Goal: Task Accomplishment & Management: Manage account settings

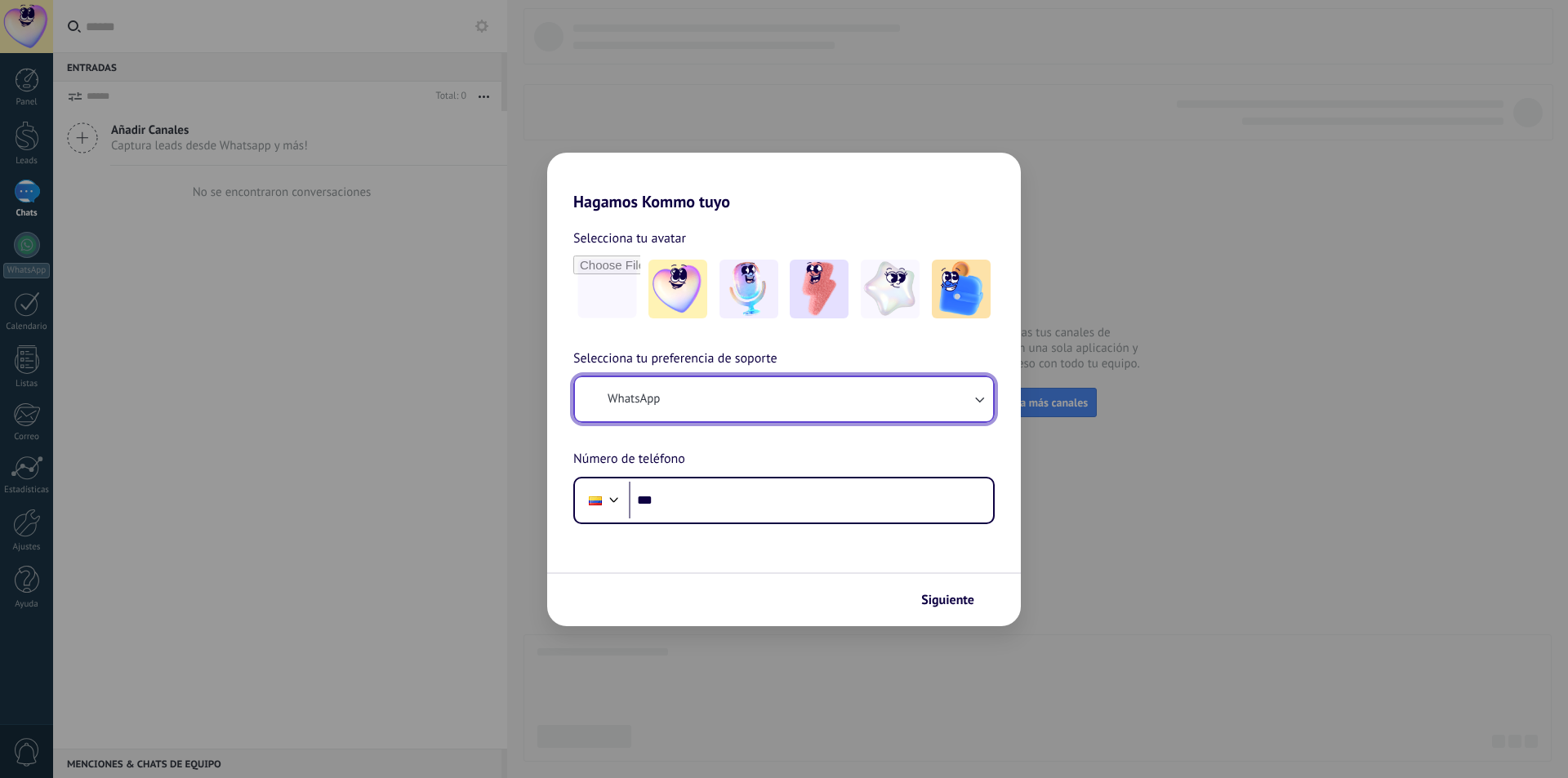
click at [969, 396] on button "WhatsApp" at bounding box center [784, 399] width 418 height 44
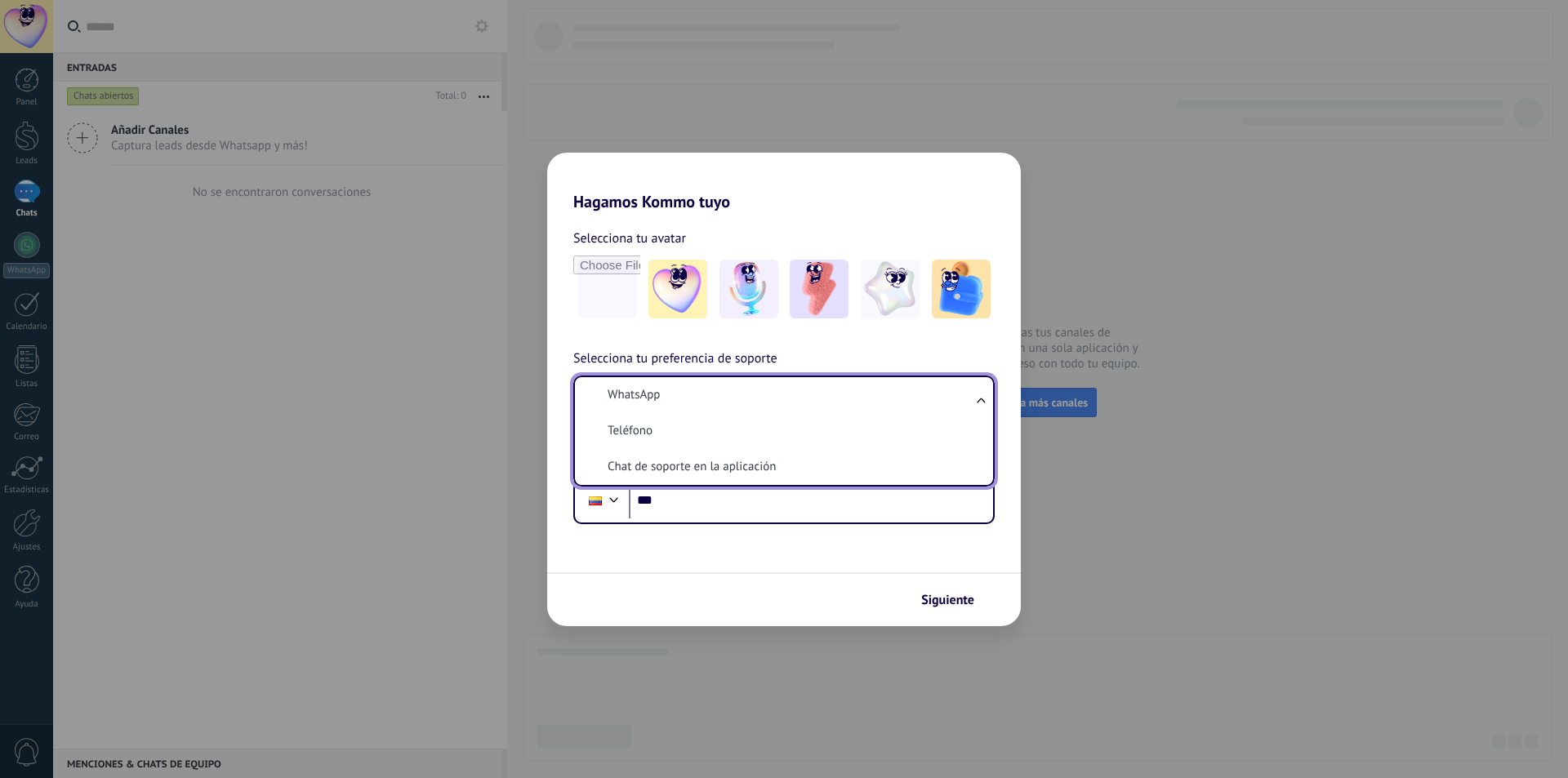
click at [969, 396] on li "WhatsApp" at bounding box center [780, 395] width 399 height 36
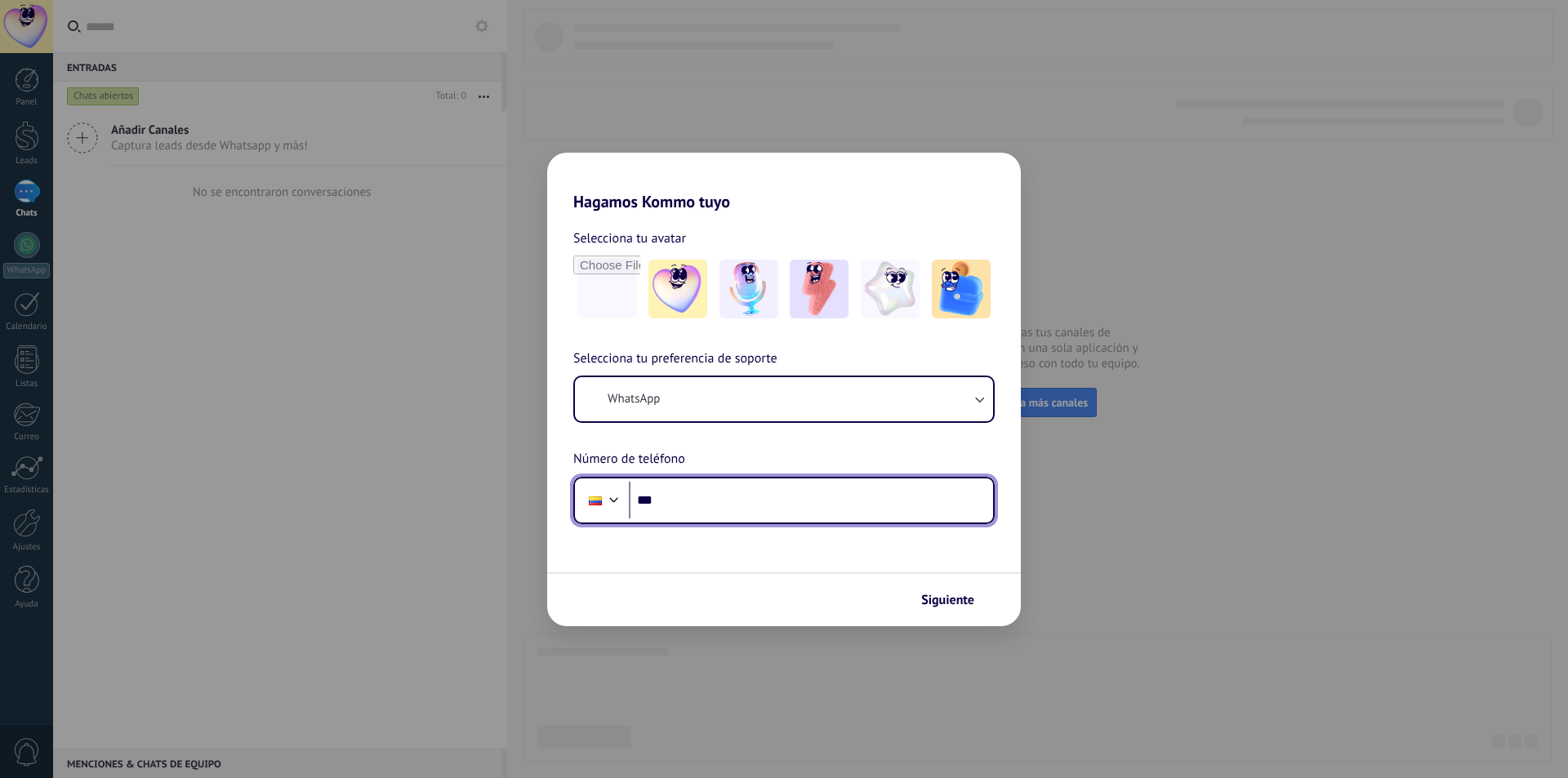
click at [715, 504] on input "***" at bounding box center [810, 500] width 364 height 37
type input "**********"
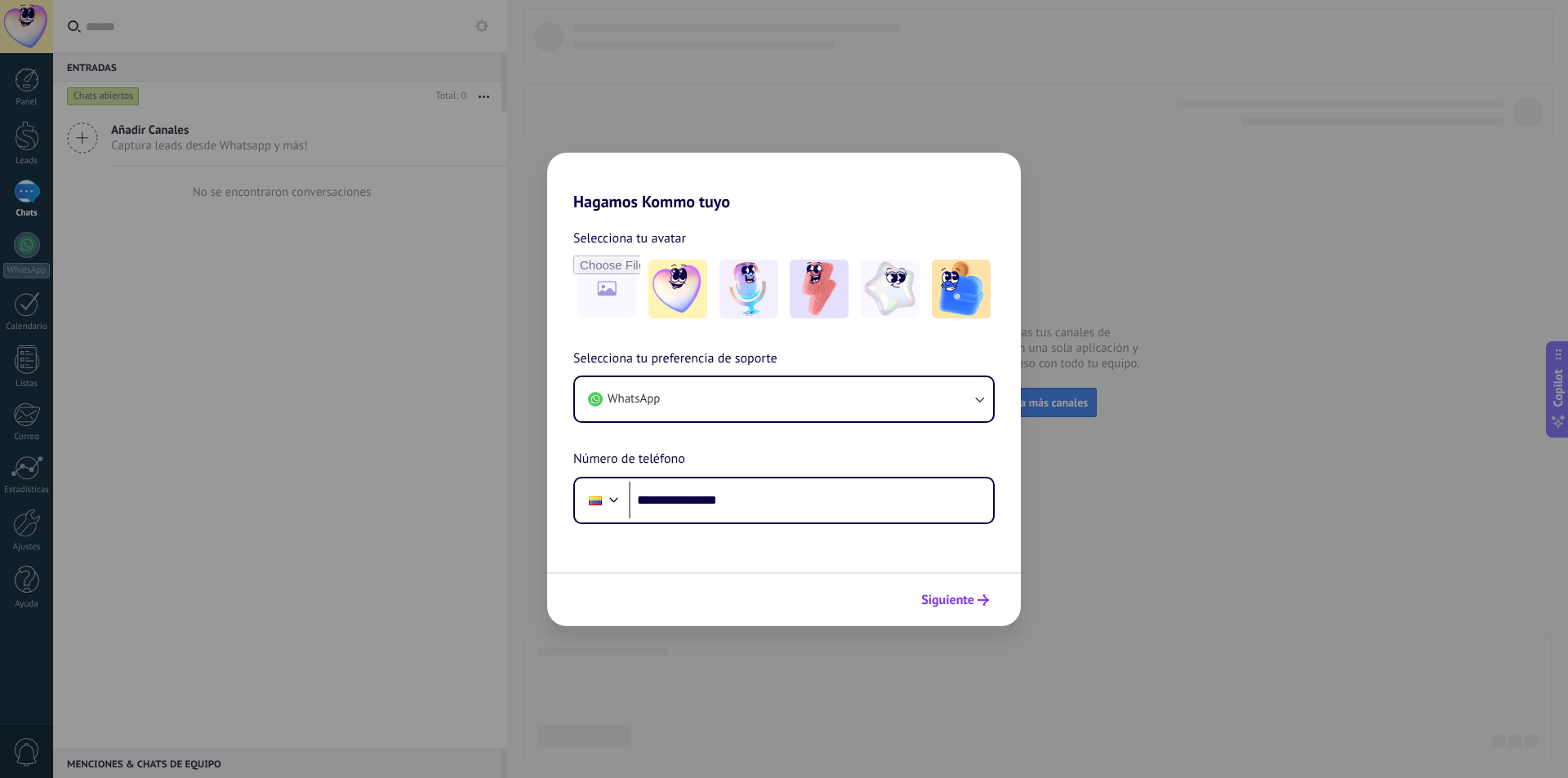
click at [956, 603] on span "Siguiente" at bounding box center [947, 600] width 53 height 11
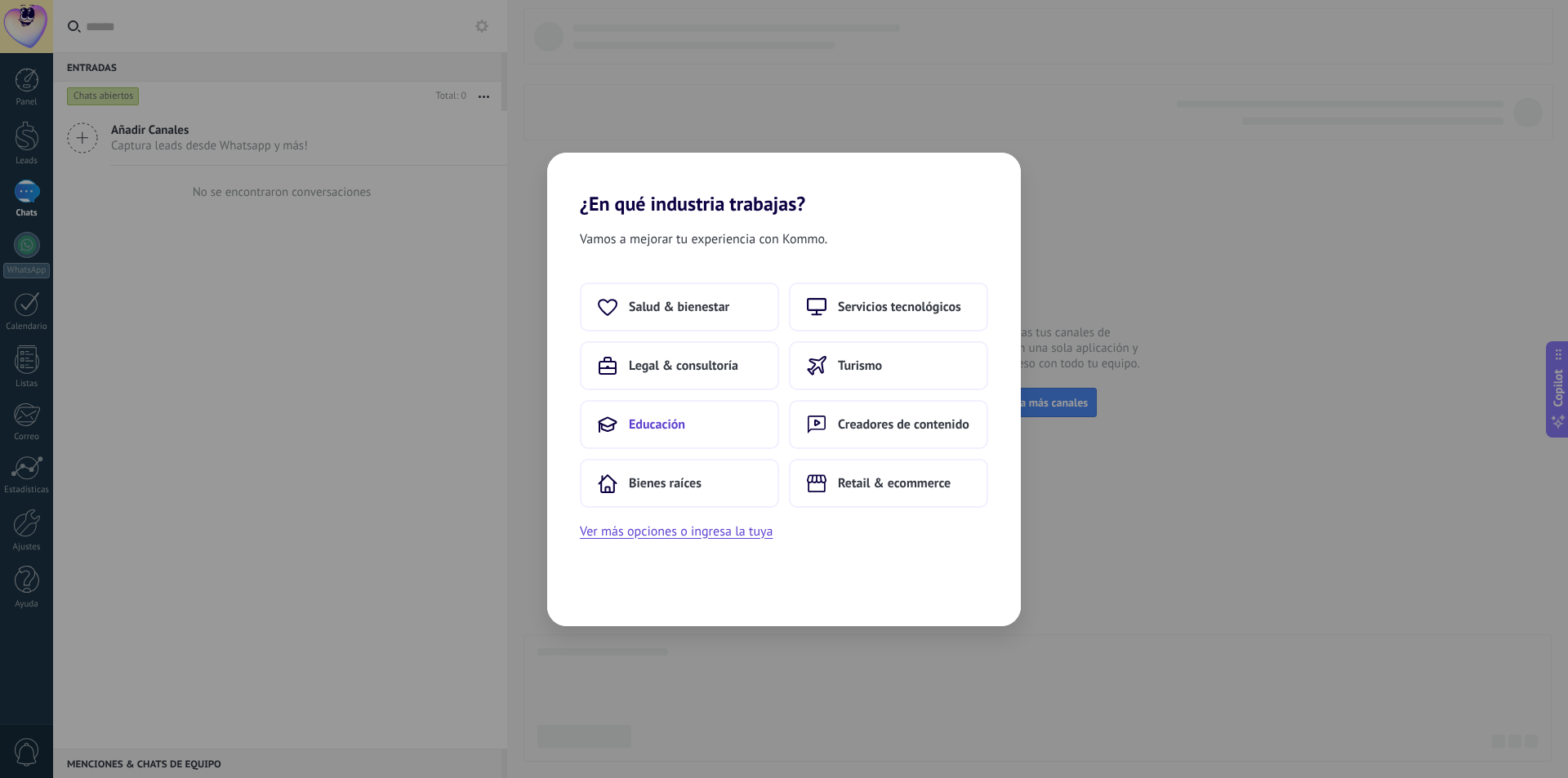
click at [656, 426] on span "Educación" at bounding box center [656, 425] width 57 height 17
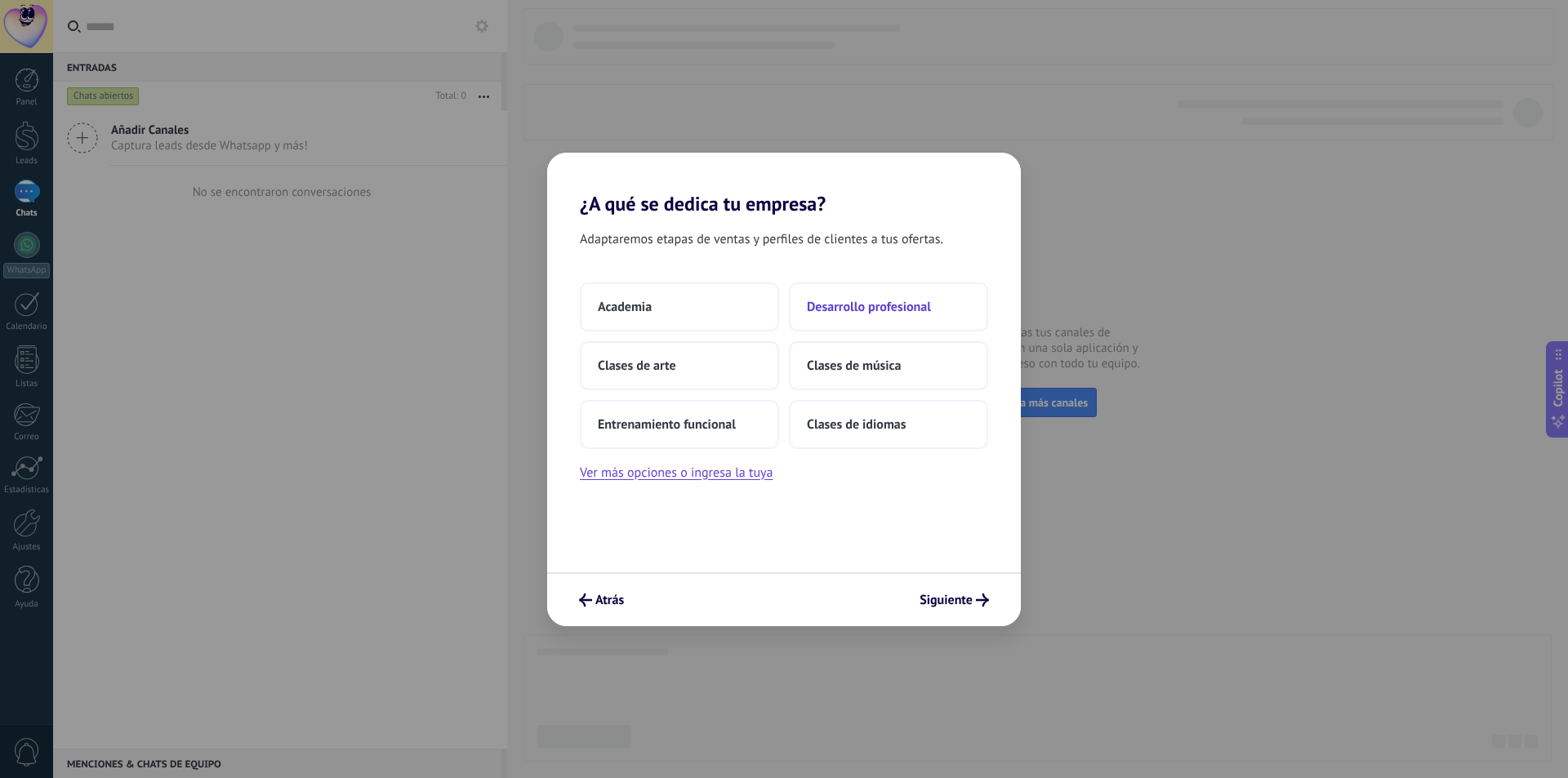
click at [820, 309] on span "Desarrollo profesional" at bounding box center [869, 307] width 125 height 17
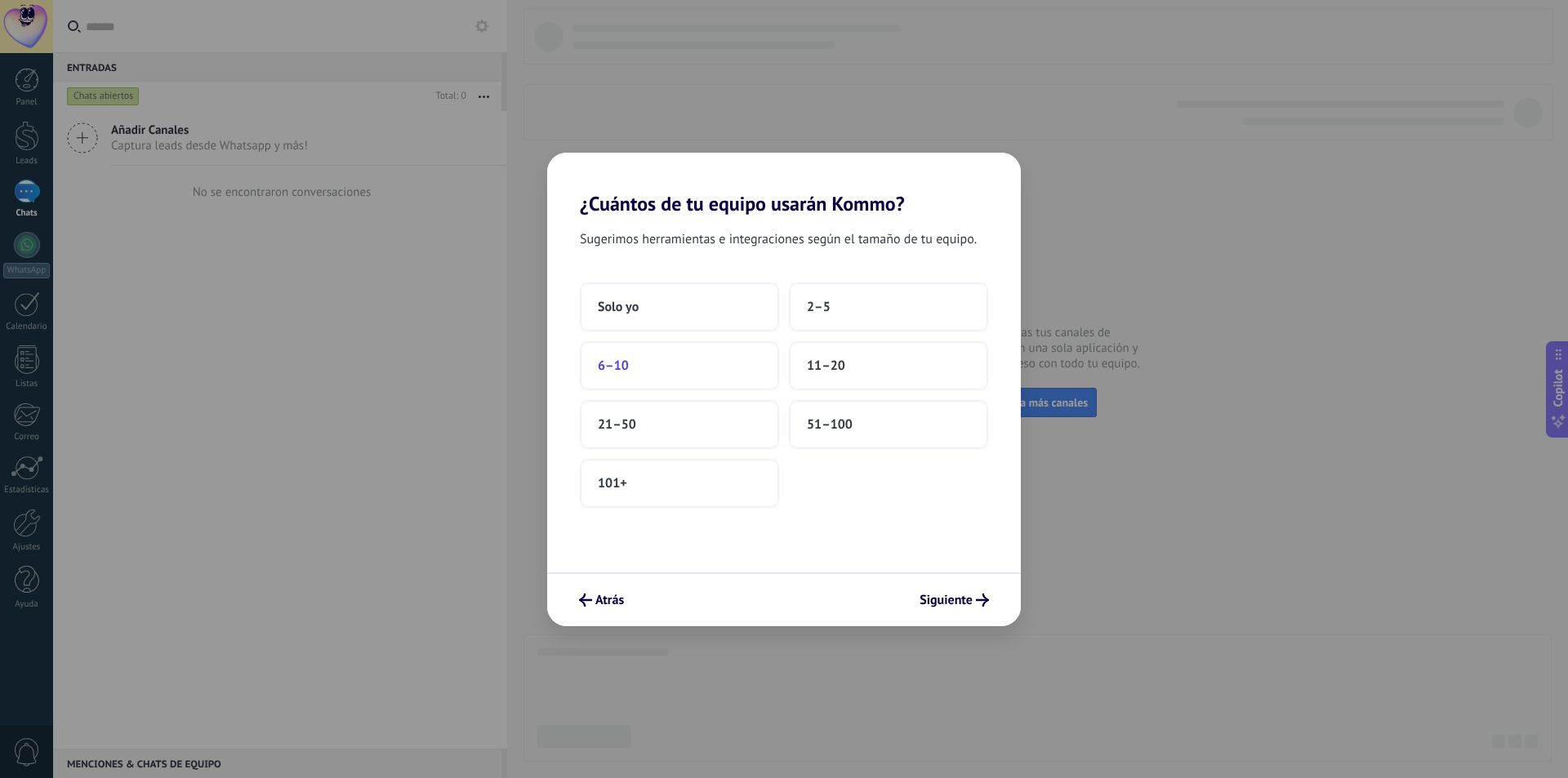
click at [609, 361] on span "6–10" at bounding box center [613, 366] width 31 height 17
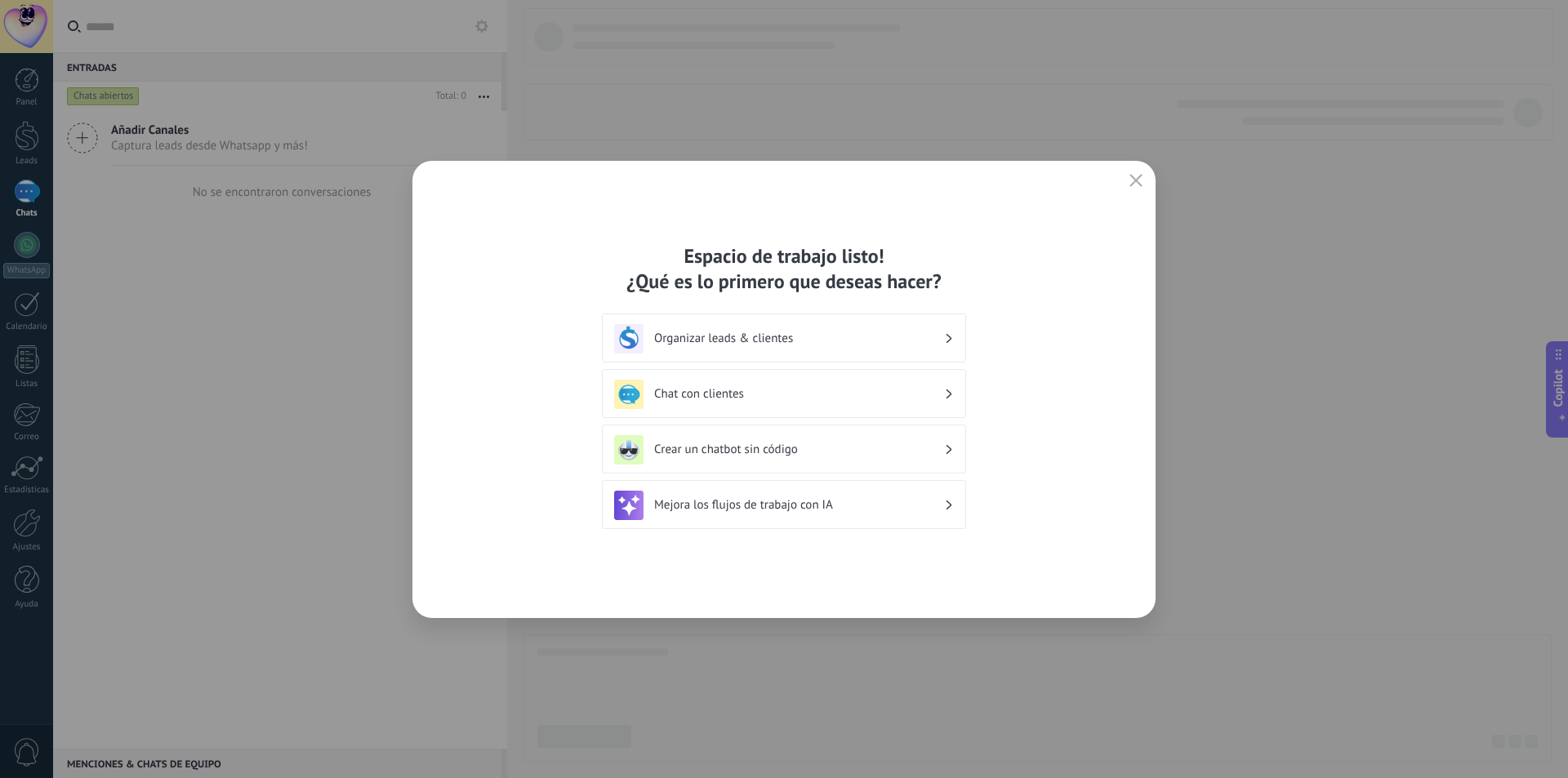
click at [950, 389] on icon at bounding box center [949, 394] width 6 height 10
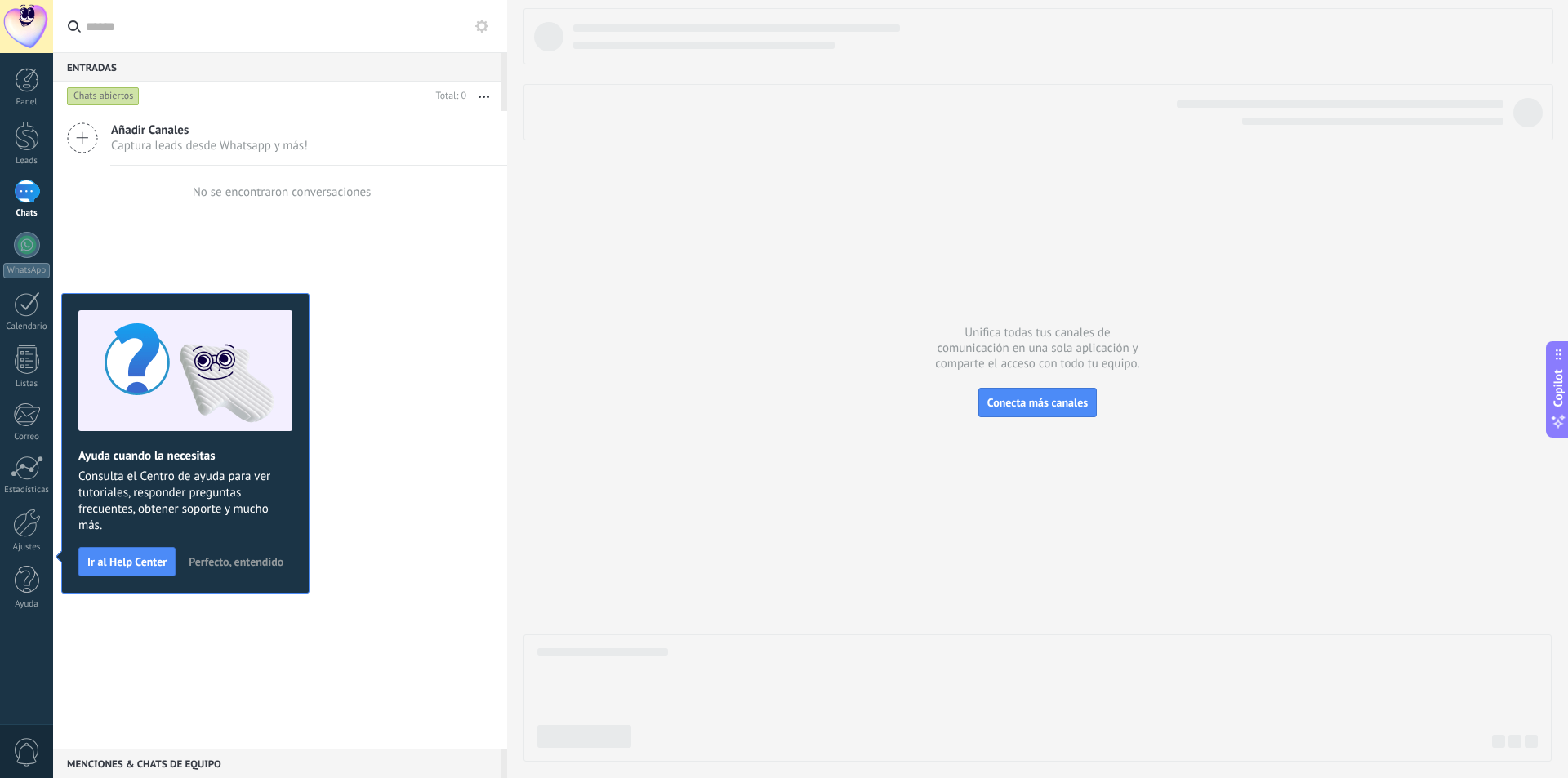
click at [86, 136] on icon at bounding box center [82, 138] width 31 height 31
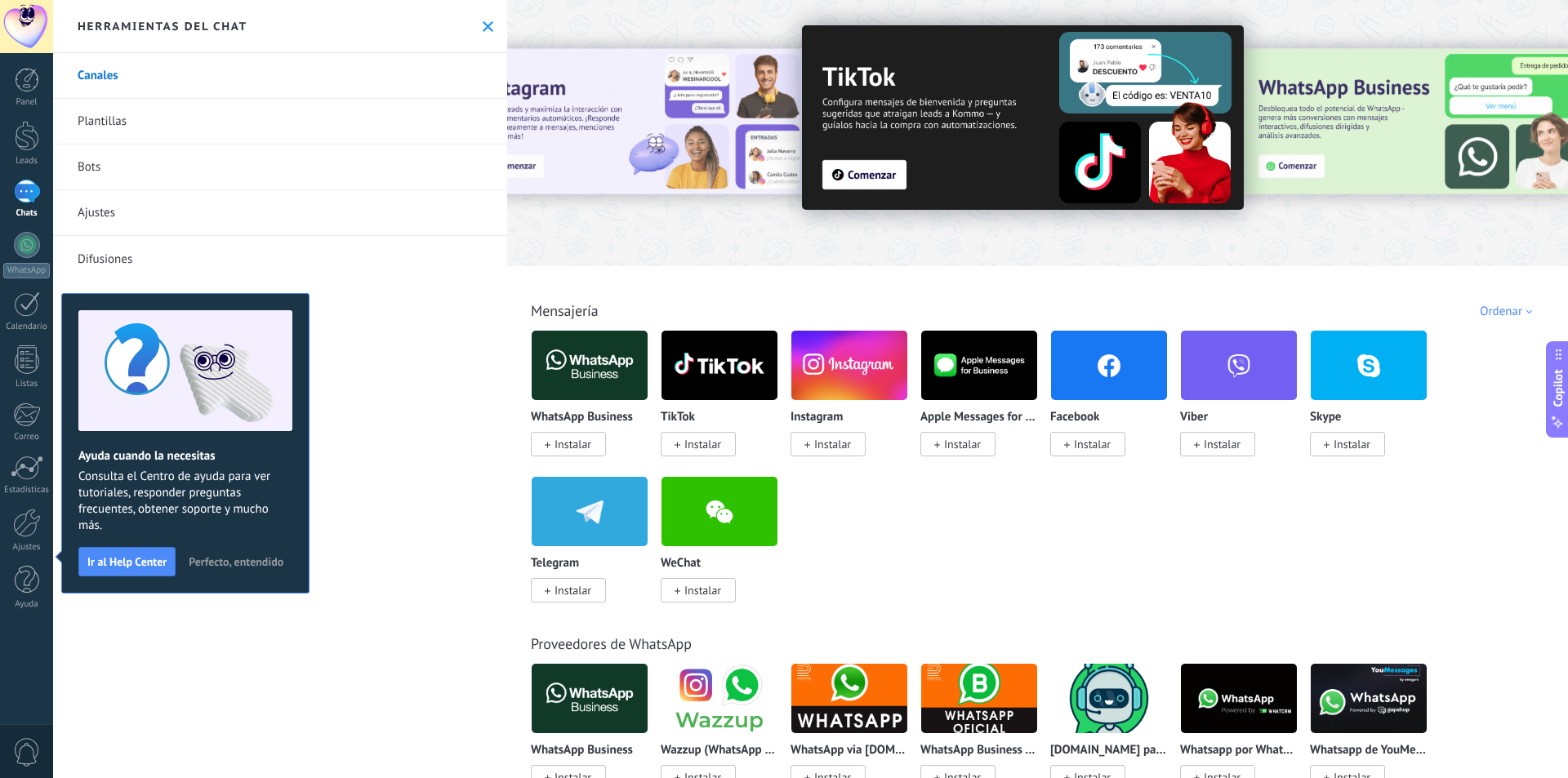
click at [582, 445] on span "Instalar" at bounding box center [573, 444] width 37 height 15
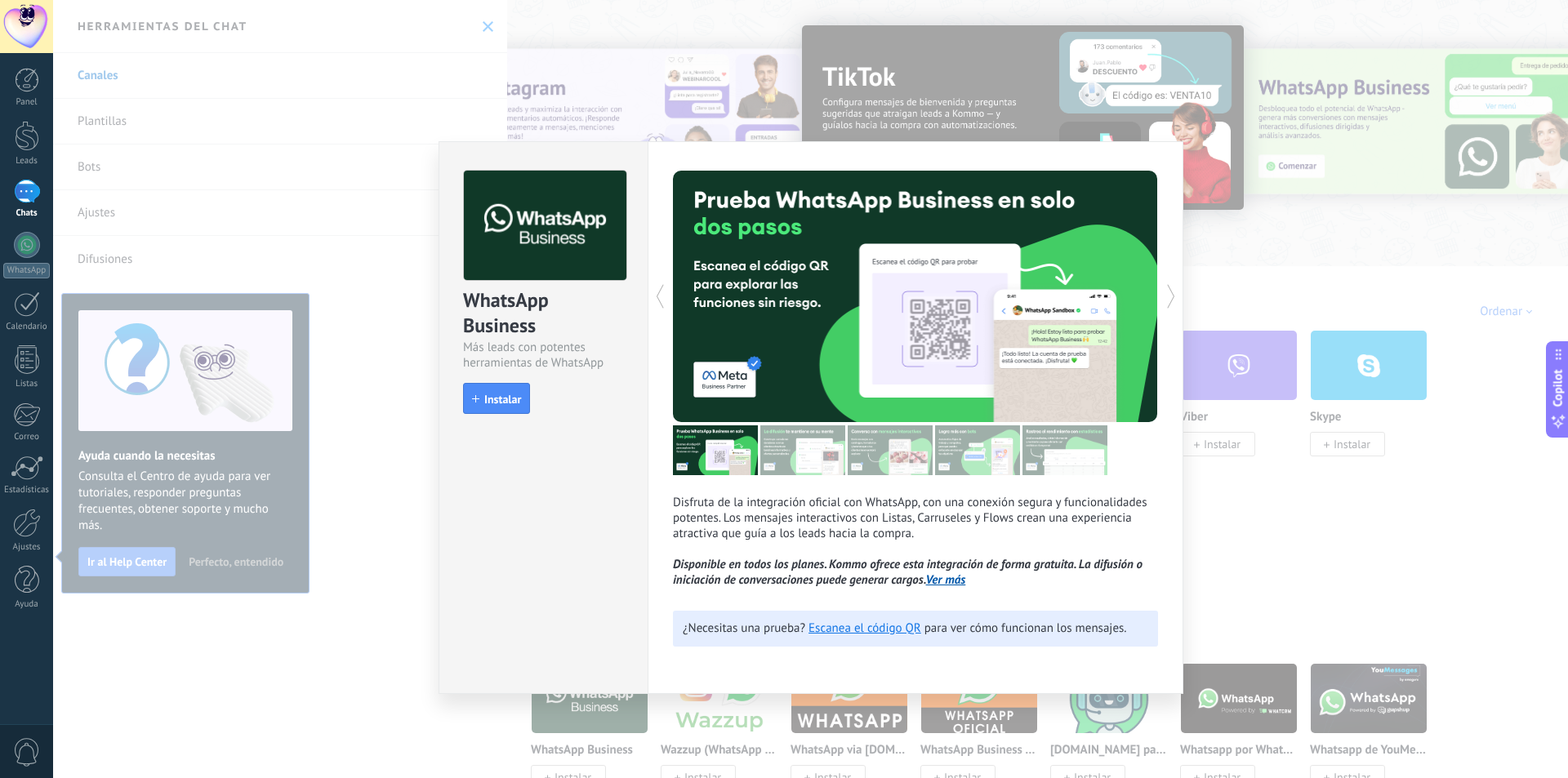
click at [1257, 232] on div "WhatsApp Business Más leads con potentes herramientas de WhatsApp install Insta…" at bounding box center [810, 389] width 1514 height 778
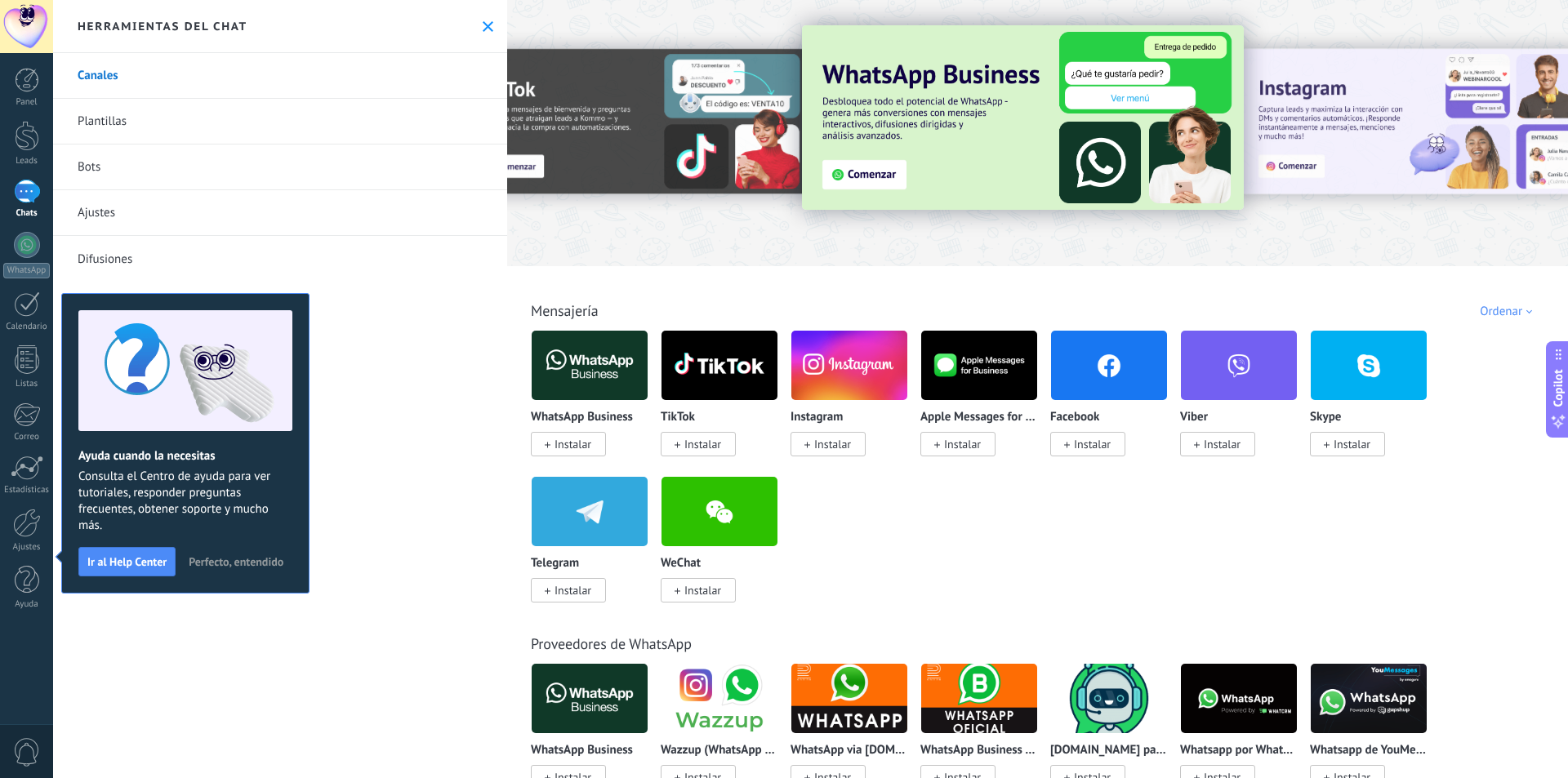
click at [189, 567] on span "Perfecto, entendido" at bounding box center [236, 561] width 95 height 11
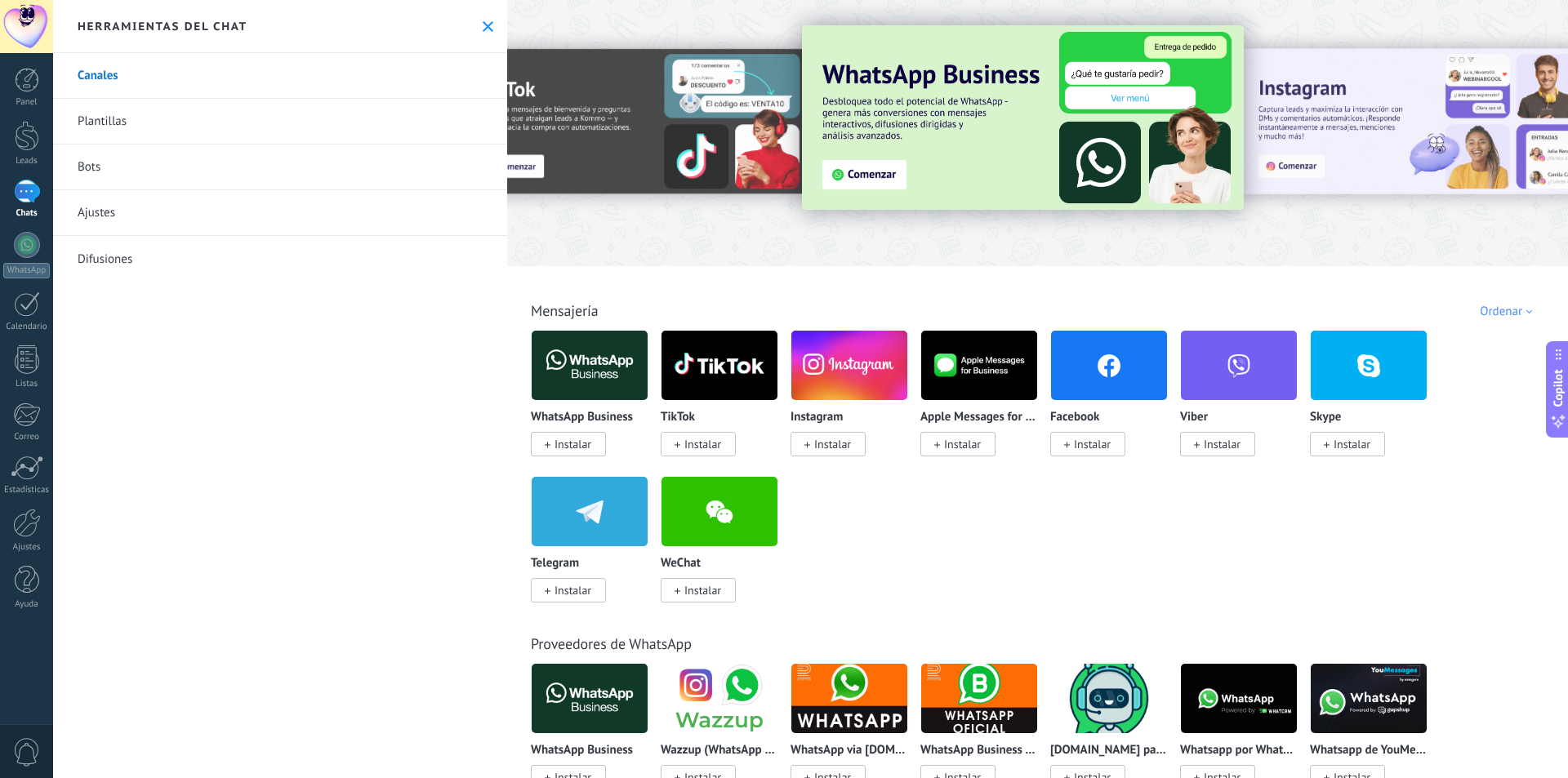
click at [124, 77] on link "Canales" at bounding box center [280, 75] width 454 height 46
click at [31, 238] on div at bounding box center [27, 244] width 26 height 26
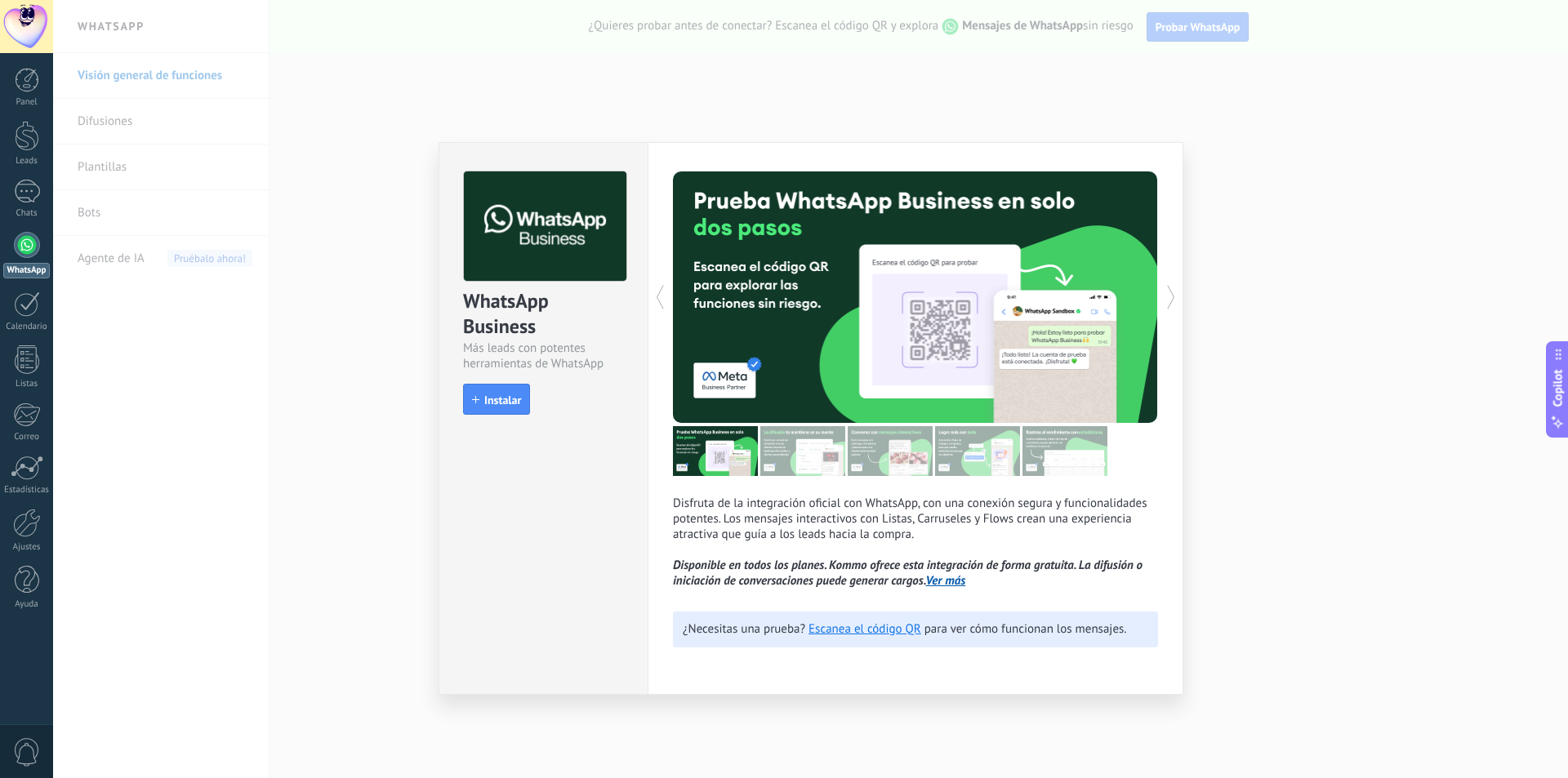
click at [505, 400] on span "Instalar" at bounding box center [503, 400] width 37 height 11
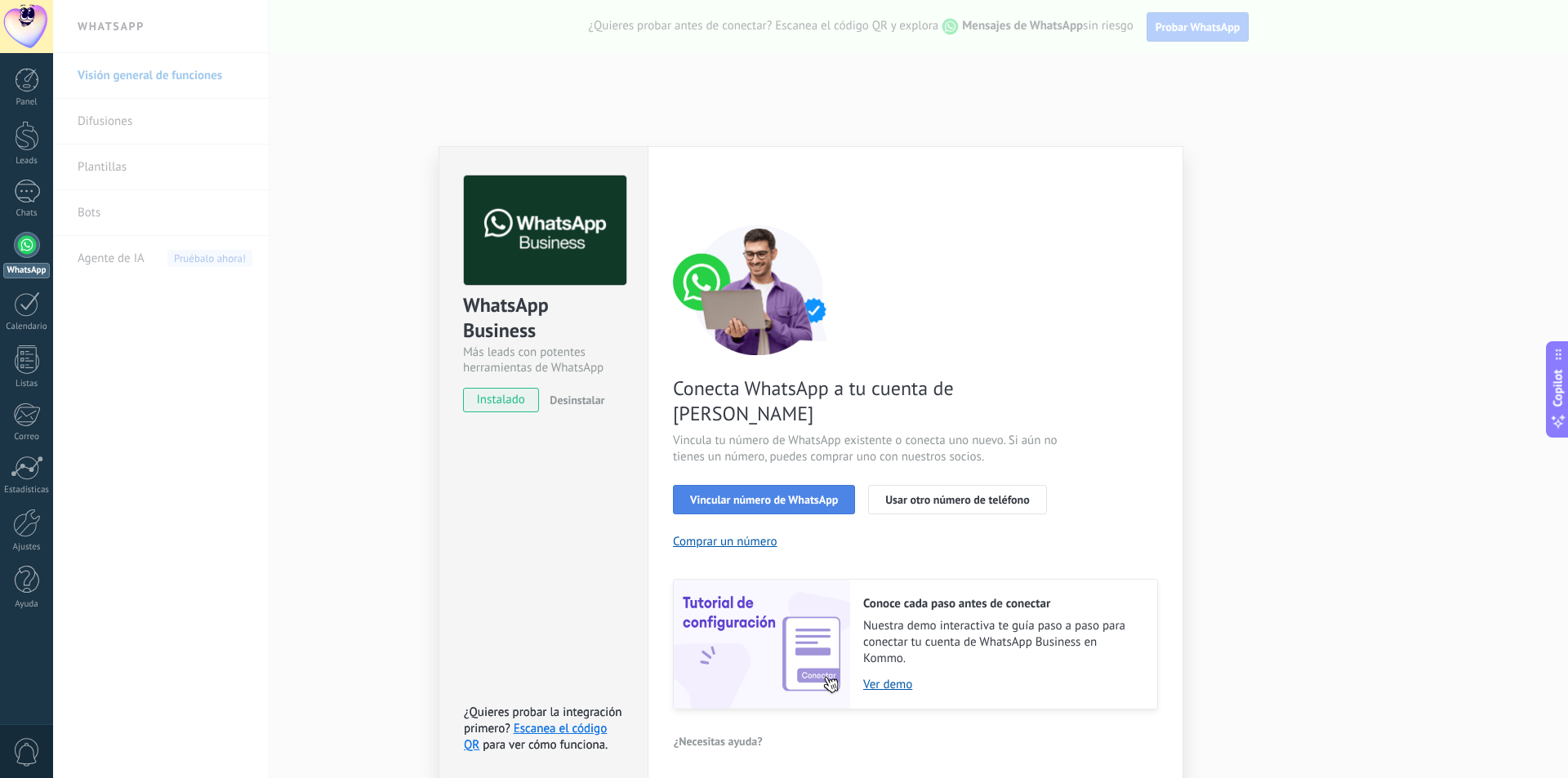
click at [802, 494] on span "Vincular número de WhatsApp" at bounding box center [763, 499] width 148 height 11
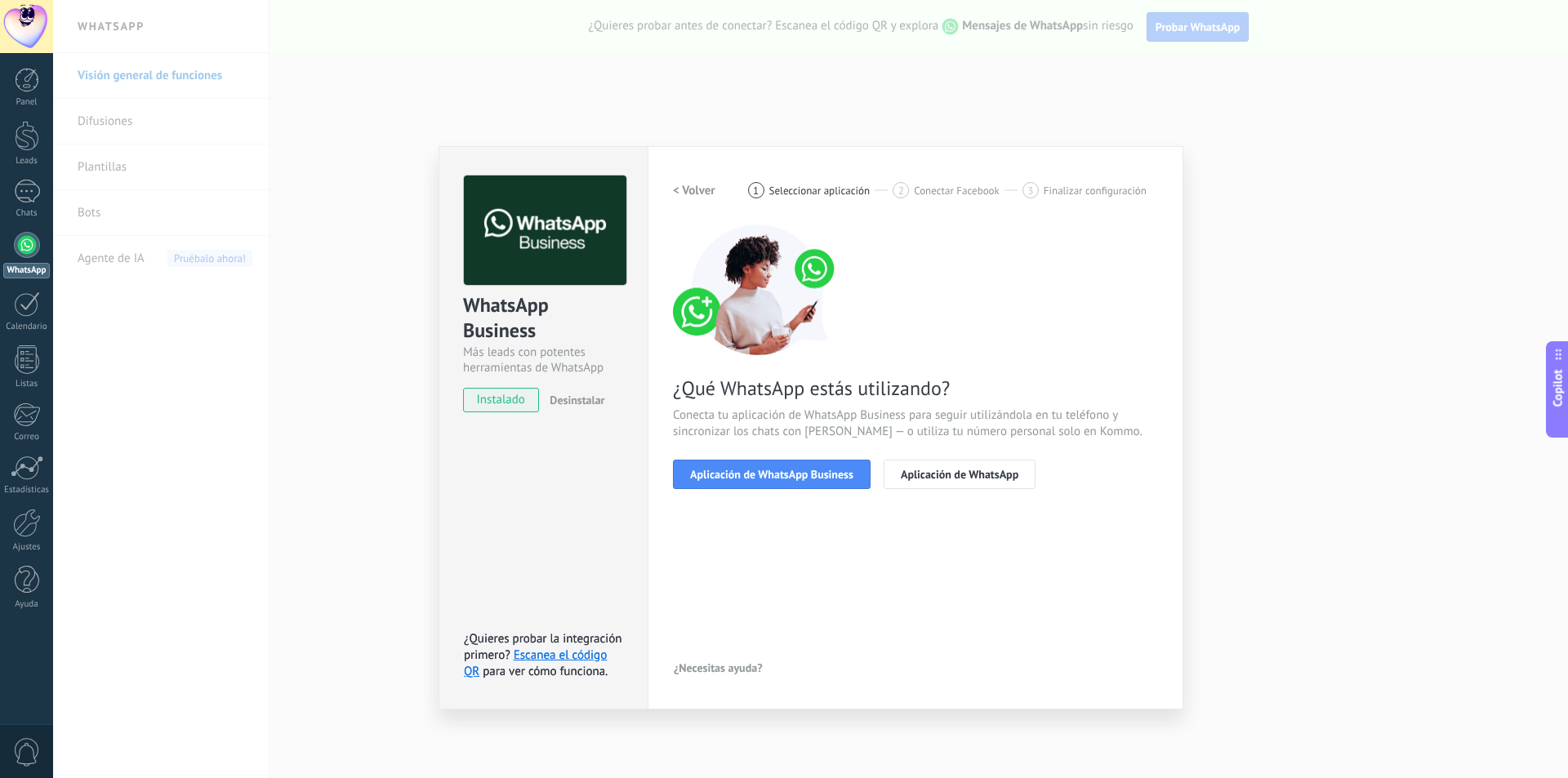
click at [705, 93] on div "WhatsApp Business Más leads con potentes herramientas de WhatsApp instalado Des…" at bounding box center [810, 389] width 1514 height 778
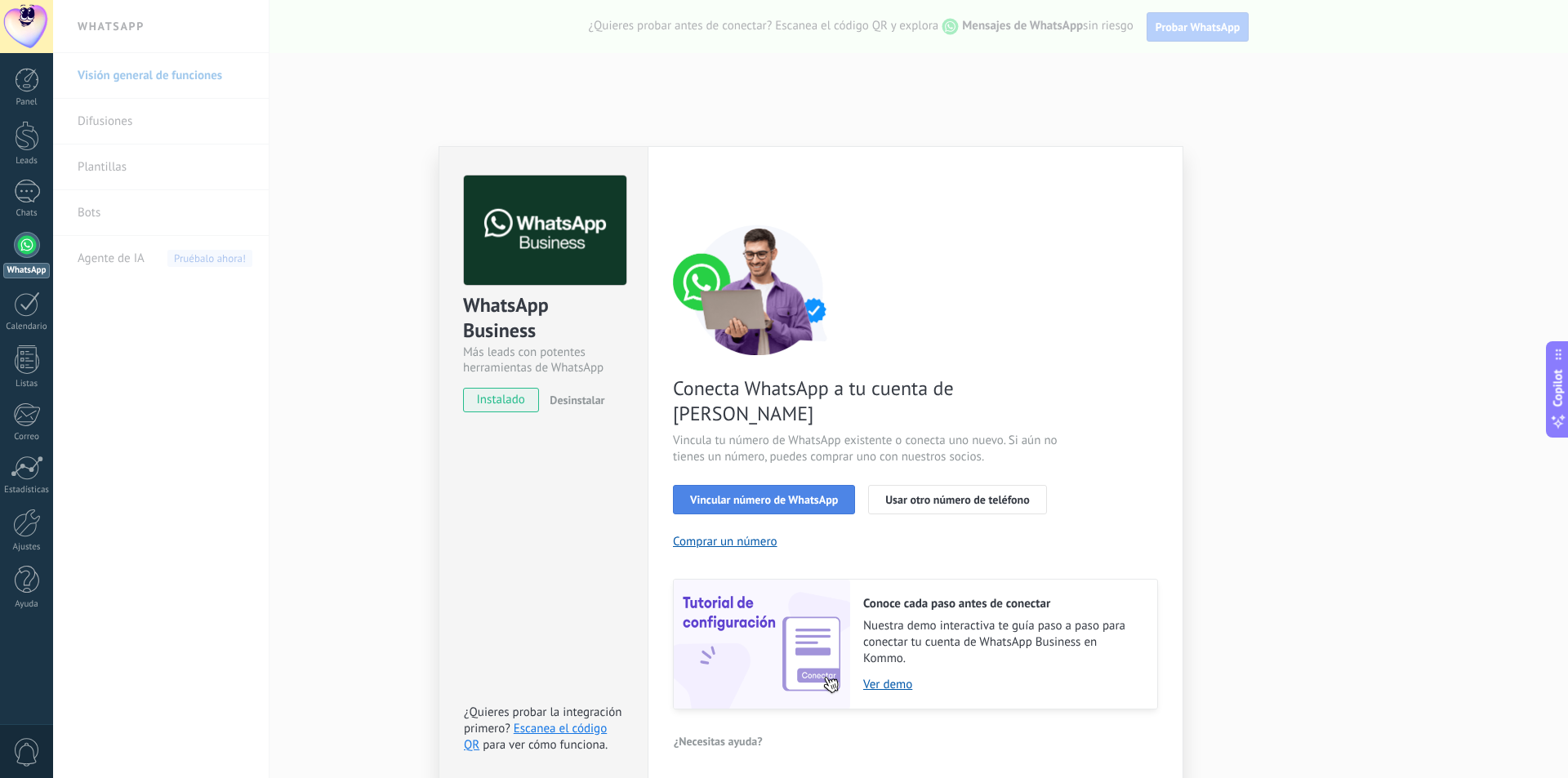
click at [820, 494] on span "Vincular número de WhatsApp" at bounding box center [763, 499] width 148 height 11
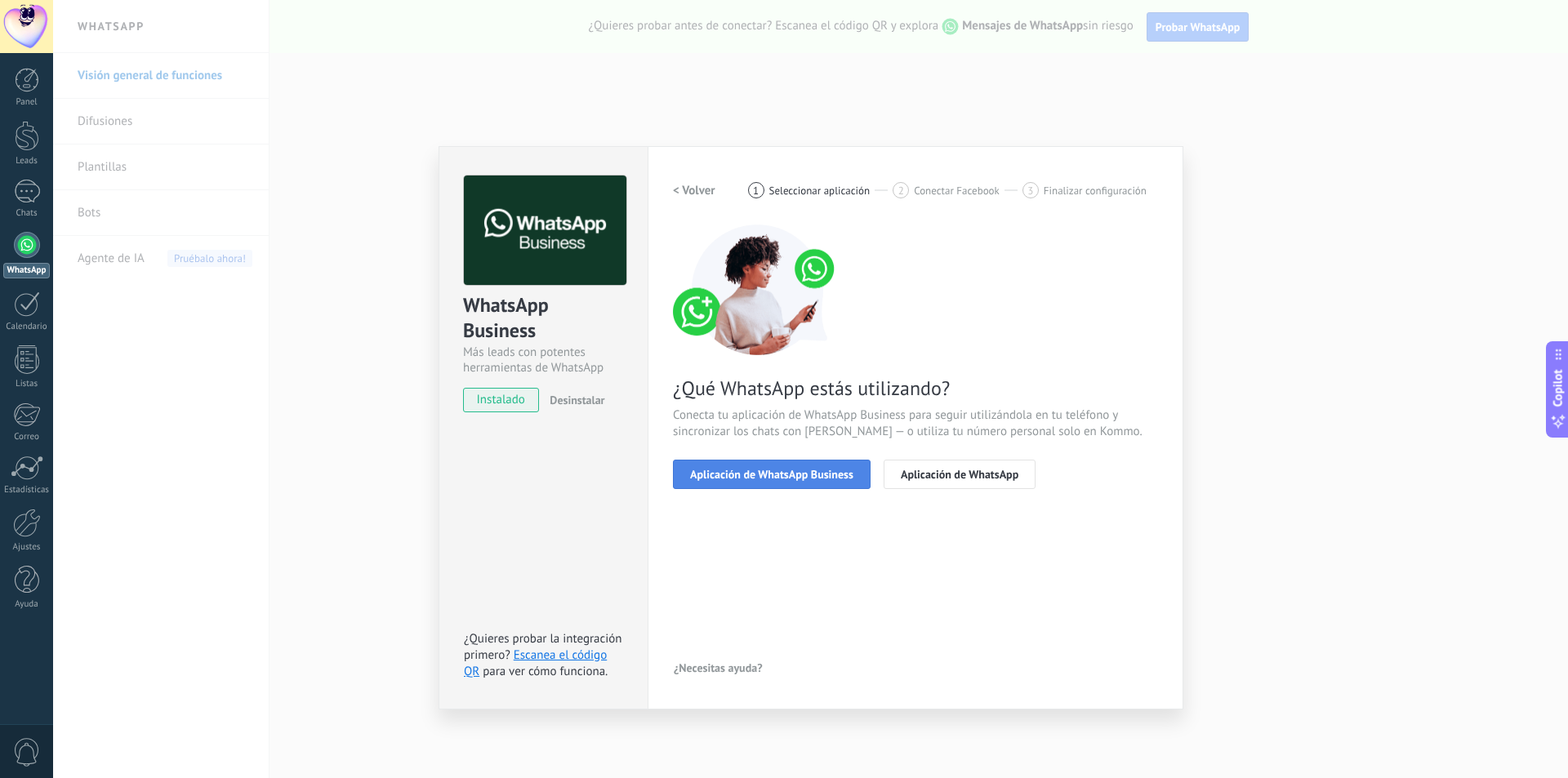
click at [734, 471] on span "Aplicación de WhatsApp Business" at bounding box center [771, 474] width 164 height 11
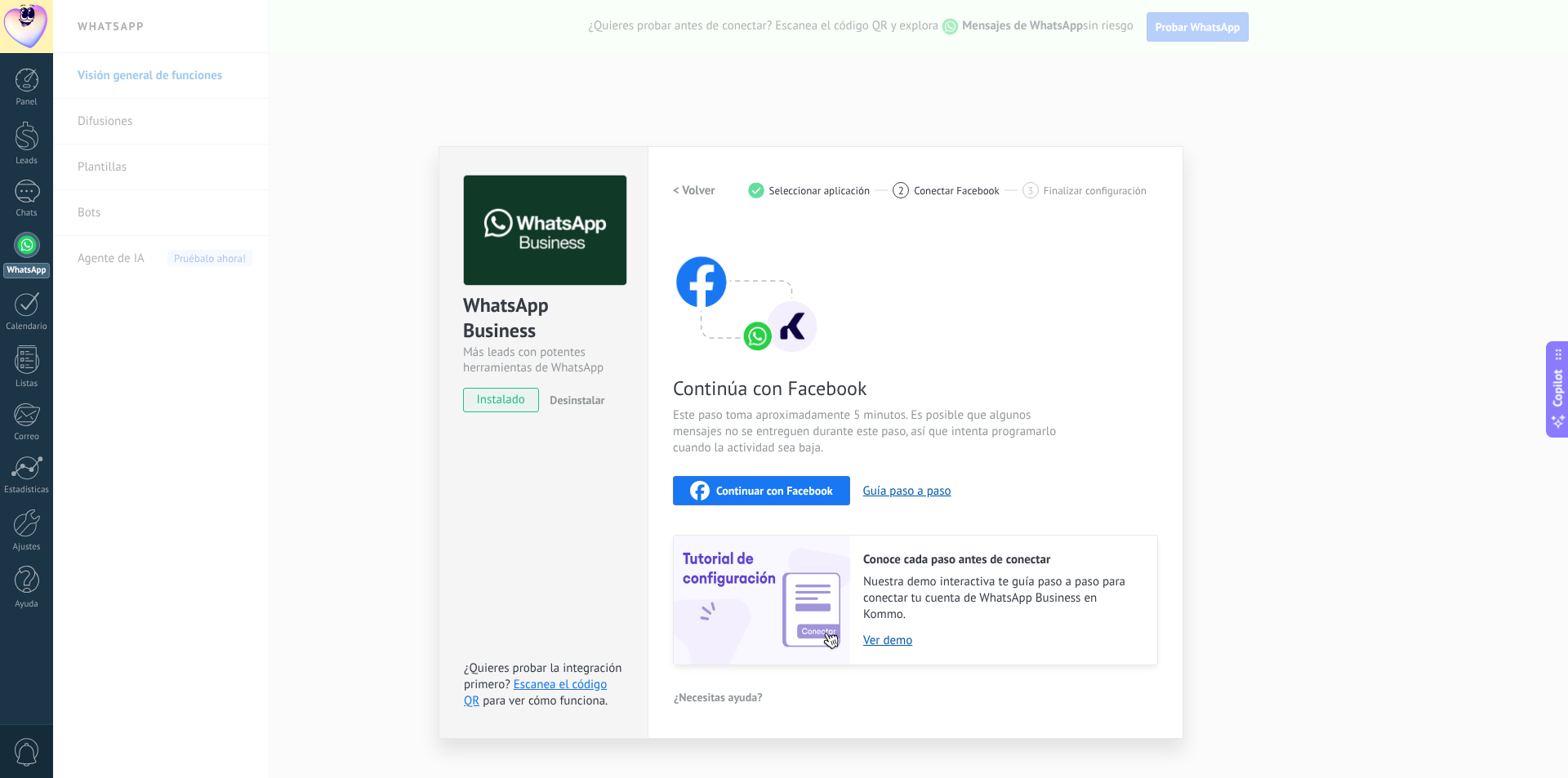
click at [749, 489] on span "Continuar con Facebook" at bounding box center [774, 491] width 117 height 11
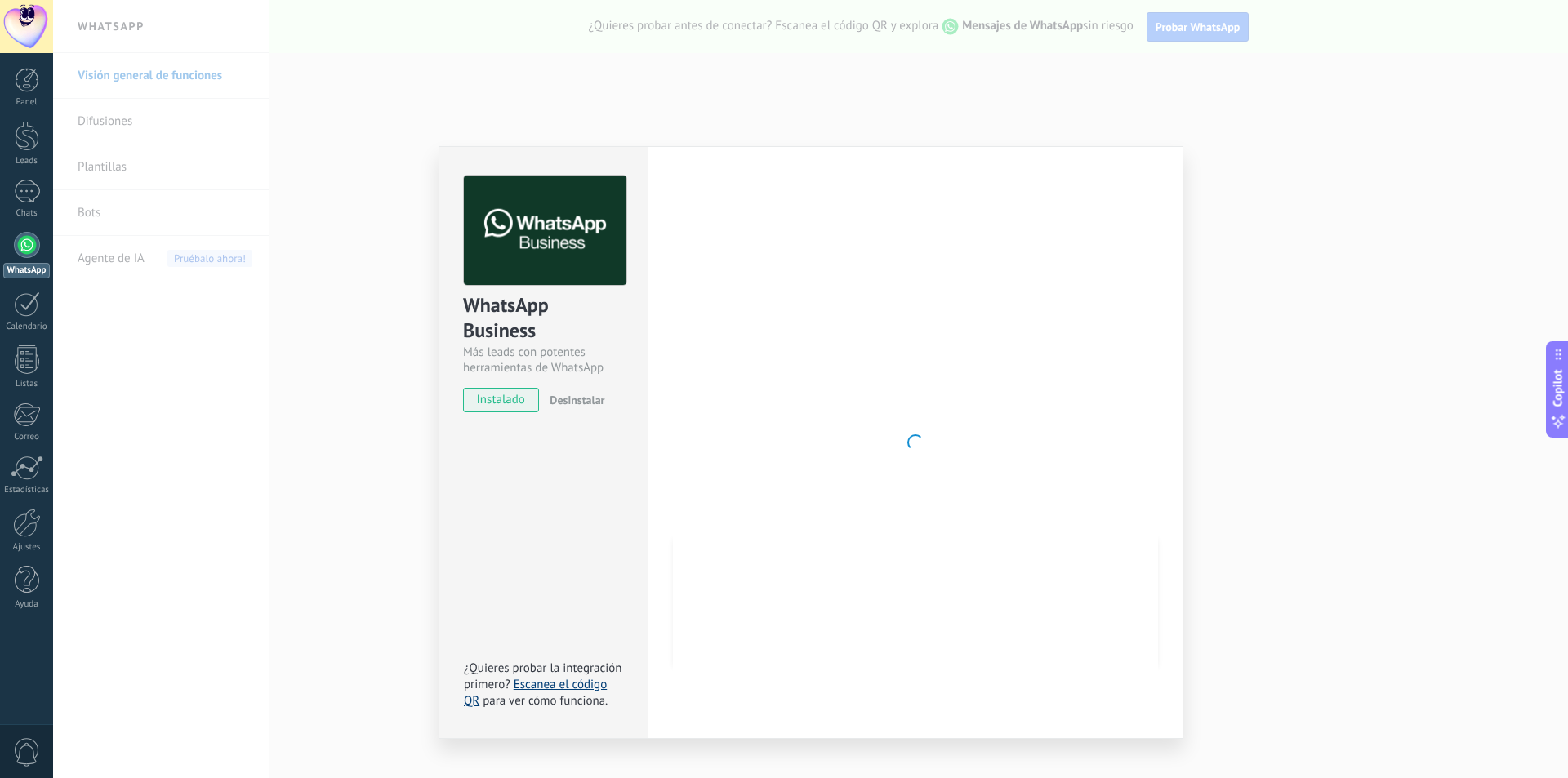
click at [534, 688] on link "Escanea el código QR" at bounding box center [535, 692] width 143 height 32
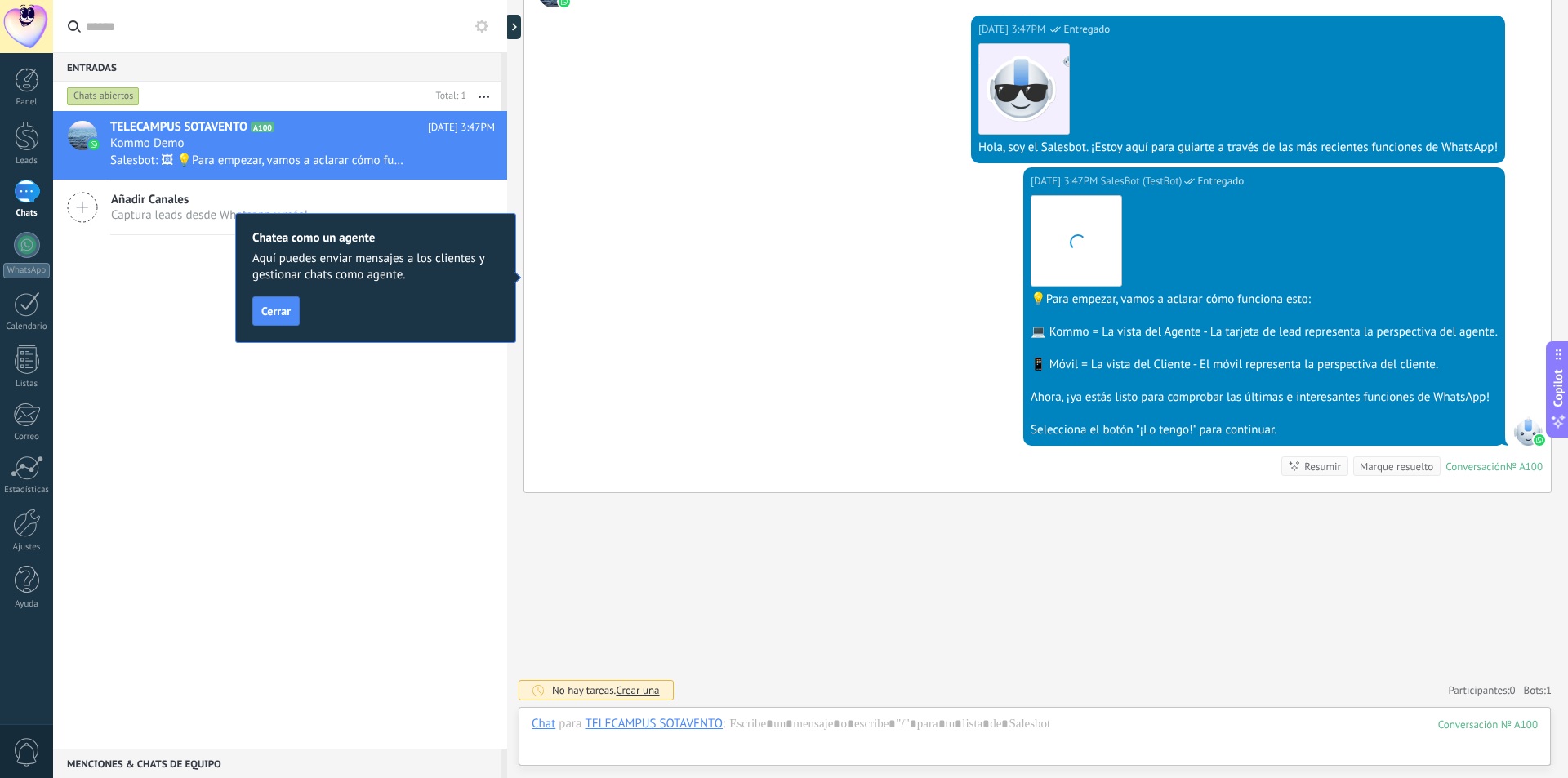
scroll to position [304, 0]
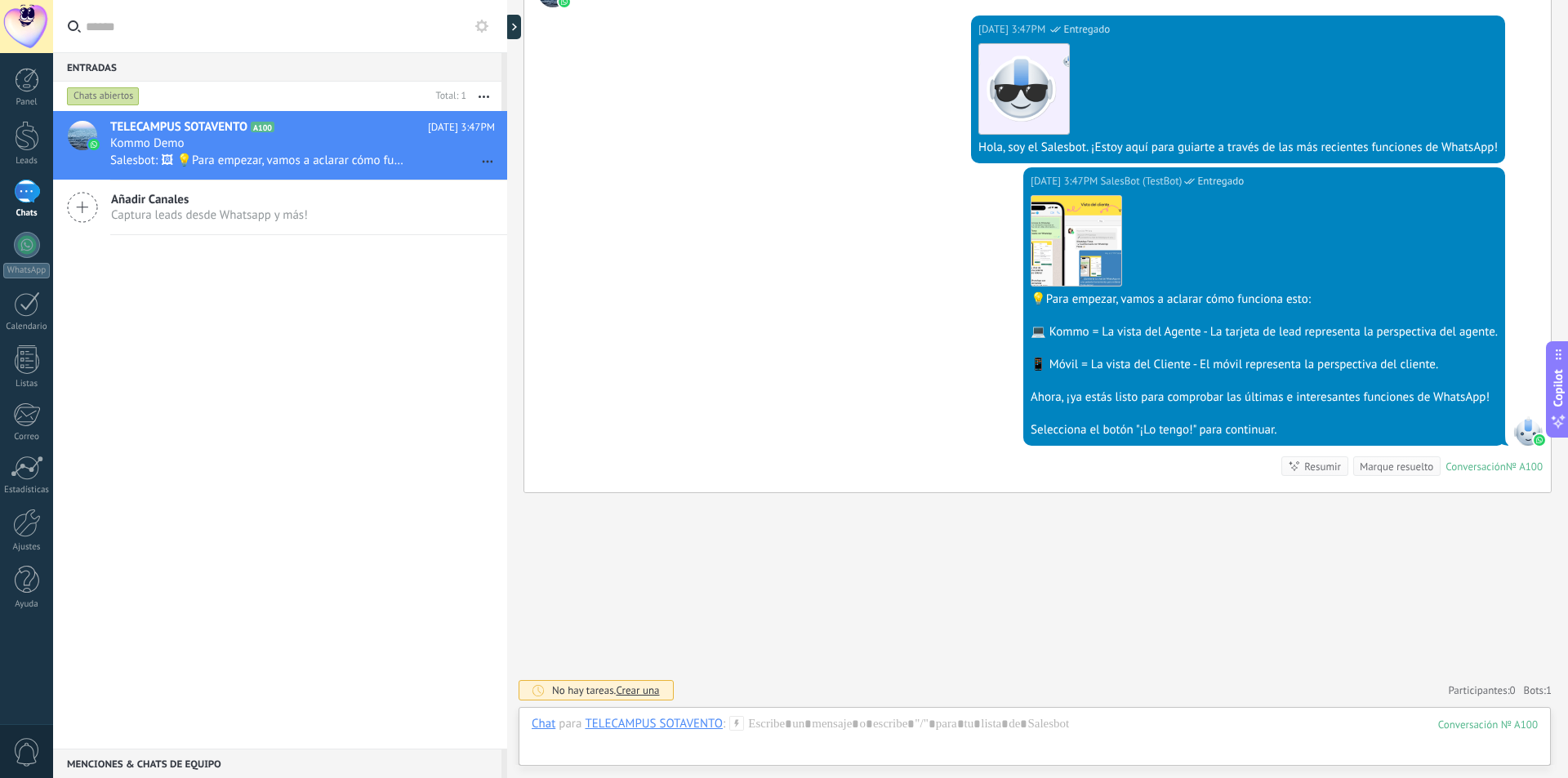
click at [86, 209] on icon at bounding box center [82, 206] width 31 height 31
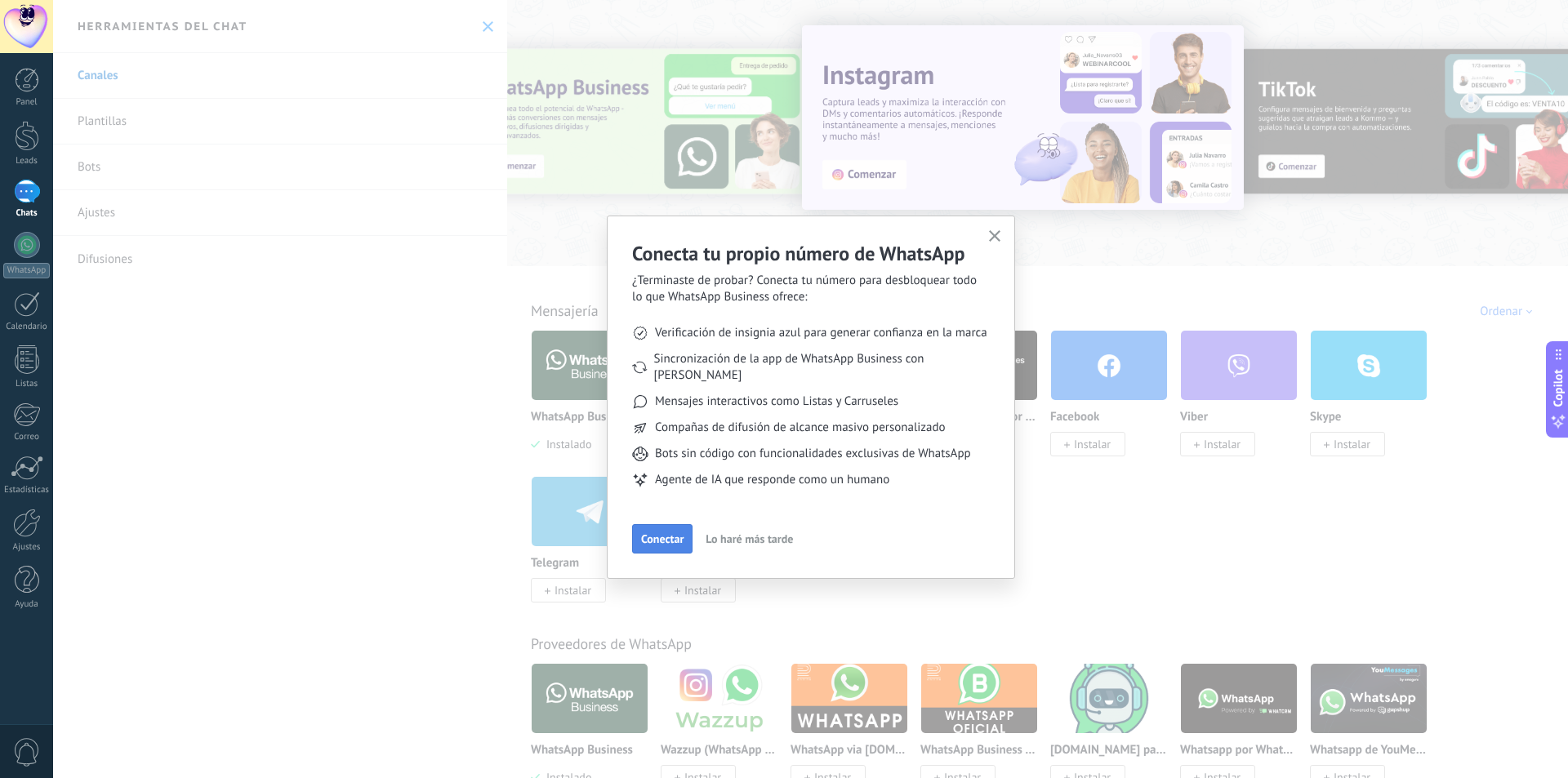
click at [662, 534] on span "Conectar" at bounding box center [663, 539] width 43 height 11
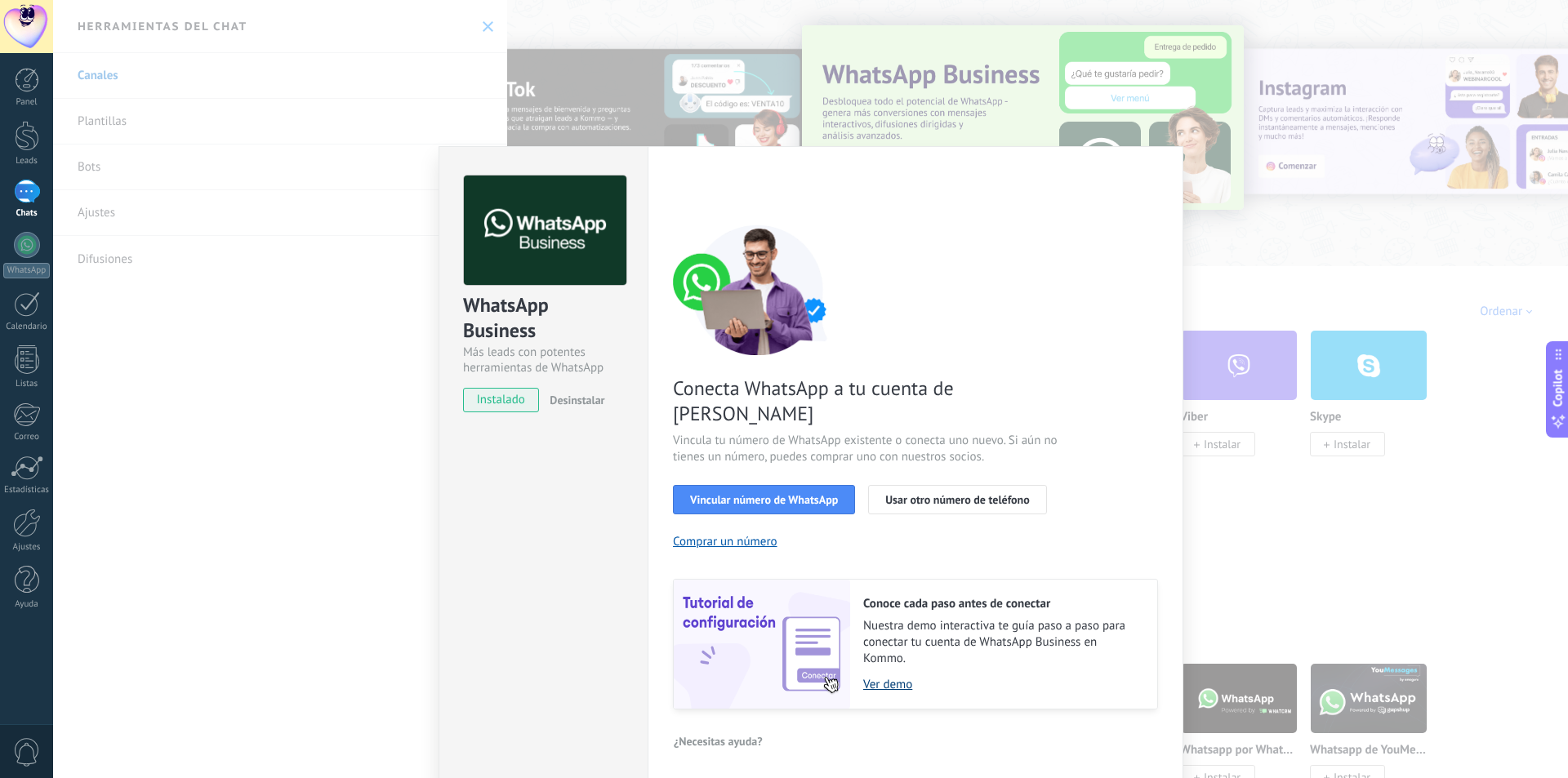
click at [894, 677] on link "Ver demo" at bounding box center [1001, 684] width 278 height 16
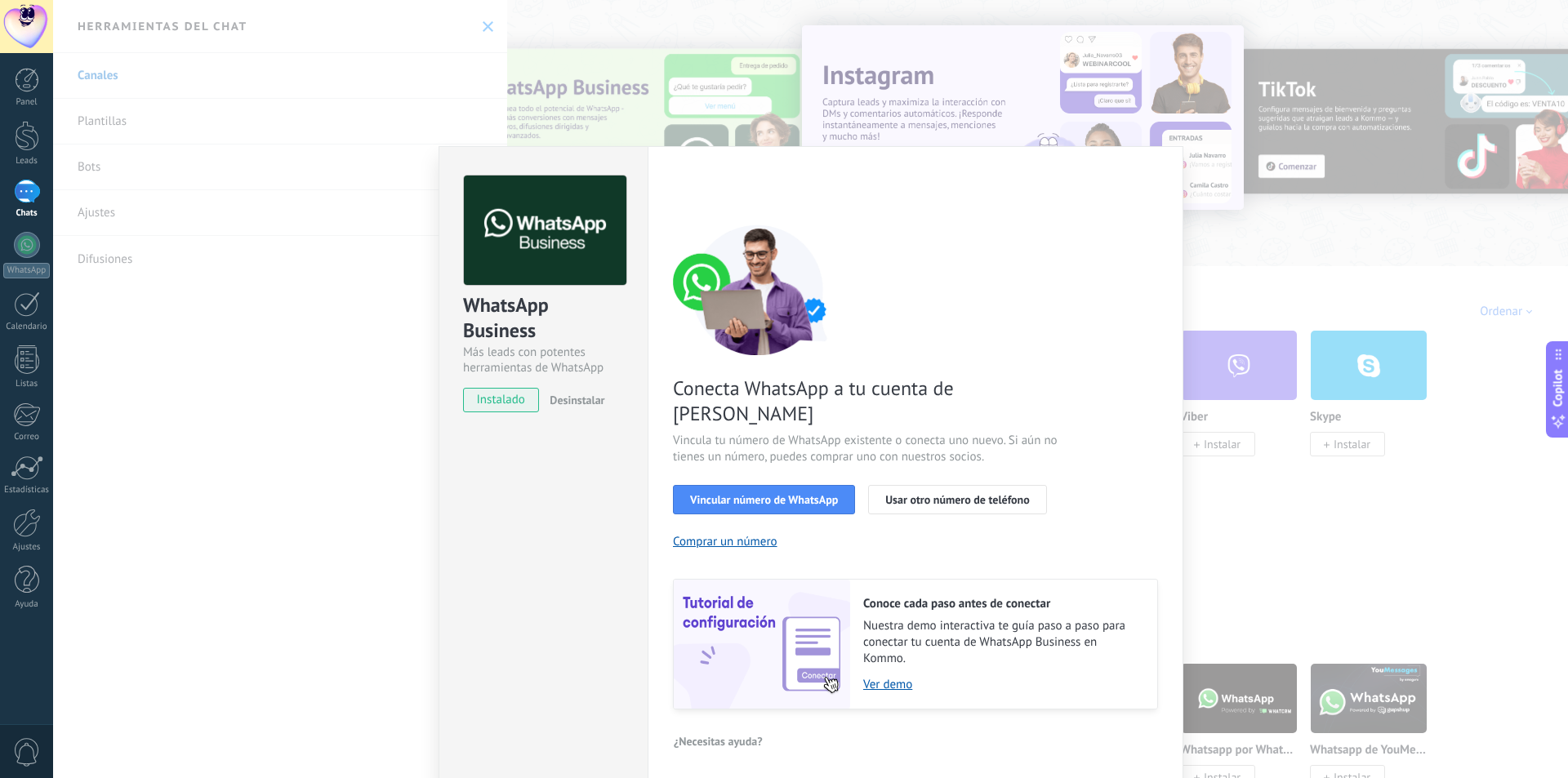
click at [1012, 51] on div "WhatsApp Business Más leads con potentes herramientas de WhatsApp instalado Des…" at bounding box center [810, 389] width 1514 height 778
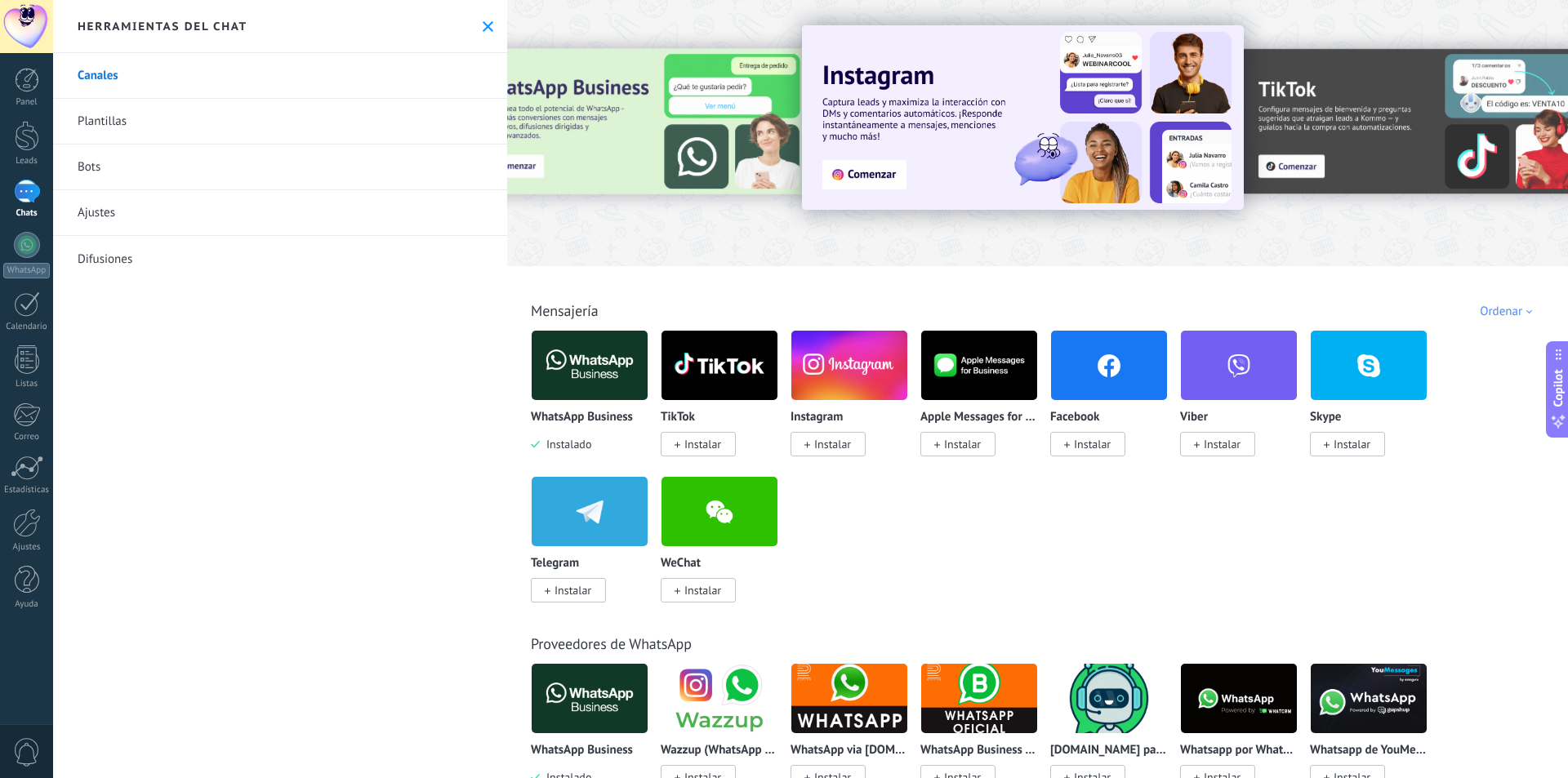
click at [120, 77] on link "Canales" at bounding box center [280, 75] width 454 height 46
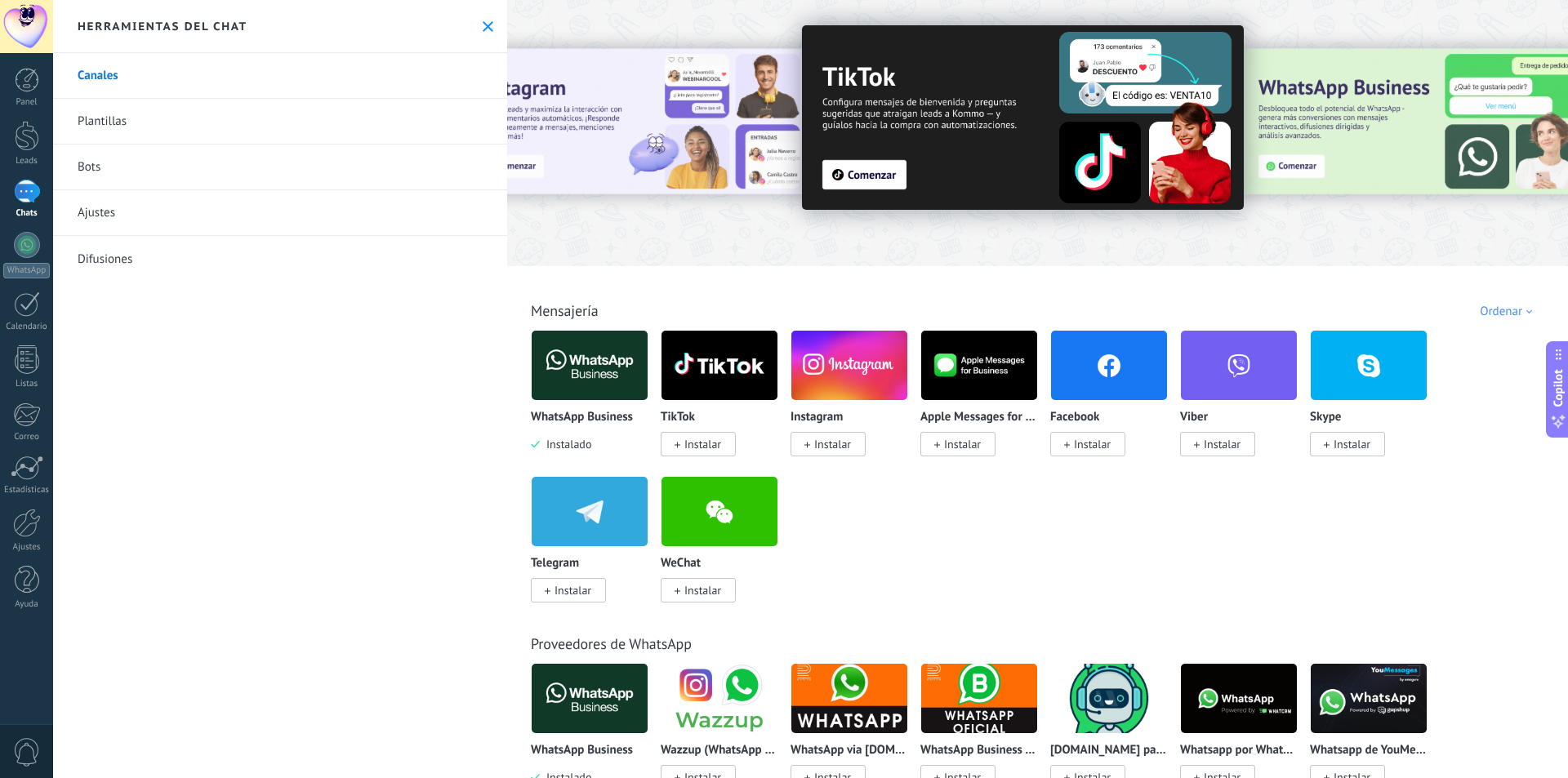
click at [1117, 362] on img at bounding box center [1109, 364] width 116 height 79
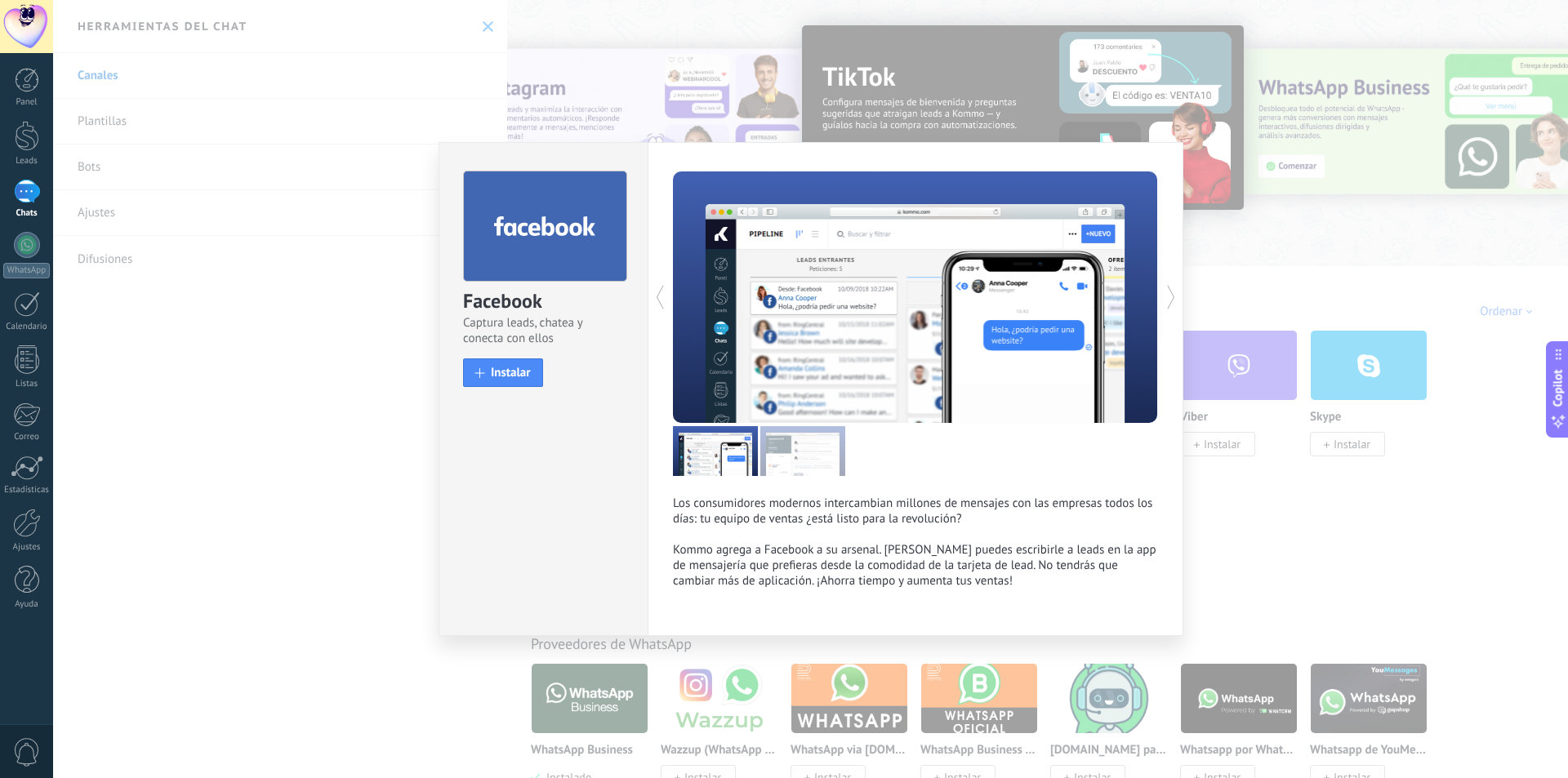
click at [1166, 287] on icon at bounding box center [1171, 297] width 17 height 33
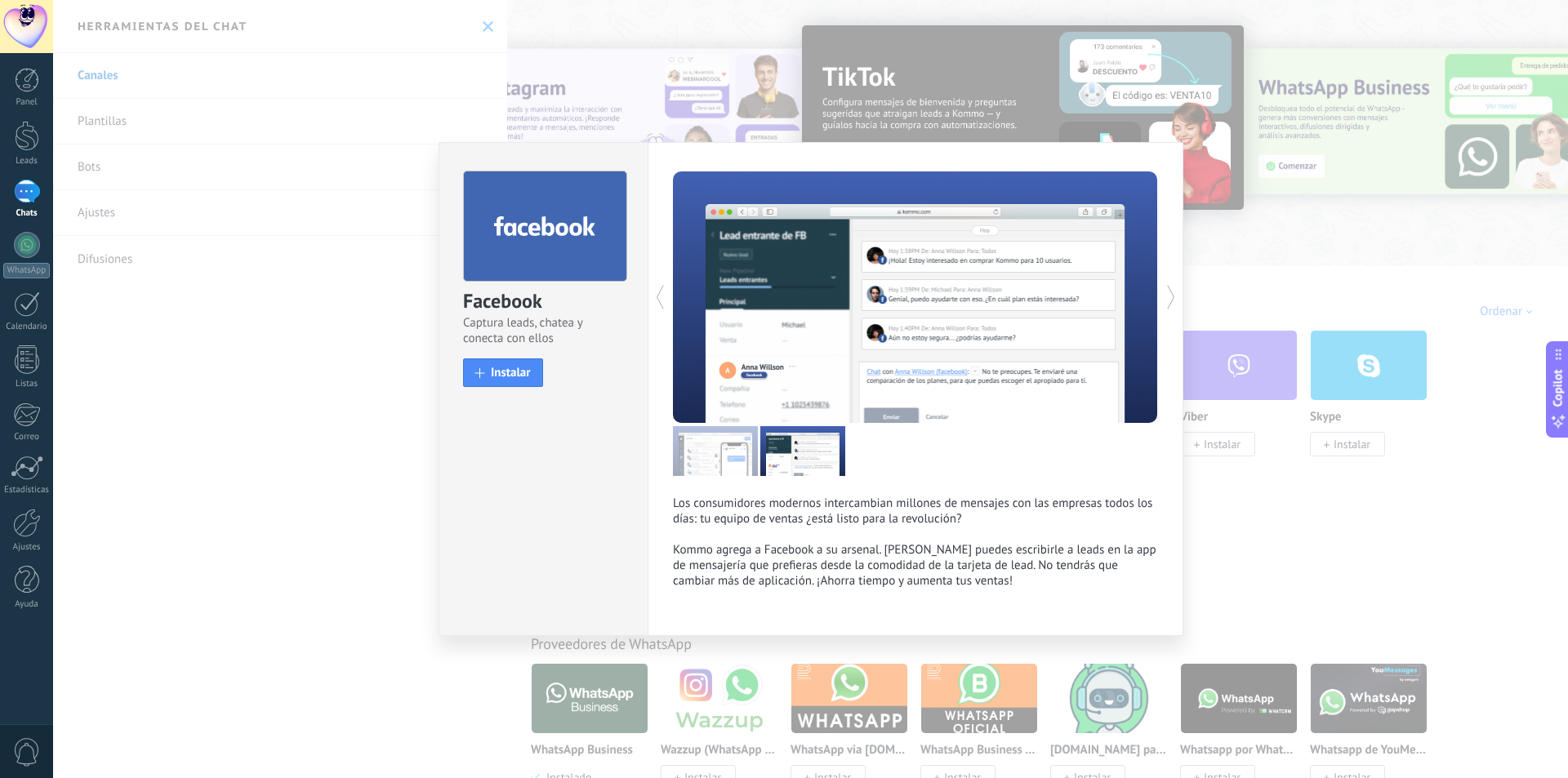
click at [1166, 287] on icon at bounding box center [1171, 297] width 17 height 33
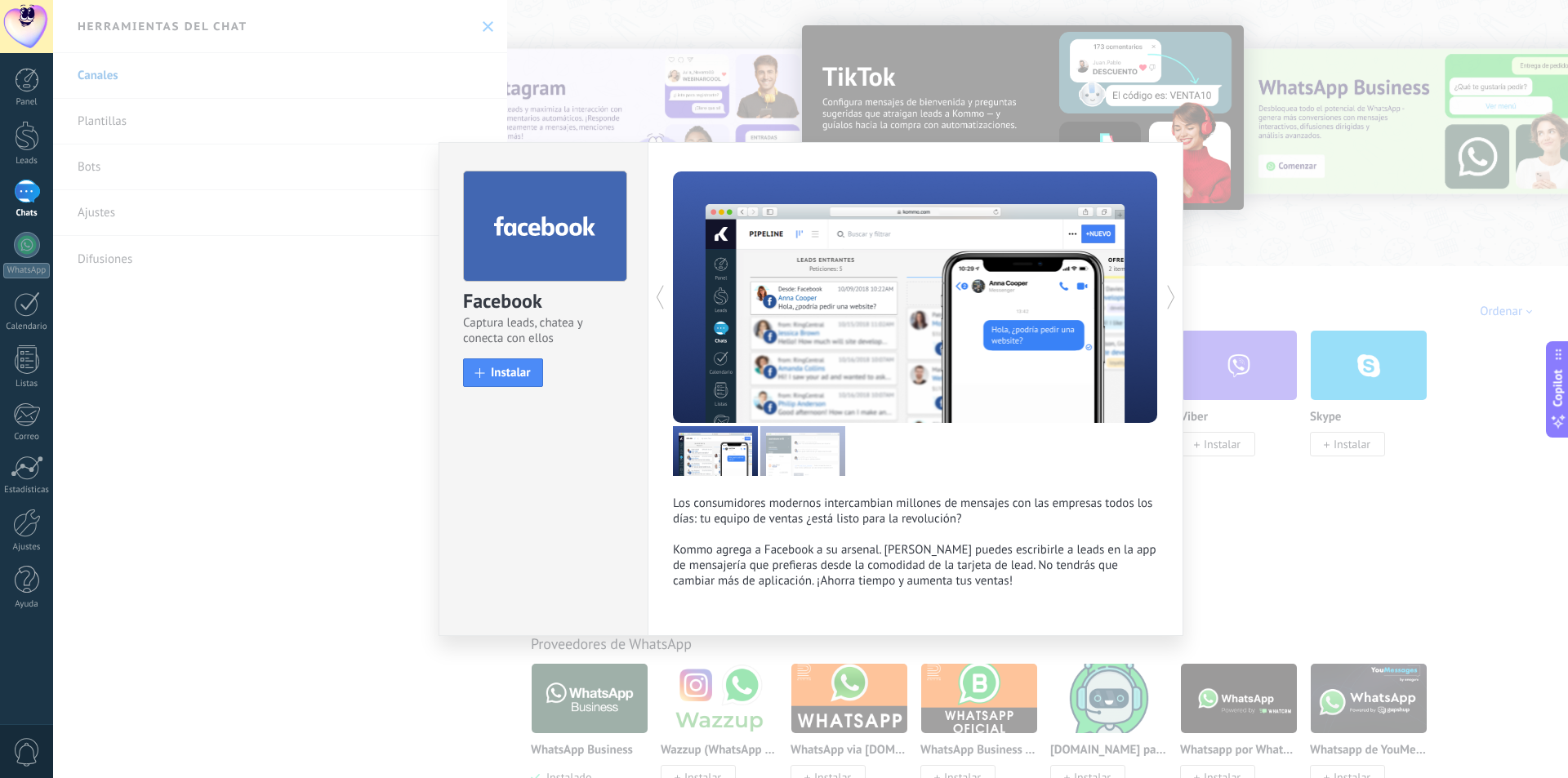
click at [1166, 287] on icon at bounding box center [1171, 297] width 17 height 33
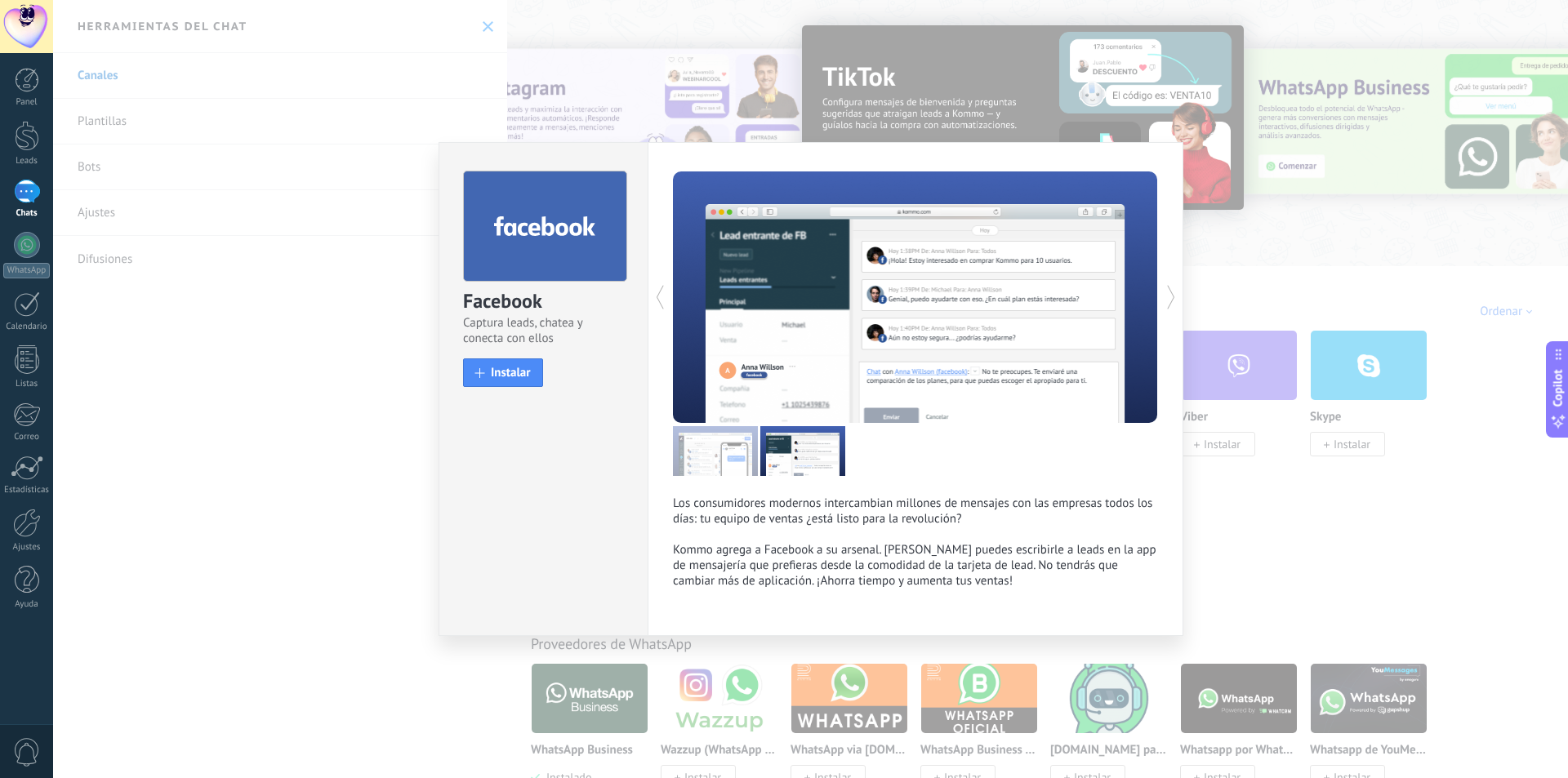
click at [1166, 287] on icon at bounding box center [1171, 297] width 17 height 33
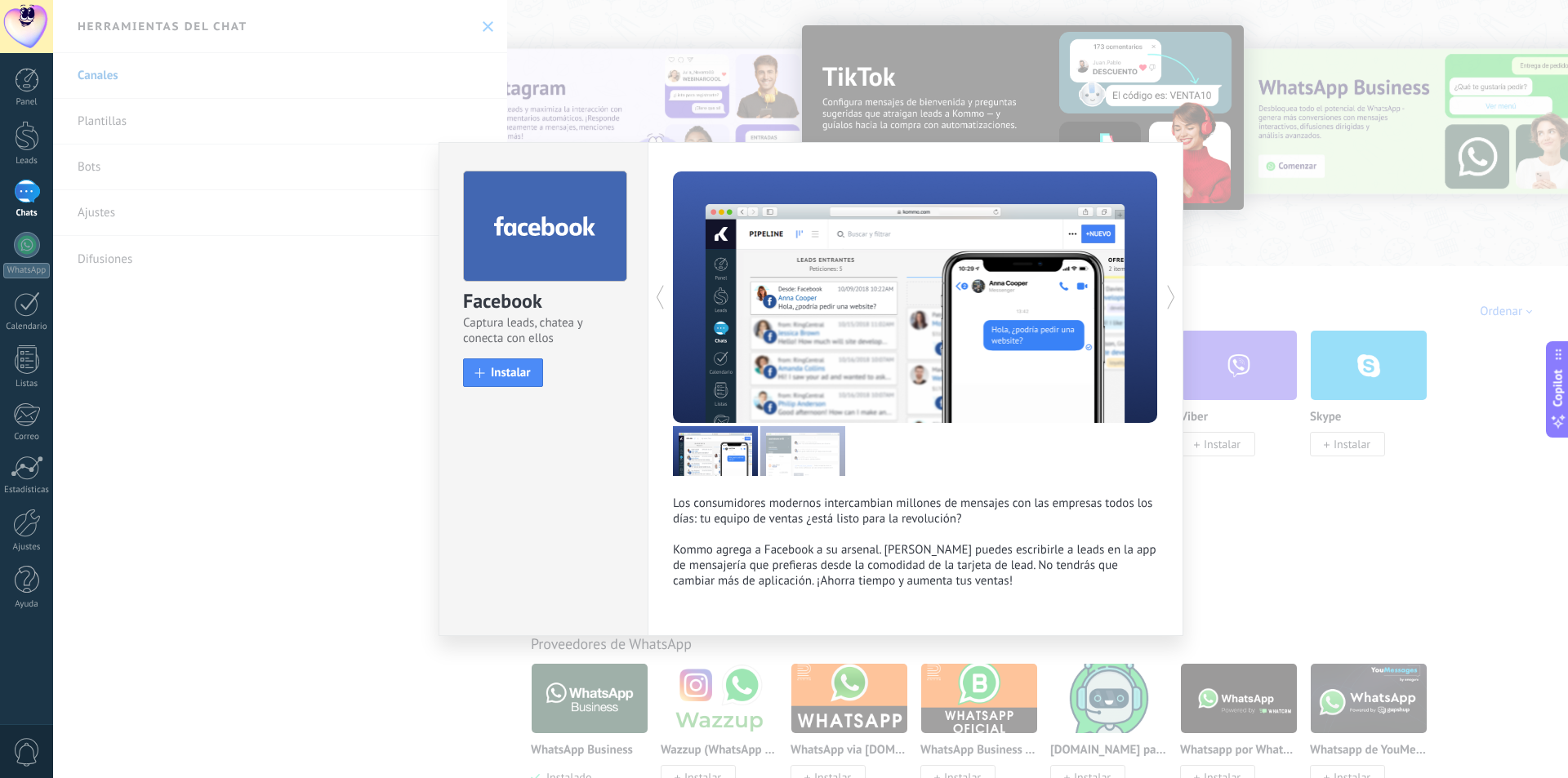
click at [1166, 287] on icon at bounding box center [1171, 297] width 17 height 33
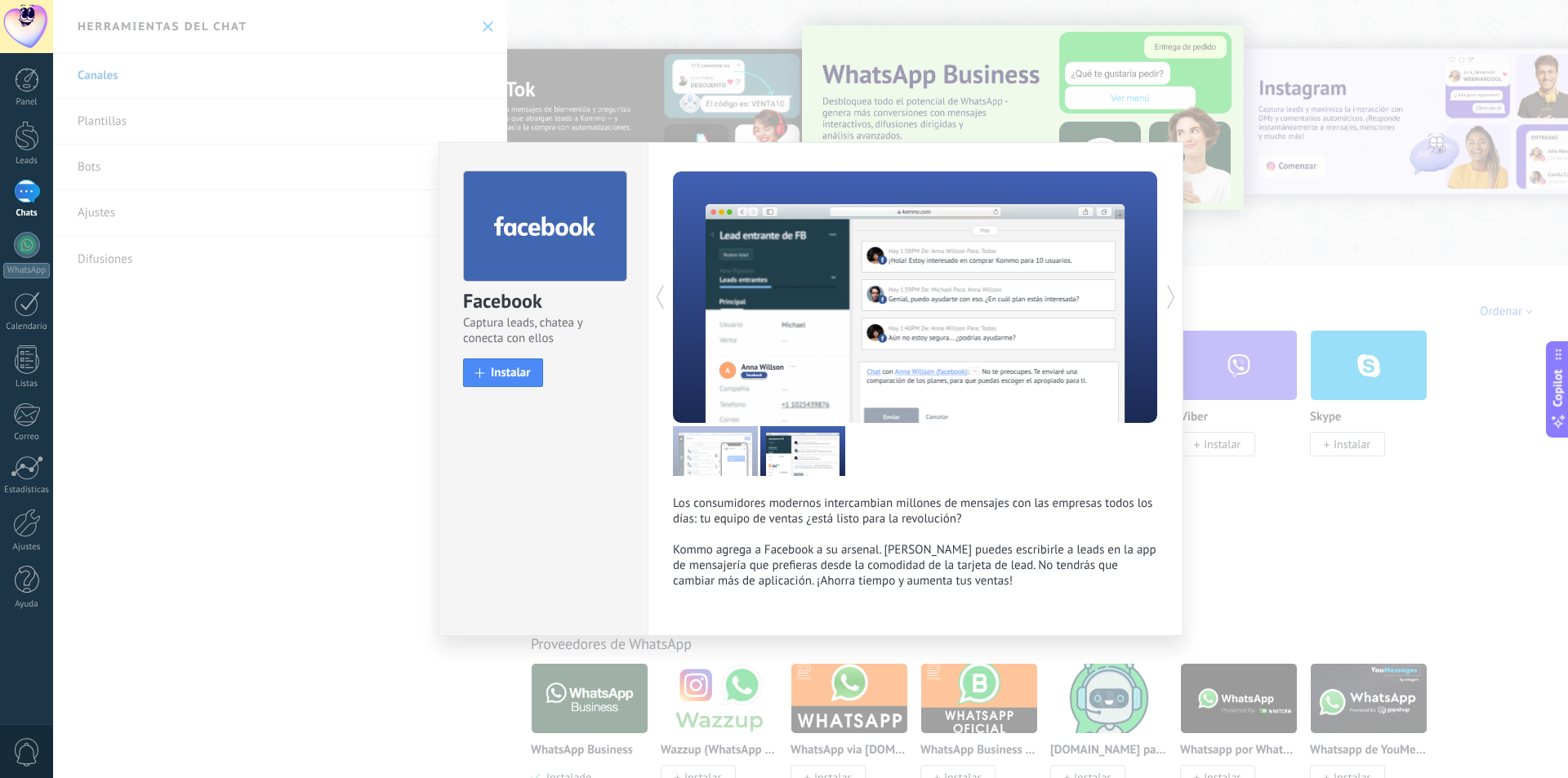
click at [1166, 287] on icon at bounding box center [1171, 297] width 17 height 33
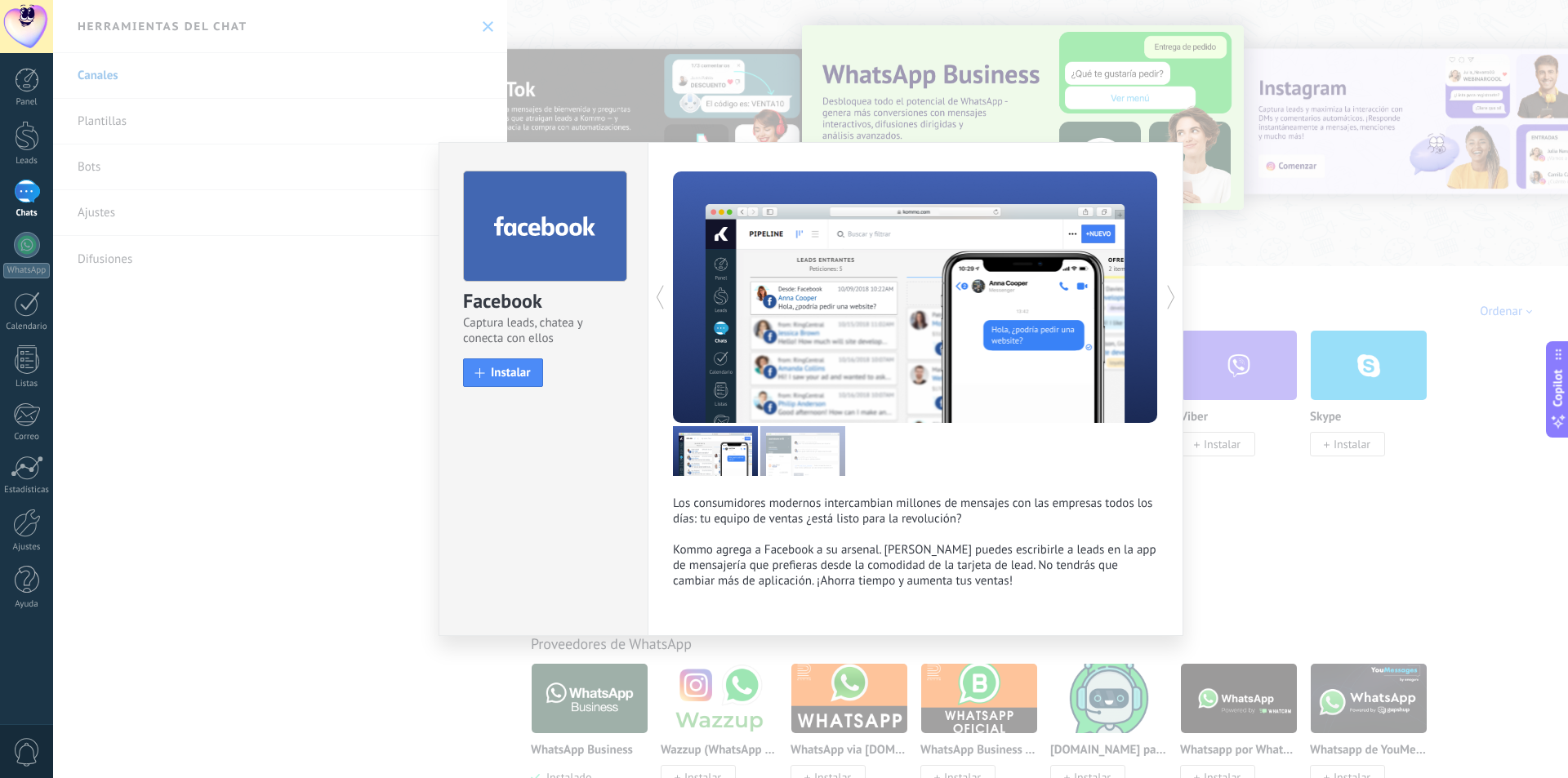
click at [1166, 287] on icon at bounding box center [1171, 297] width 17 height 33
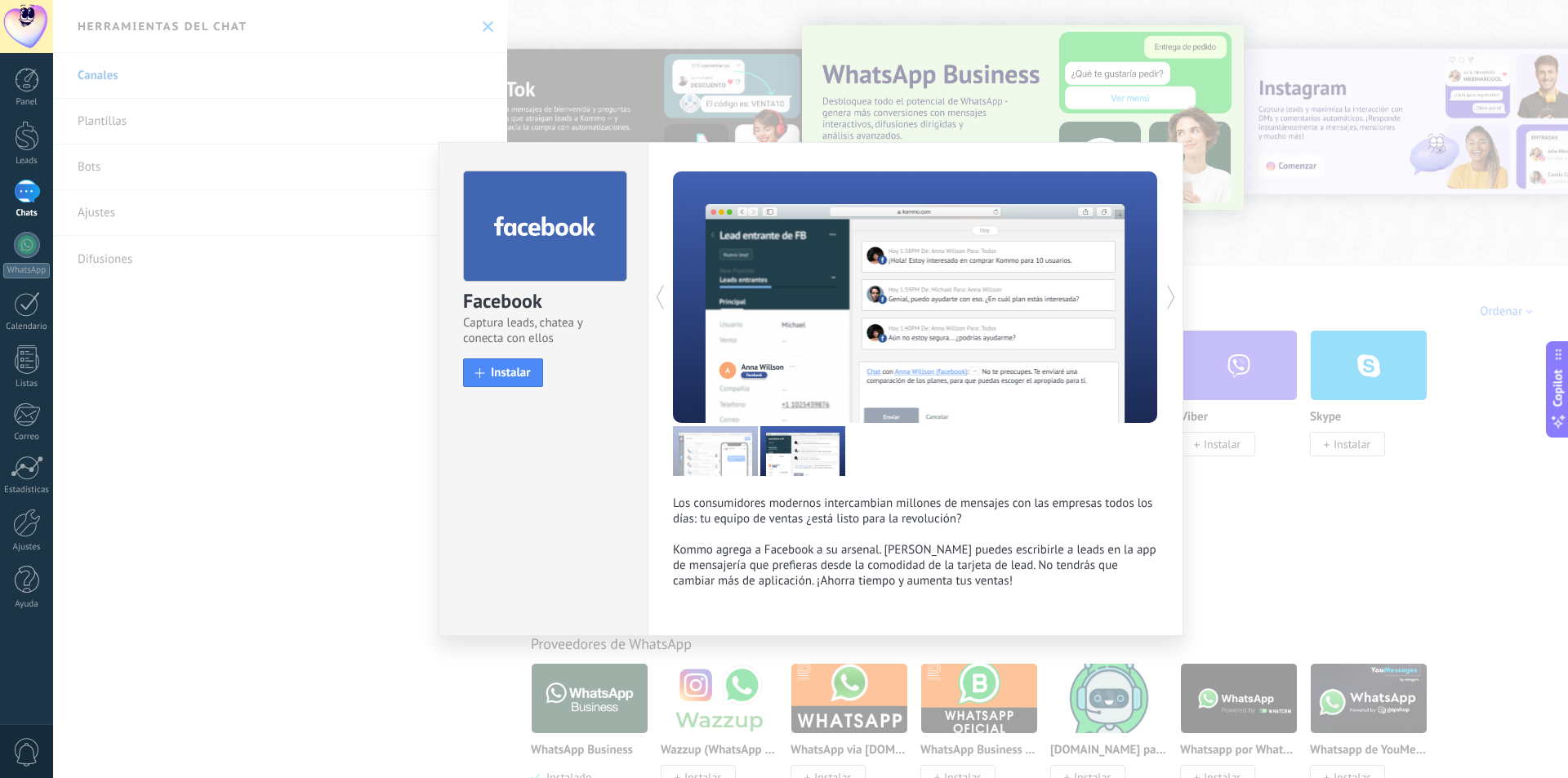
click at [1166, 287] on icon at bounding box center [1171, 297] width 17 height 33
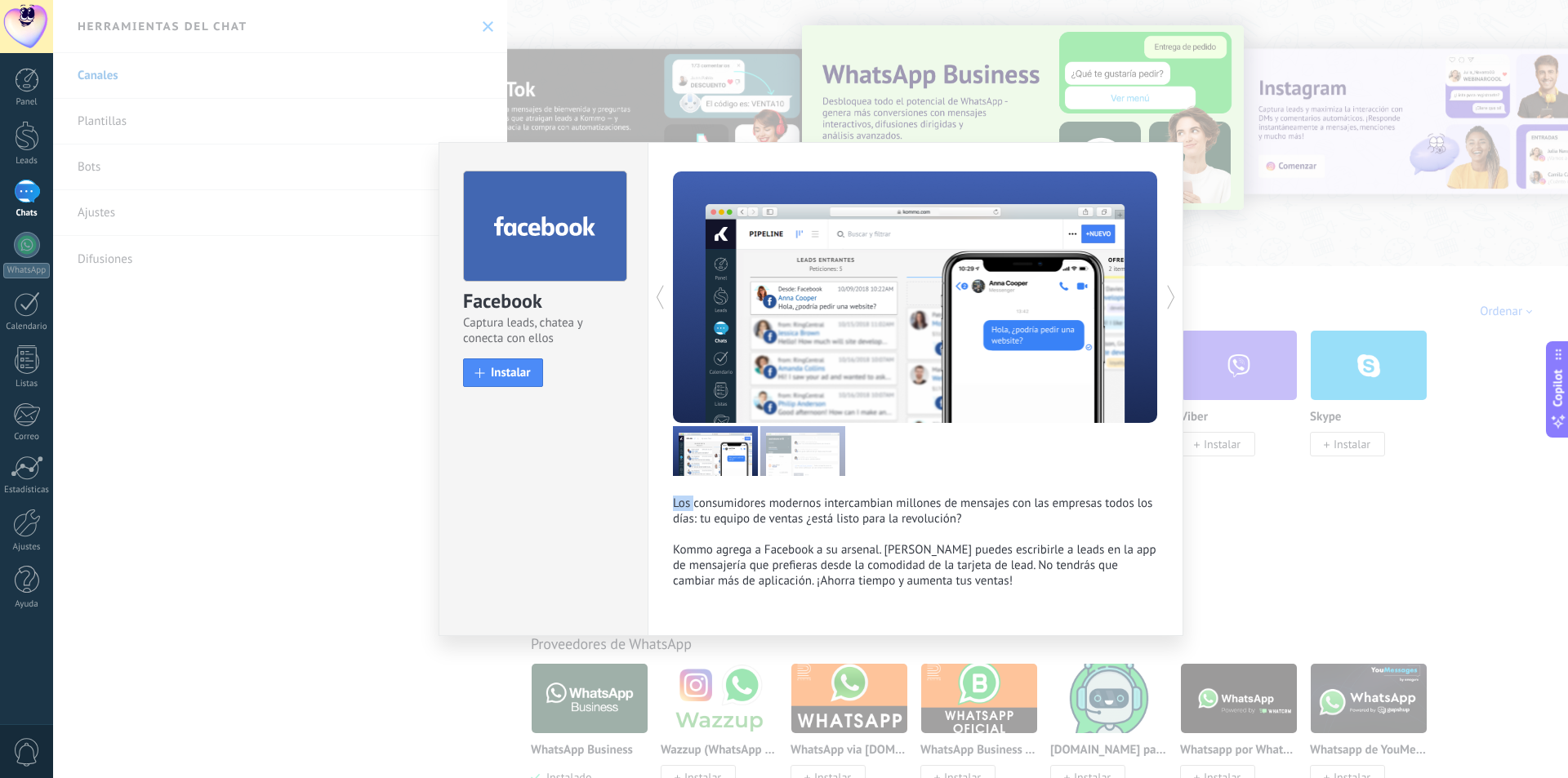
click at [1166, 287] on icon at bounding box center [1171, 297] width 17 height 33
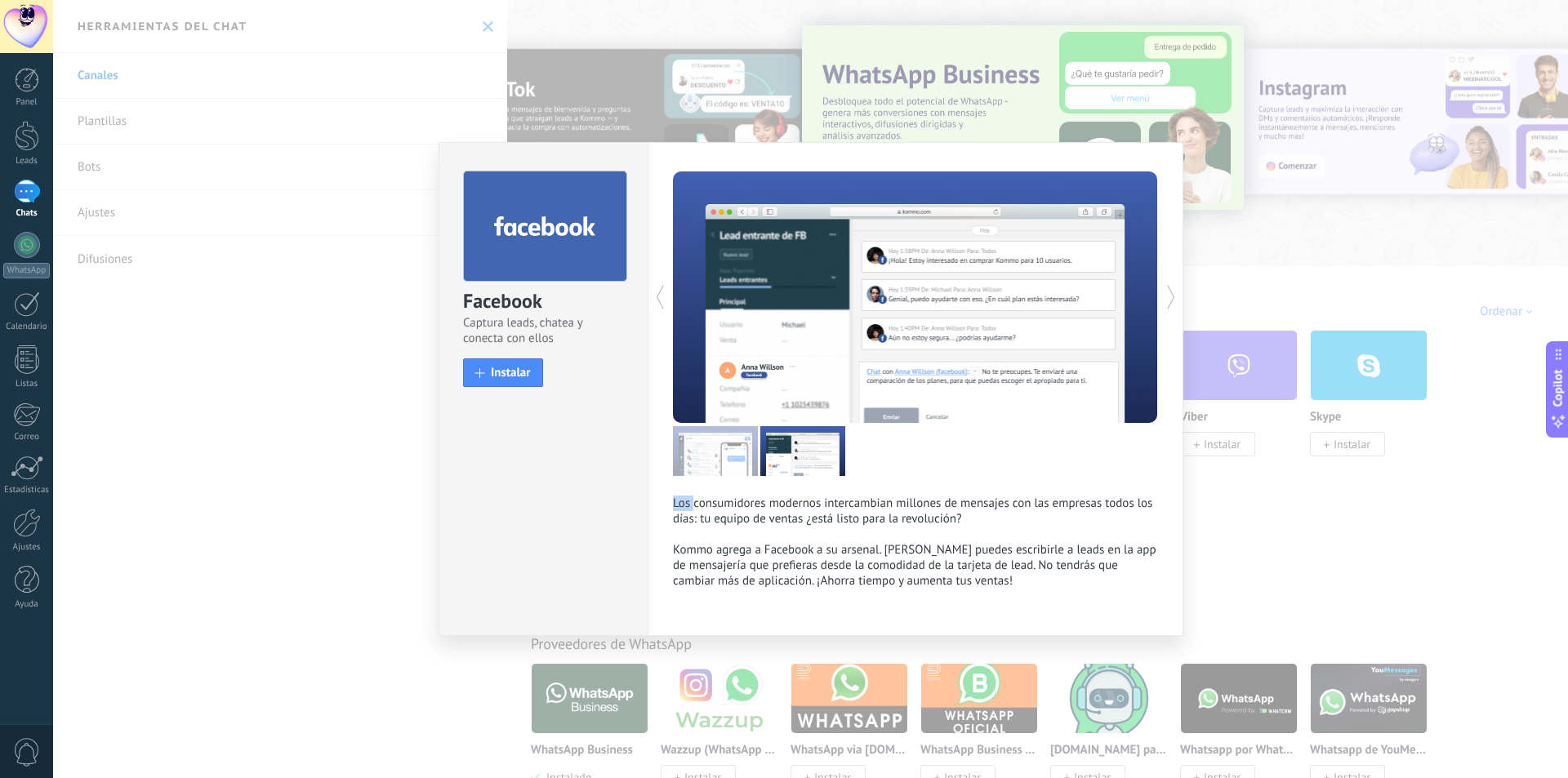
click at [1166, 287] on icon at bounding box center [1171, 297] width 17 height 33
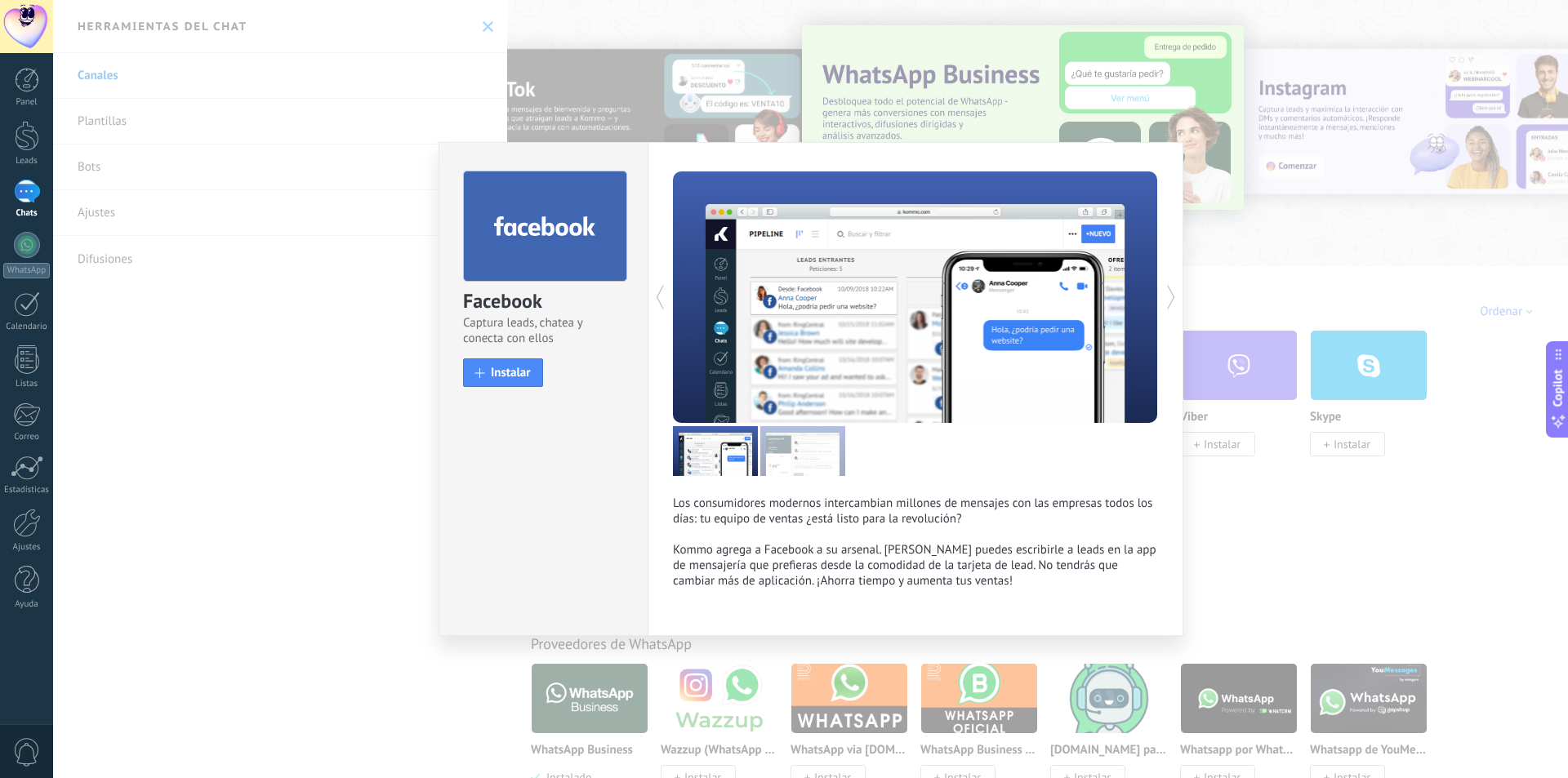
click at [1166, 287] on icon at bounding box center [1171, 297] width 17 height 33
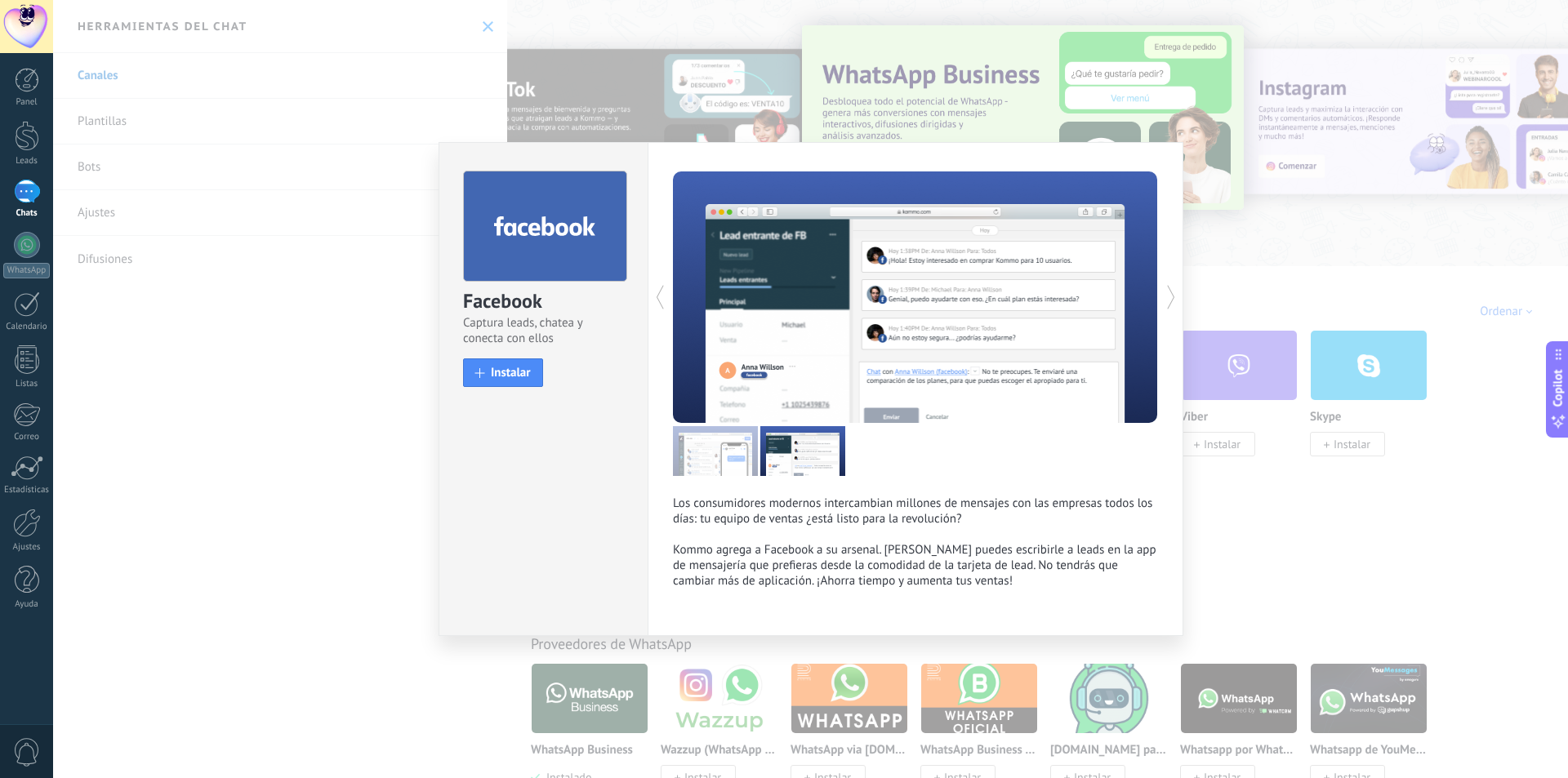
click at [1166, 287] on icon at bounding box center [1171, 297] width 17 height 33
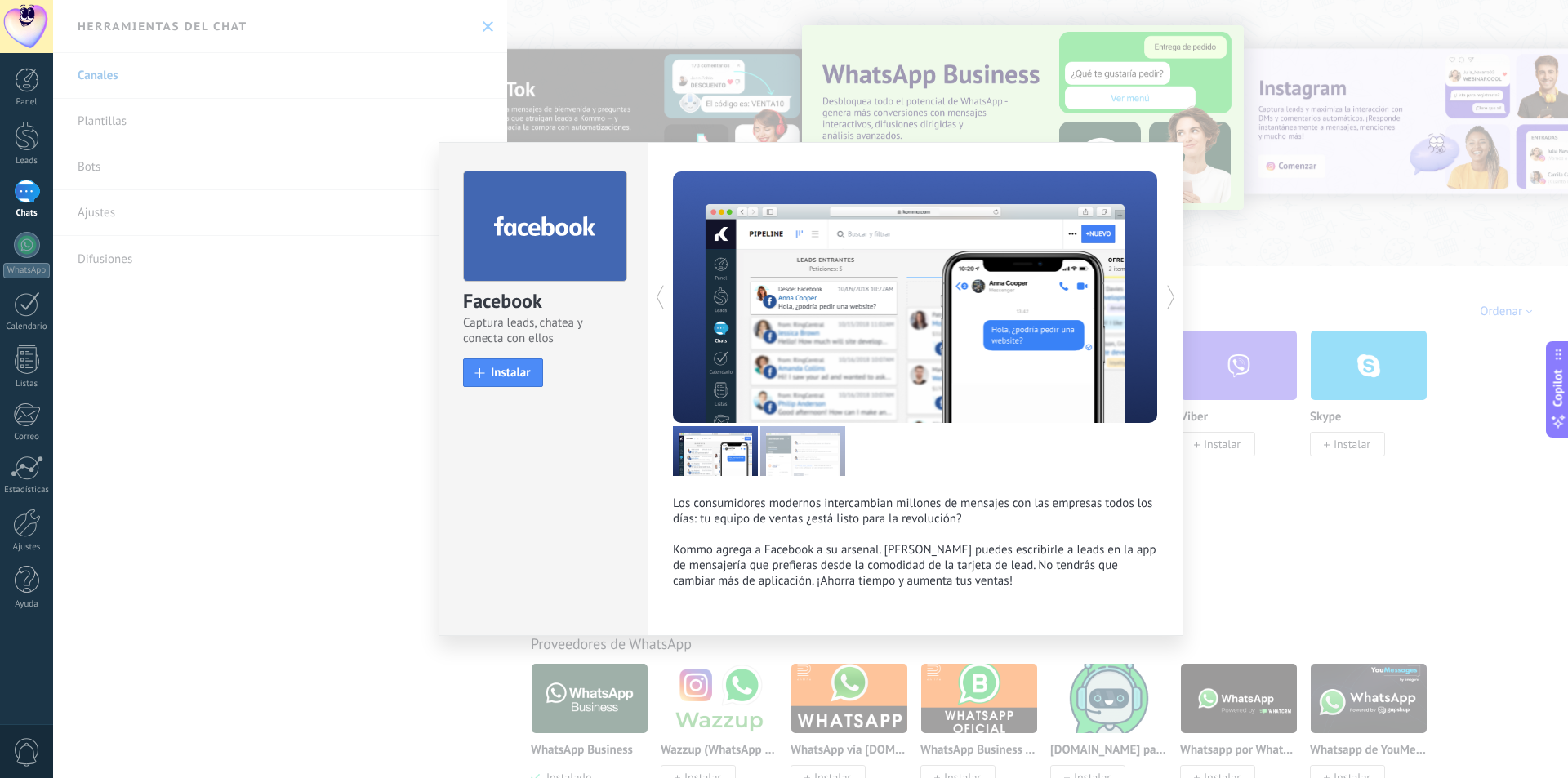
click at [1166, 287] on icon at bounding box center [1171, 297] width 17 height 33
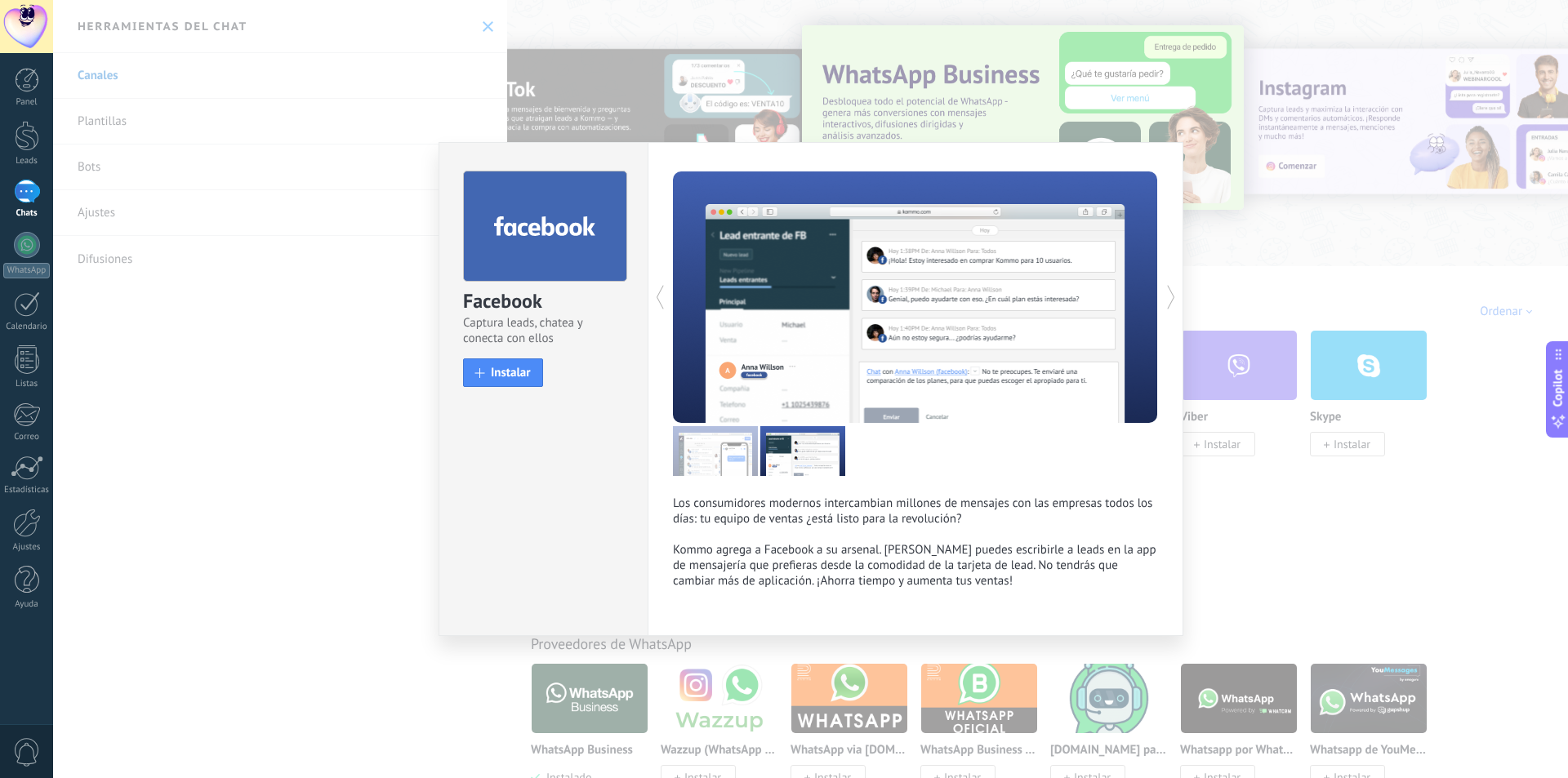
click at [1166, 287] on icon at bounding box center [1171, 297] width 17 height 33
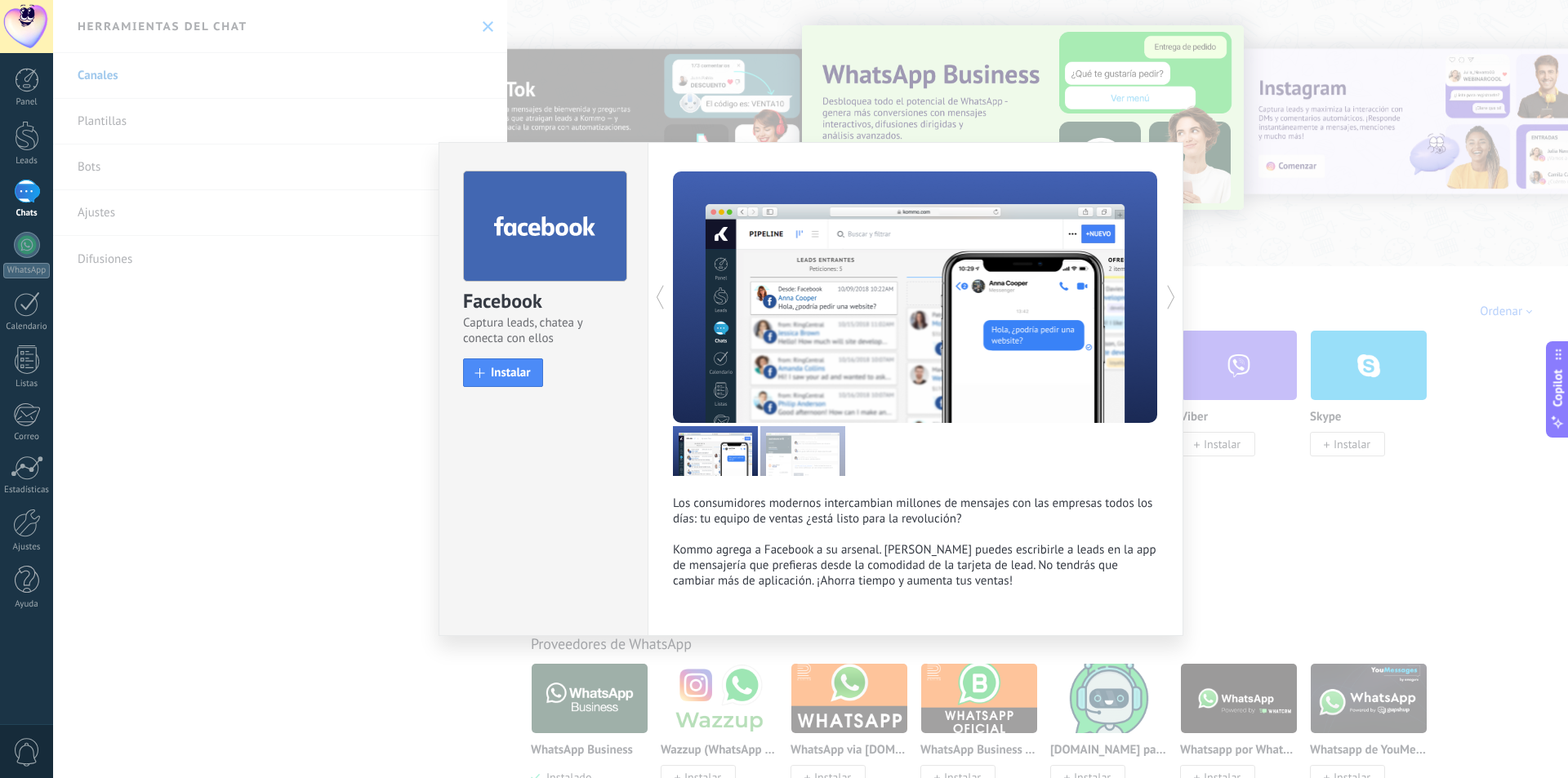
click at [1166, 287] on icon at bounding box center [1171, 297] width 17 height 33
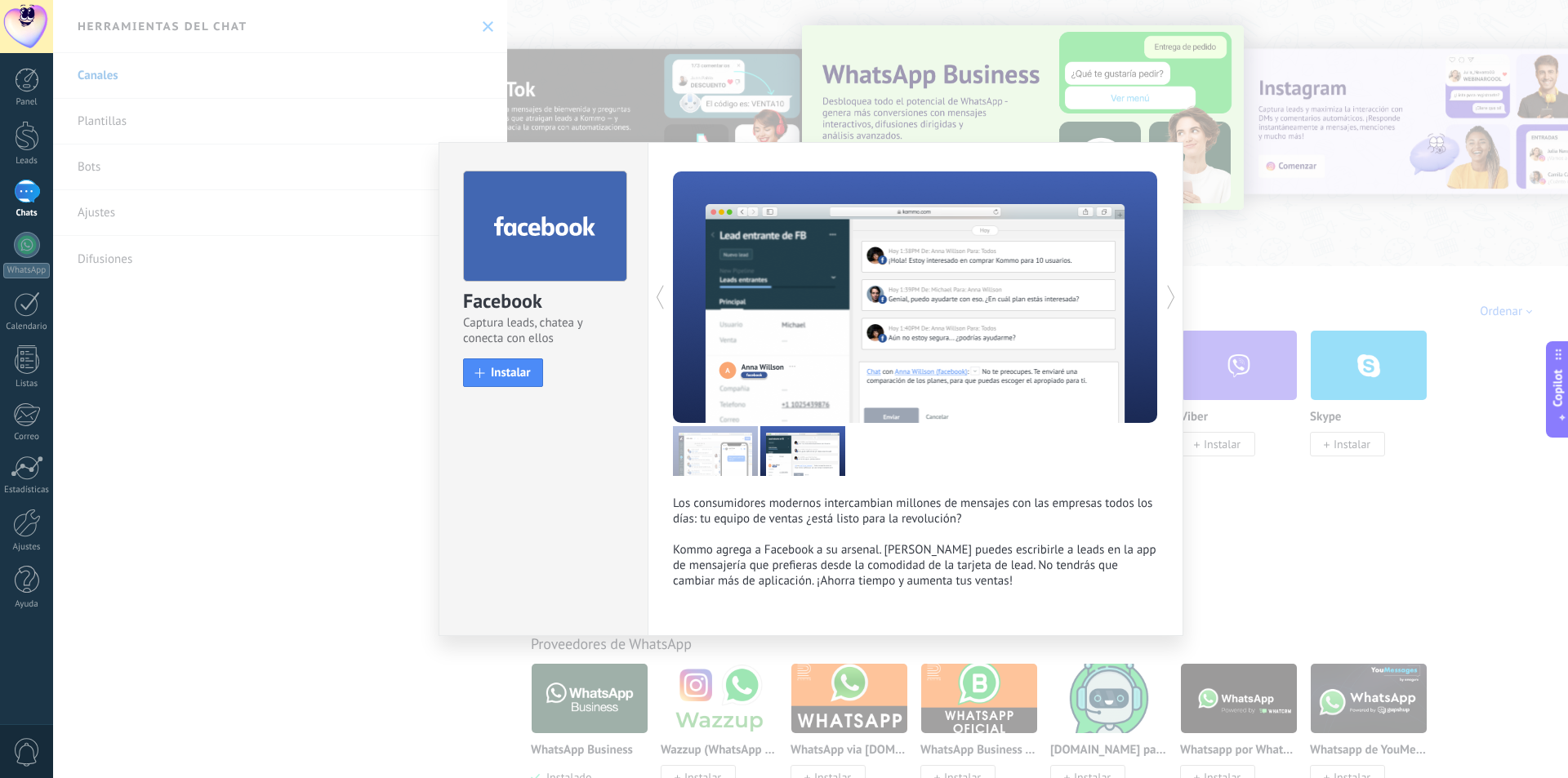
click at [1166, 287] on icon at bounding box center [1171, 297] width 17 height 33
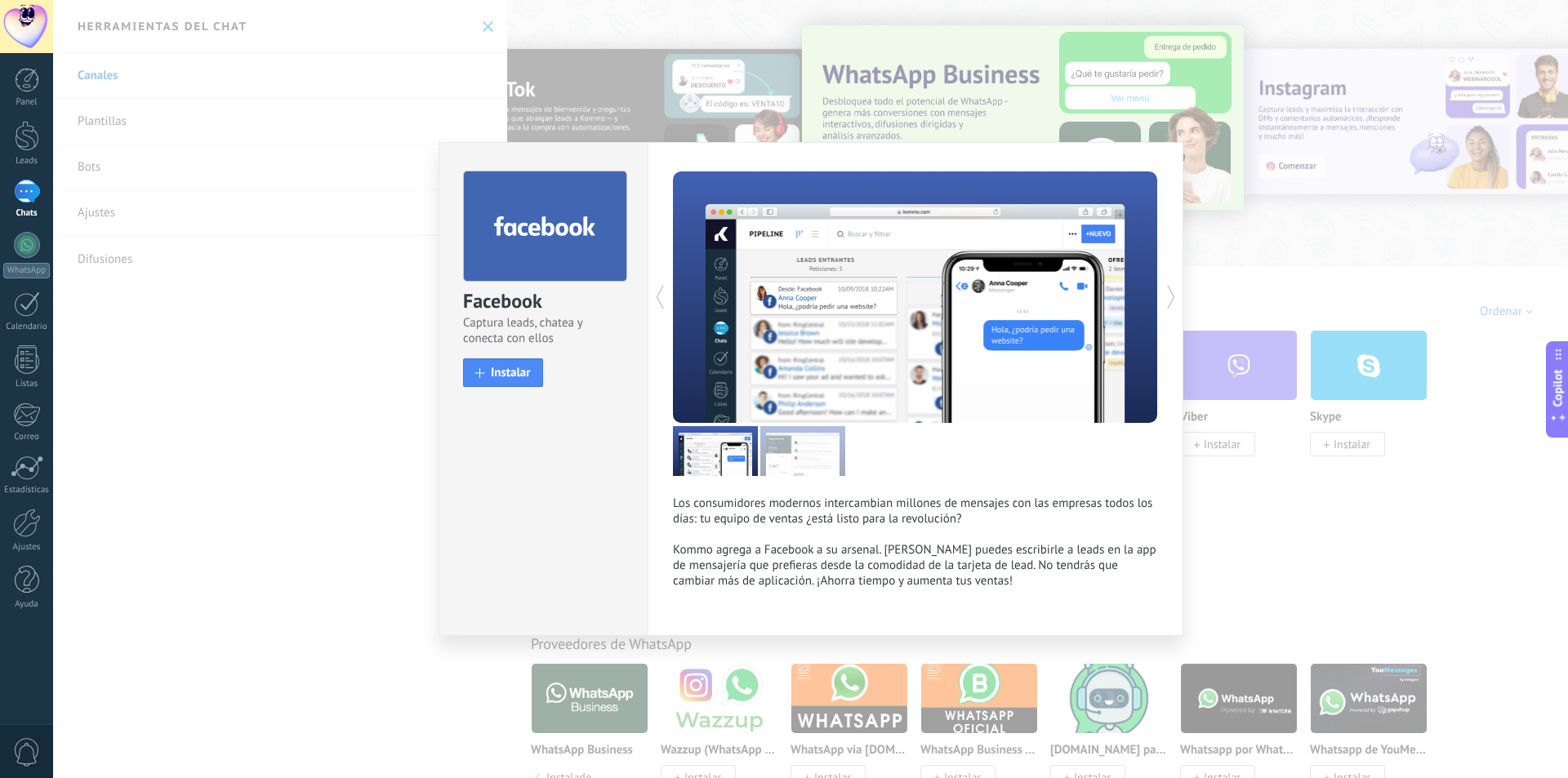
click at [1166, 287] on icon at bounding box center [1171, 297] width 17 height 33
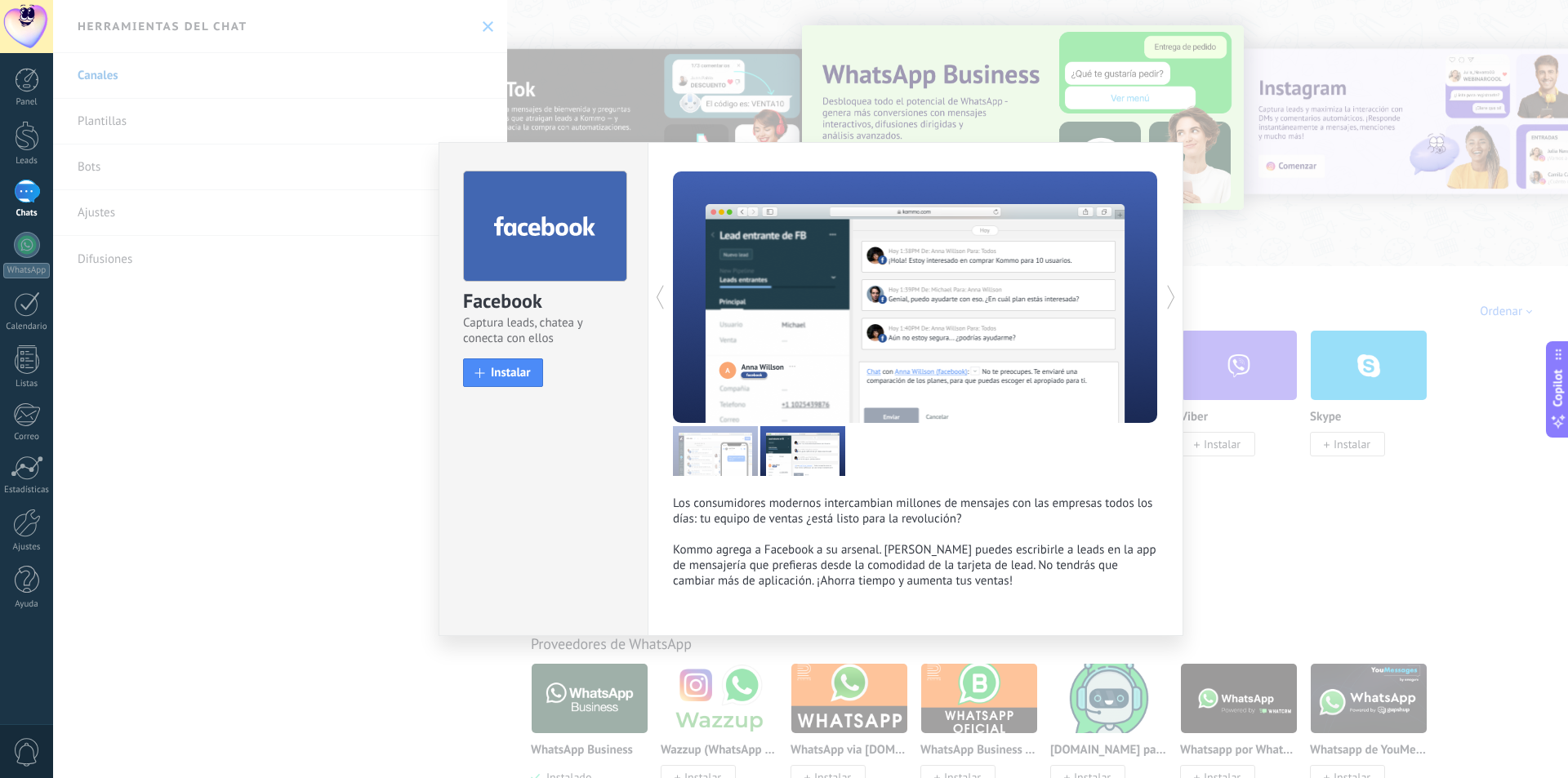
click at [1166, 287] on icon at bounding box center [1171, 297] width 17 height 33
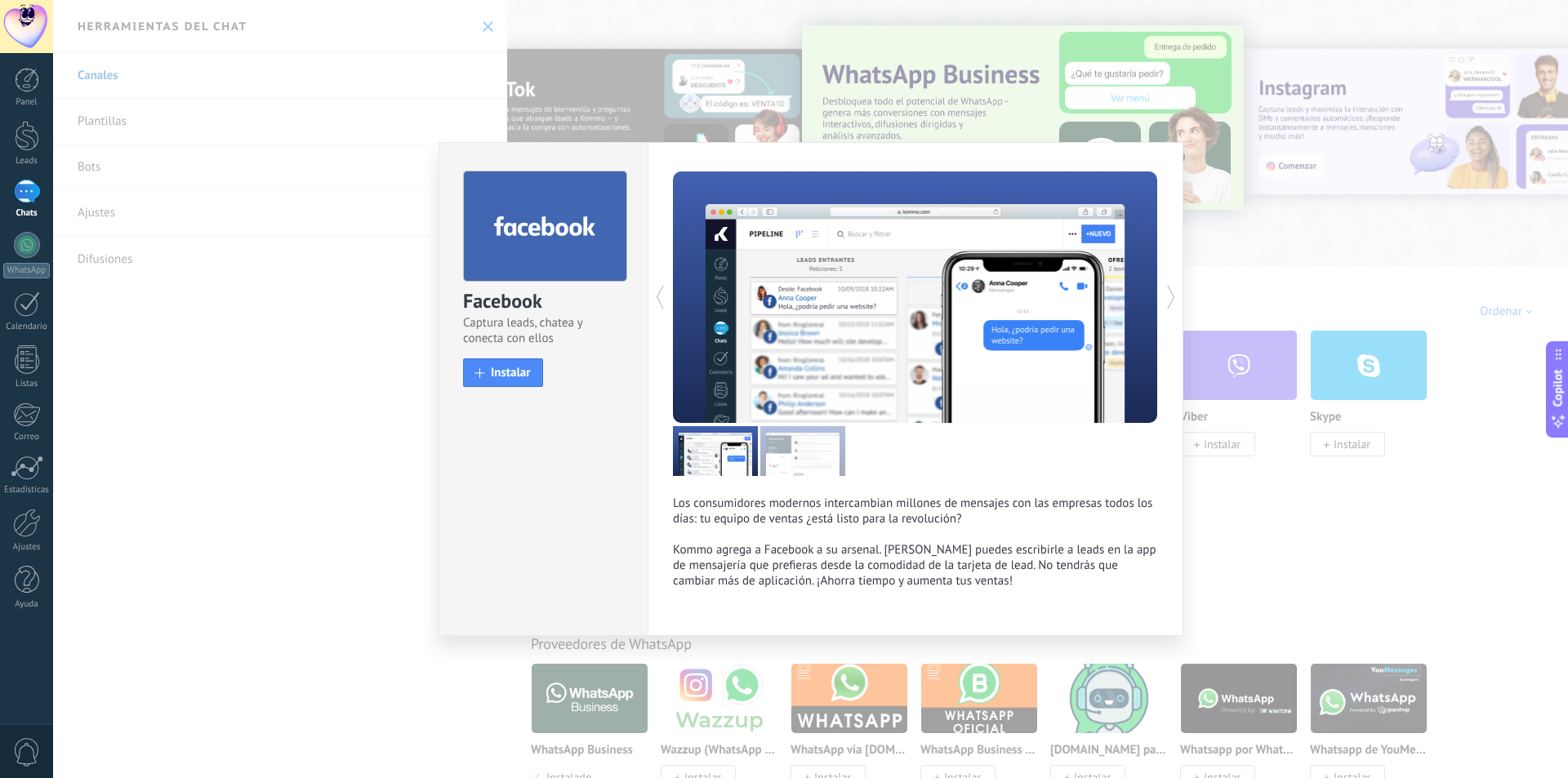
click at [1166, 287] on icon at bounding box center [1171, 297] width 17 height 33
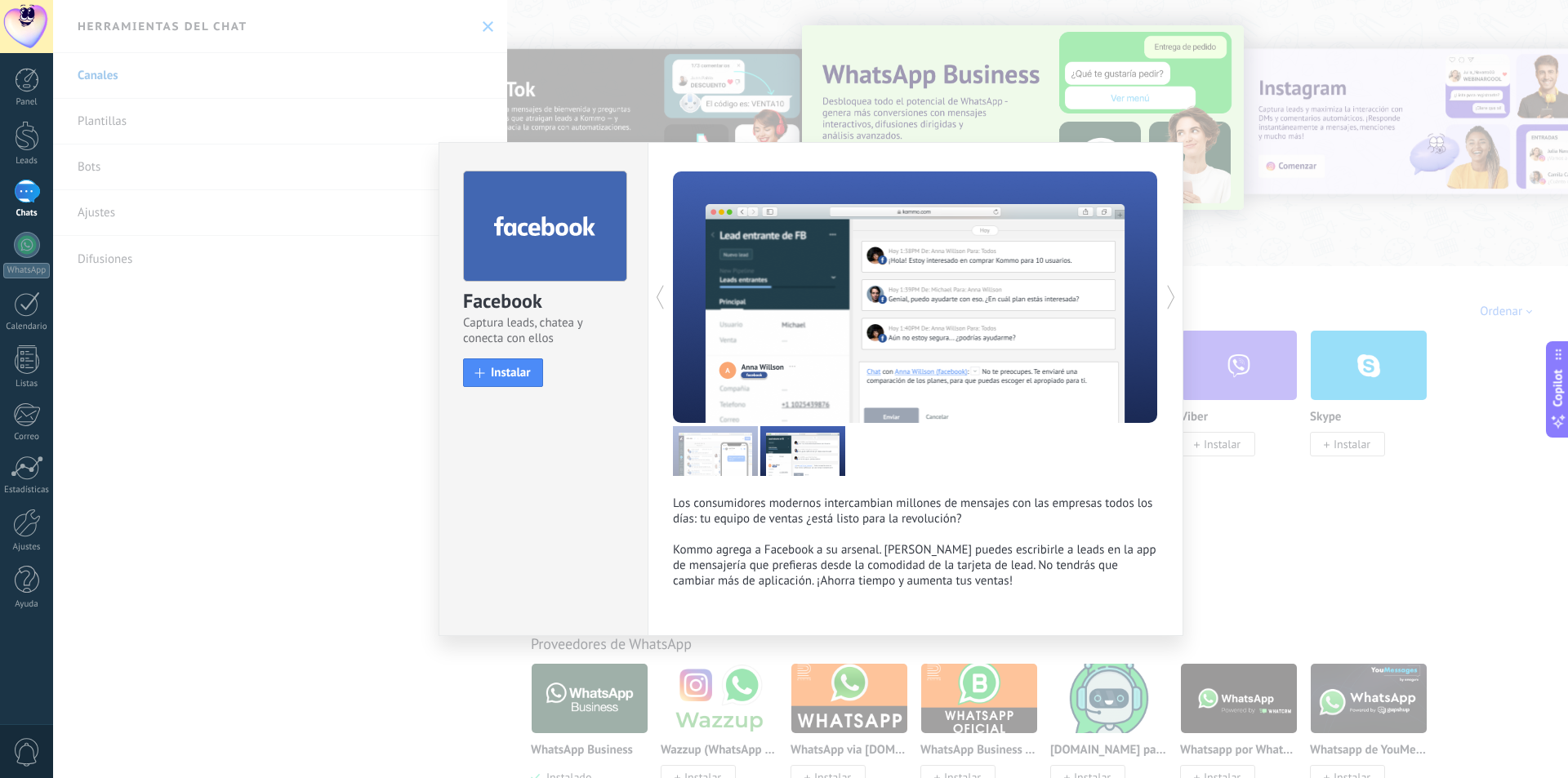
click at [1223, 282] on div "Facebook Captura leads, chatea y conecta con ellos install Instalar Los consumi…" at bounding box center [810, 389] width 1514 height 778
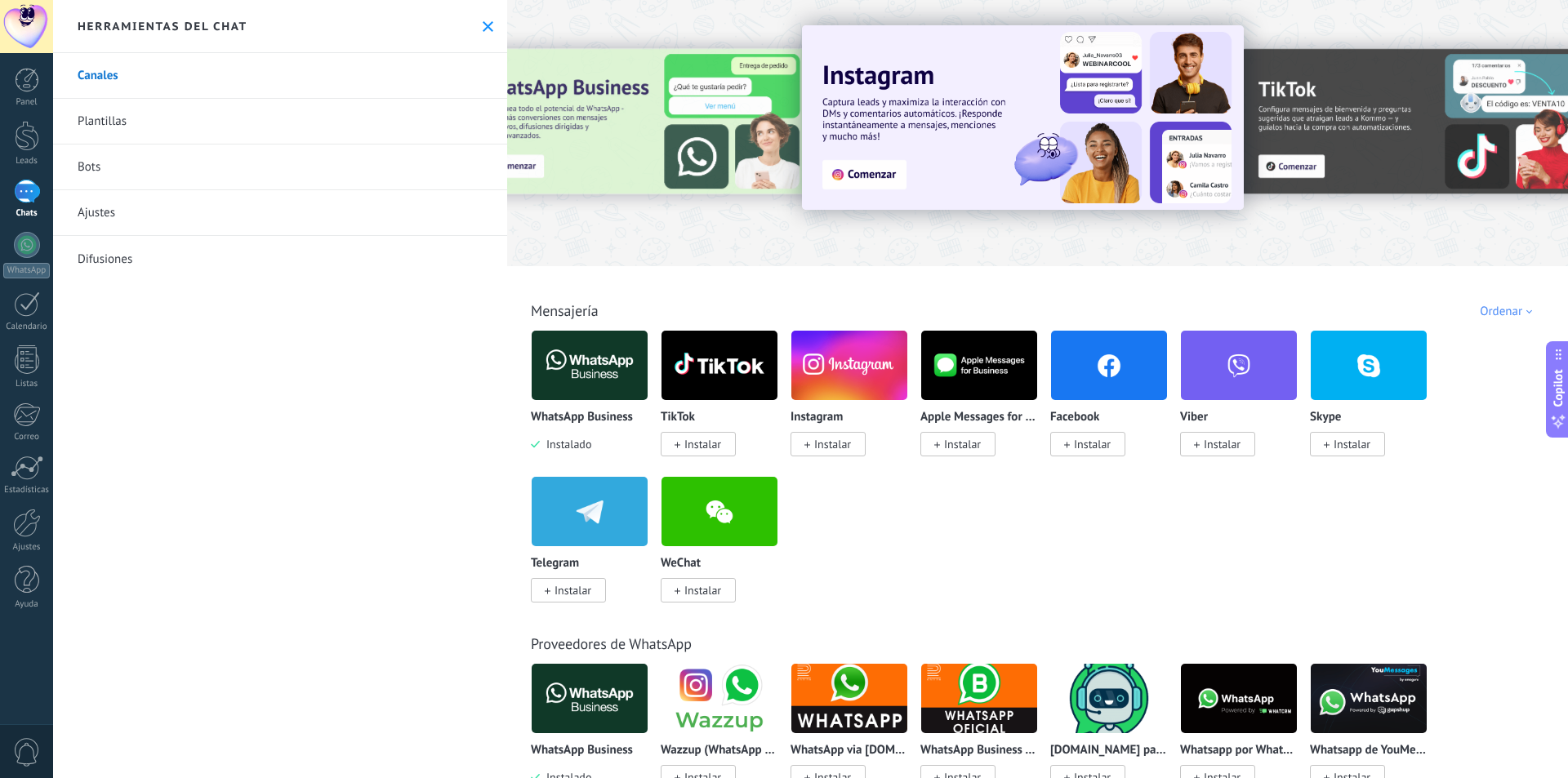
click at [1096, 443] on span "Instalar" at bounding box center [1092, 444] width 37 height 15
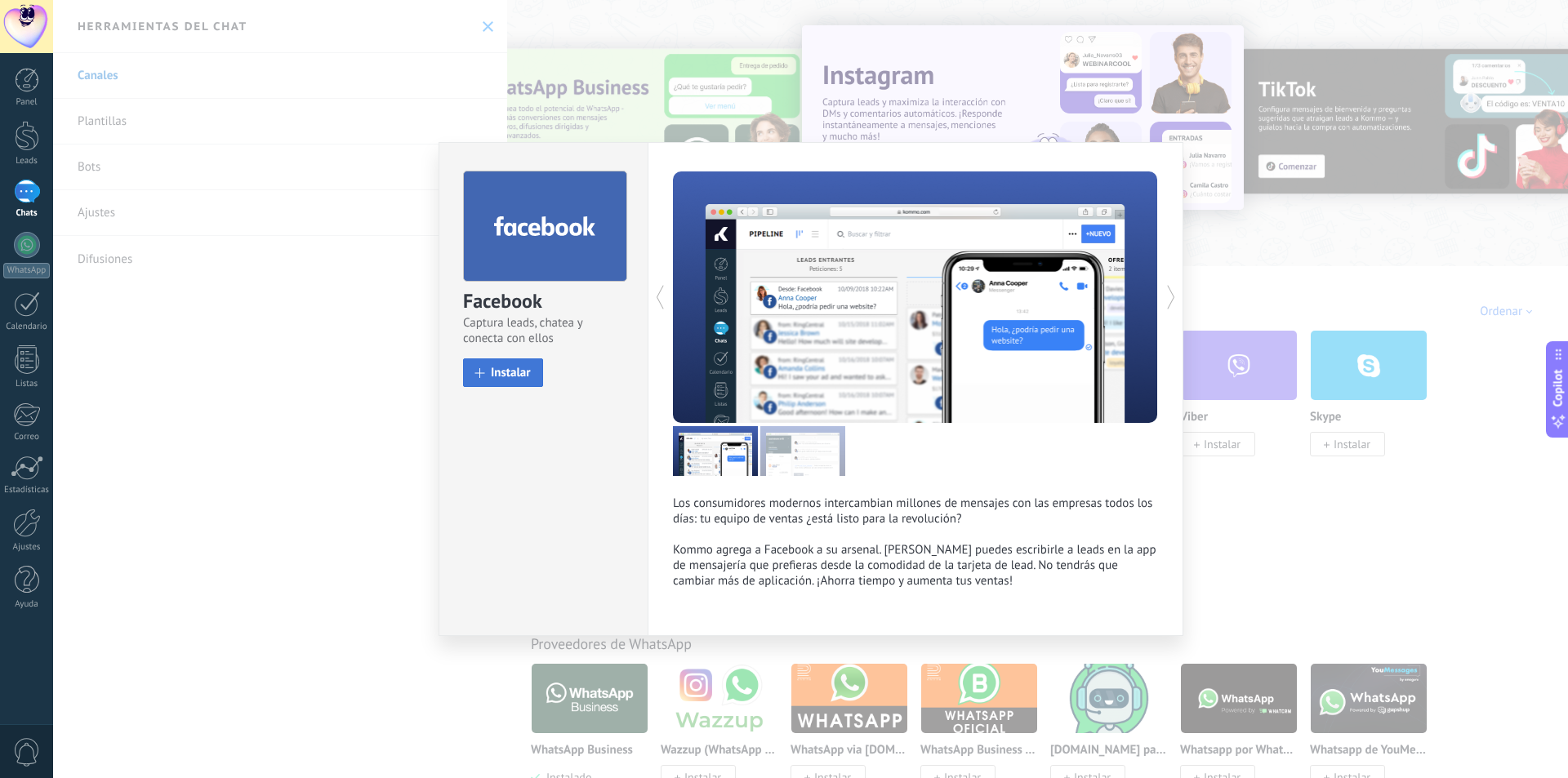
click at [487, 376] on button "Instalar" at bounding box center [503, 373] width 80 height 29
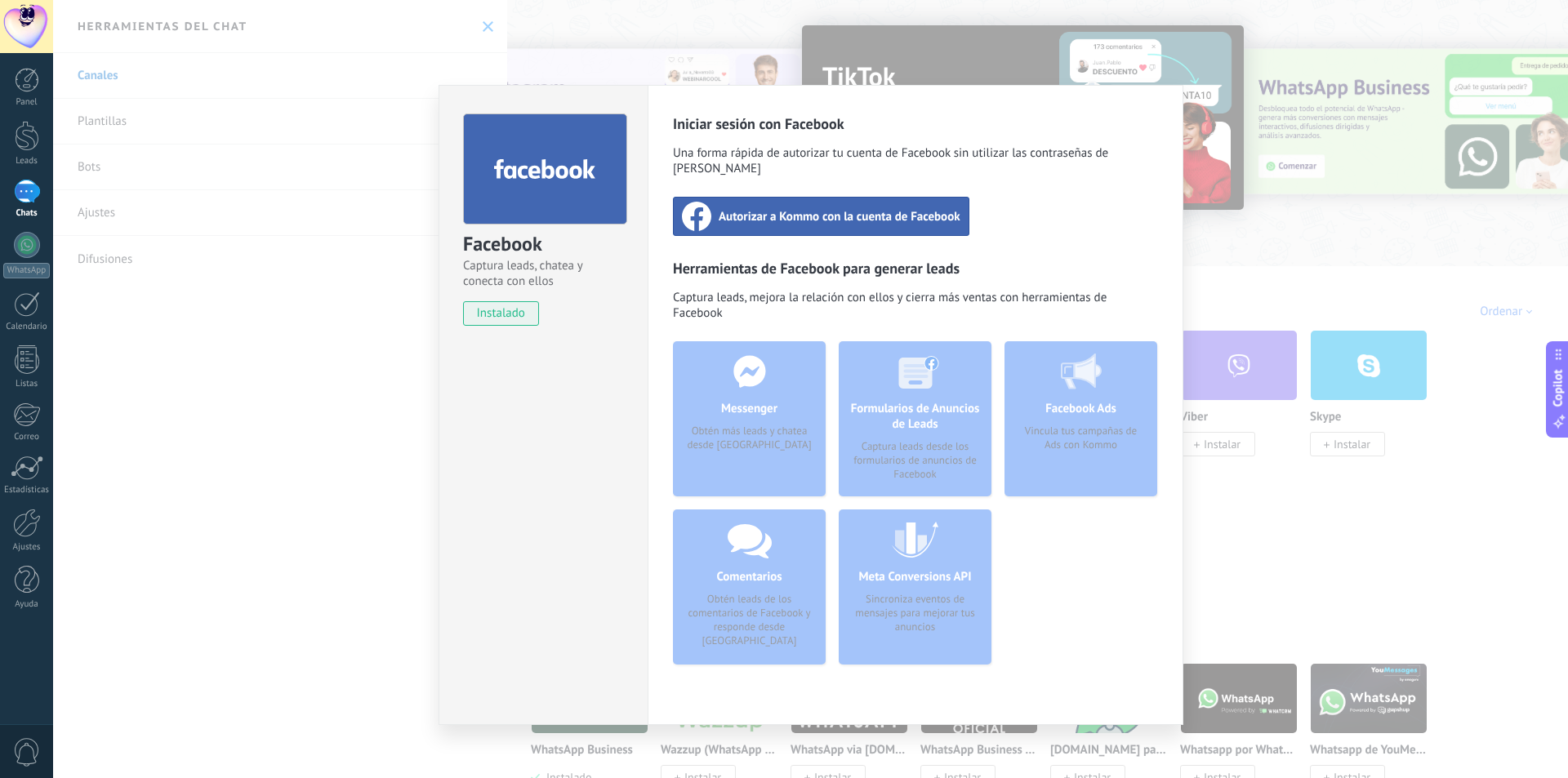
click at [824, 208] on span "Autorizar a Kommo con la cuenta de Facebook" at bounding box center [839, 217] width 242 height 17
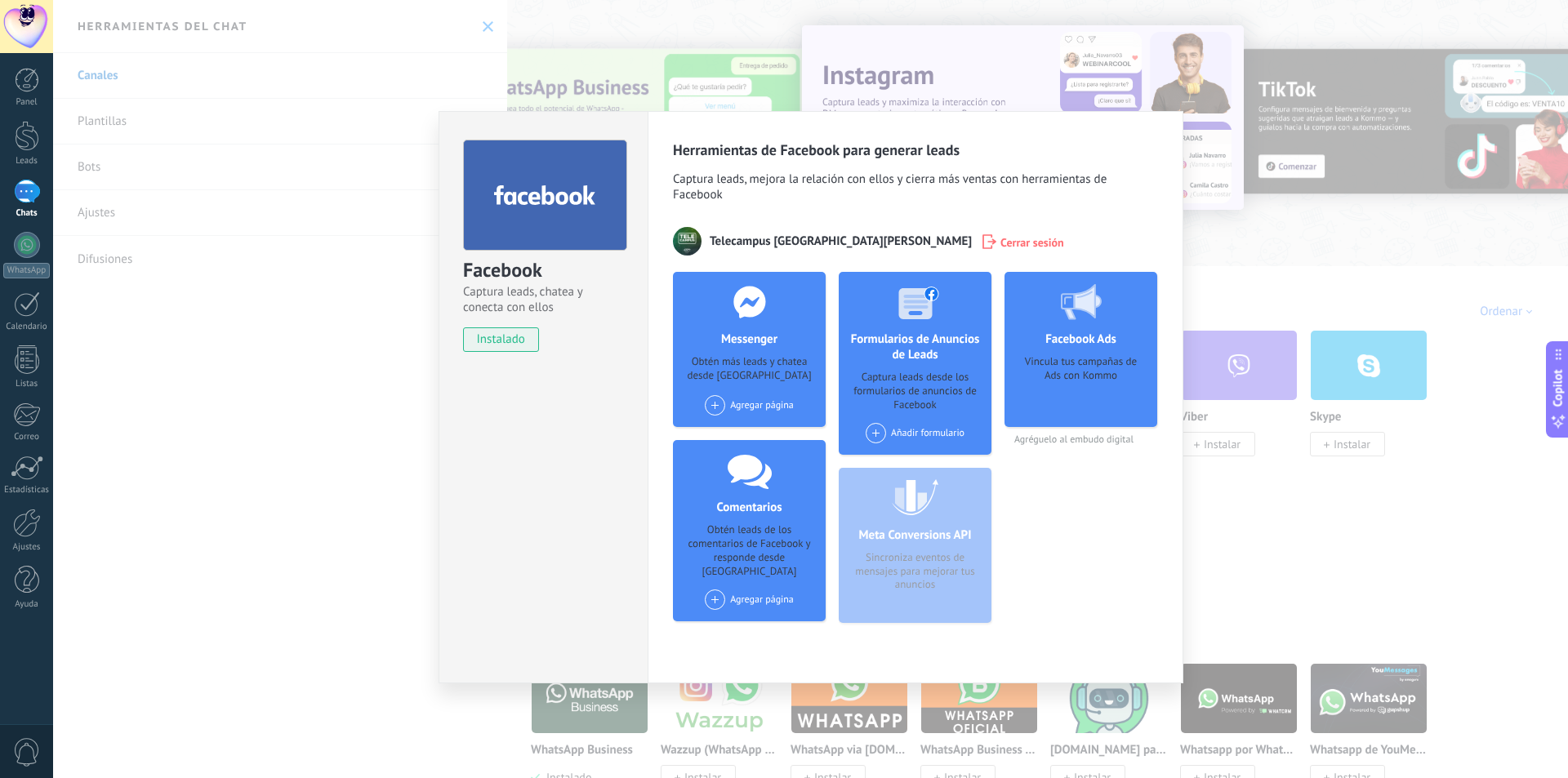
click at [896, 373] on div "Captura leads desde los formularios de anuncios de Facebook" at bounding box center [915, 391] width 126 height 42
click at [879, 423] on span at bounding box center [876, 433] width 20 height 20
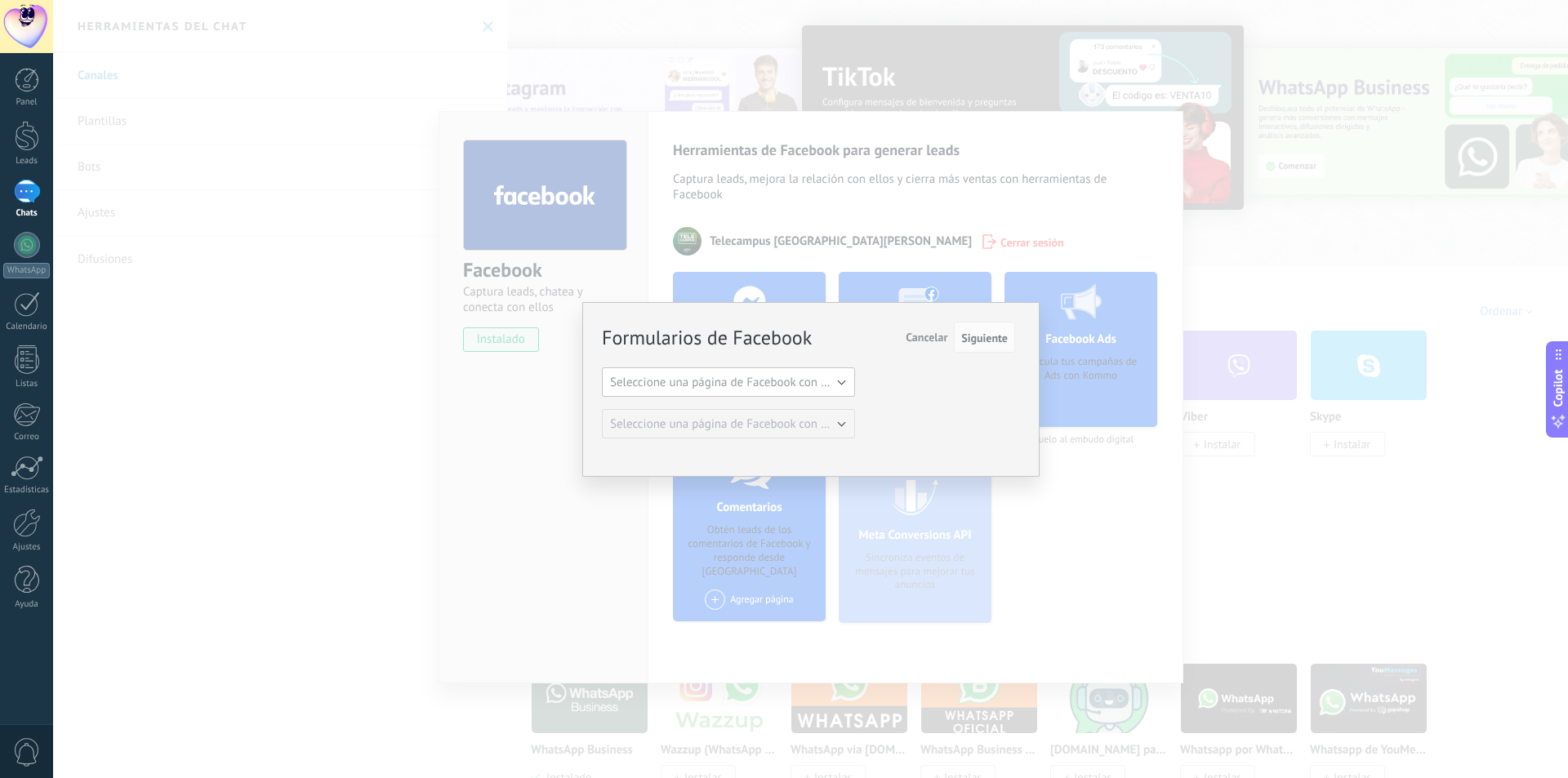
click at [848, 378] on span "Seleccione una página de Facebook con formas" at bounding box center [732, 382] width 246 height 16
click at [751, 409] on span "Telecampus san [PERSON_NAME]" at bounding box center [720, 410] width 257 height 16
click at [839, 426] on span "Seleccione una página de Facebook con formas" at bounding box center [732, 424] width 246 height 16
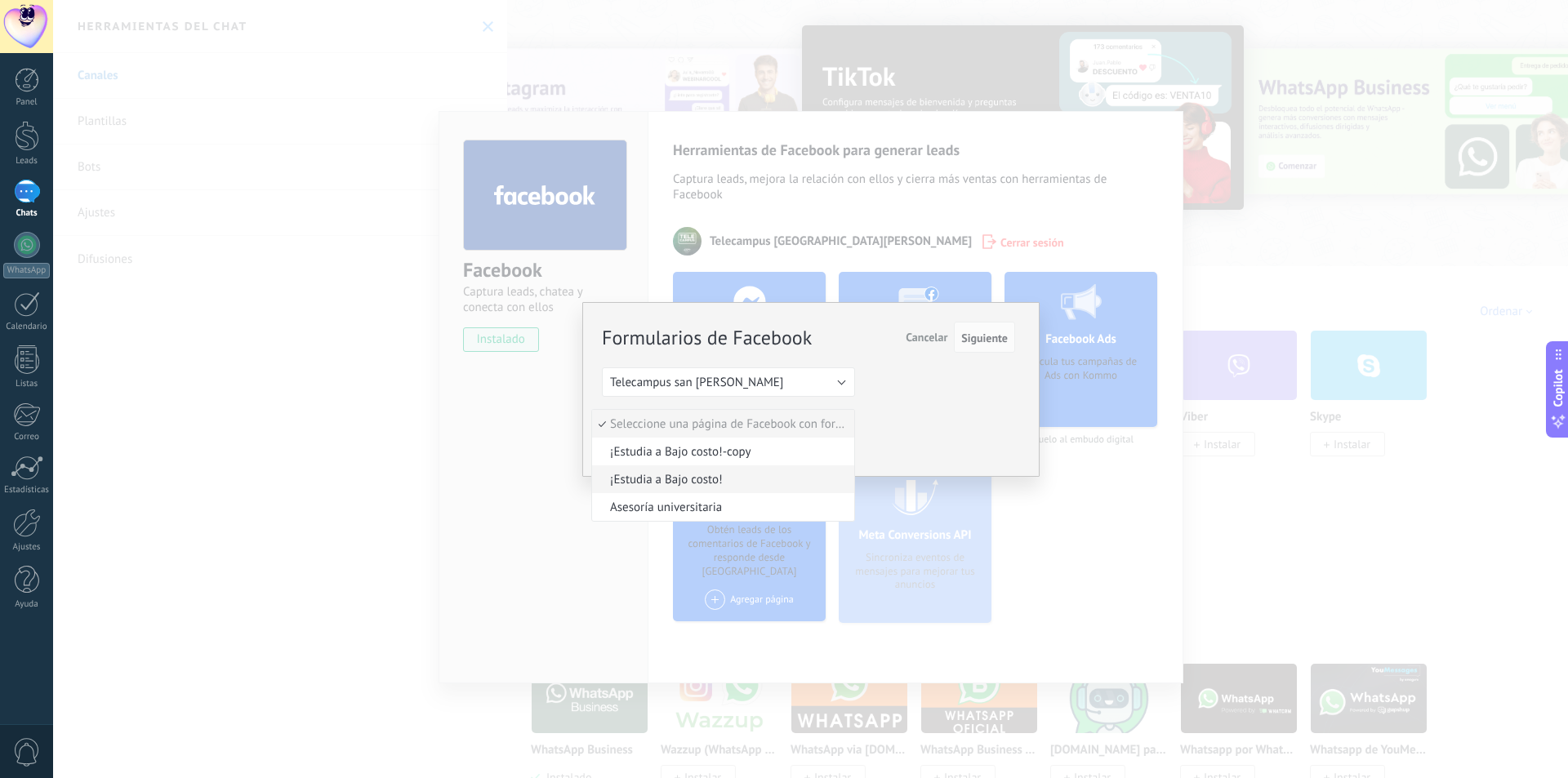
click at [706, 476] on span "¡Estudia a Bajo costo!" at bounding box center [720, 480] width 257 height 16
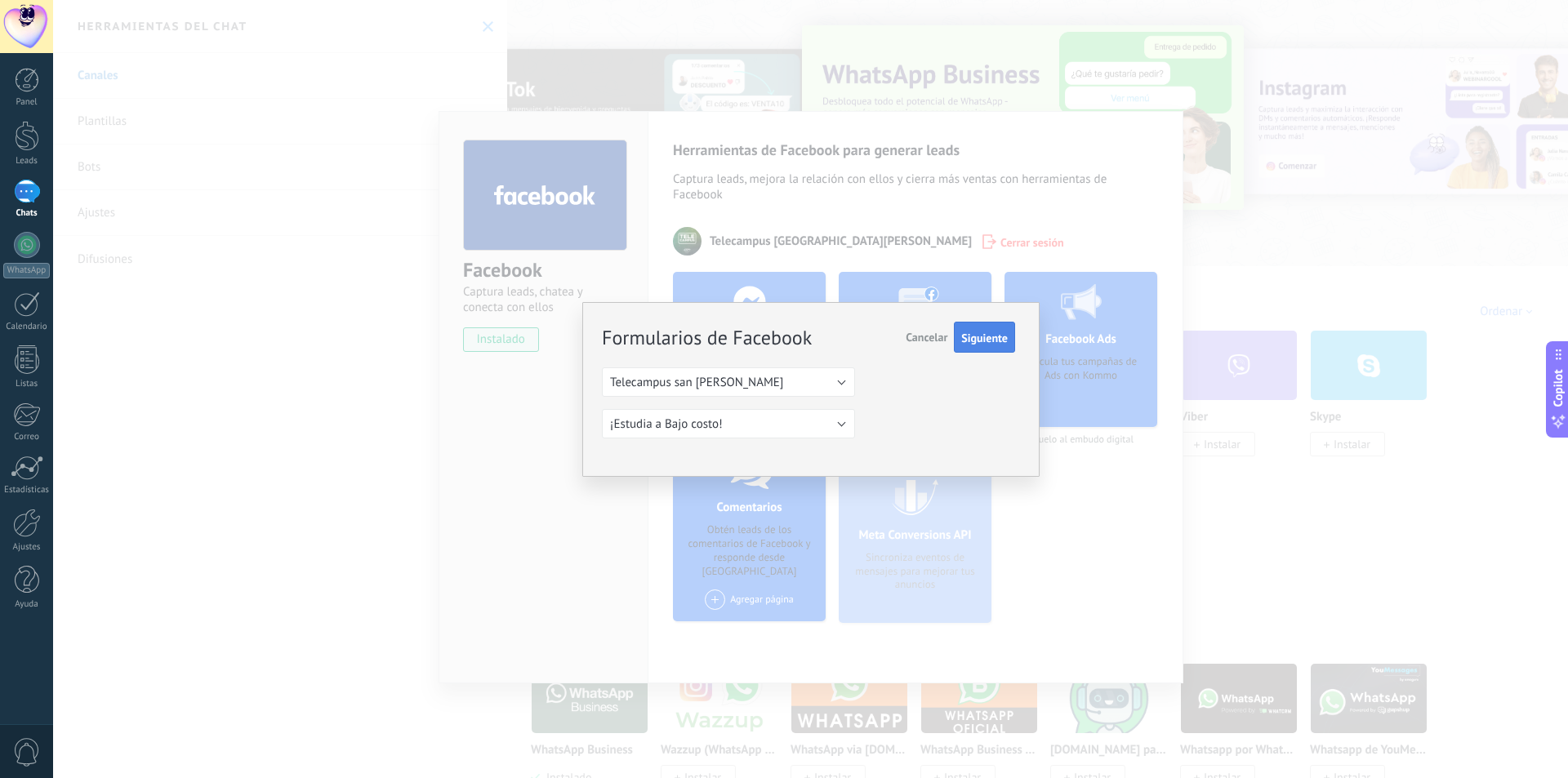
click at [970, 340] on span "Siguiente" at bounding box center [984, 338] width 46 height 11
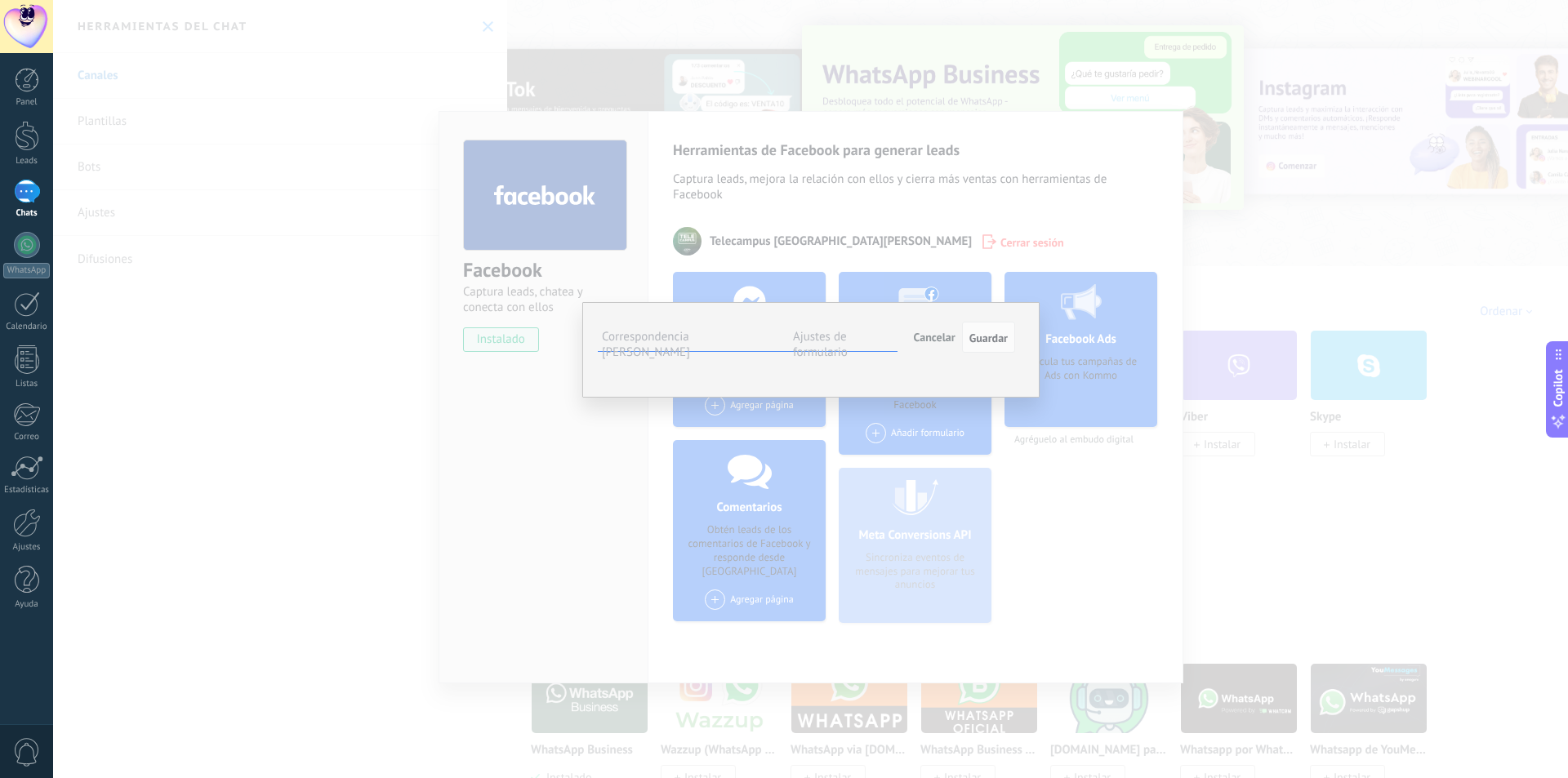
click at [0, 0] on button "Seleccionar campo" at bounding box center [0, 0] width 0 height 0
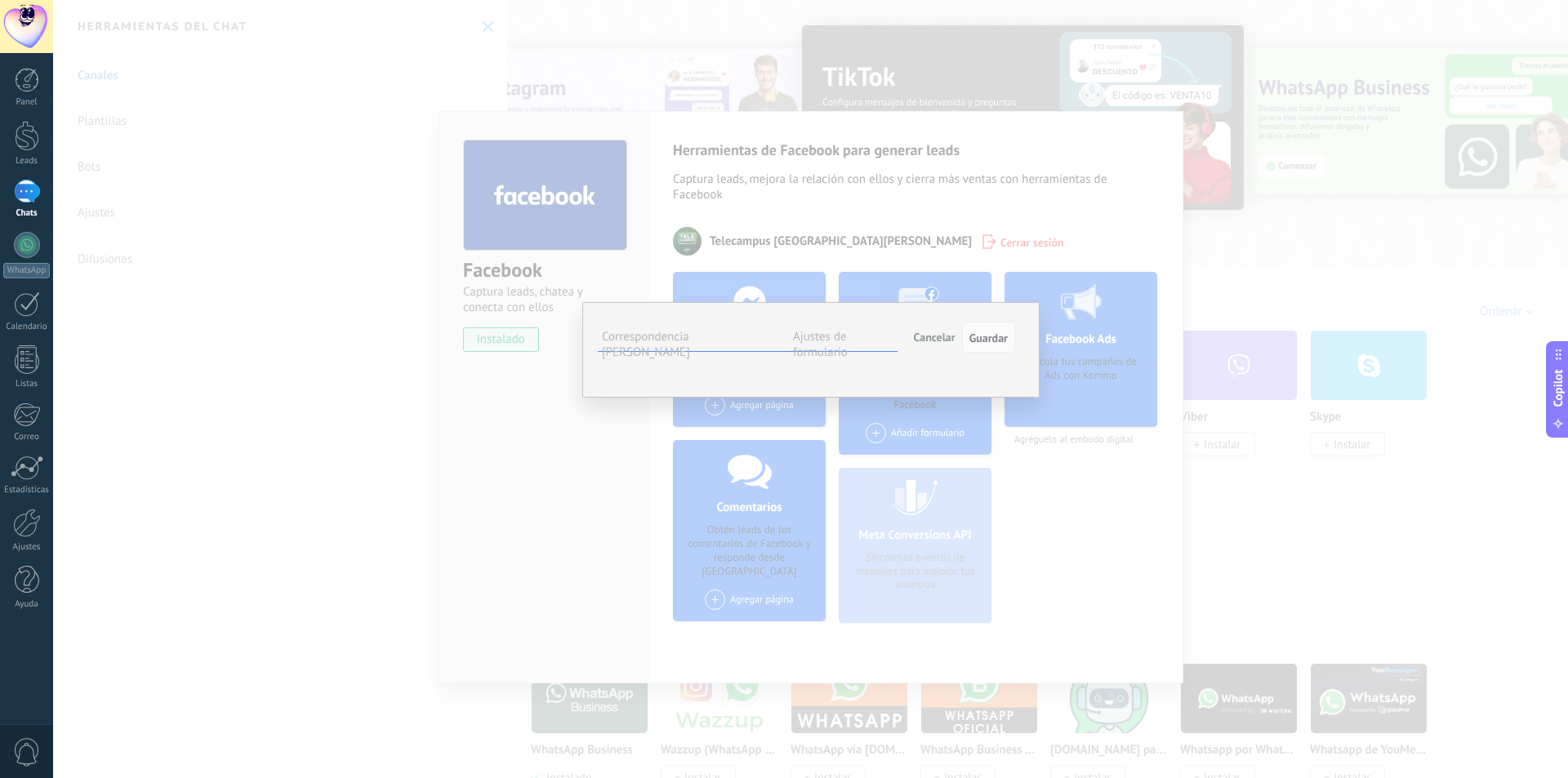
click at [0, 0] on span "Seleccionar campo" at bounding box center [0, 0] width 0 height 0
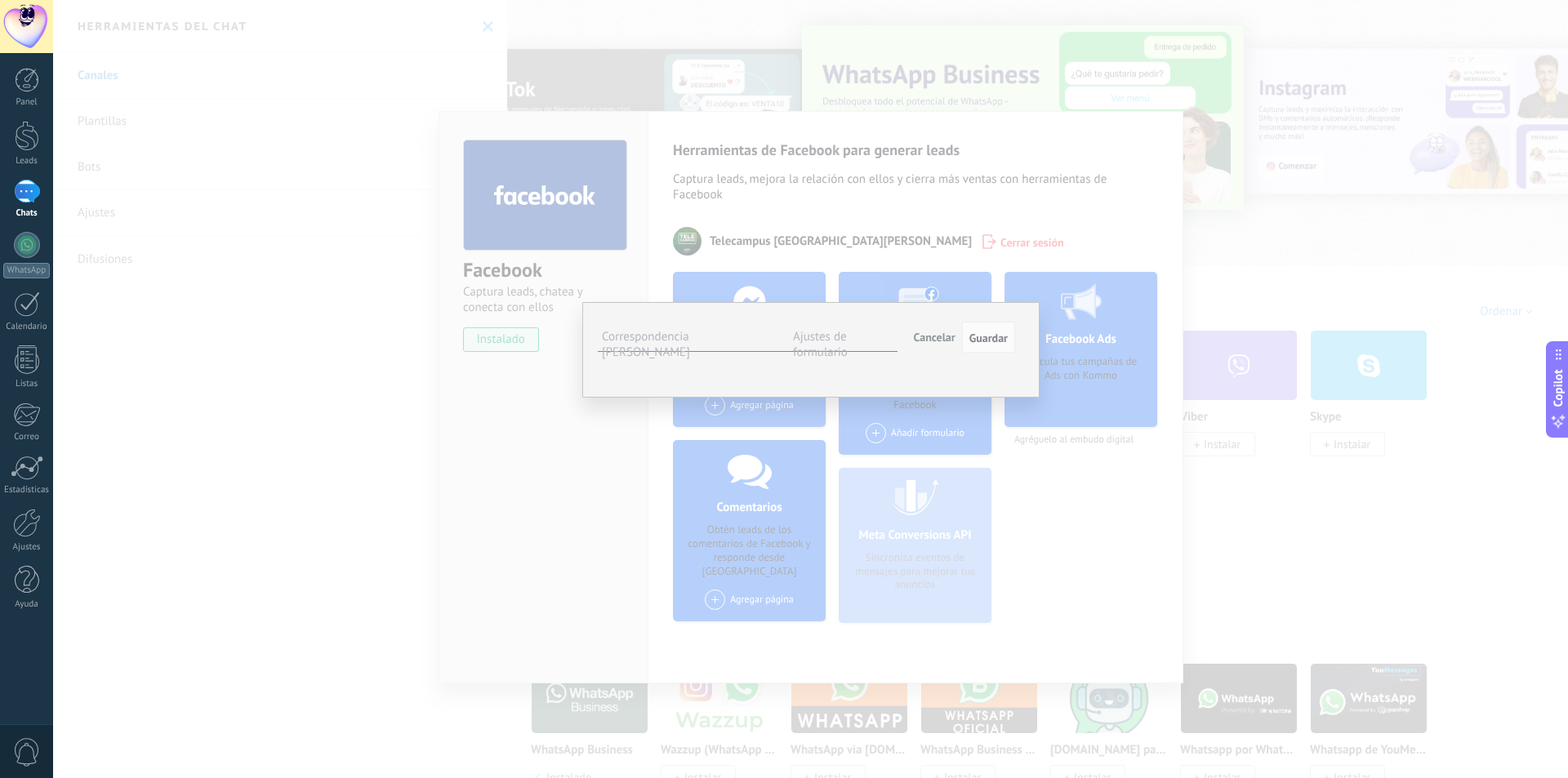
click at [0, 0] on button "Seleccionar campo" at bounding box center [0, 0] width 0 height 0
click at [0, 0] on span "Nota (lead)" at bounding box center [0, 0] width 0 height 0
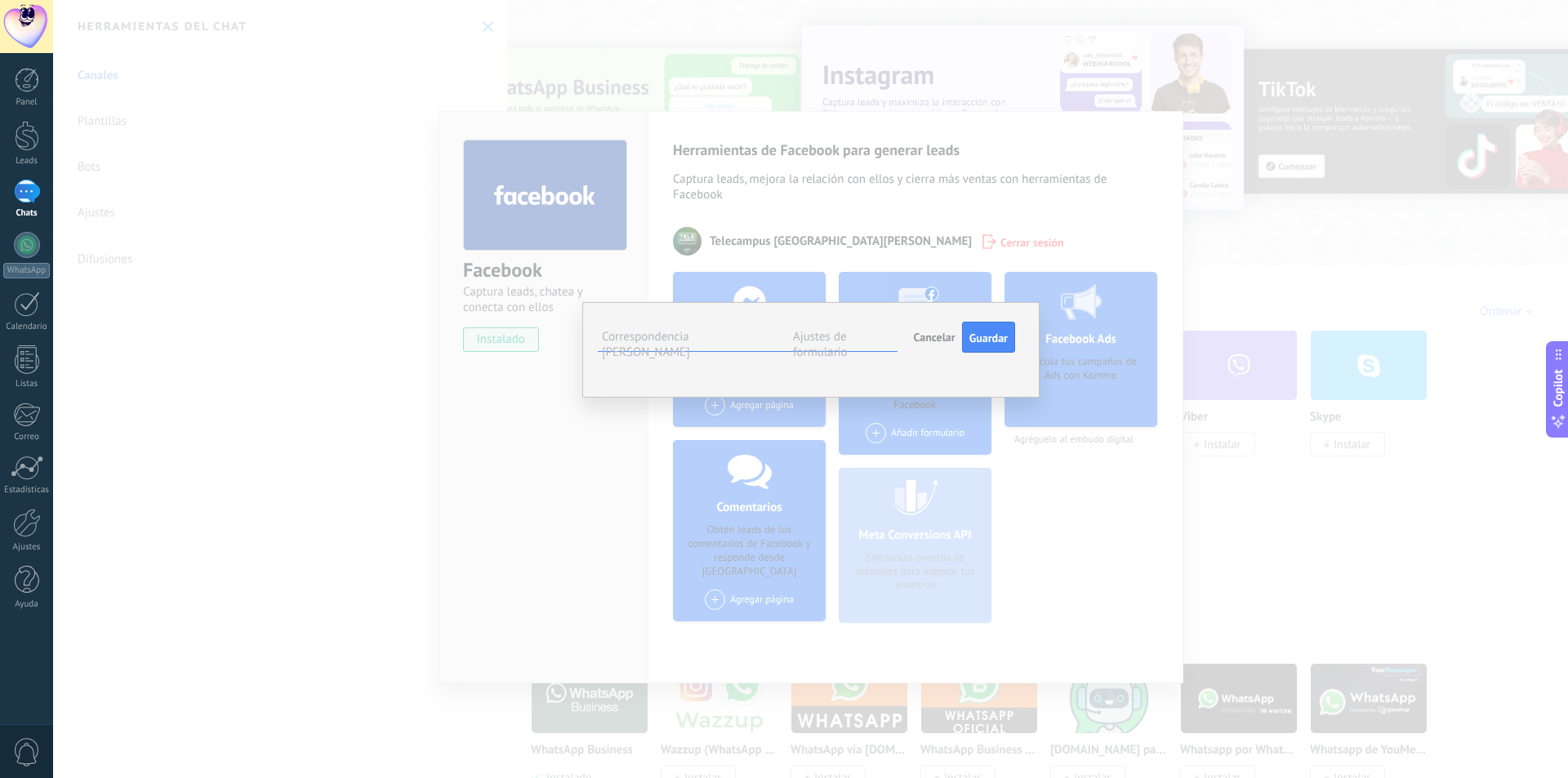
click at [0, 0] on button "Seleccionar campo" at bounding box center [0, 0] width 0 height 0
click at [0, 0] on div "¿Te conviene estudiar de manera virtual?" at bounding box center [0, 0] width 0 height 0
click at [0, 0] on span "Seleccionar campo" at bounding box center [0, 0] width 0 height 0
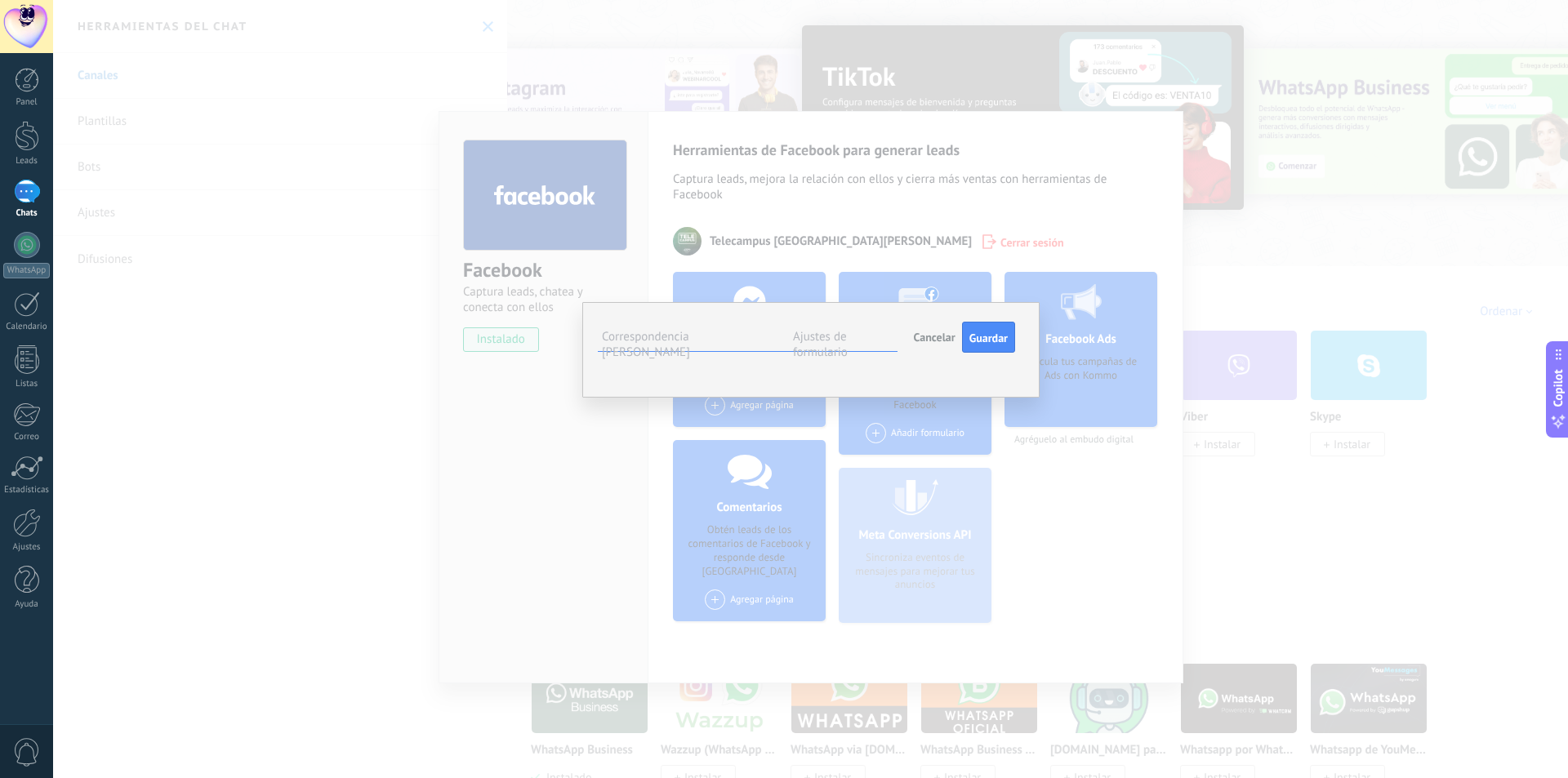
click at [0, 0] on span "Nombre del contacto (contacto)" at bounding box center [0, 0] width 0 height 0
click at [0, 0] on span "Seleccionar campo" at bounding box center [0, 0] width 0 height 0
click at [0, 0] on span "Correo (contacto)" at bounding box center [0, 0] width 0 height 0
click at [0, 0] on span "Seleccionar campo" at bounding box center [0, 0] width 0 height 0
click at [0, 0] on span "Teléfono (contacto)" at bounding box center [0, 0] width 0 height 0
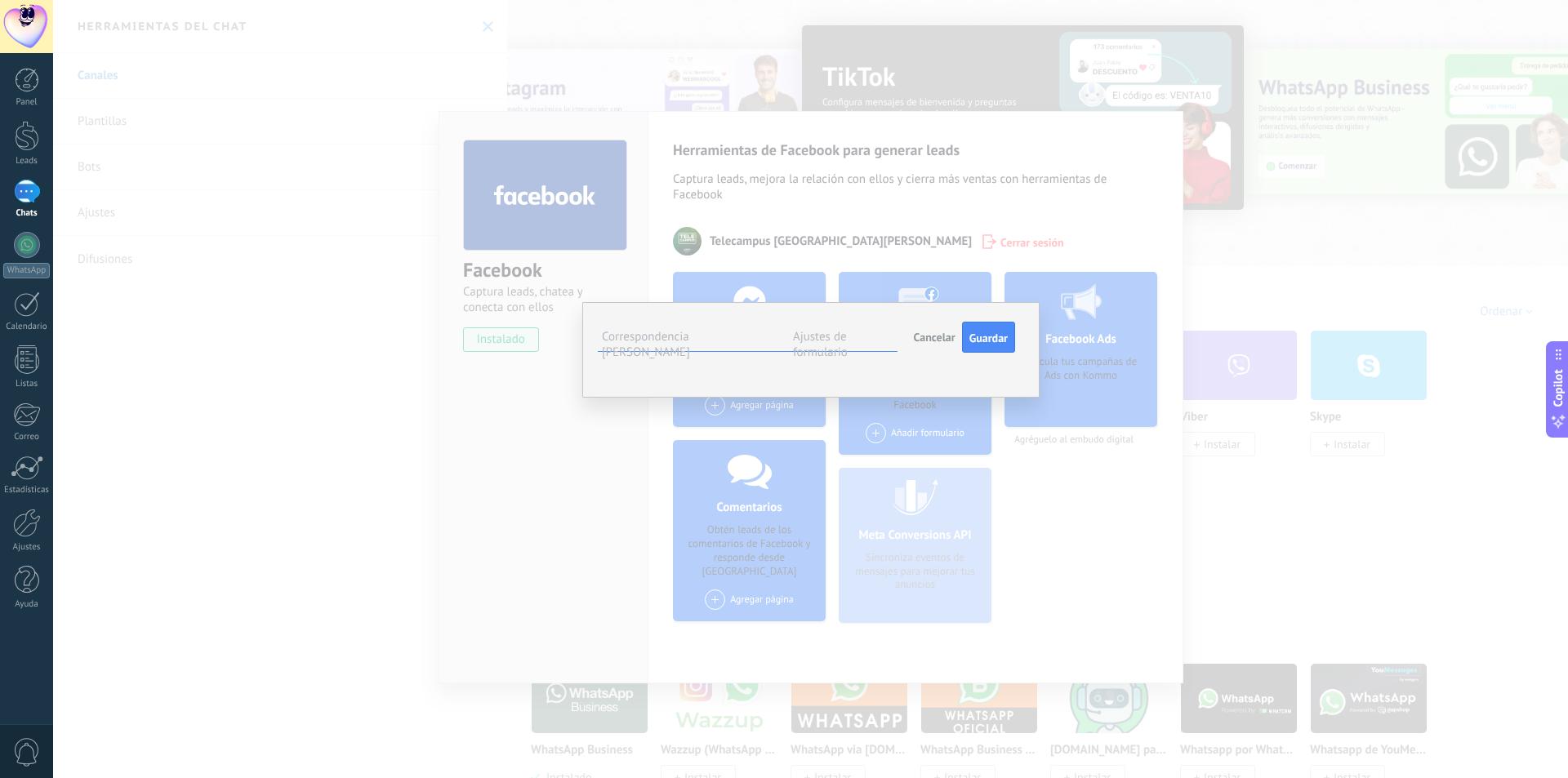
click at [0, 0] on span "Seleccionar campo" at bounding box center [0, 0] width 0 height 0
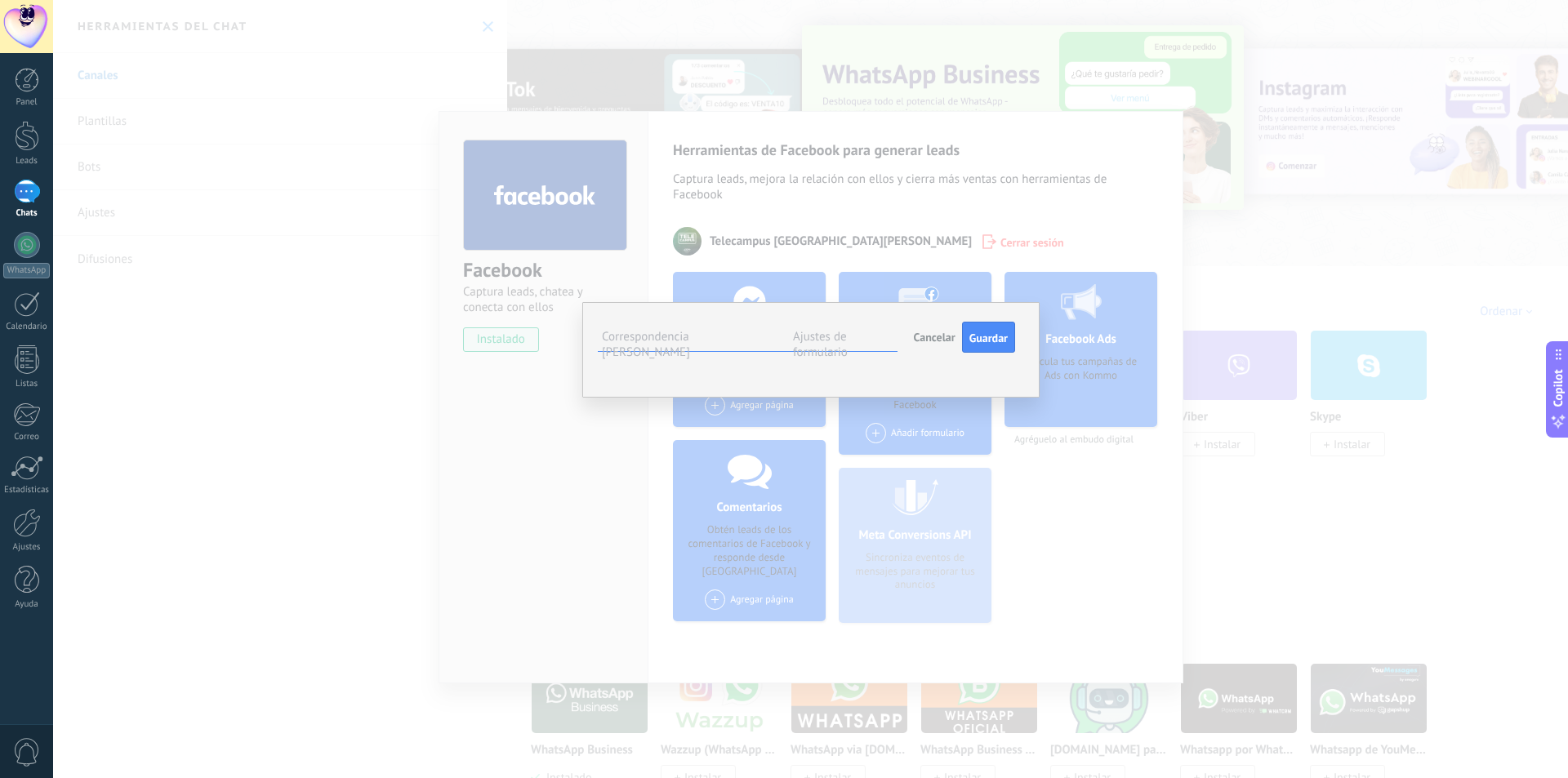
click at [0, 0] on div "Phone number" at bounding box center [0, 0] width 0 height 0
click at [0, 0] on span "Teléfono (contacto)" at bounding box center [0, 0] width 0 height 0
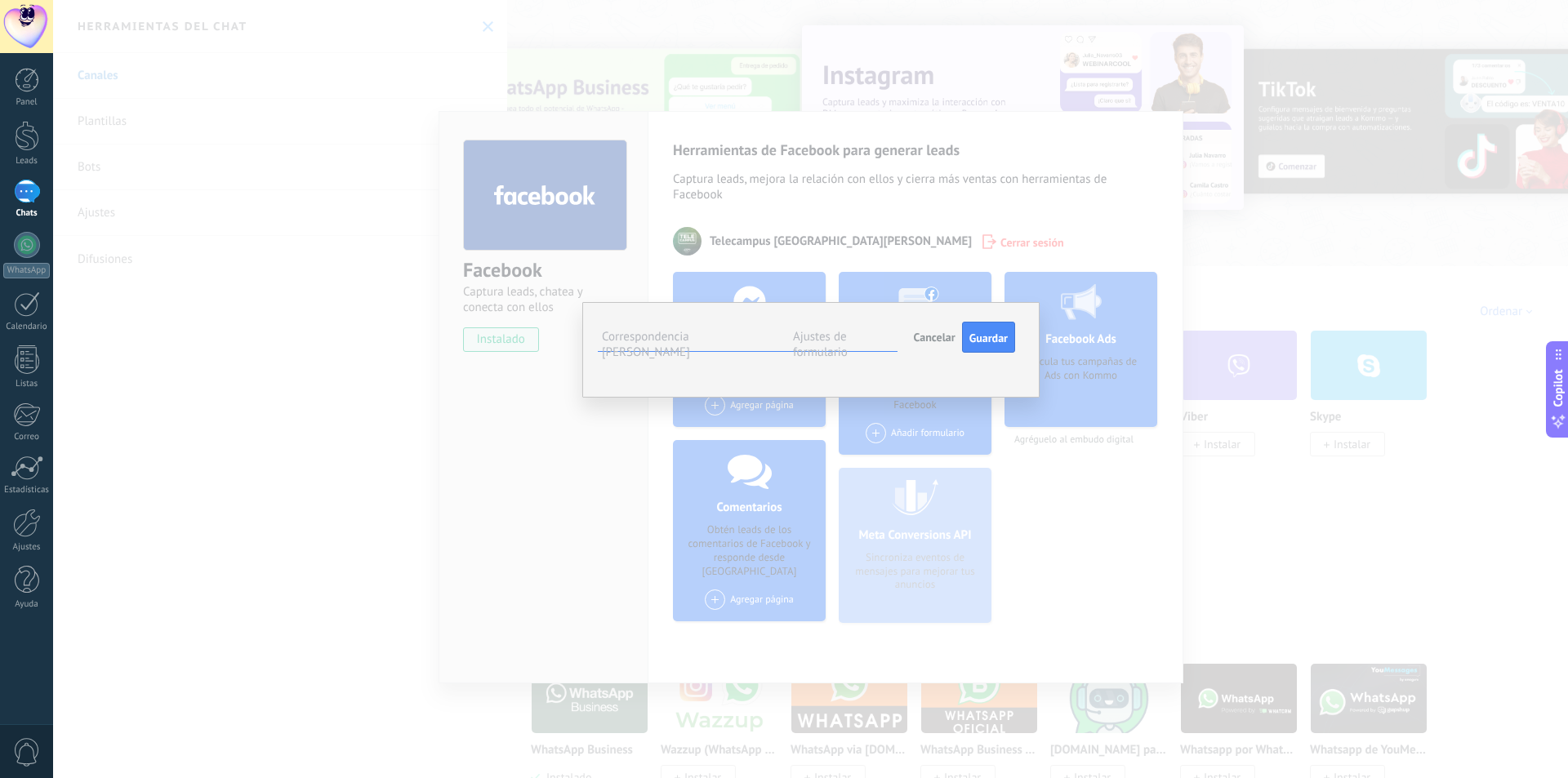
click at [0, 0] on span "Nombre de la compañía (compañía)" at bounding box center [0, 0] width 0 height 0
click at [0, 0] on span "Seleccionar campo" at bounding box center [0, 0] width 0 height 0
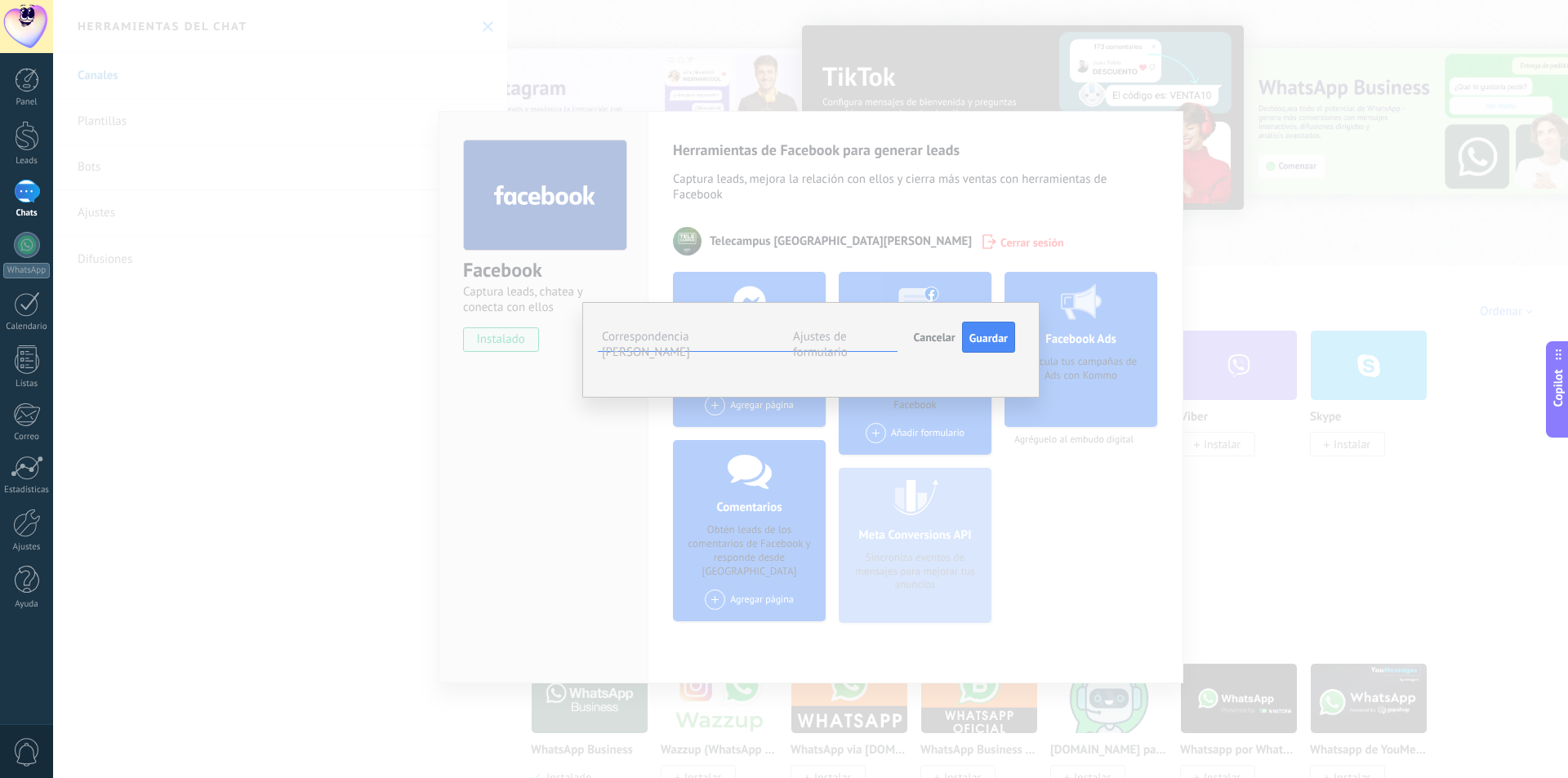
drag, startPoint x: 857, startPoint y: 623, endPoint x: 857, endPoint y: 554, distance: 69.0
click at [0, 0] on span "Teléfono (compañía)" at bounding box center [0, 0] width 0 height 0
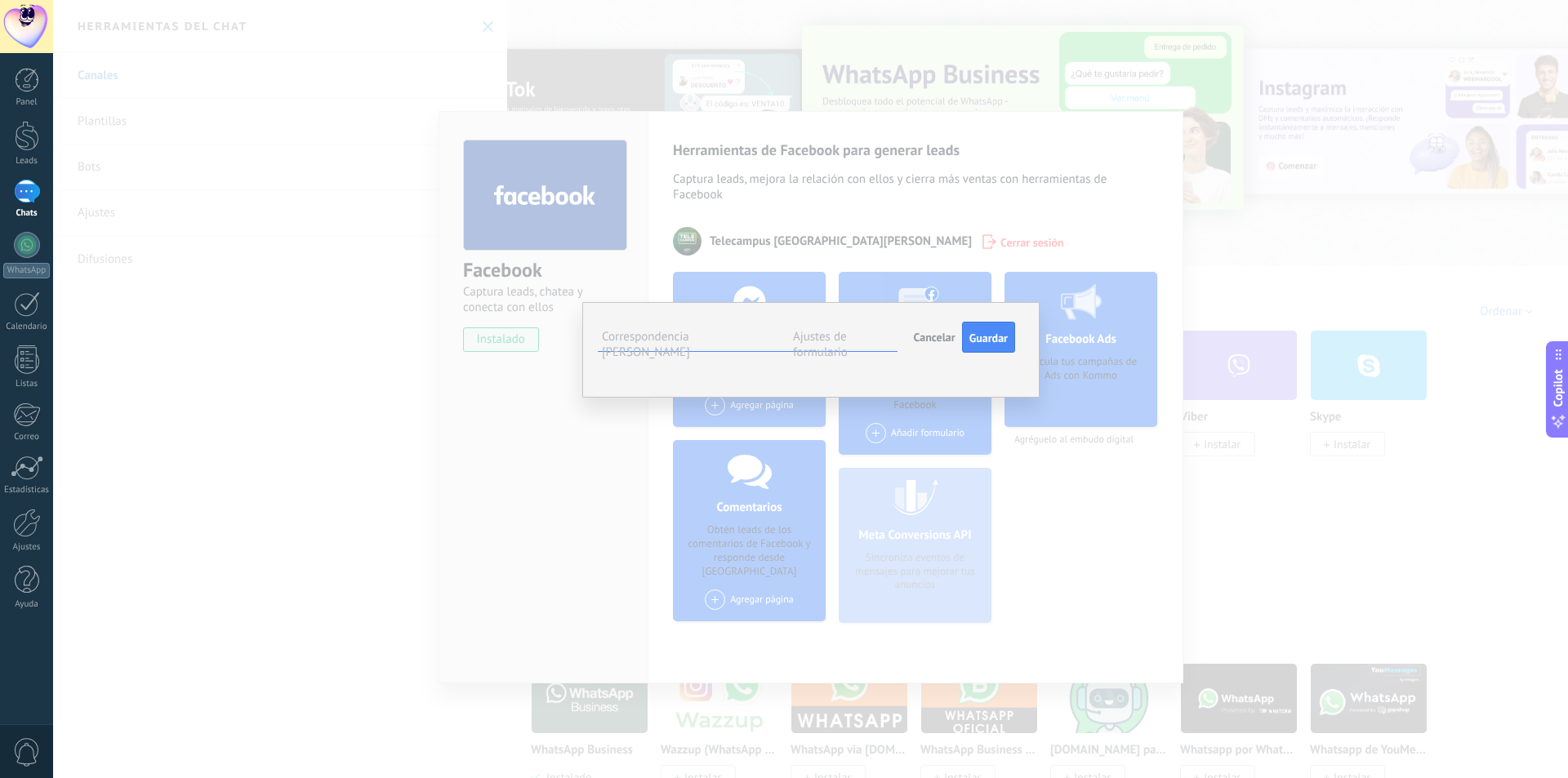
click at [0, 0] on span "Nota (lead)" at bounding box center [0, 0] width 0 height 0
click at [0, 0] on span "Seleccionar campo" at bounding box center [0, 0] width 0 height 0
click at [0, 0] on span "Cargo (contacto)" at bounding box center [0, 0] width 0 height 0
click at [0, 0] on button "Cargo (contacto)" at bounding box center [0, 0] width 0 height 0
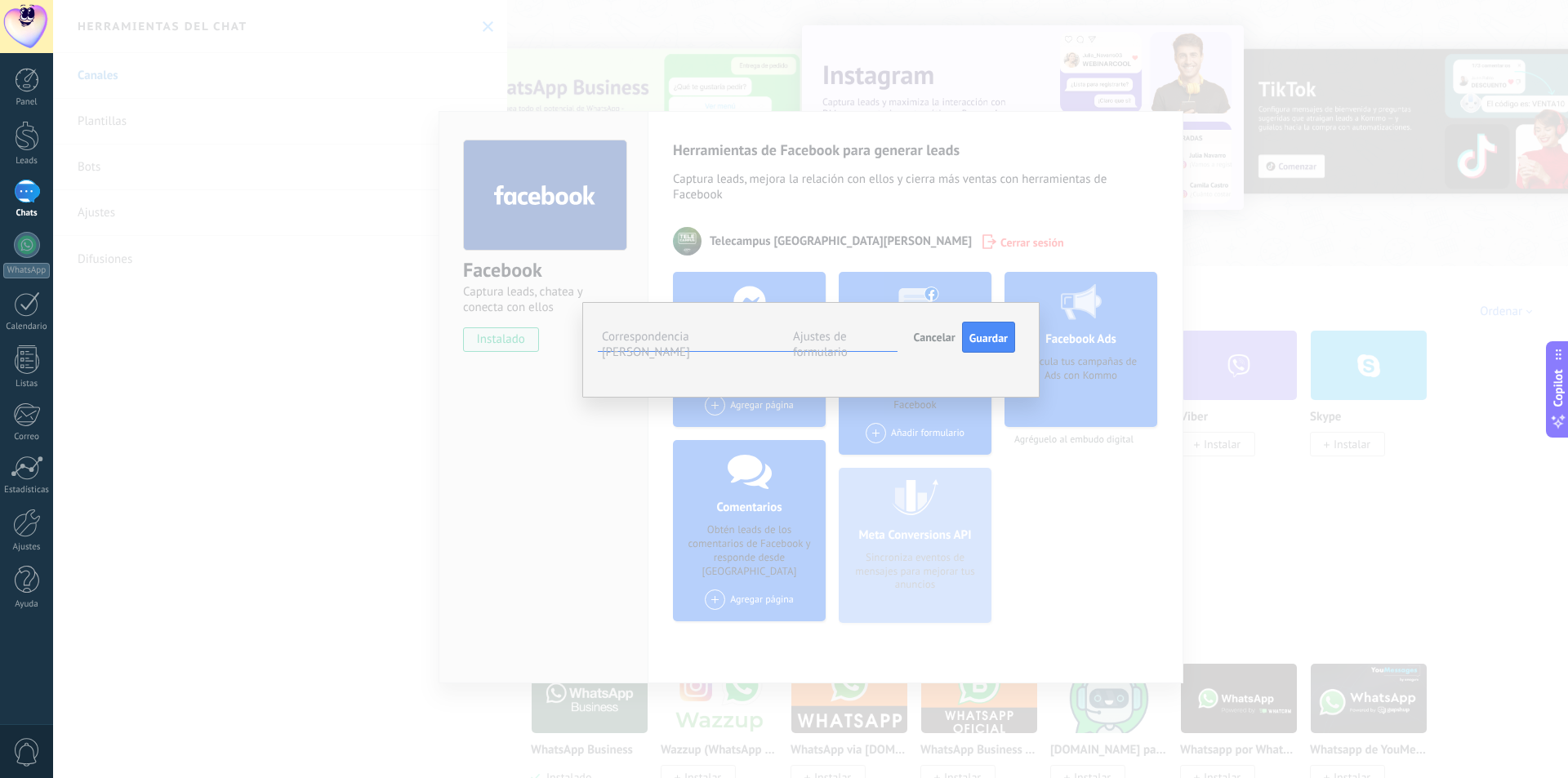
click at [0, 0] on span "Seleccionar campo" at bounding box center [0, 0] width 0 height 0
click at [0, 0] on span "Nota (lead)" at bounding box center [0, 0] width 0 height 0
click at [1129, 470] on div "**********" at bounding box center [810, 389] width 1514 height 778
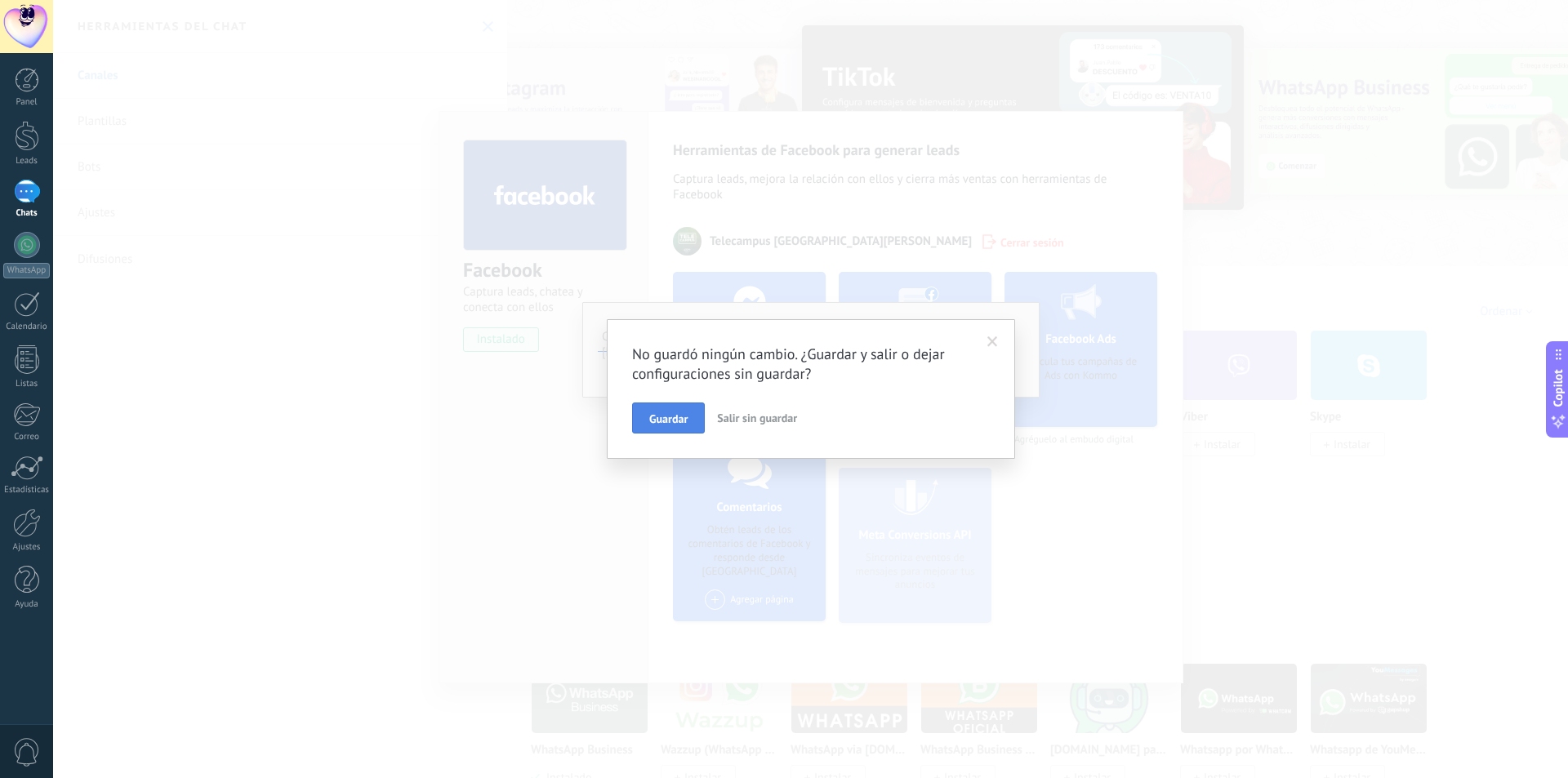
click at [650, 420] on span "Guardar" at bounding box center [667, 418] width 38 height 11
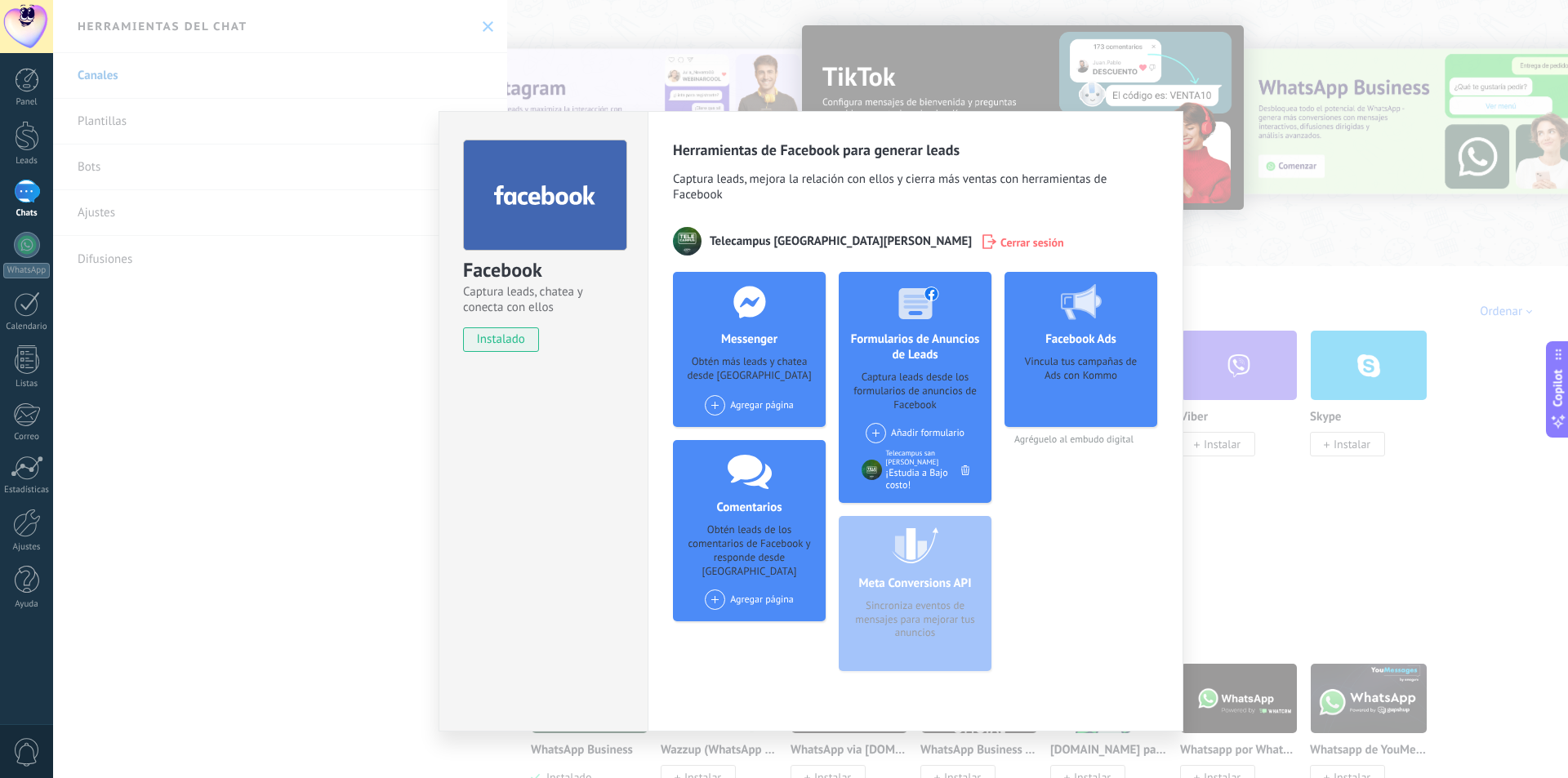
click at [1083, 335] on div "Facebook Ads Vincula tus campañas de Ads con Kommo" at bounding box center [1080, 349] width 152 height 155
click at [747, 500] on h4 "Comentarios" at bounding box center [748, 508] width 73 height 16
click at [735, 531] on div "Obtén leads de los comentarios de Facebook y responde desde [GEOGRAPHIC_DATA]" at bounding box center [749, 551] width 126 height 56
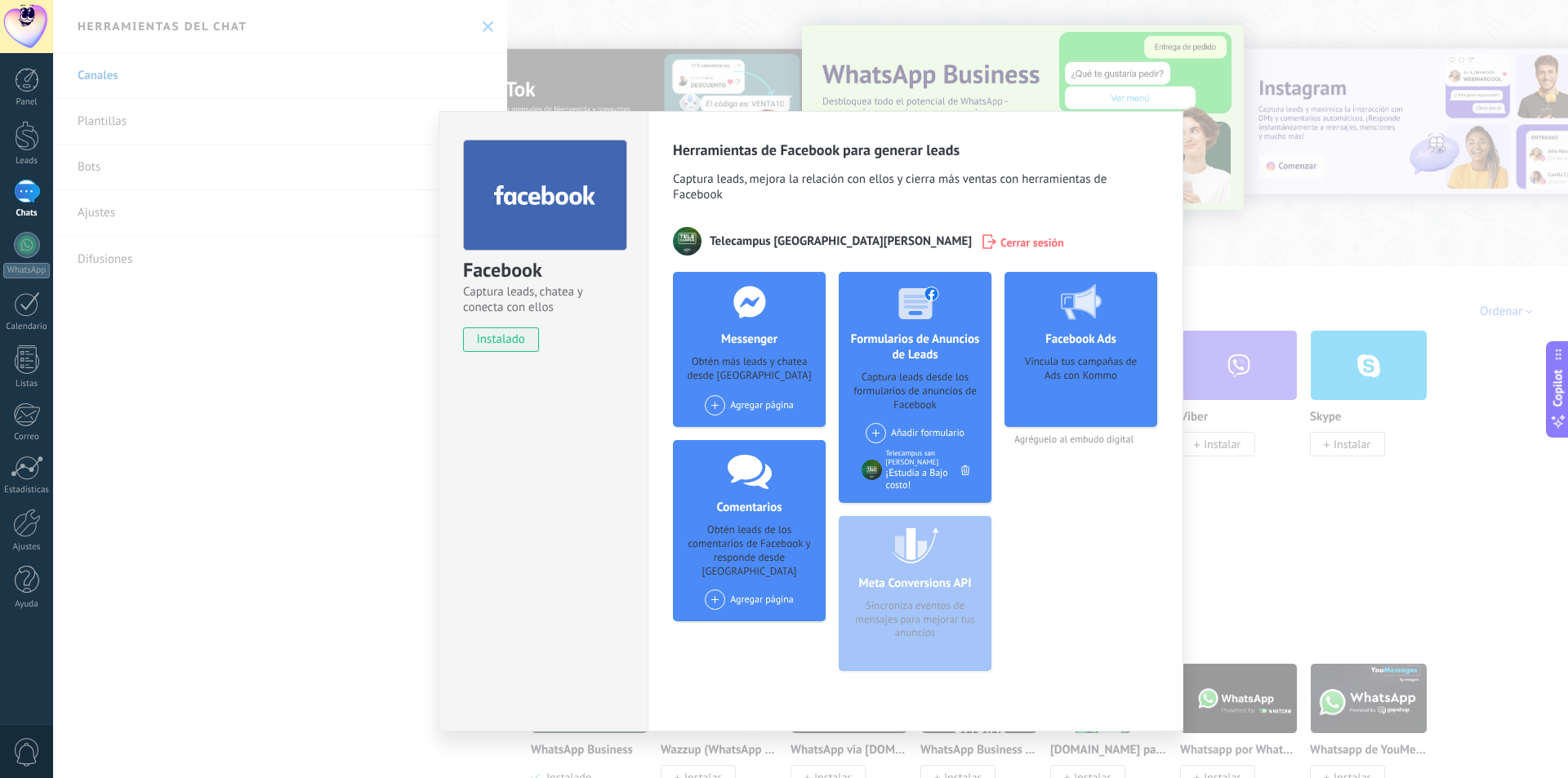
click at [718, 589] on span at bounding box center [715, 600] width 20 height 20
click at [742, 557] on div "Comentarios Obtén leads de los comentarios de Facebook y responde desde Kommo A…" at bounding box center [749, 530] width 152 height 181
click at [718, 589] on span at bounding box center [715, 600] width 20 height 20
click at [769, 613] on div "Telecampus san [PERSON_NAME]" at bounding box center [790, 630] width 175 height 36
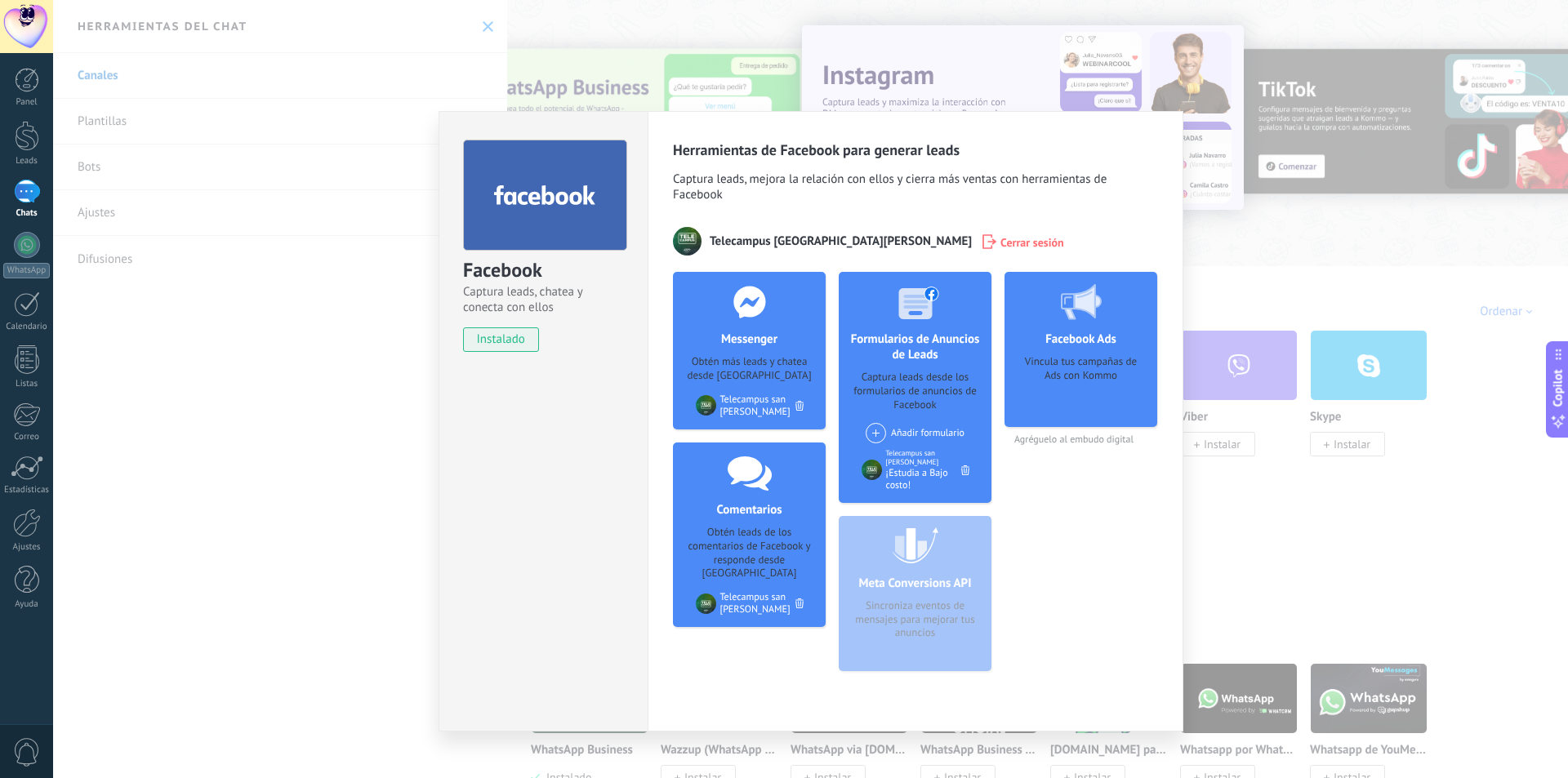
click at [1075, 332] on h4 "Facebook Ads" at bounding box center [1080, 339] width 79 height 16
click at [1234, 516] on div "Facebook Captura leads, chatea y conecta con ellos instalado Desinstalar Herram…" at bounding box center [810, 389] width 1514 height 778
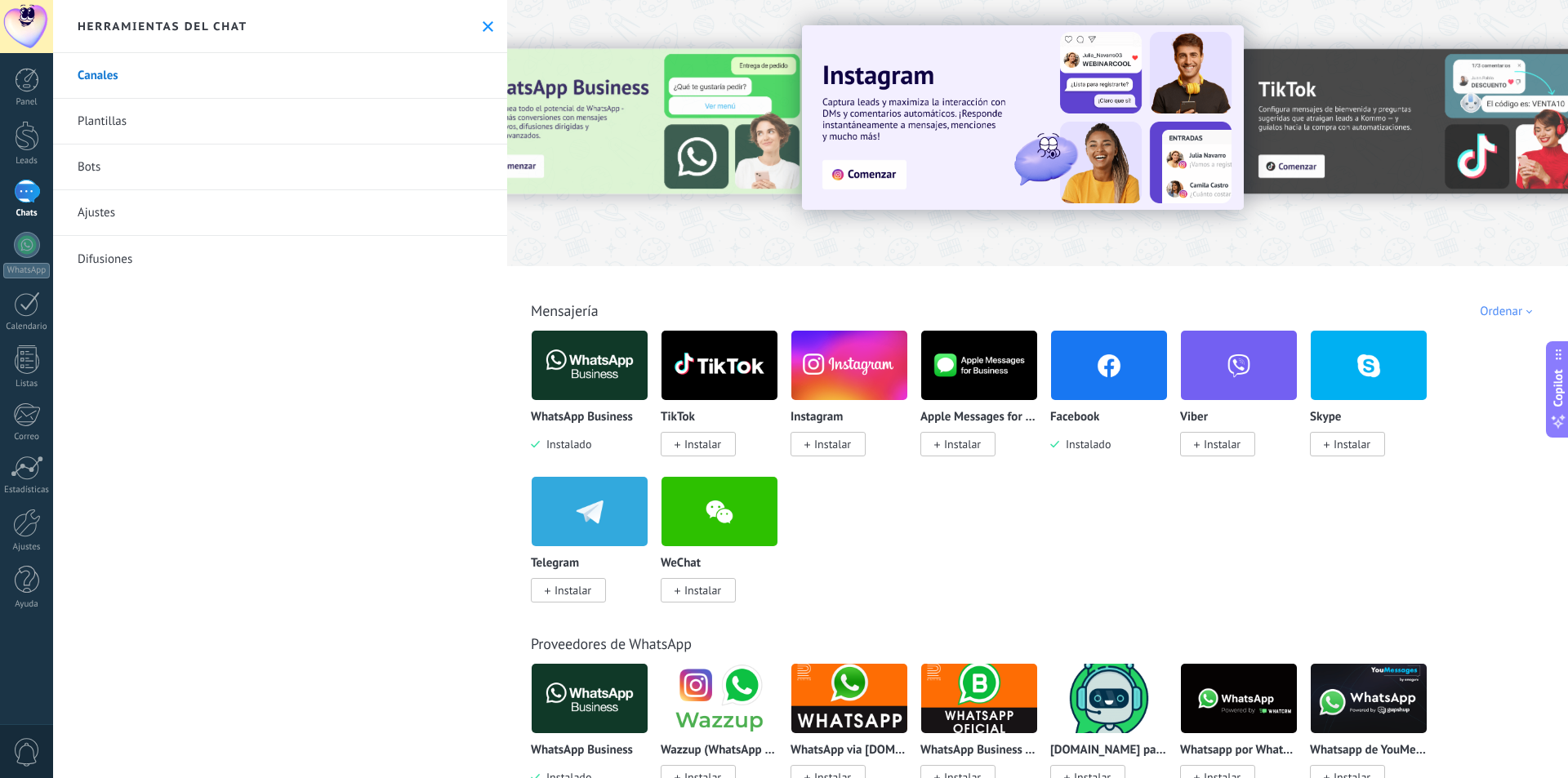
click at [831, 443] on span "Instalar" at bounding box center [833, 444] width 37 height 15
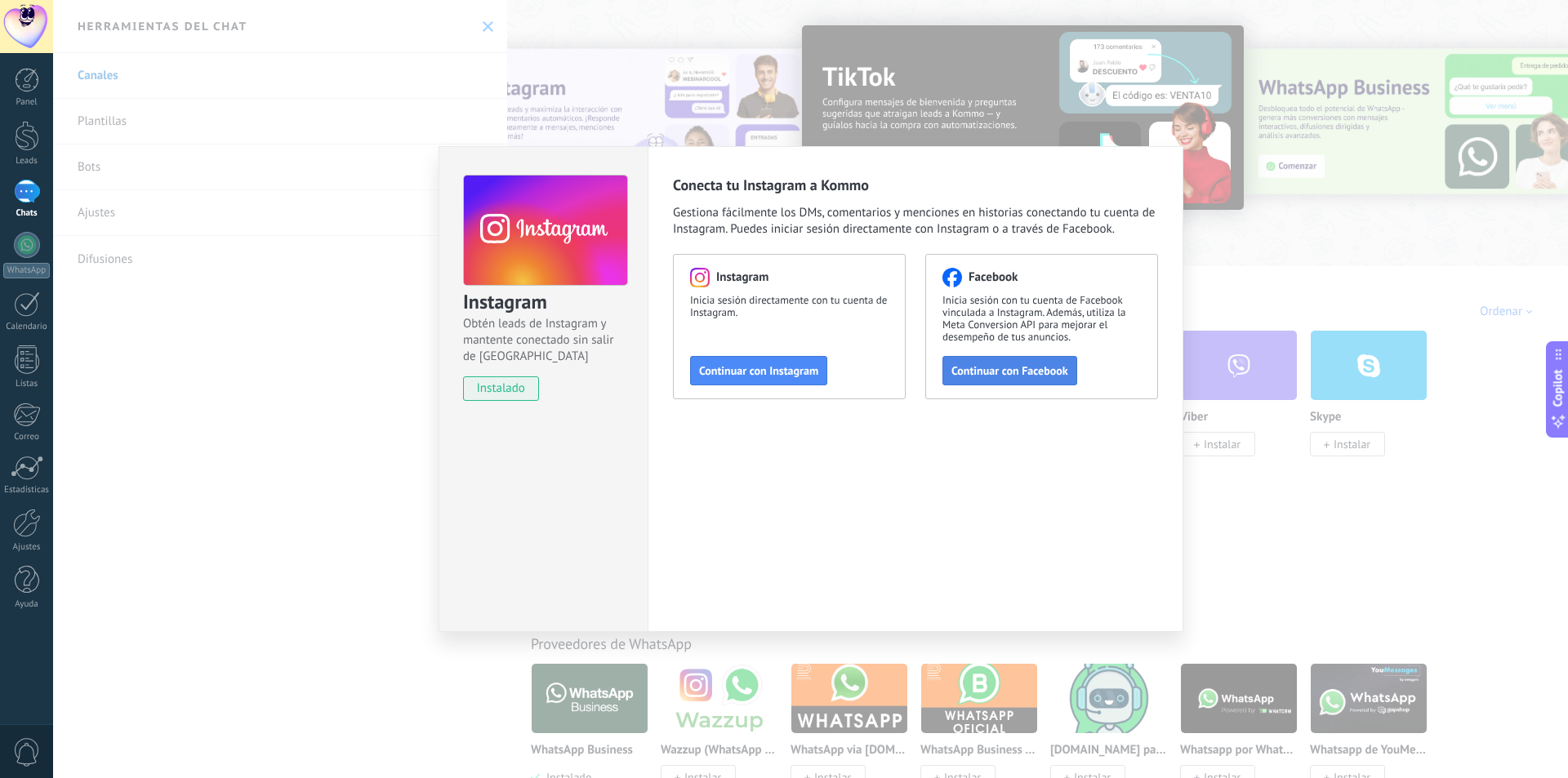
click at [1000, 370] on span "Continuar con Facebook" at bounding box center [1009, 371] width 117 height 11
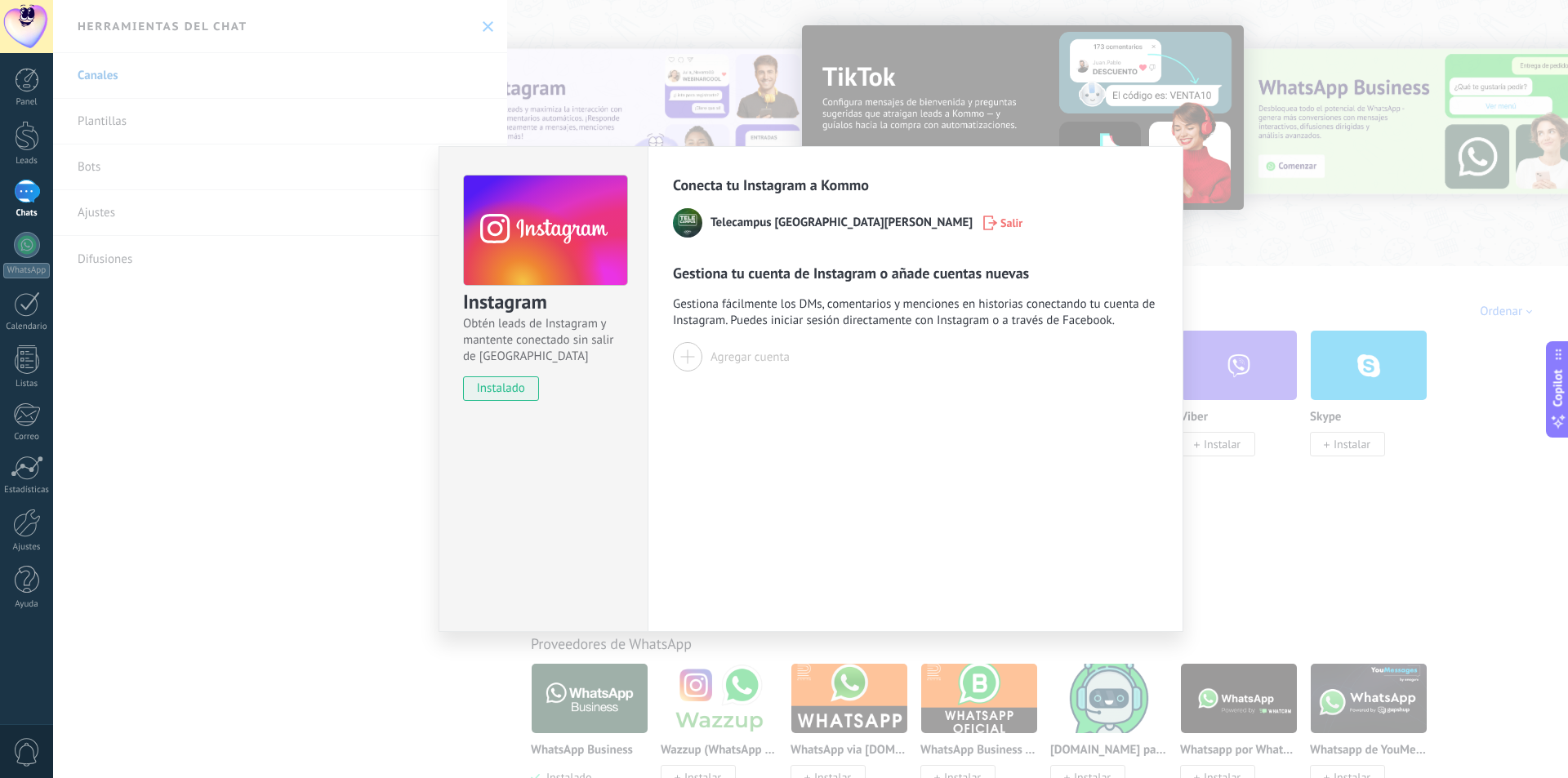
click at [740, 224] on span "Telecampus [GEOGRAPHIC_DATA][PERSON_NAME]" at bounding box center [841, 223] width 262 height 17
click at [681, 225] on img at bounding box center [688, 223] width 30 height 30
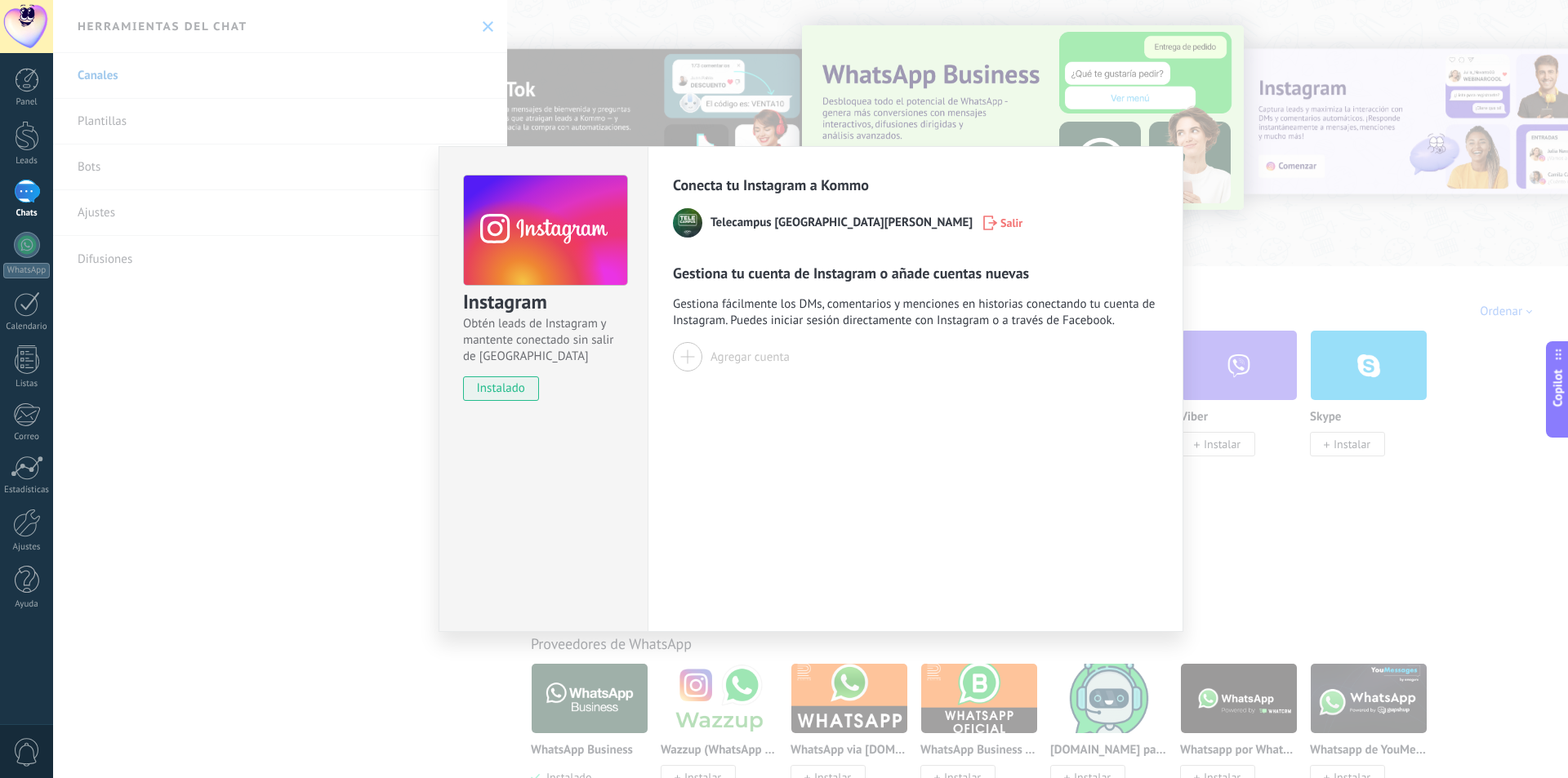
click at [489, 390] on span "instalado" at bounding box center [501, 389] width 74 height 24
click at [1221, 476] on div "Instagram Obtén leads de Instagram y mantente conectado sin salir de Kommo inst…" at bounding box center [810, 389] width 1514 height 778
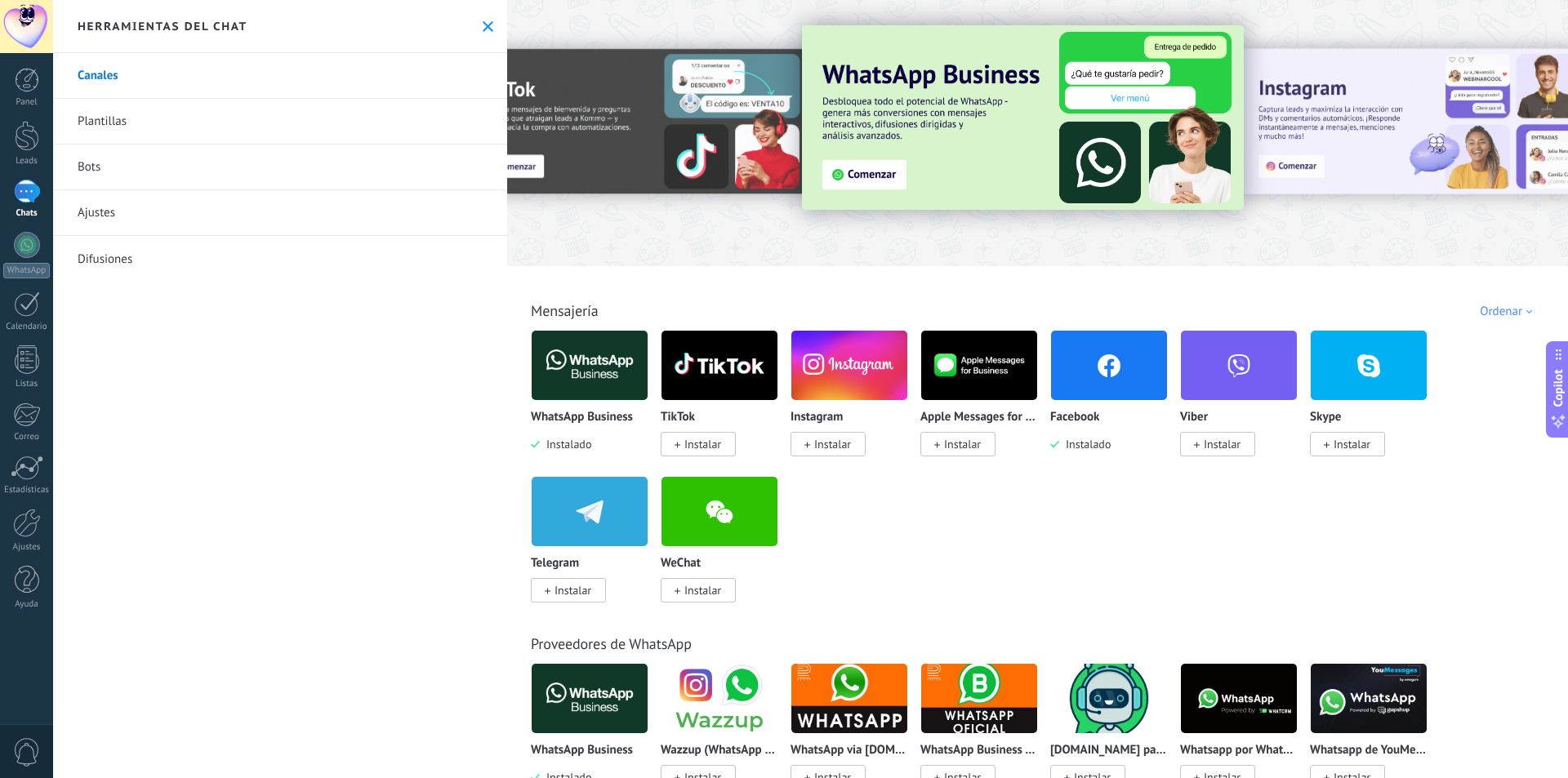
click at [833, 445] on span "Instalar" at bounding box center [833, 444] width 37 height 15
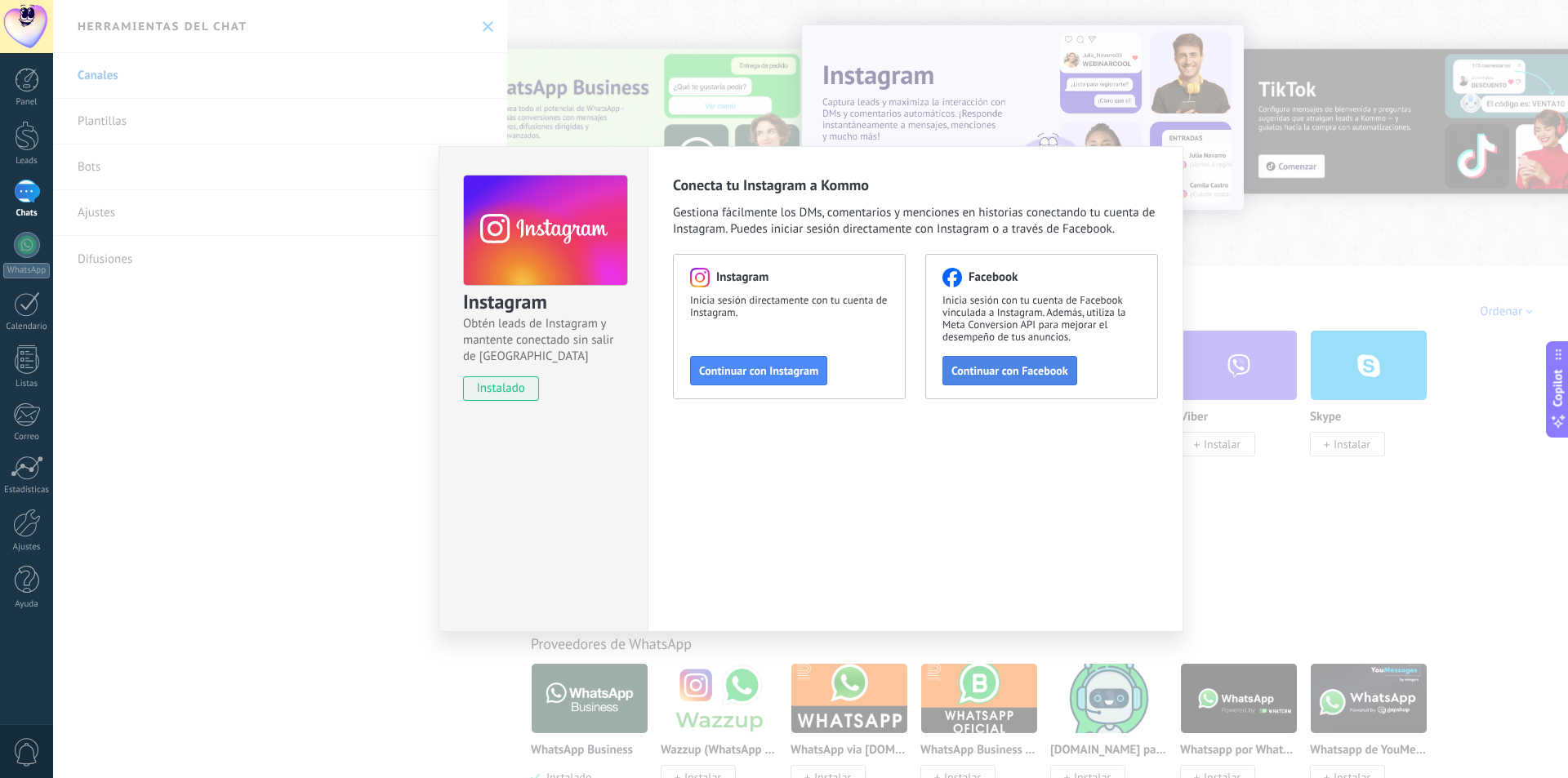
click at [990, 366] on span "Continuar con Facebook" at bounding box center [1009, 371] width 117 height 11
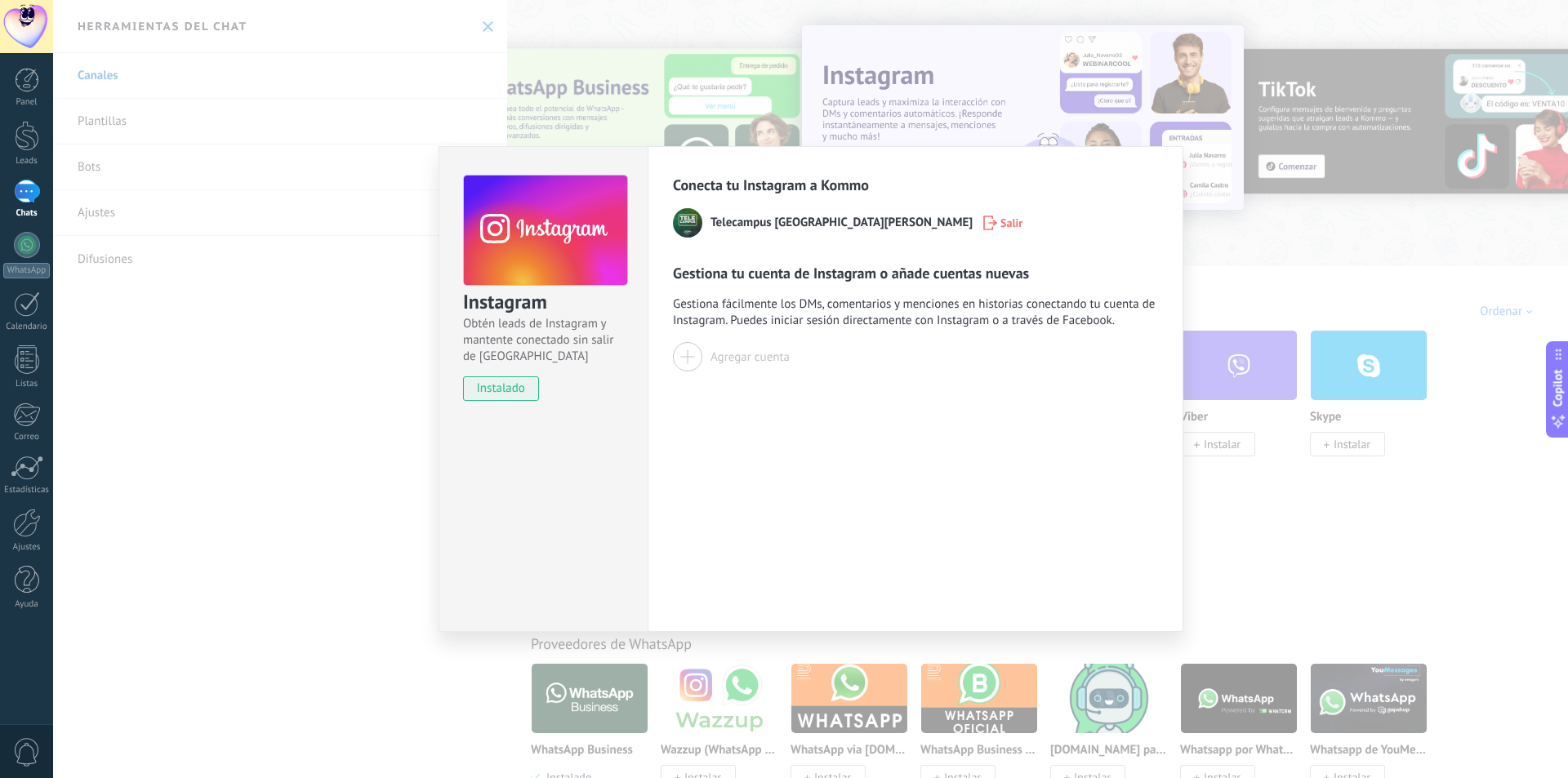
click at [695, 358] on div at bounding box center [688, 357] width 30 height 30
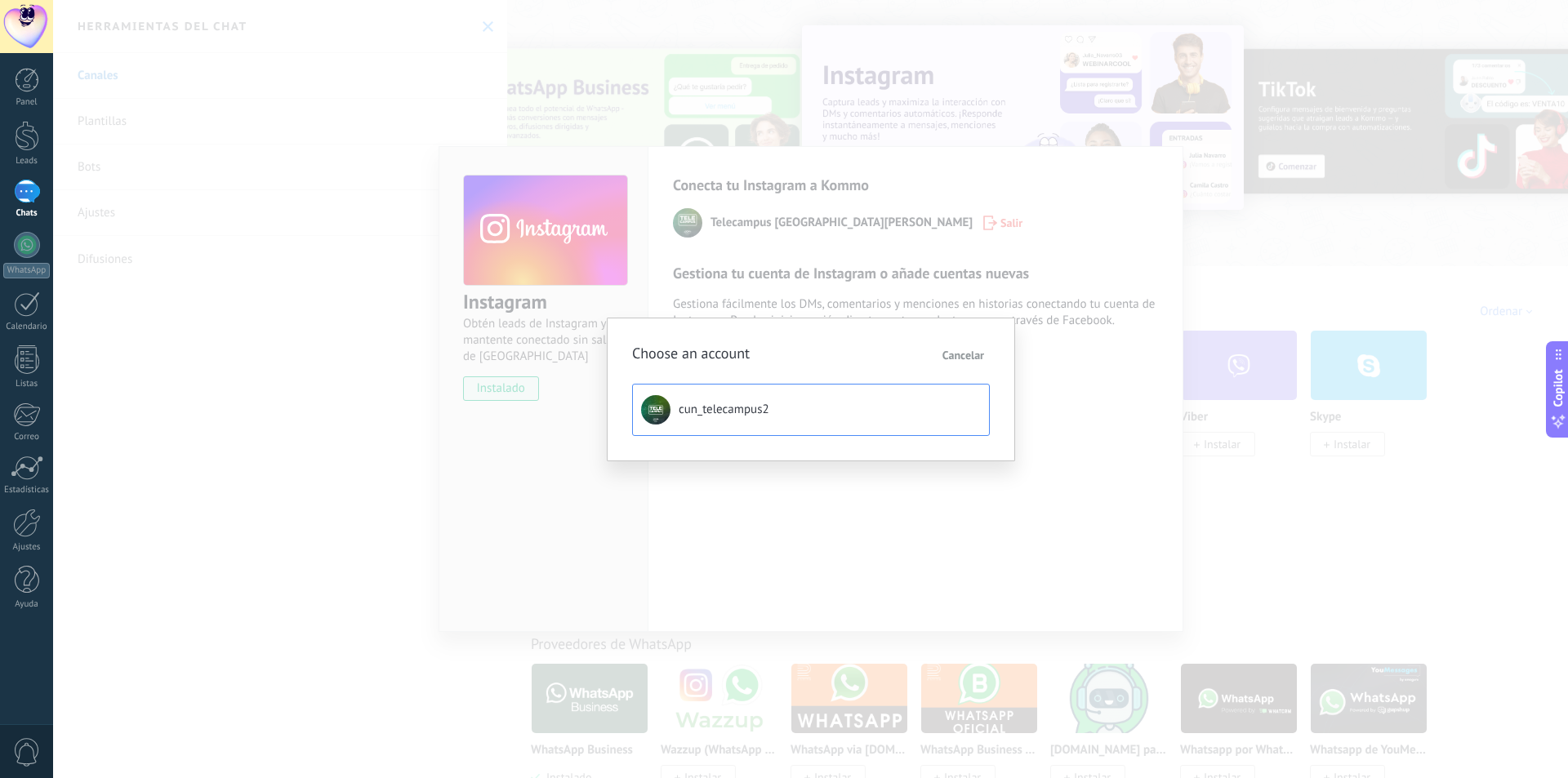
click at [829, 417] on button "cun_telecampus2" at bounding box center [810, 410] width 358 height 52
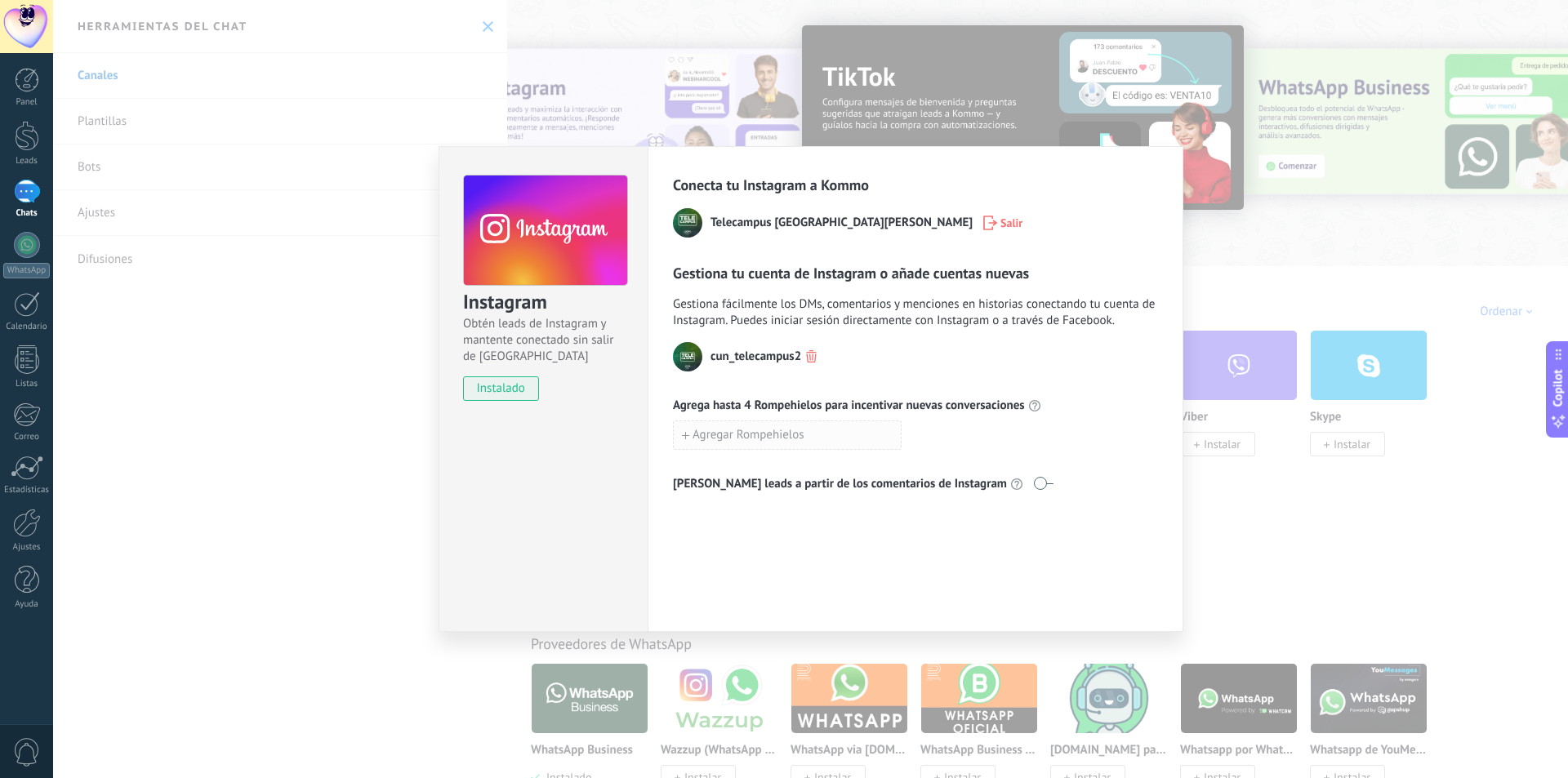
click at [758, 436] on span "Agregar Rompehielos" at bounding box center [748, 435] width 112 height 11
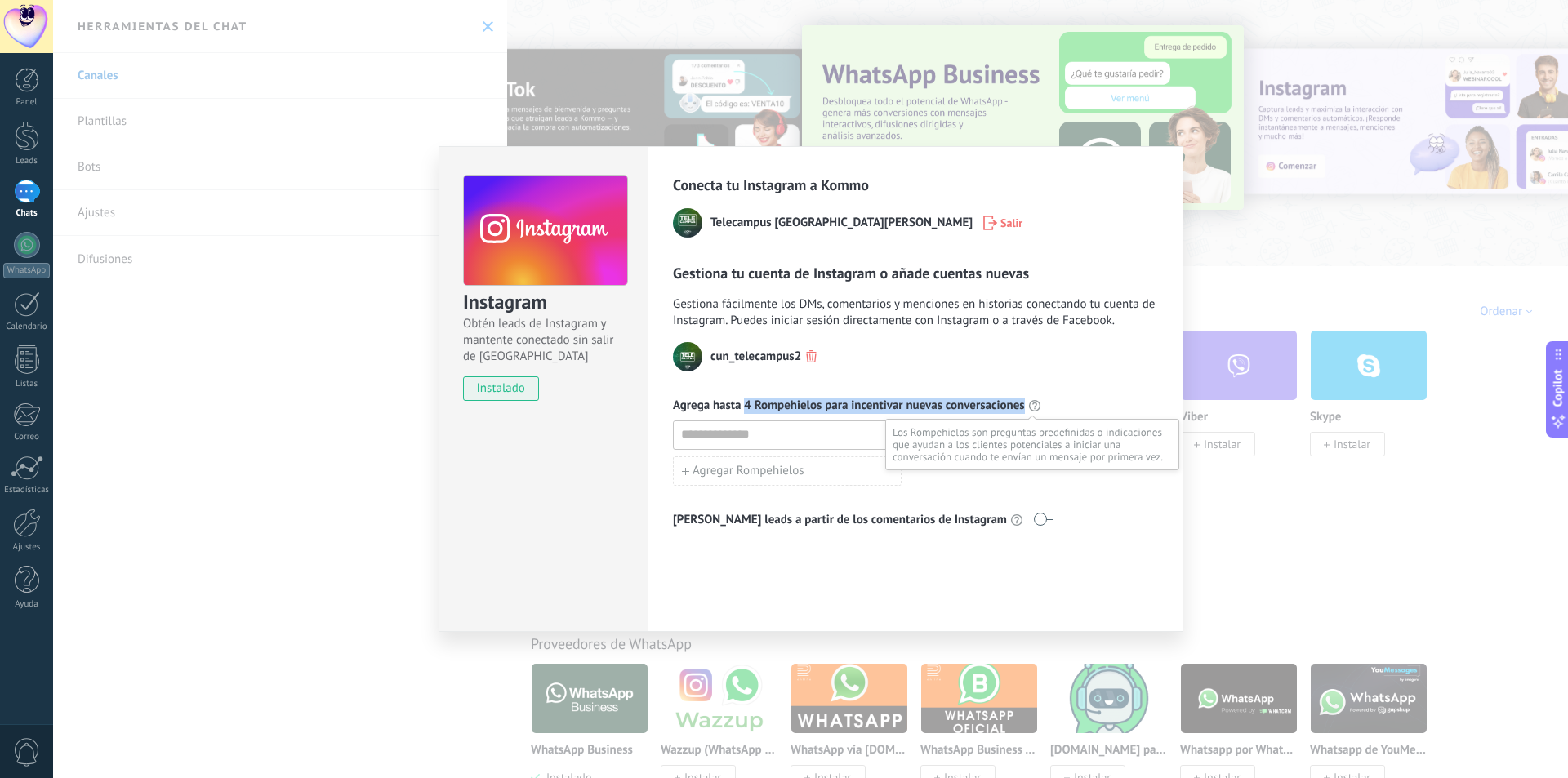
drag, startPoint x: 742, startPoint y: 403, endPoint x: 1033, endPoint y: 411, distance: 291.1
click at [1033, 411] on div "Agrega hasta 4 Rompehielos para incentivar nuevas conversaciones" at bounding box center [916, 406] width 485 height 17
copy div "4 [PERSON_NAME] para incentivar nuevas conversaciones"
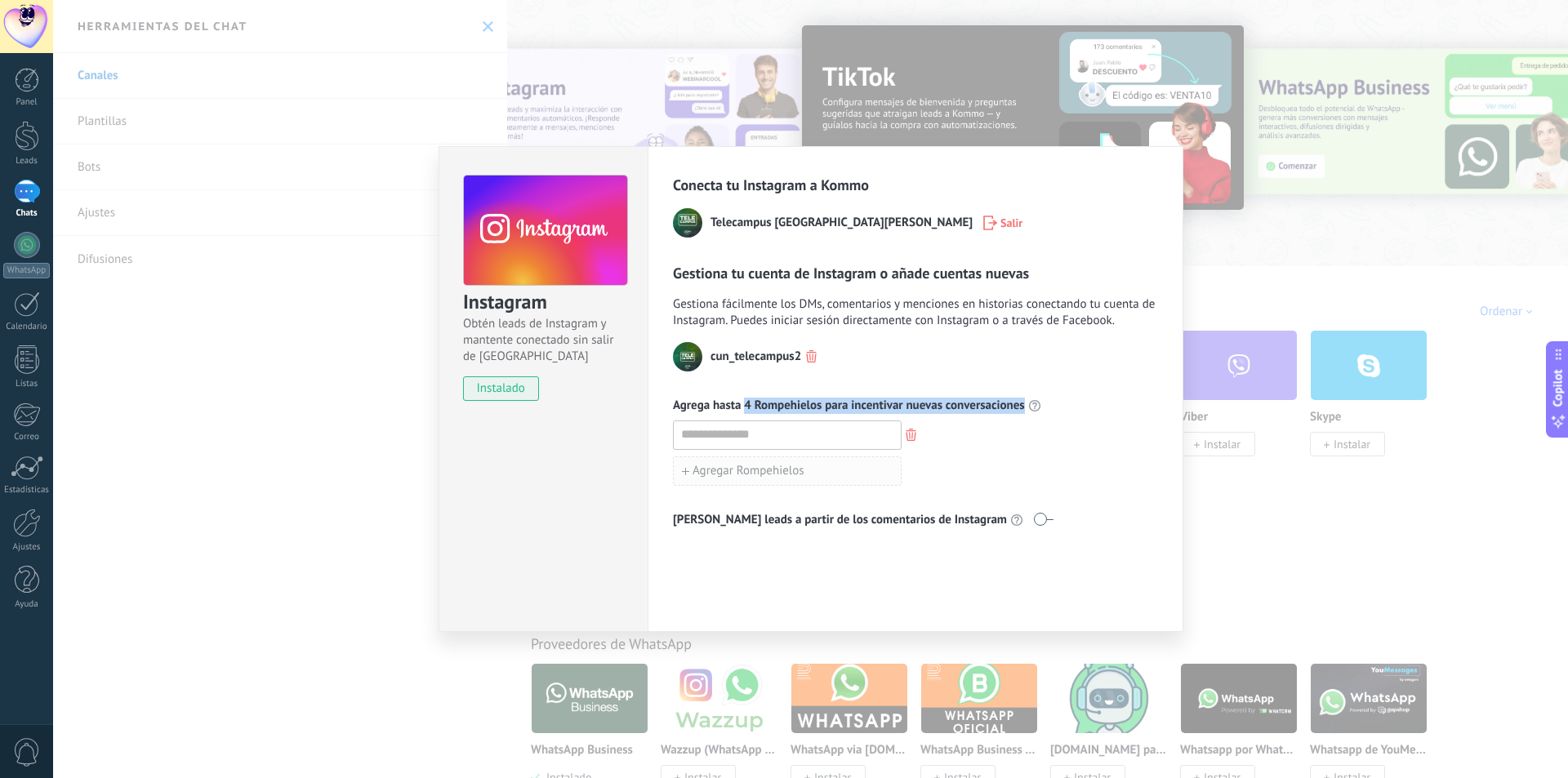
click at [729, 467] on span "Agregar Rompehielos" at bounding box center [748, 471] width 112 height 11
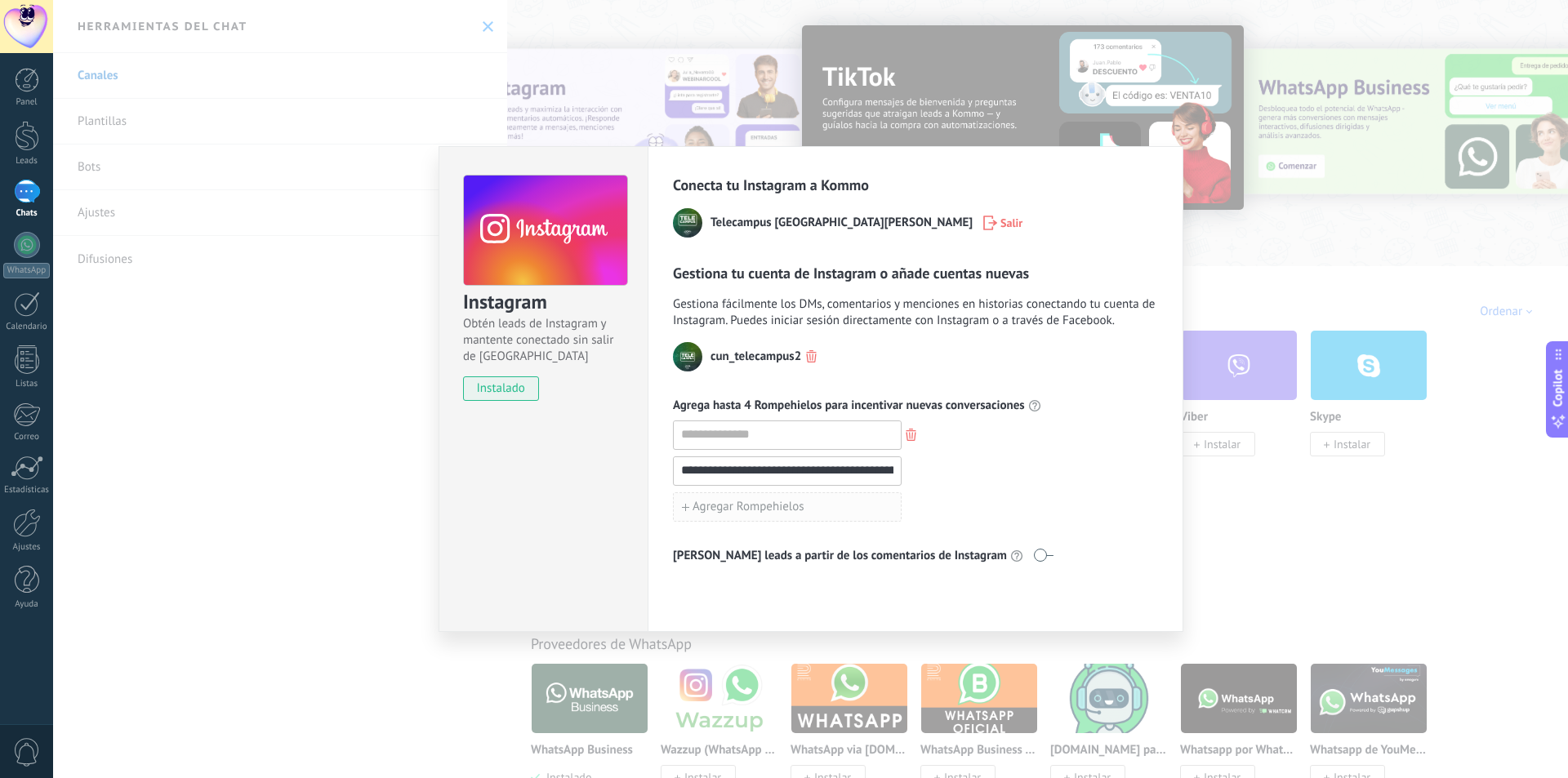
scroll to position [0, 90]
type input "**********"
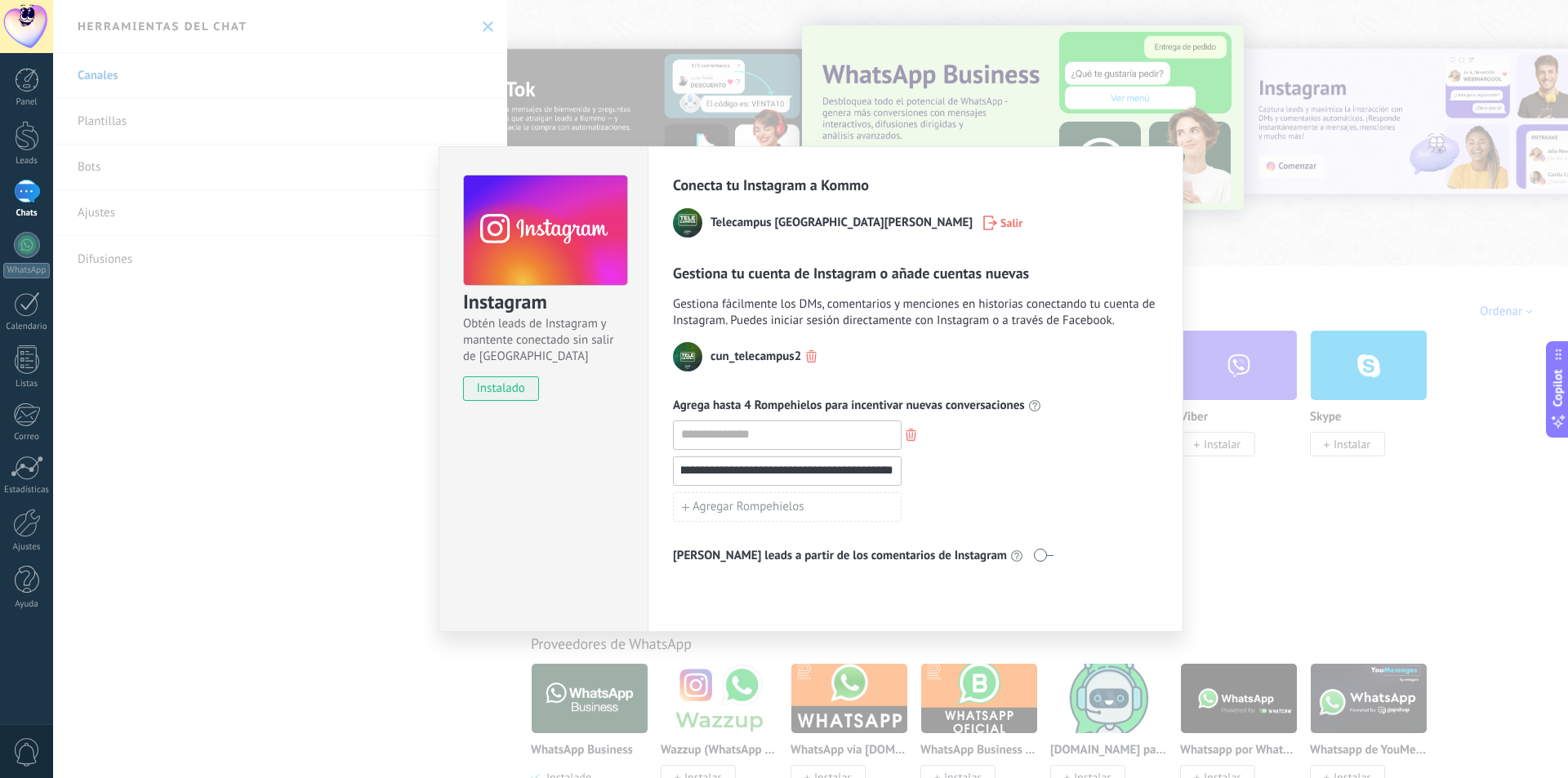
scroll to position [0, 0]
click at [742, 436] on input at bounding box center [787, 434] width 227 height 26
paste input "**********"
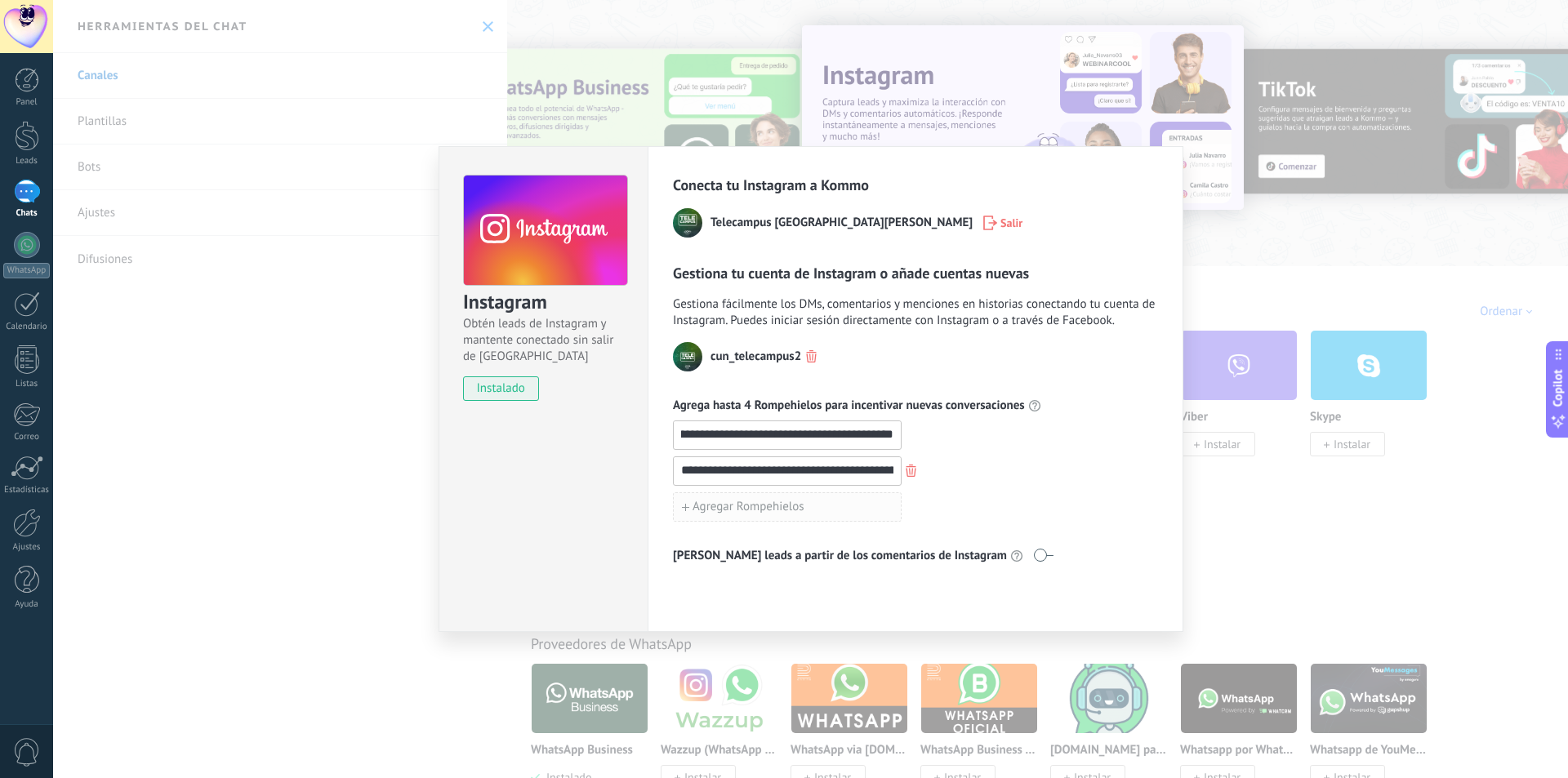
type input "**********"
click at [694, 507] on span "Agregar Rompehielos" at bounding box center [748, 507] width 112 height 11
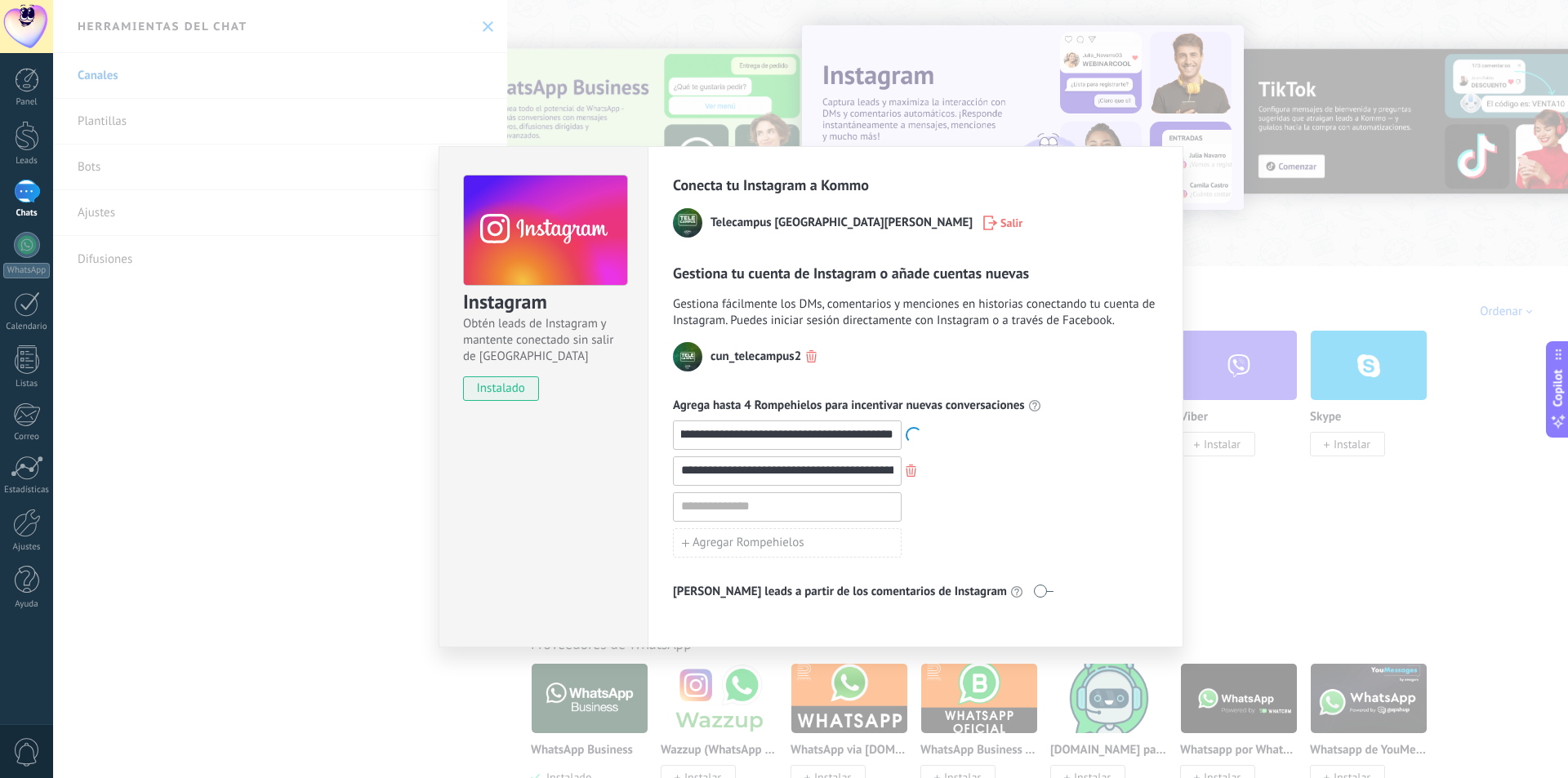
scroll to position [0, 0]
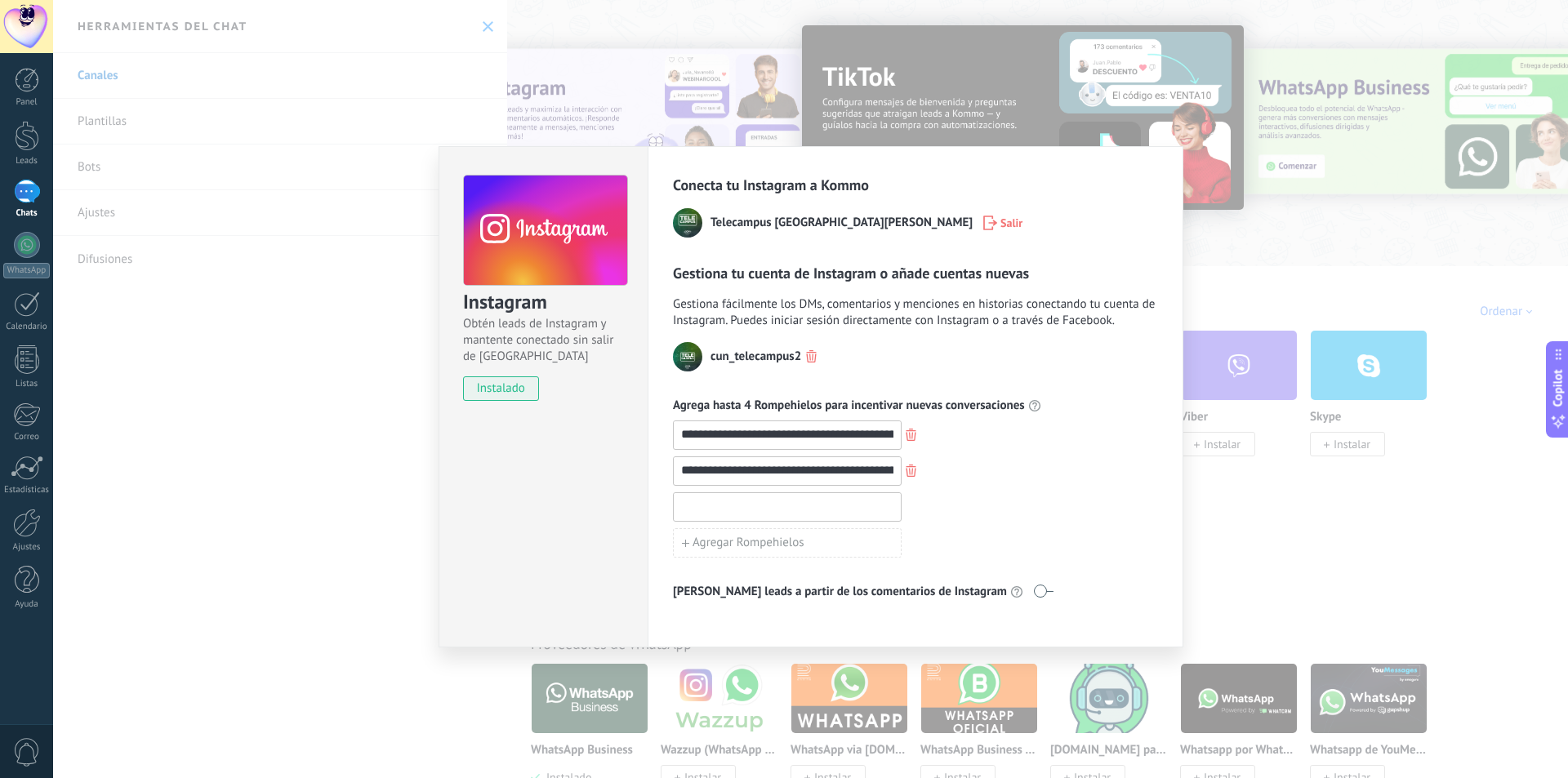
click at [711, 504] on input at bounding box center [787, 507] width 227 height 26
paste input "**********"
type input "**********"
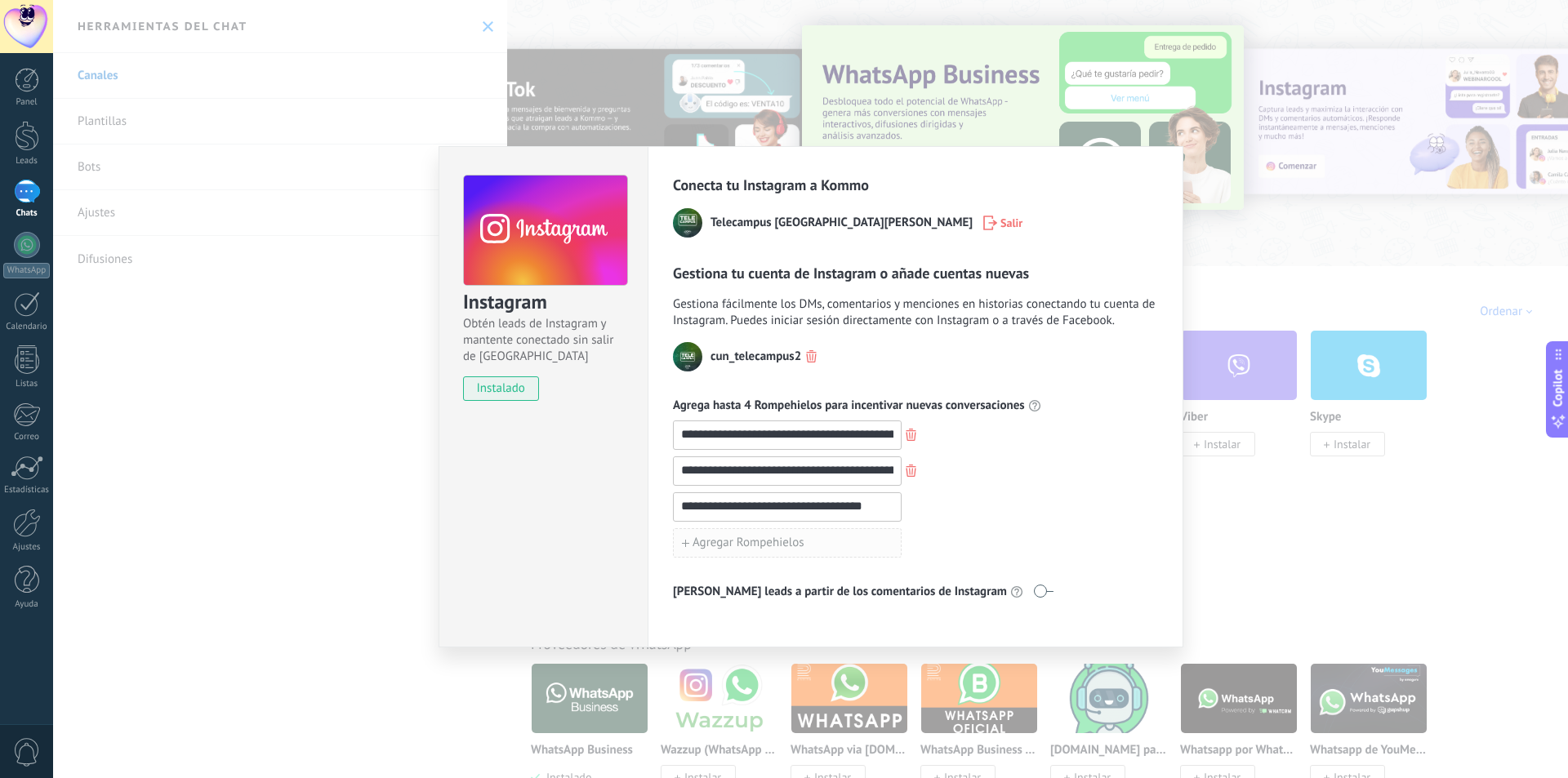
click at [705, 534] on button "Agregar Rompehielos" at bounding box center [787, 543] width 229 height 30
type input "**********"
click at [1070, 530] on div "**********" at bounding box center [916, 543] width 485 height 30
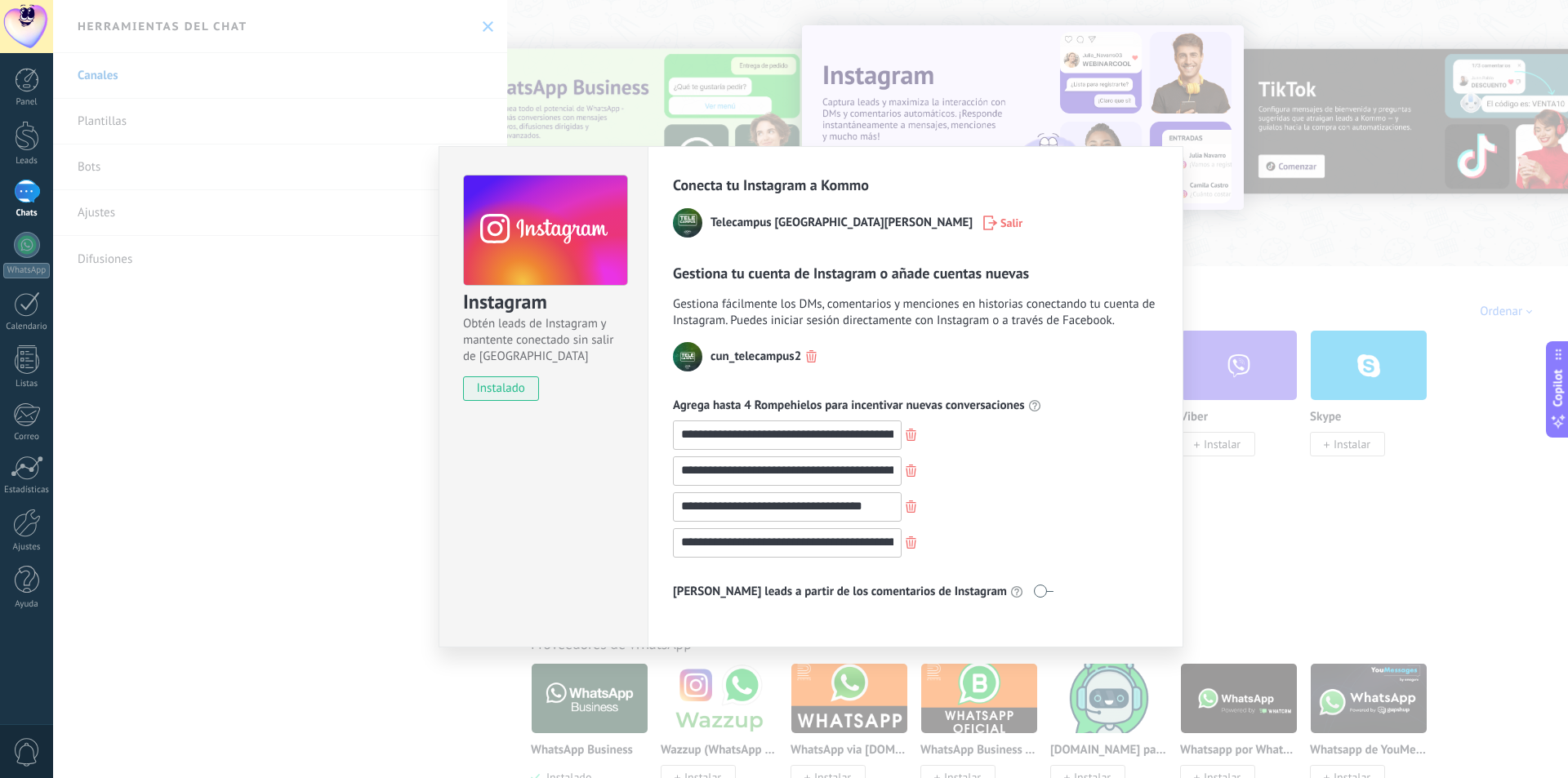
click at [1033, 590] on span at bounding box center [1043, 591] width 20 height 13
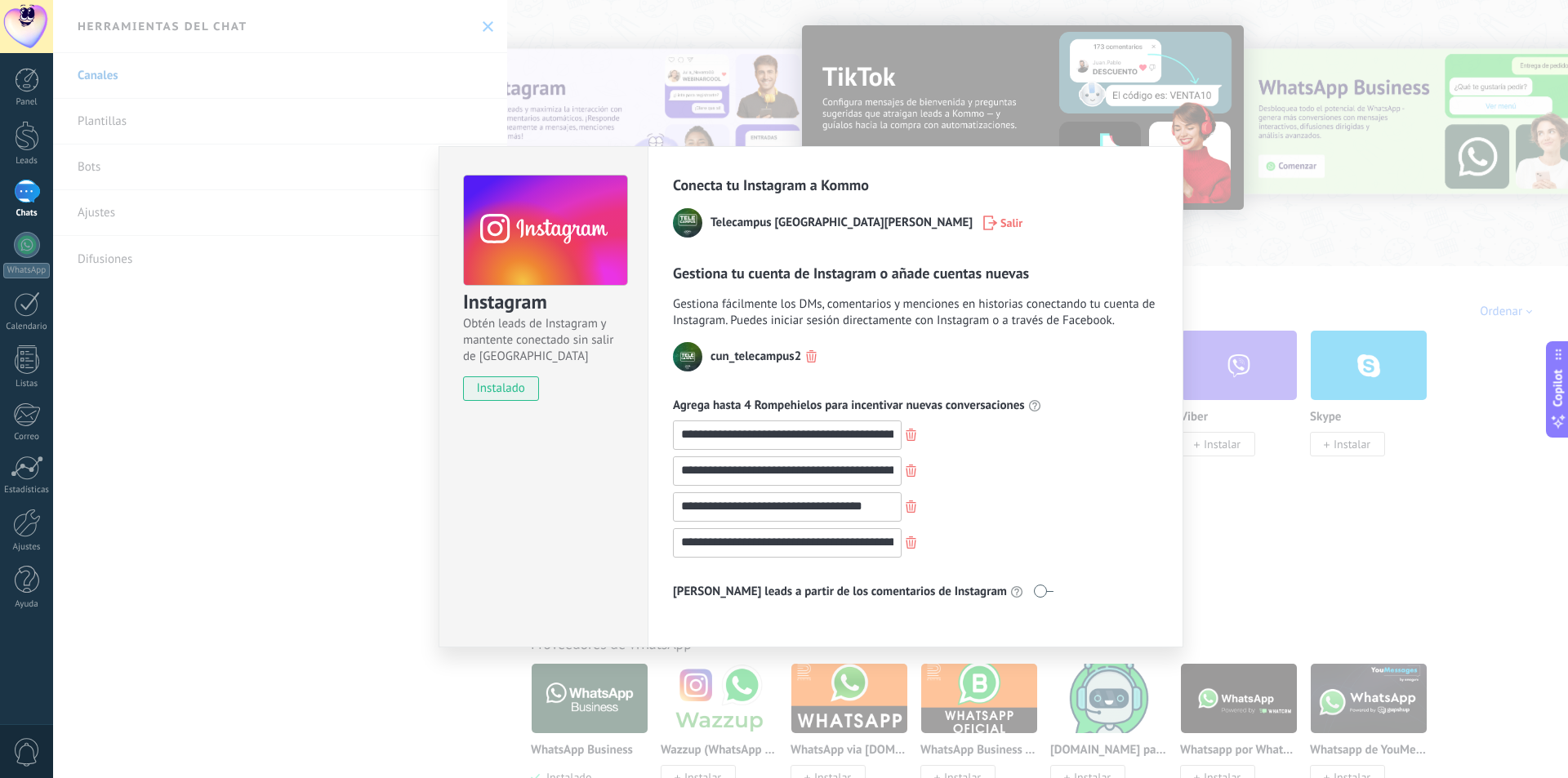
click at [1252, 481] on div "**********" at bounding box center [810, 389] width 1514 height 778
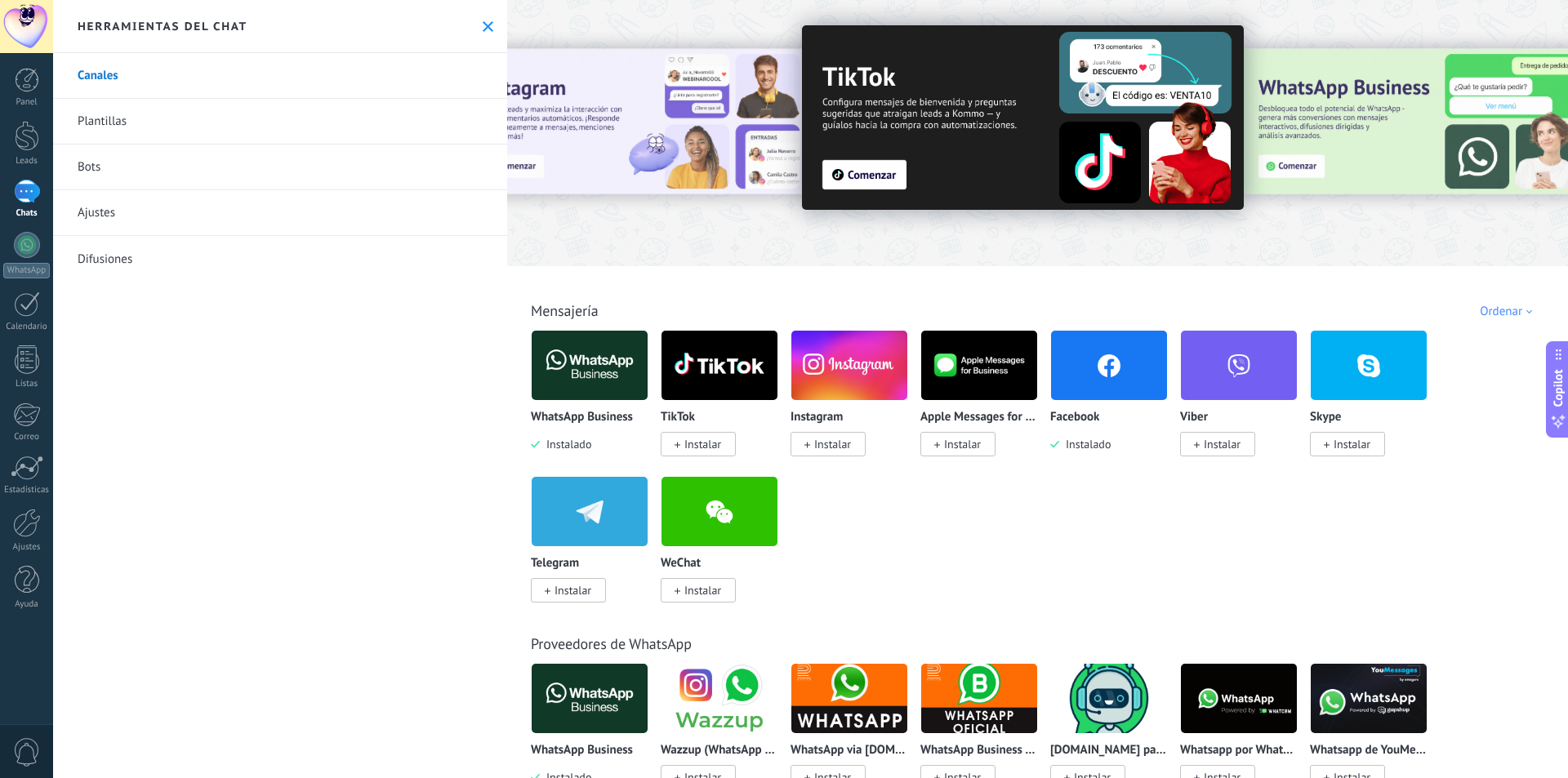
click at [81, 71] on link "Canales" at bounding box center [280, 75] width 454 height 46
click at [102, 128] on link "Plantillas" at bounding box center [280, 121] width 454 height 46
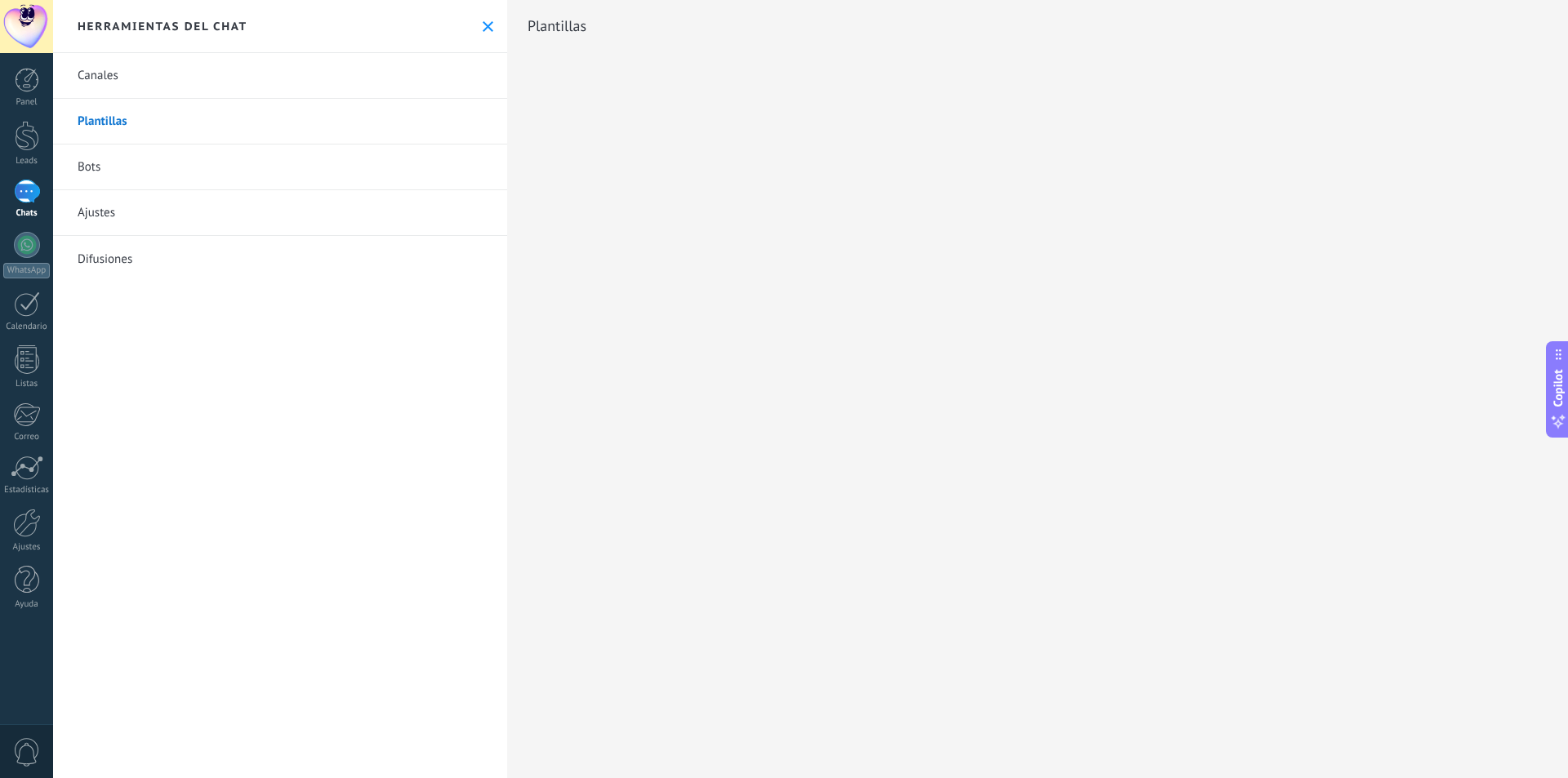
click at [95, 78] on link "Canales" at bounding box center [280, 75] width 454 height 46
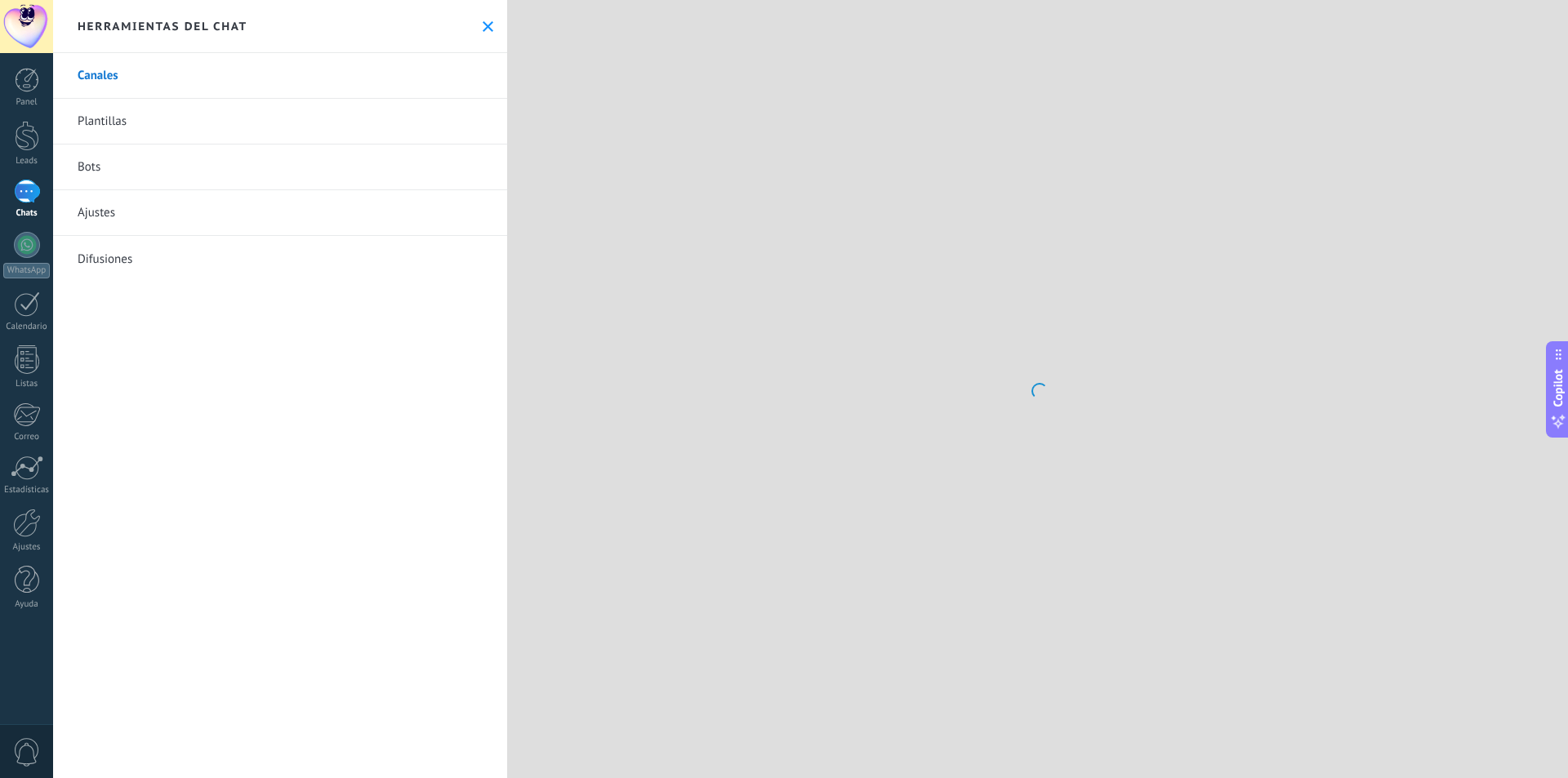
click at [225, 77] on link "Canales" at bounding box center [280, 75] width 454 height 46
click at [16, 191] on div "1" at bounding box center [27, 191] width 26 height 23
click at [26, 246] on div at bounding box center [27, 244] width 26 height 26
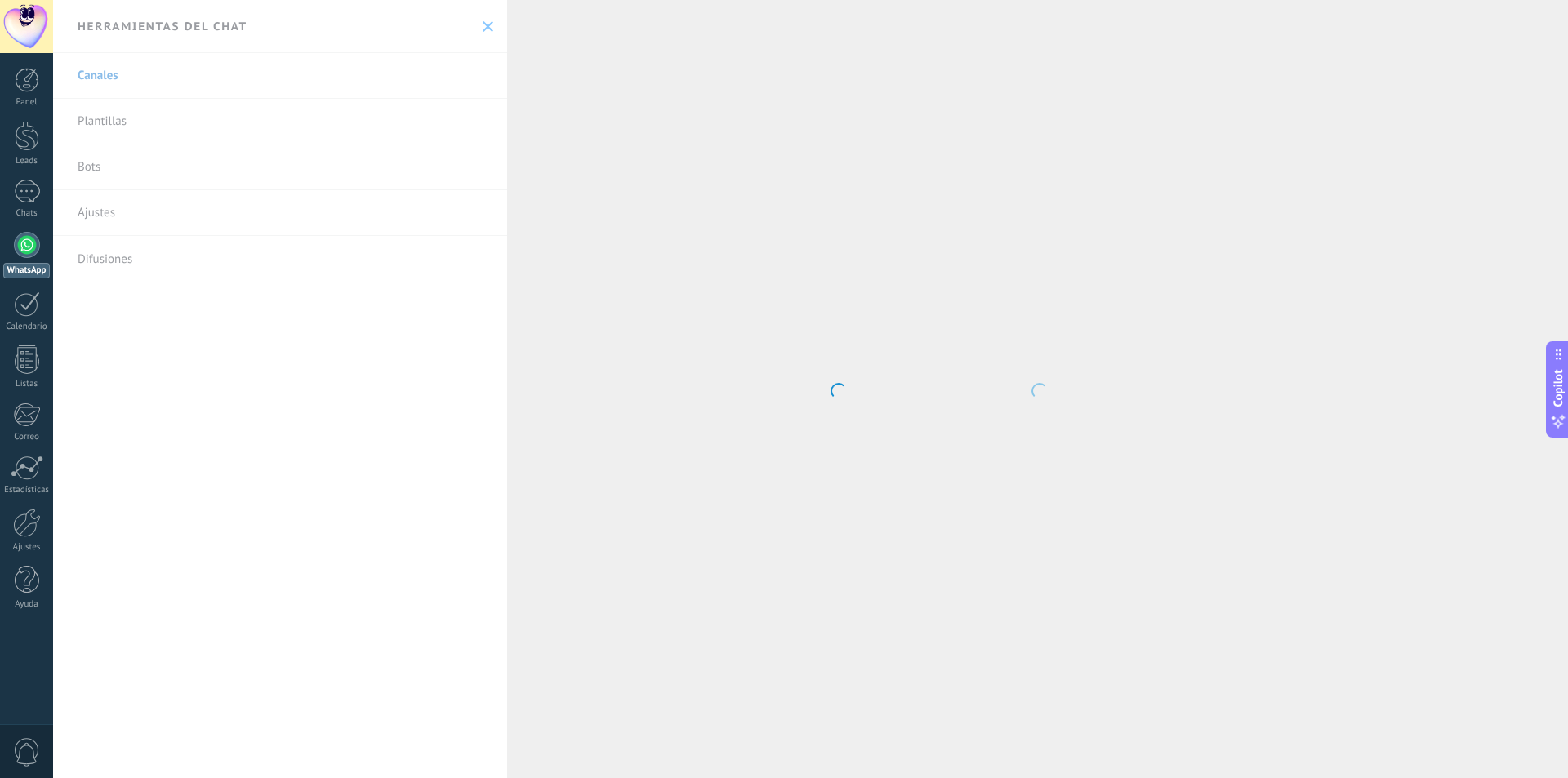
click at [1041, 360] on body ".abecls-1,.abecls-2{fill-rule:evenodd}.abecls-2{fill:#fff} .abhcls-1{fill:none}…" at bounding box center [784, 389] width 1568 height 778
click at [24, 23] on div at bounding box center [26, 26] width 53 height 53
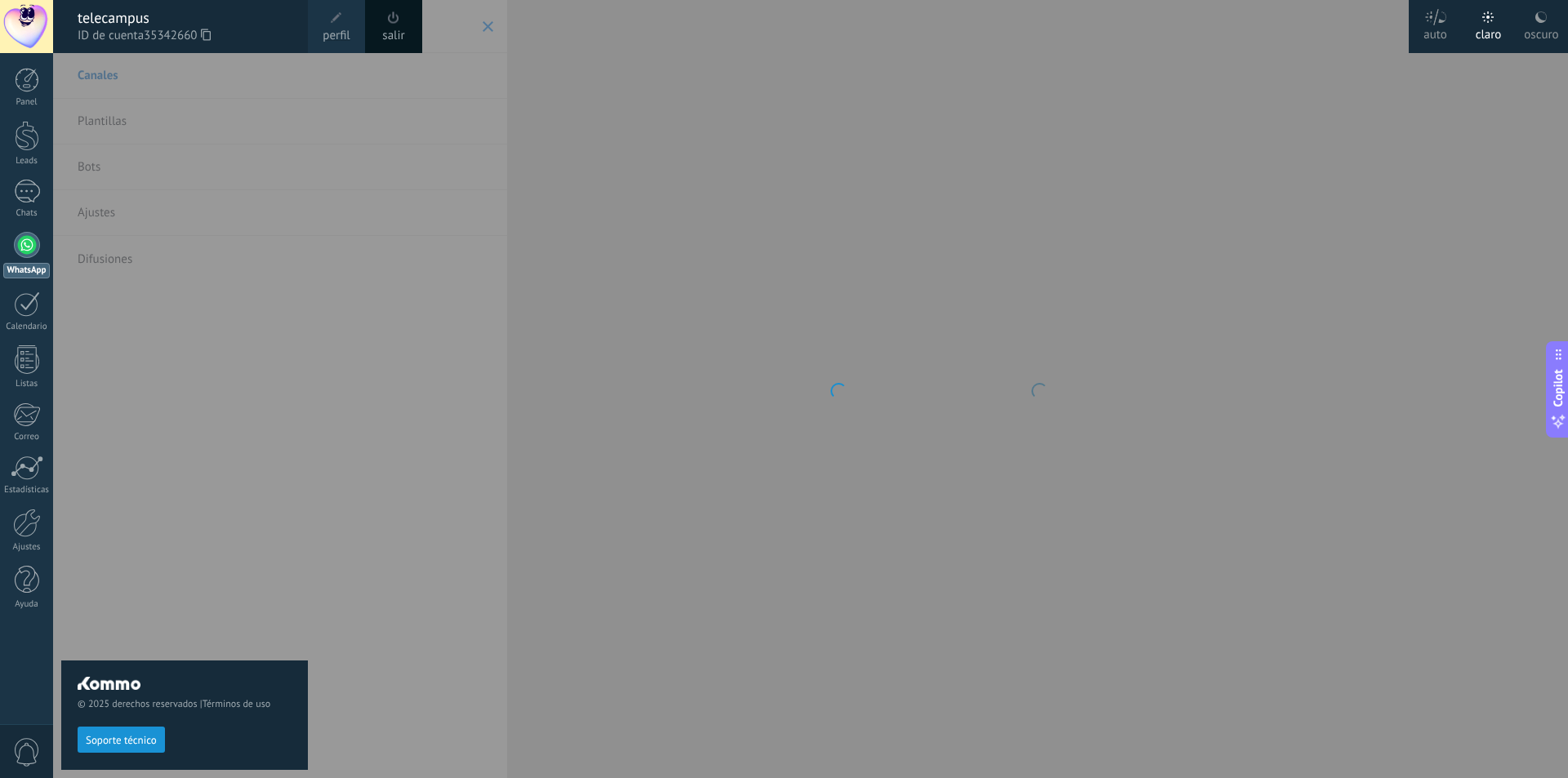
click at [344, 32] on span "perfil" at bounding box center [336, 35] width 27 height 18
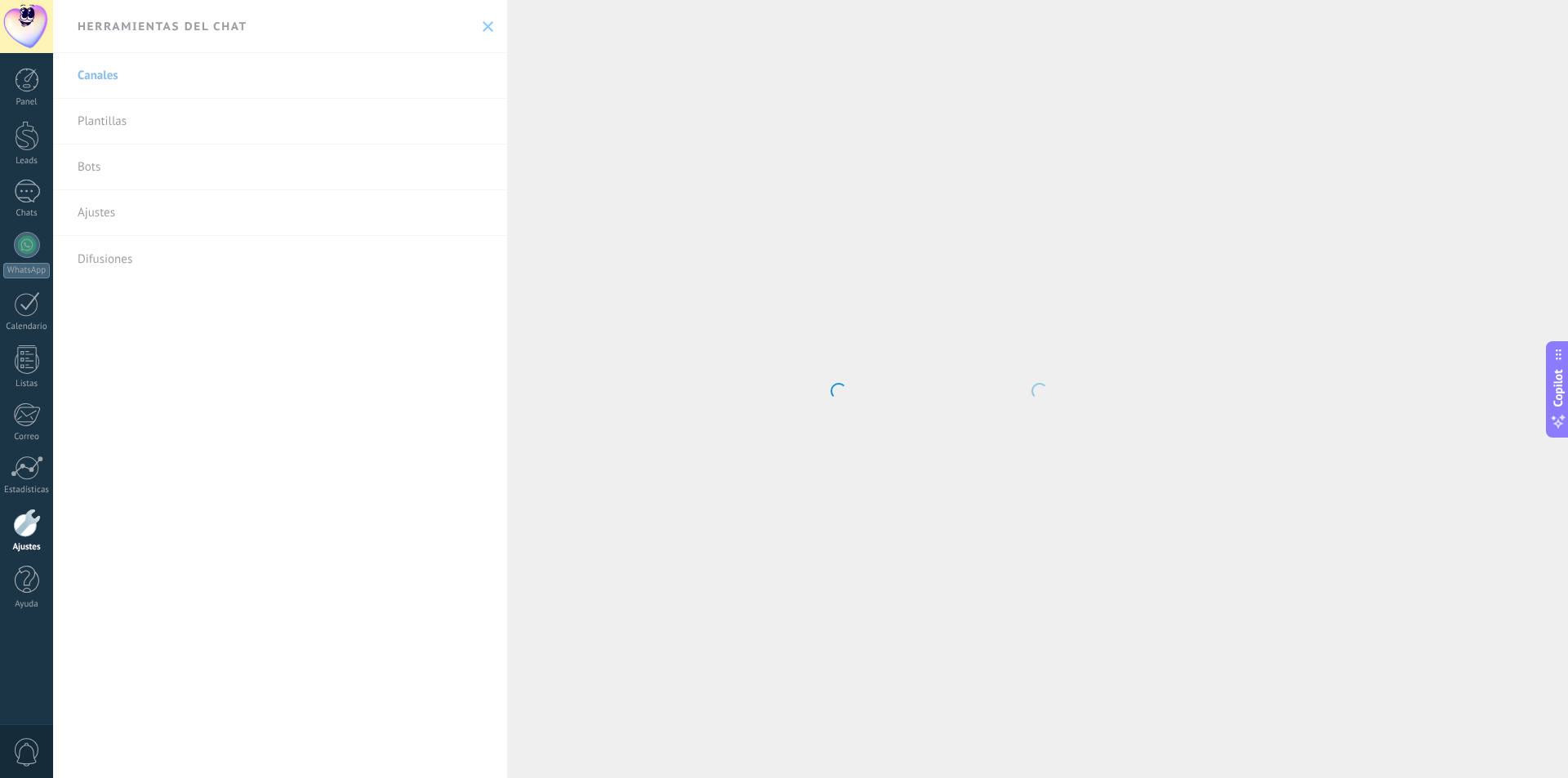
click at [481, 28] on body ".abecls-1,.abecls-2{fill-rule:evenodd}.abecls-2{fill:#fff} .abhcls-1{fill:none}…" at bounding box center [784, 389] width 1568 height 778
click at [863, 397] on body ".abecls-1,.abecls-2{fill-rule:evenodd}.abecls-2{fill:#fff} .abhcls-1{fill:none}…" at bounding box center [784, 389] width 1568 height 778
click at [30, 144] on div at bounding box center [27, 136] width 24 height 31
click at [481, 31] on body ".abecls-1,.abecls-2{fill-rule:evenodd}.abecls-2{fill:#fff} .abhcls-1{fill:none}…" at bounding box center [784, 389] width 1568 height 778
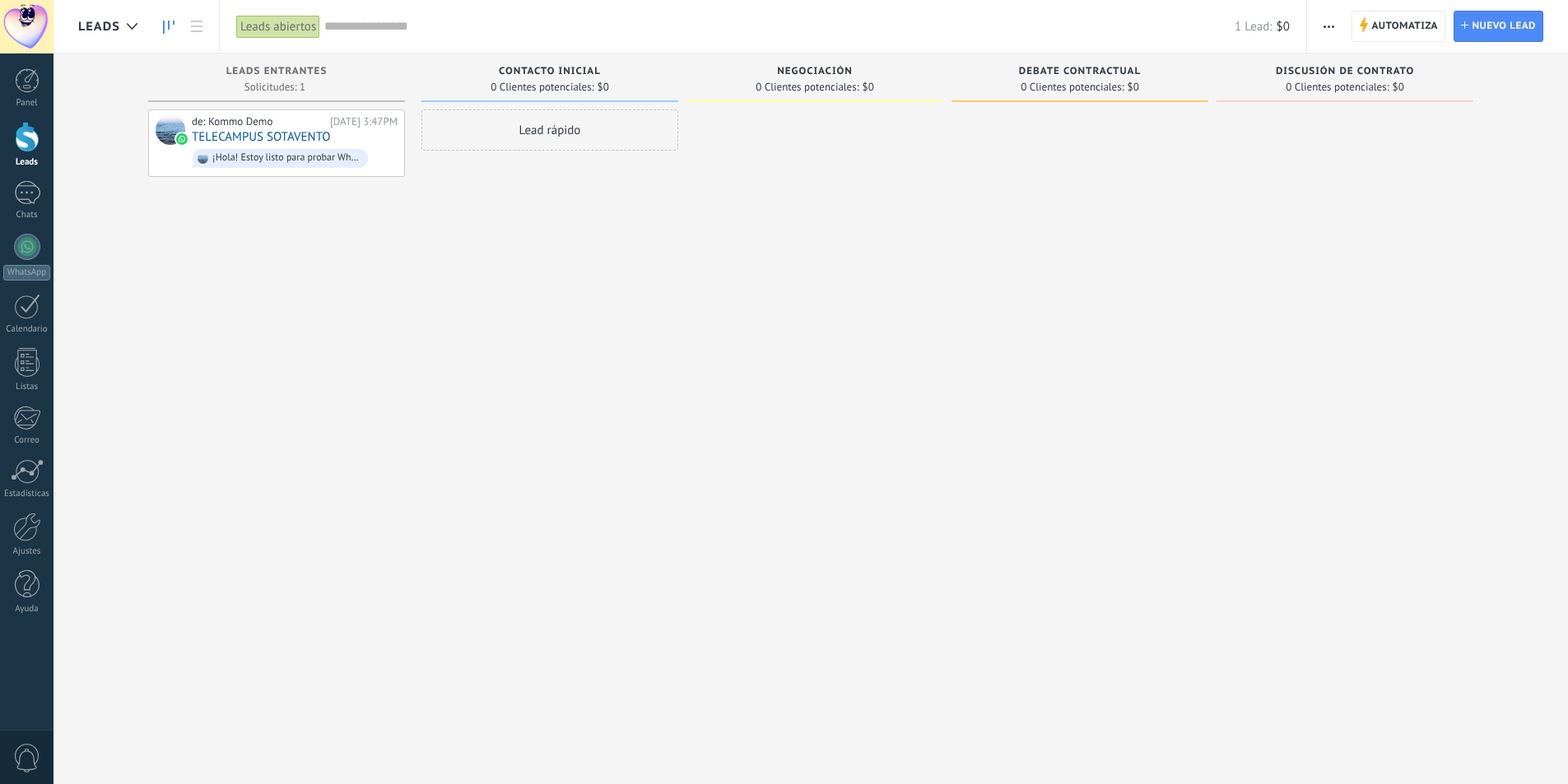
click at [313, 155] on div "¡Hola! Estoy listo para probar WhatsApp en Kommo. Mi código de verificación es …" at bounding box center [287, 158] width 148 height 11
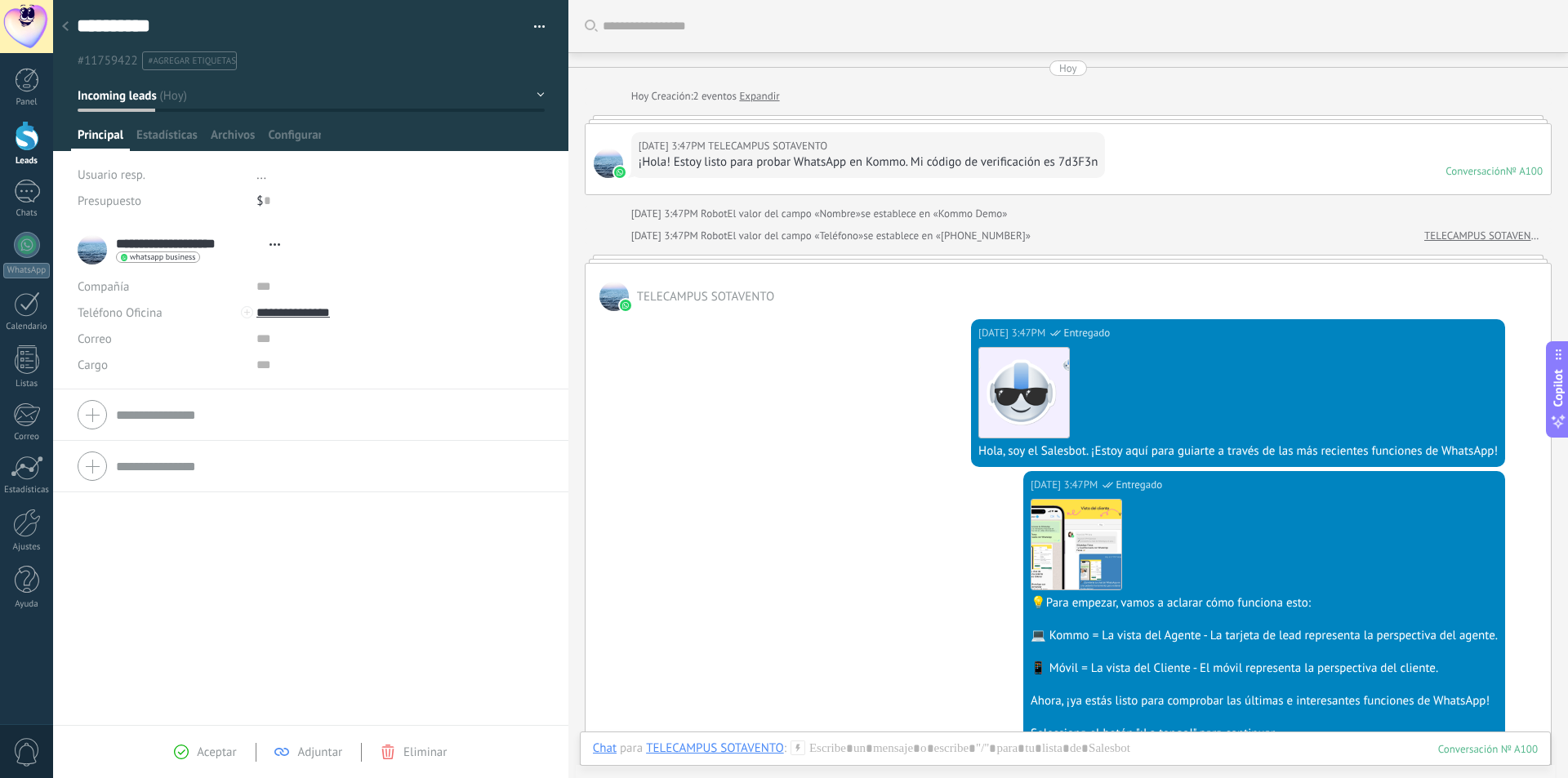
click at [1459, 173] on div "Conversación" at bounding box center [1475, 171] width 60 height 14
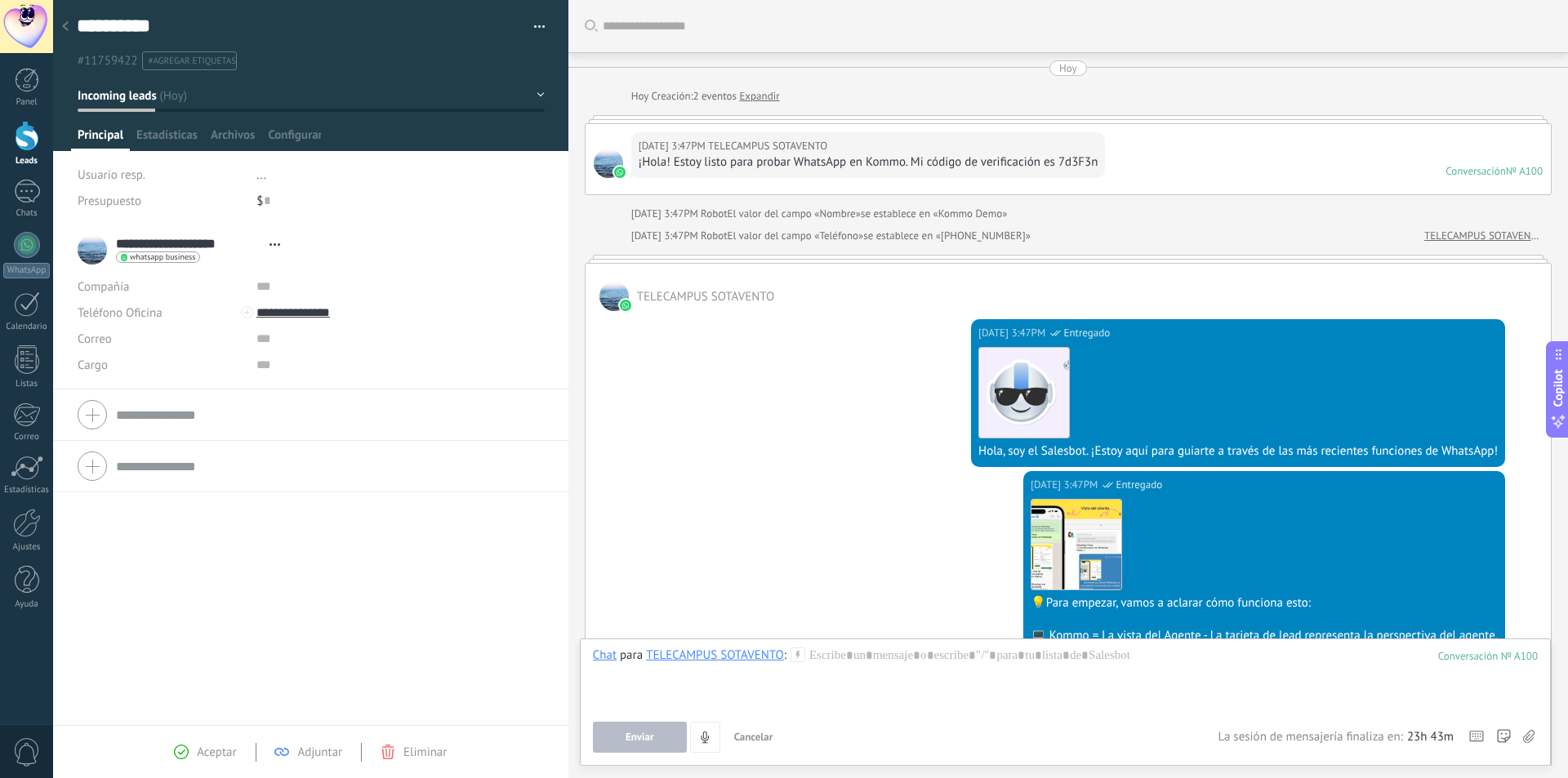
click at [1459, 171] on div "Conversación" at bounding box center [1475, 171] width 60 height 14
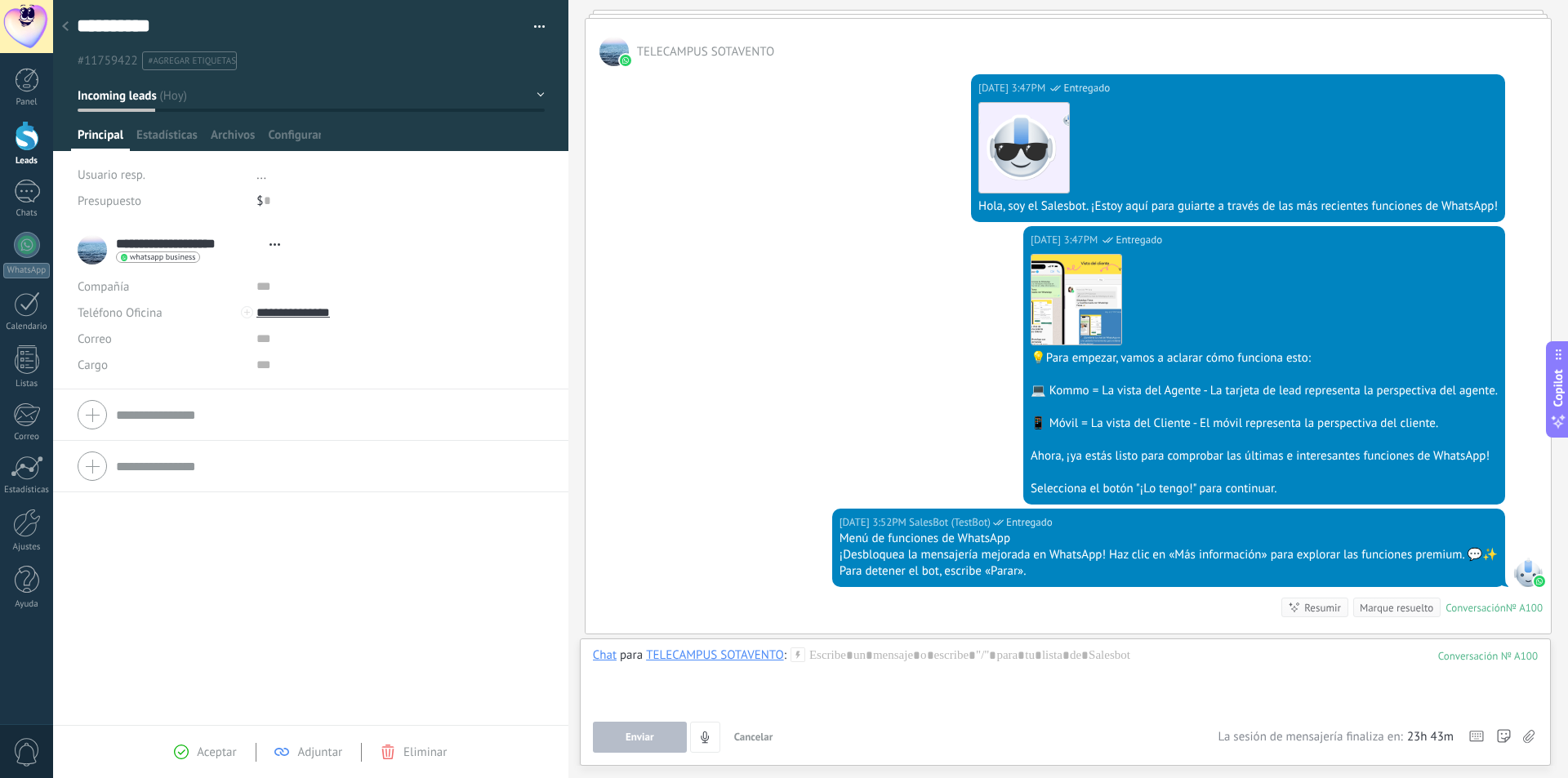
scroll to position [386, 0]
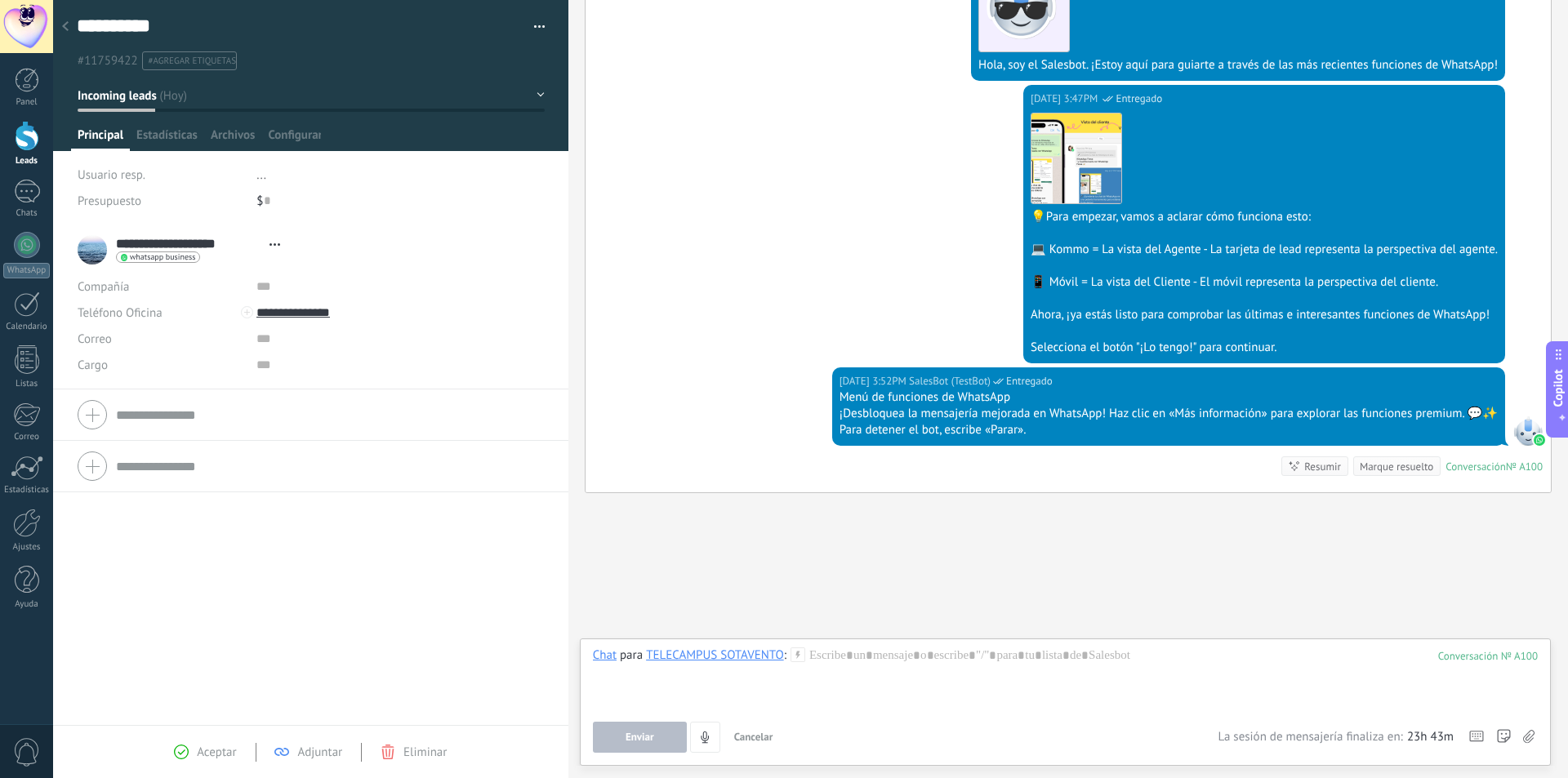
click at [874, 670] on div at bounding box center [1065, 679] width 944 height 62
click at [649, 739] on span "Enviar" at bounding box center [639, 737] width 29 height 11
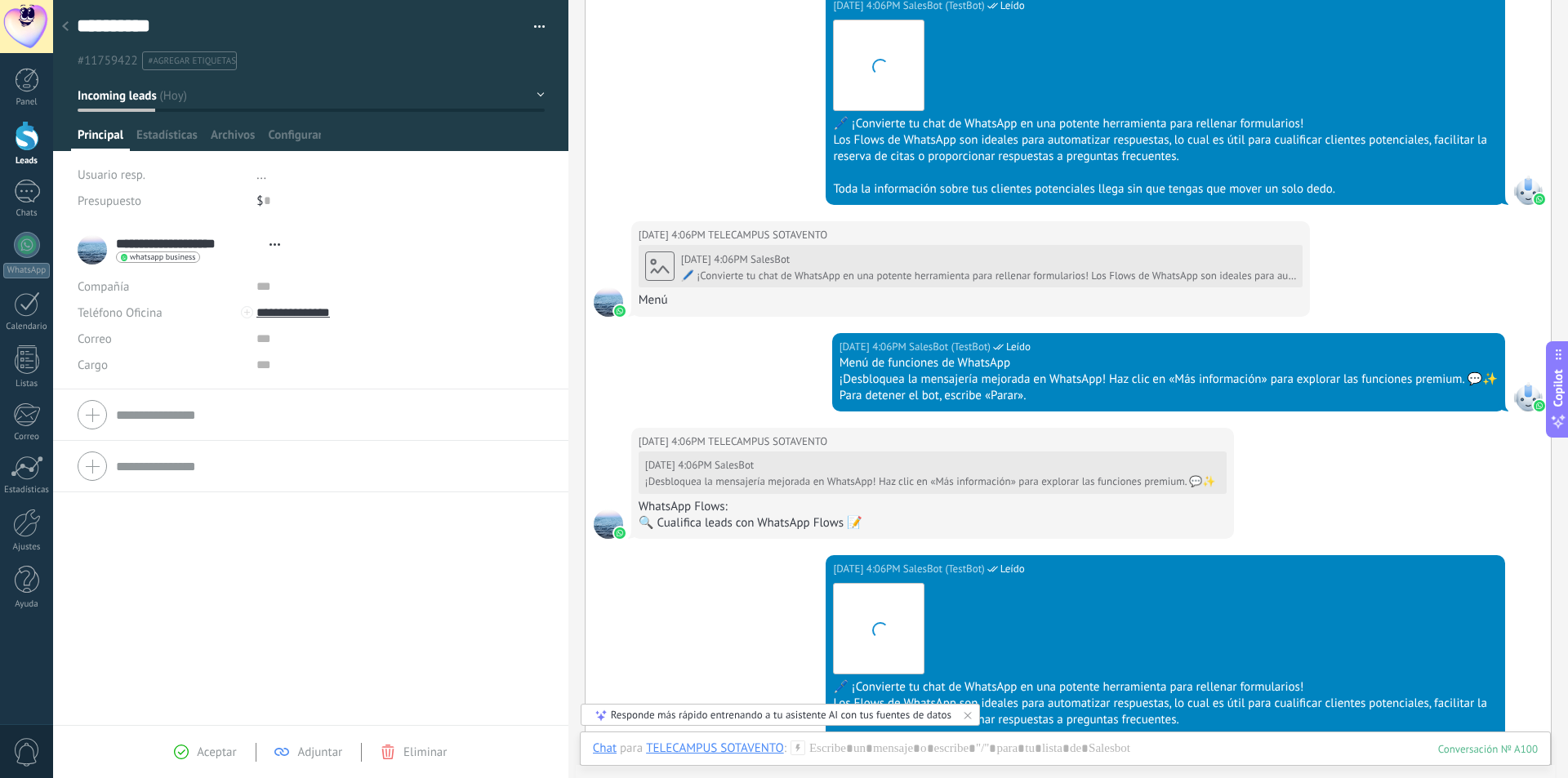
scroll to position [2698, 0]
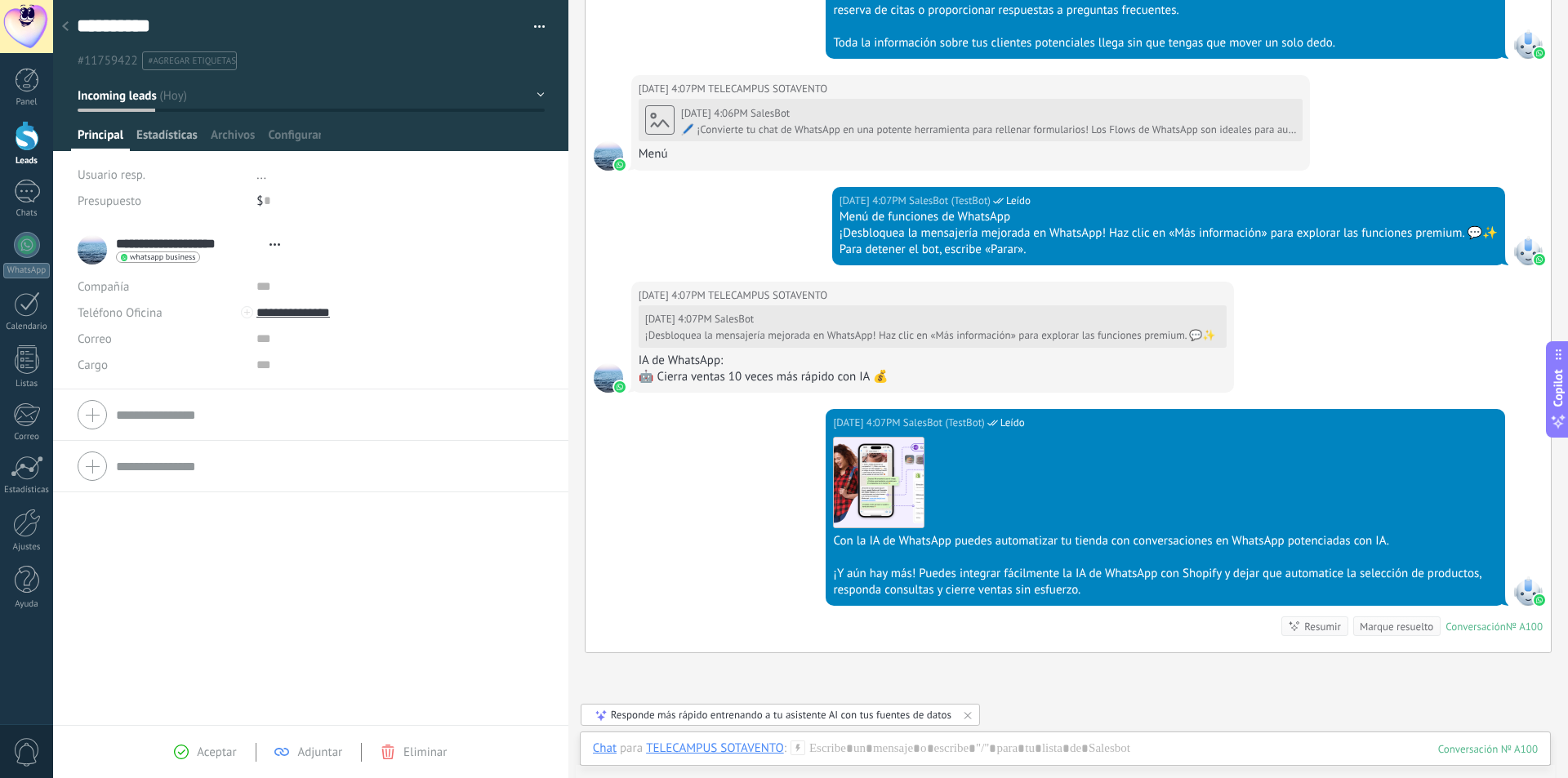
click at [157, 131] on span "Estadísticas" at bounding box center [167, 138] width 61 height 23
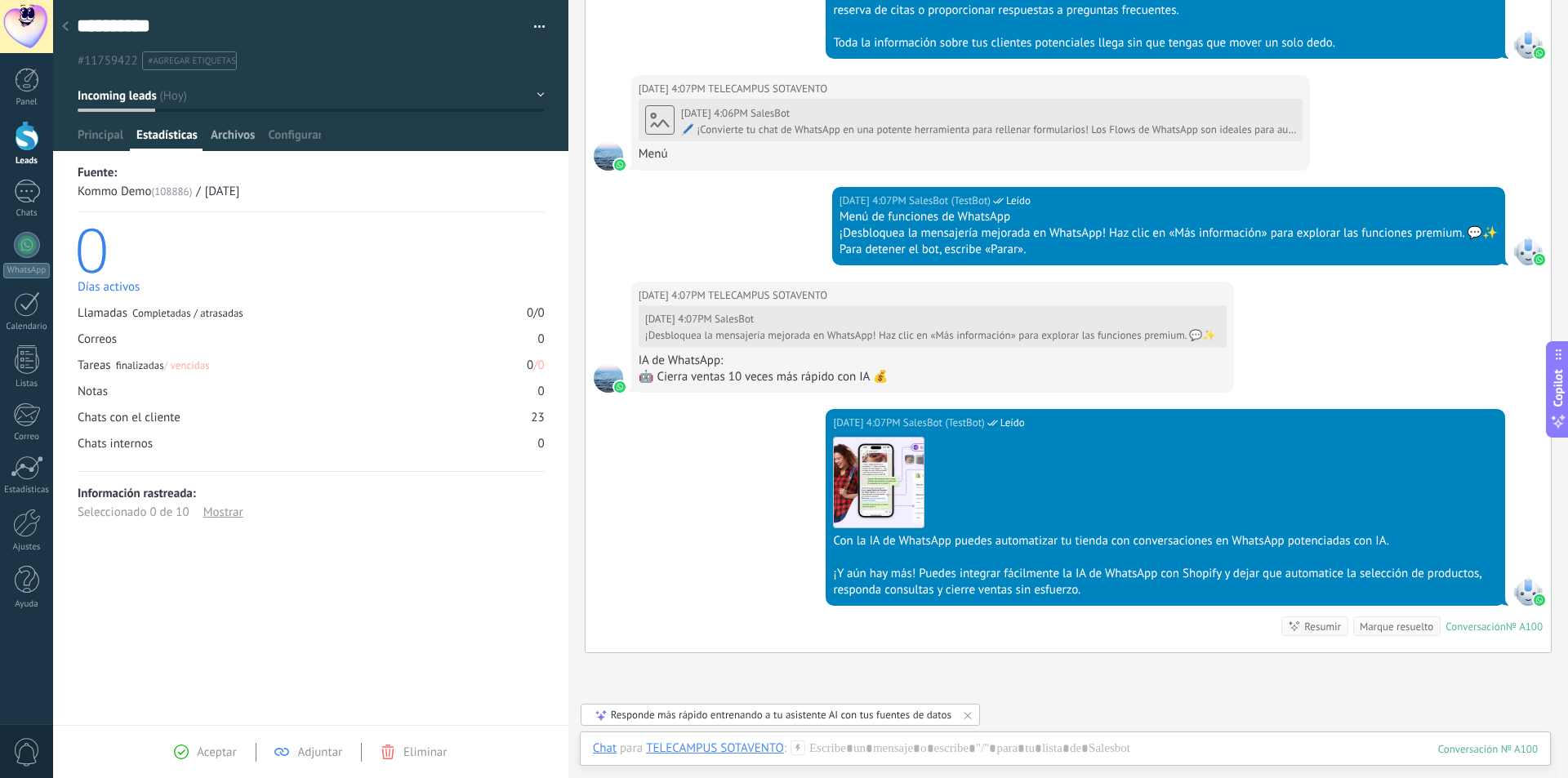
click at [220, 133] on span "Archivos" at bounding box center [232, 138] width 44 height 23
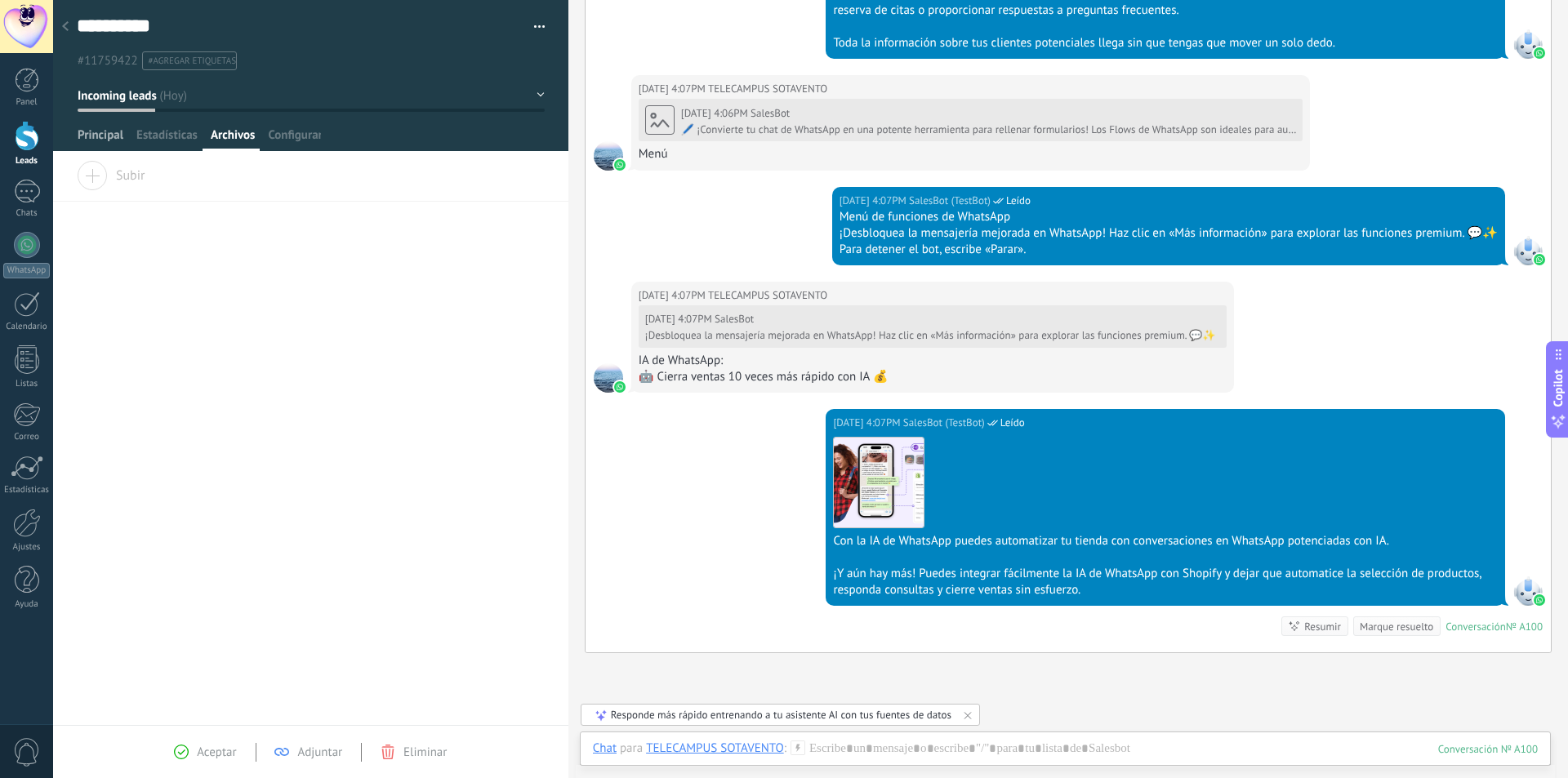
click at [101, 131] on span "Principal" at bounding box center [99, 138] width 46 height 23
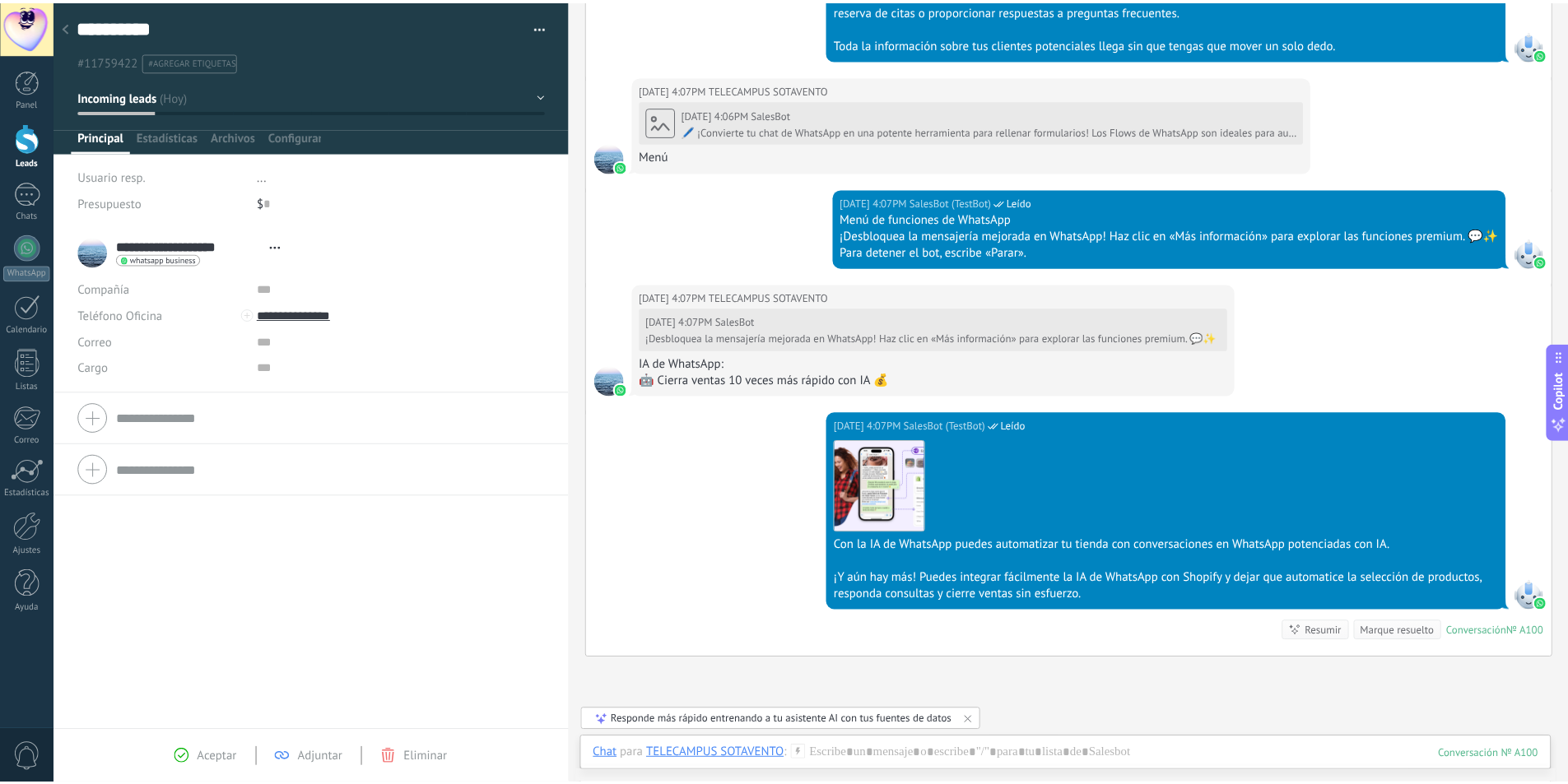
scroll to position [2880, 0]
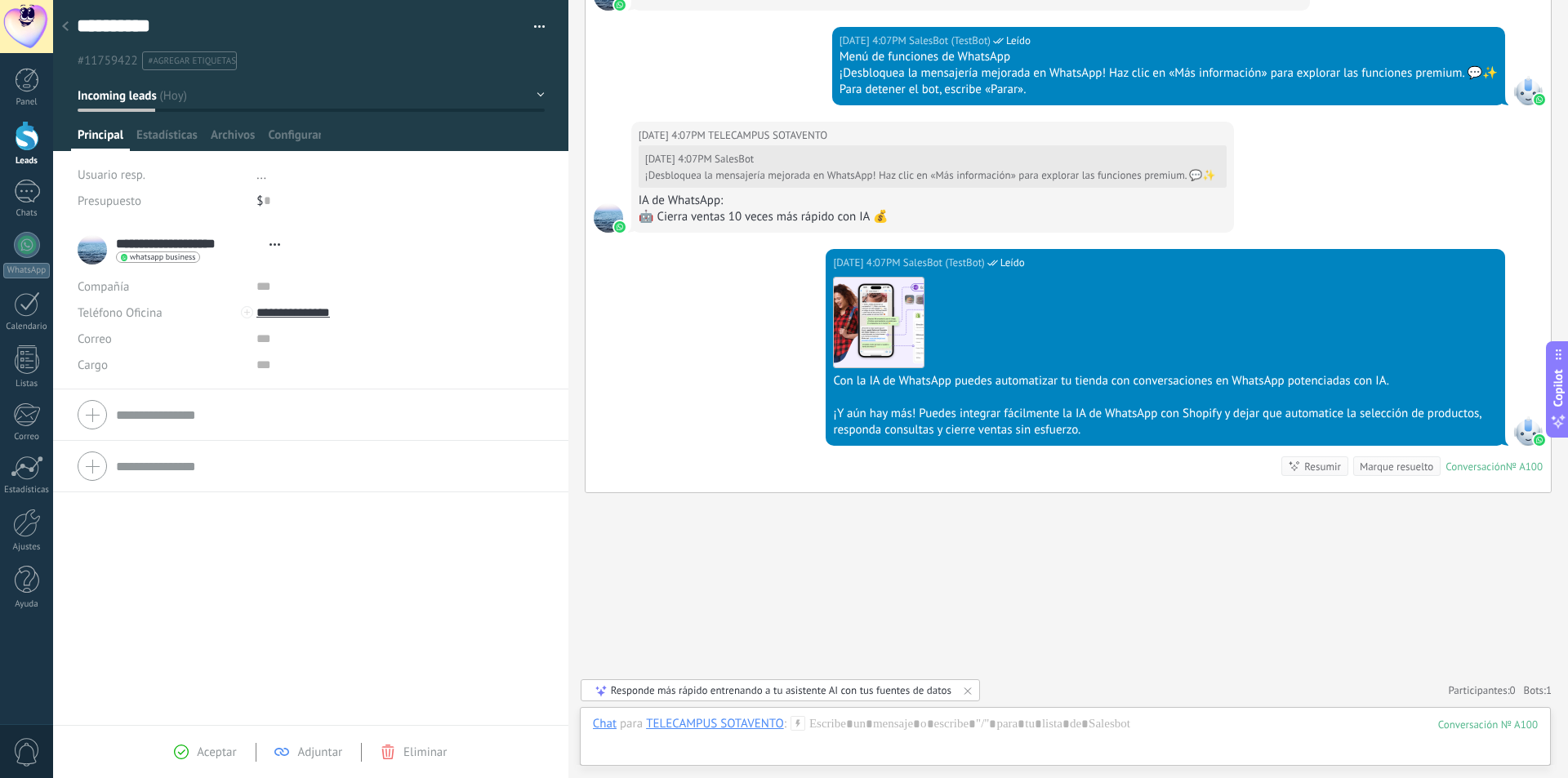
click at [1524, 434] on div at bounding box center [1528, 431] width 30 height 30
click at [1534, 436] on img at bounding box center [1539, 440] width 11 height 11
click at [1481, 468] on div "Conversación" at bounding box center [1475, 467] width 60 height 14
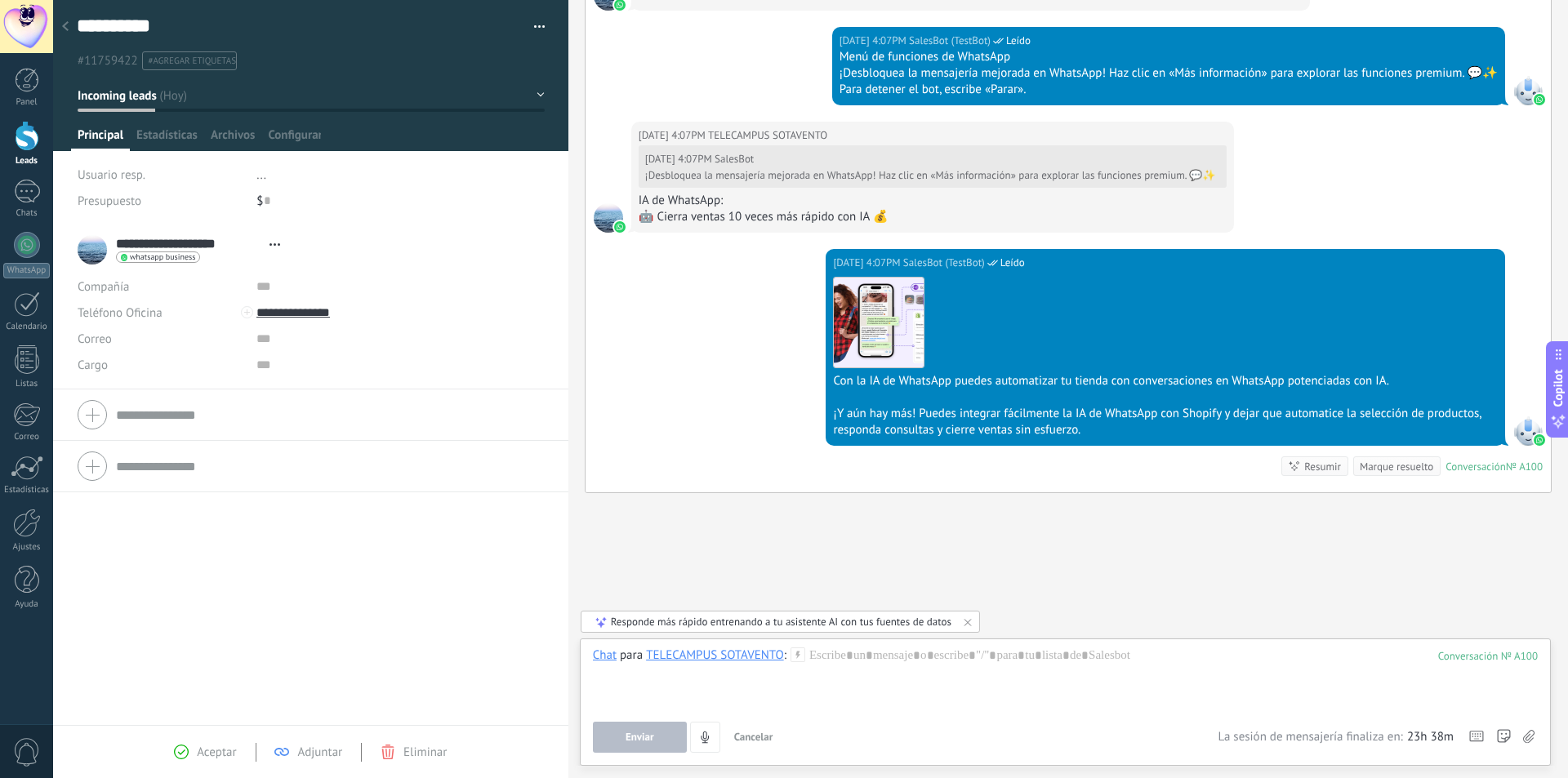
click at [889, 624] on div "Responde más rápido entrenando a tu asistente AI con tus fuentes de datos" at bounding box center [781, 621] width 340 height 14
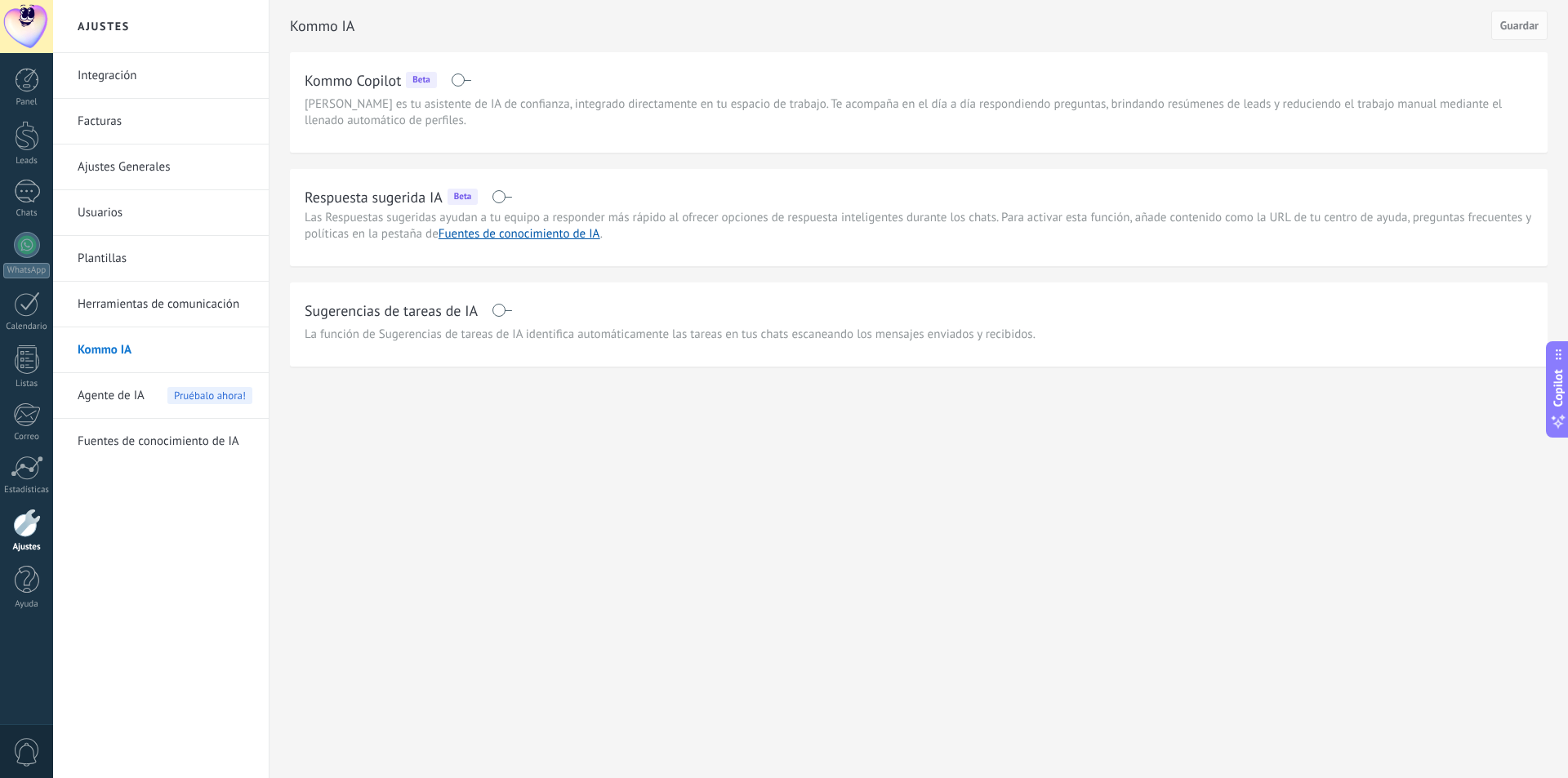
click at [505, 310] on span at bounding box center [502, 310] width 20 height 13
click at [500, 200] on span at bounding box center [502, 197] width 20 height 13
click at [1508, 26] on span "Guardar" at bounding box center [1519, 25] width 38 height 11
click at [106, 77] on link "Integración" at bounding box center [165, 75] width 175 height 46
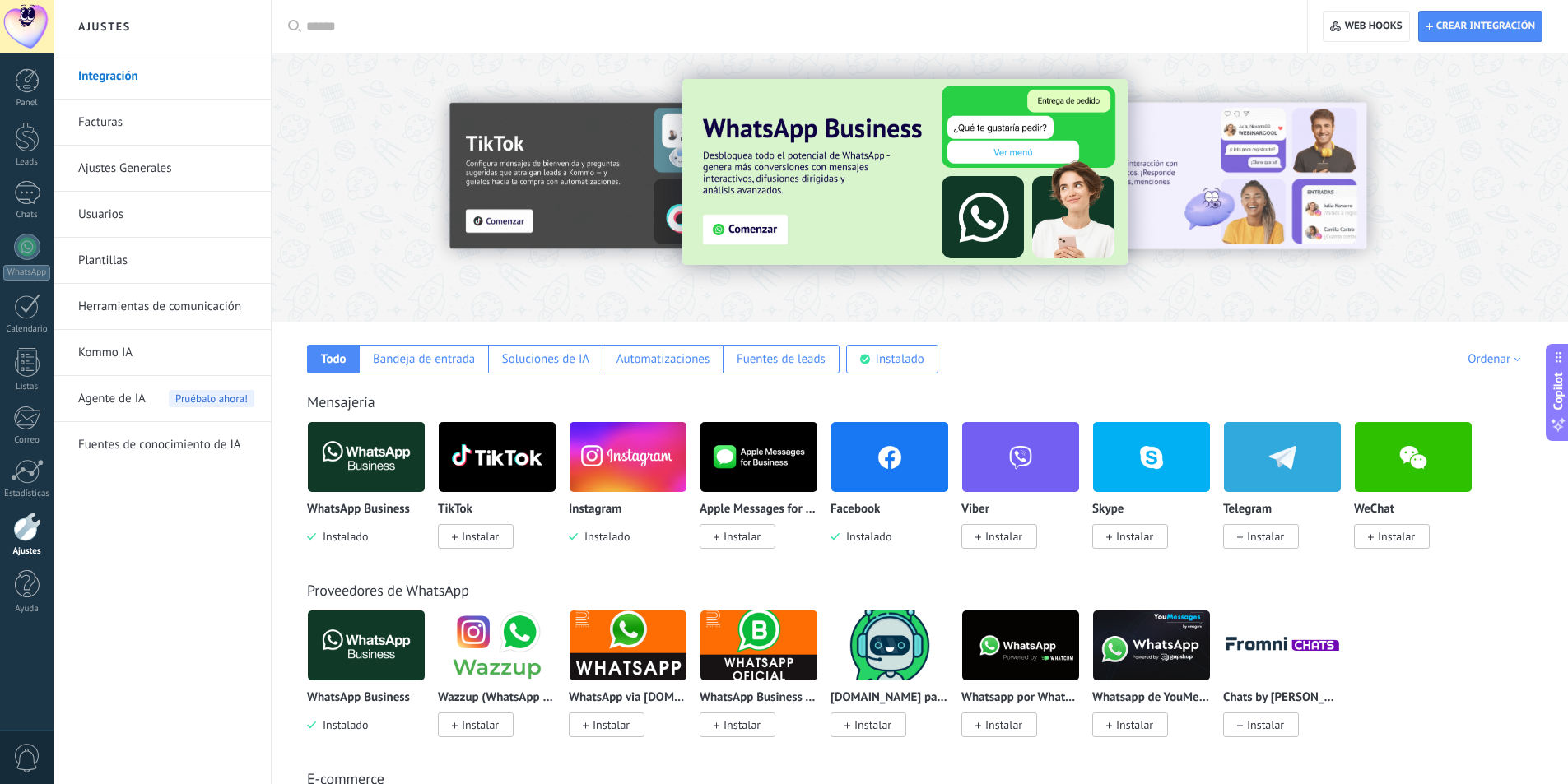
click at [115, 124] on link "Facturas" at bounding box center [166, 122] width 176 height 46
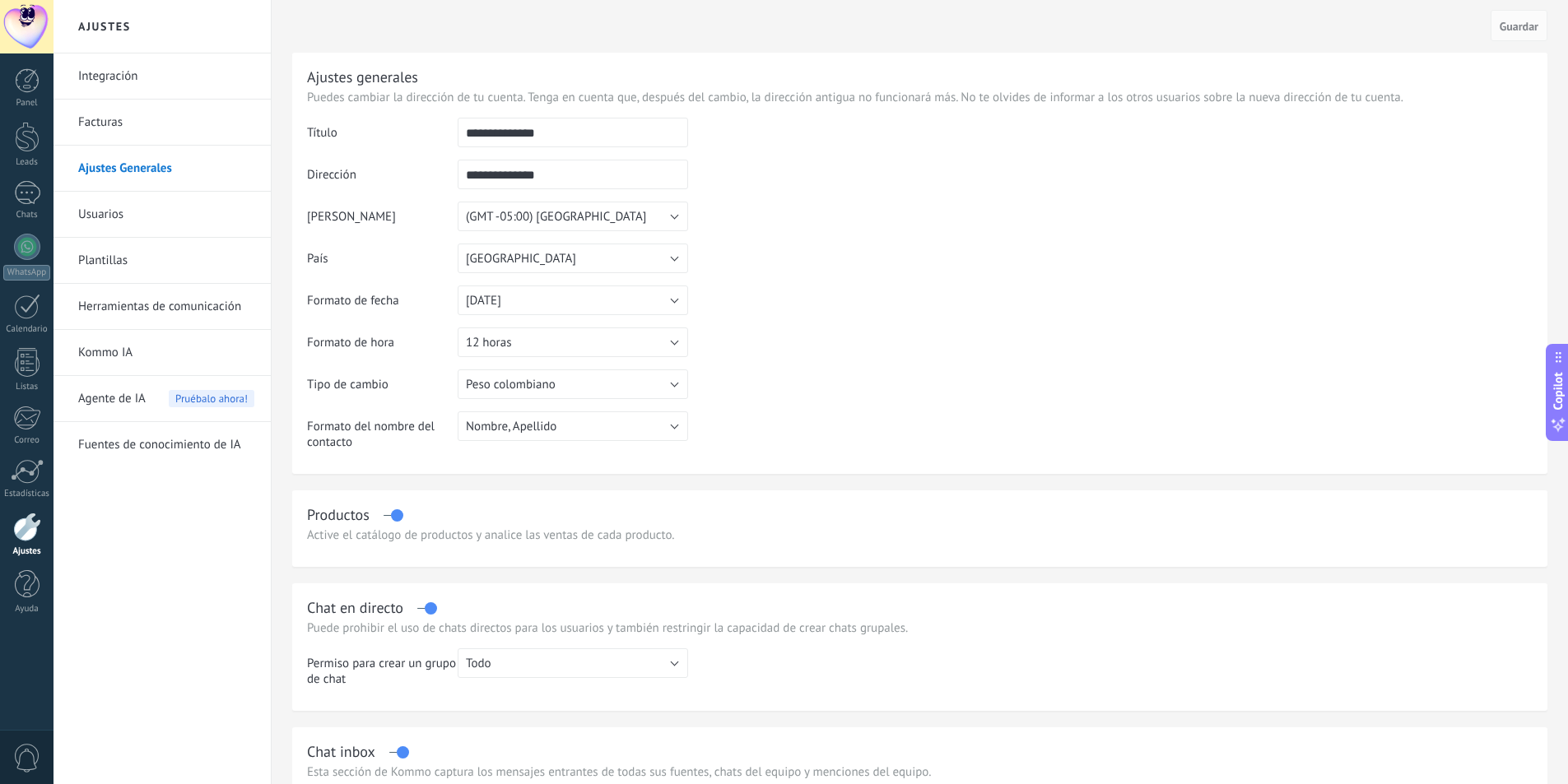
click at [105, 214] on link "Usuarios" at bounding box center [166, 214] width 176 height 46
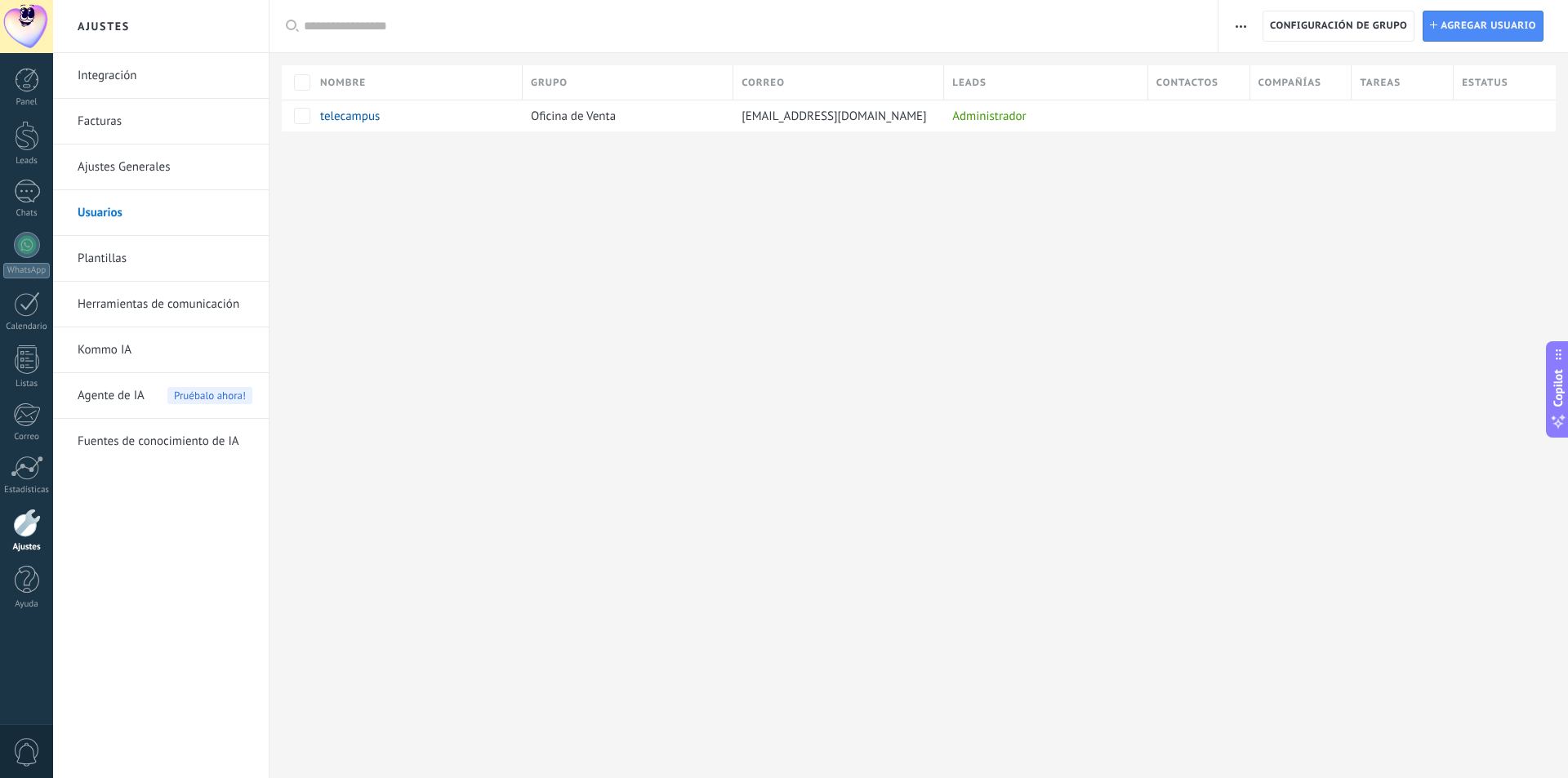
click at [96, 260] on link "Plantillas" at bounding box center [165, 258] width 175 height 46
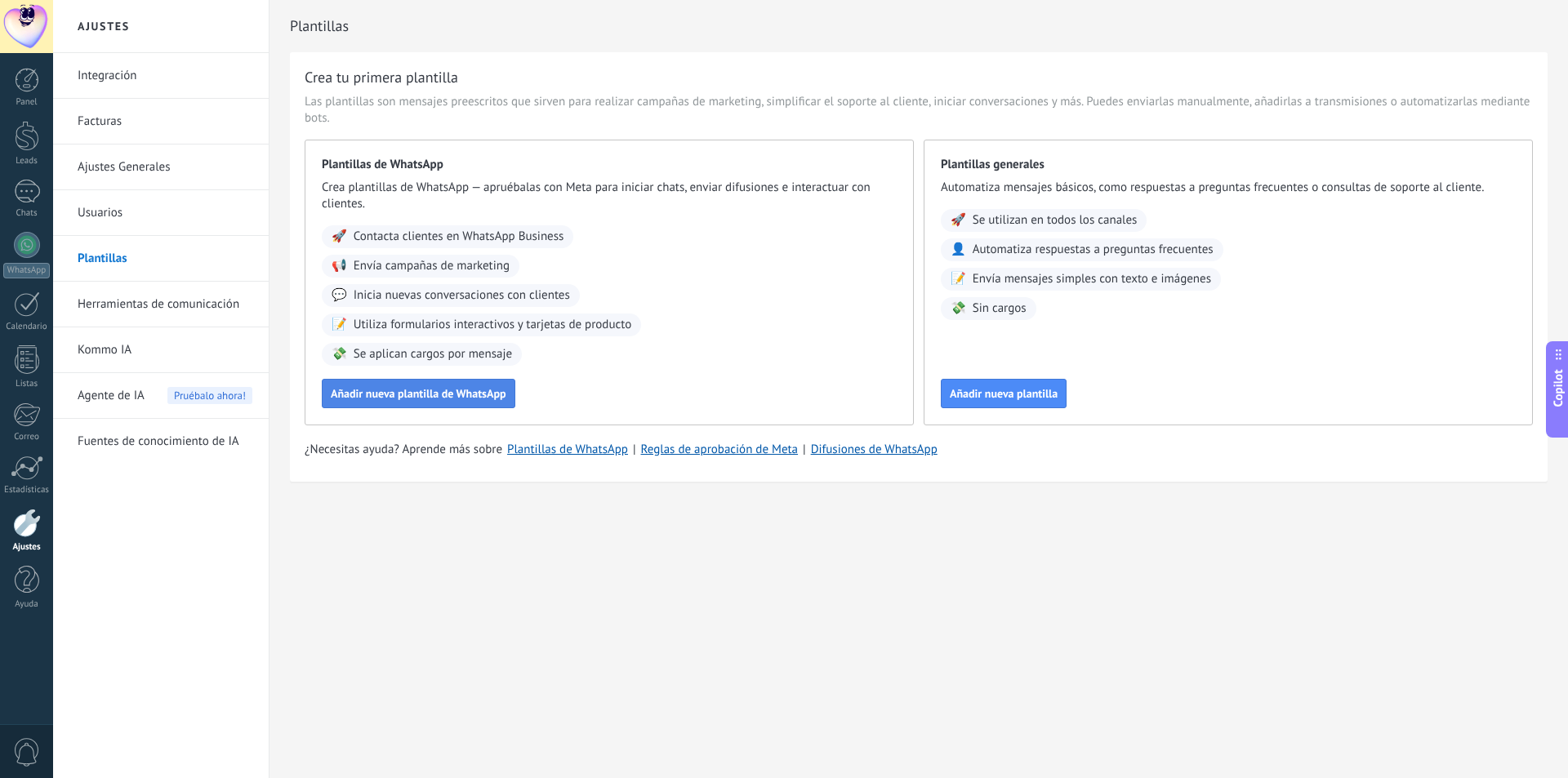
click at [440, 400] on span "Añadir nueva plantilla de WhatsApp" at bounding box center [418, 393] width 176 height 11
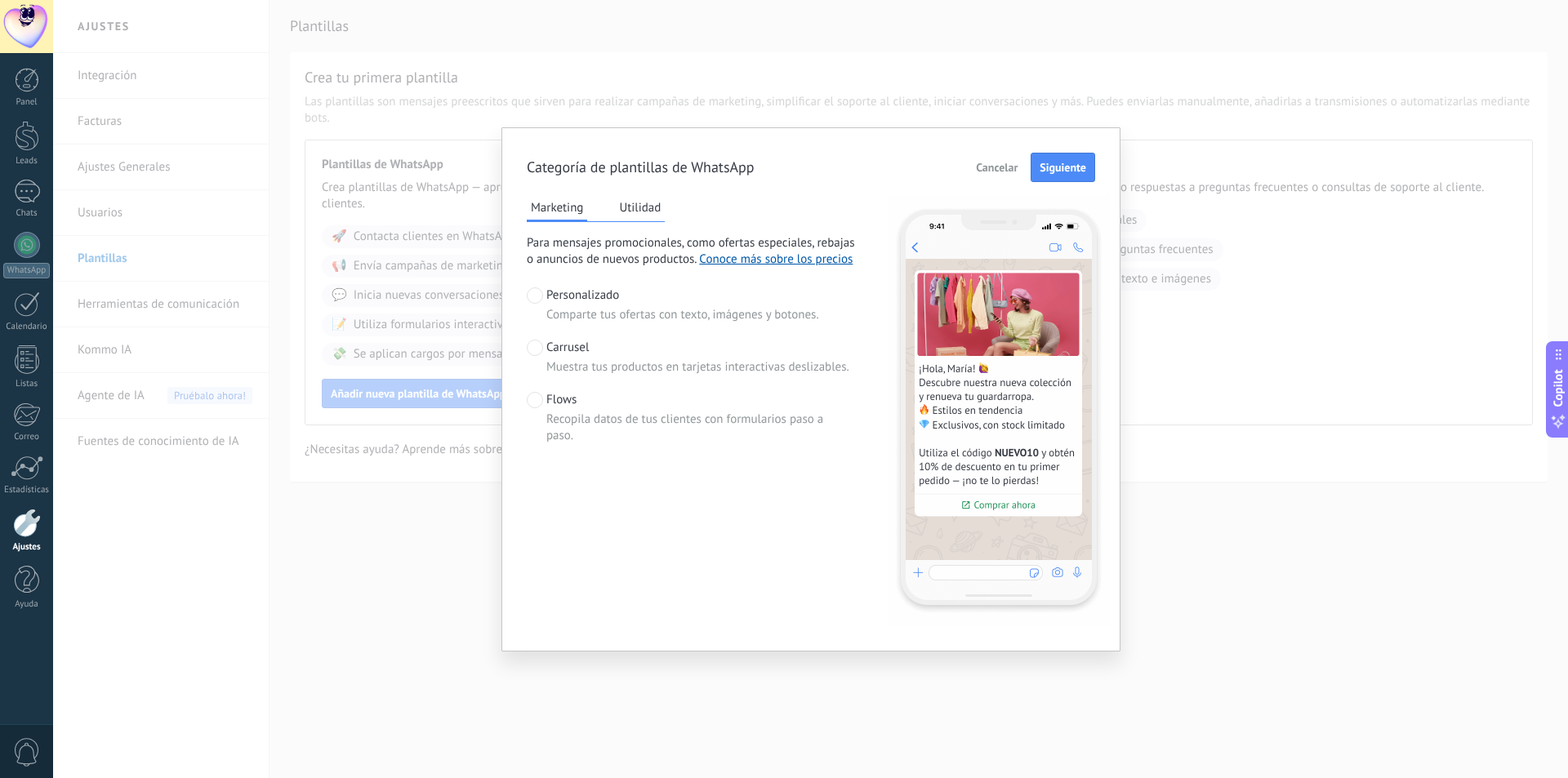
click at [542, 347] on span at bounding box center [535, 348] width 17 height 17
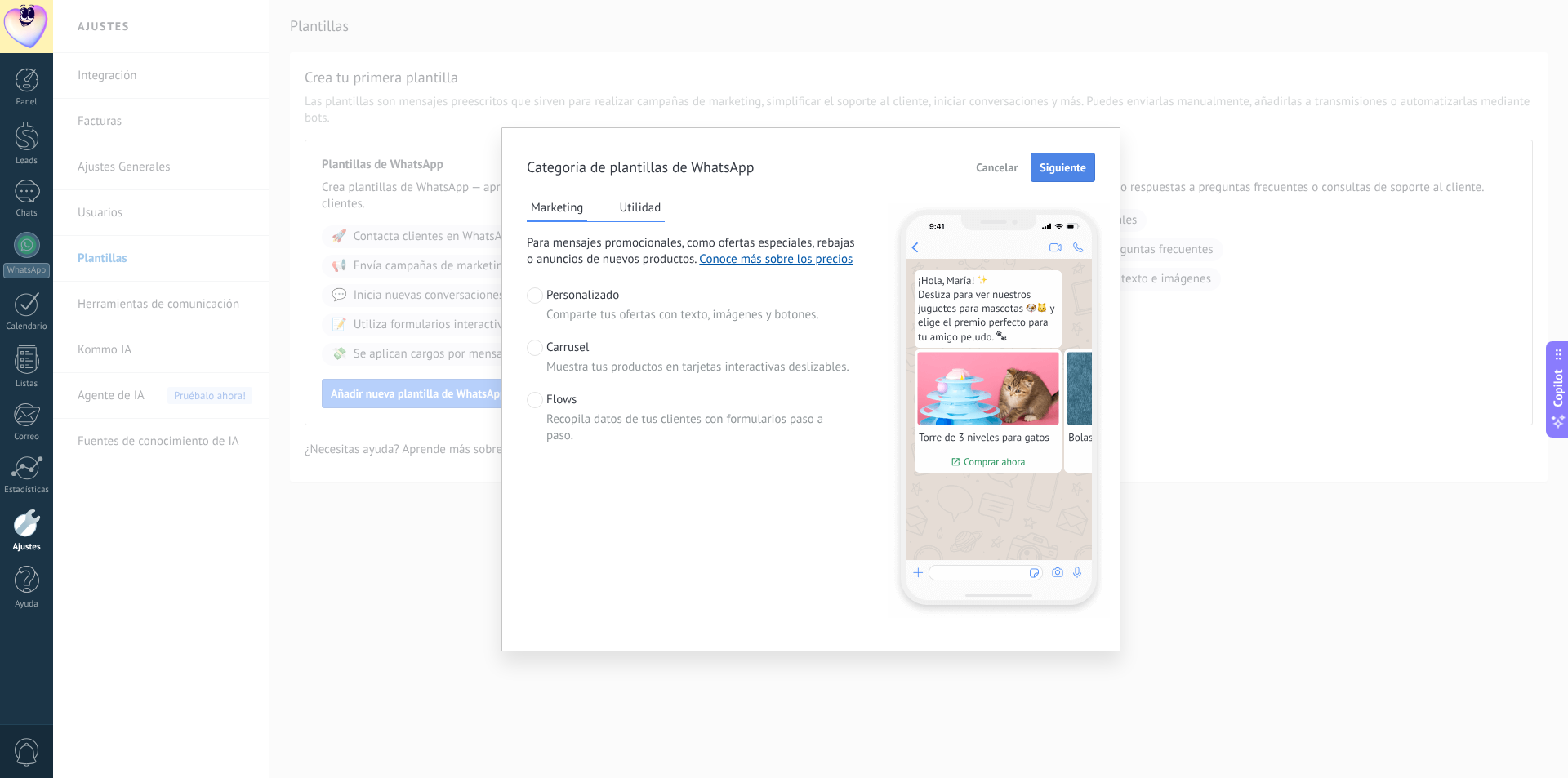
click at [1063, 167] on span "Siguiente" at bounding box center [1062, 167] width 46 height 11
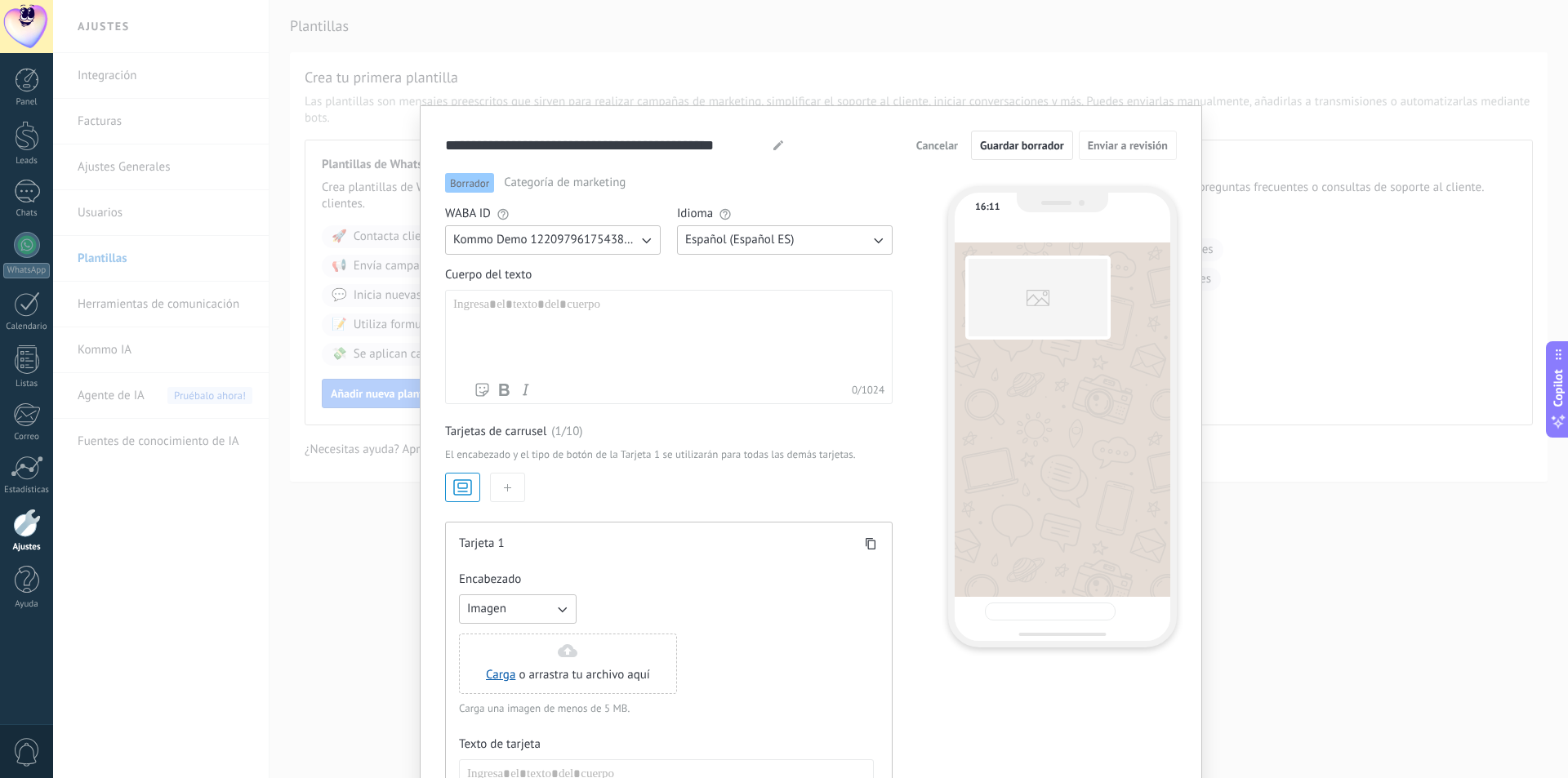
type input "**********"
click at [945, 145] on span "Cancelar" at bounding box center [937, 145] width 42 height 11
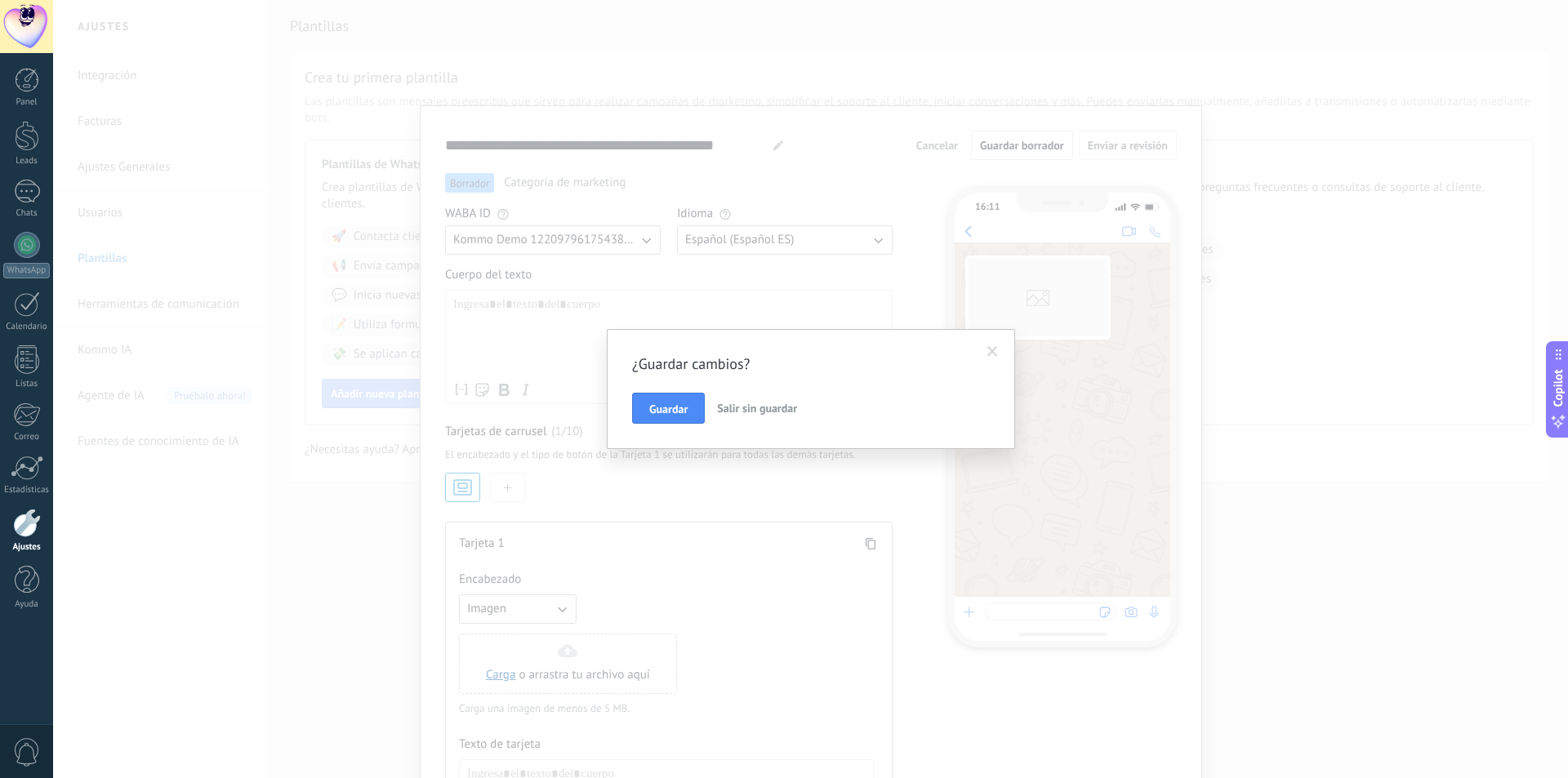
click at [742, 409] on span "Salir sin guardar" at bounding box center [757, 408] width 80 height 15
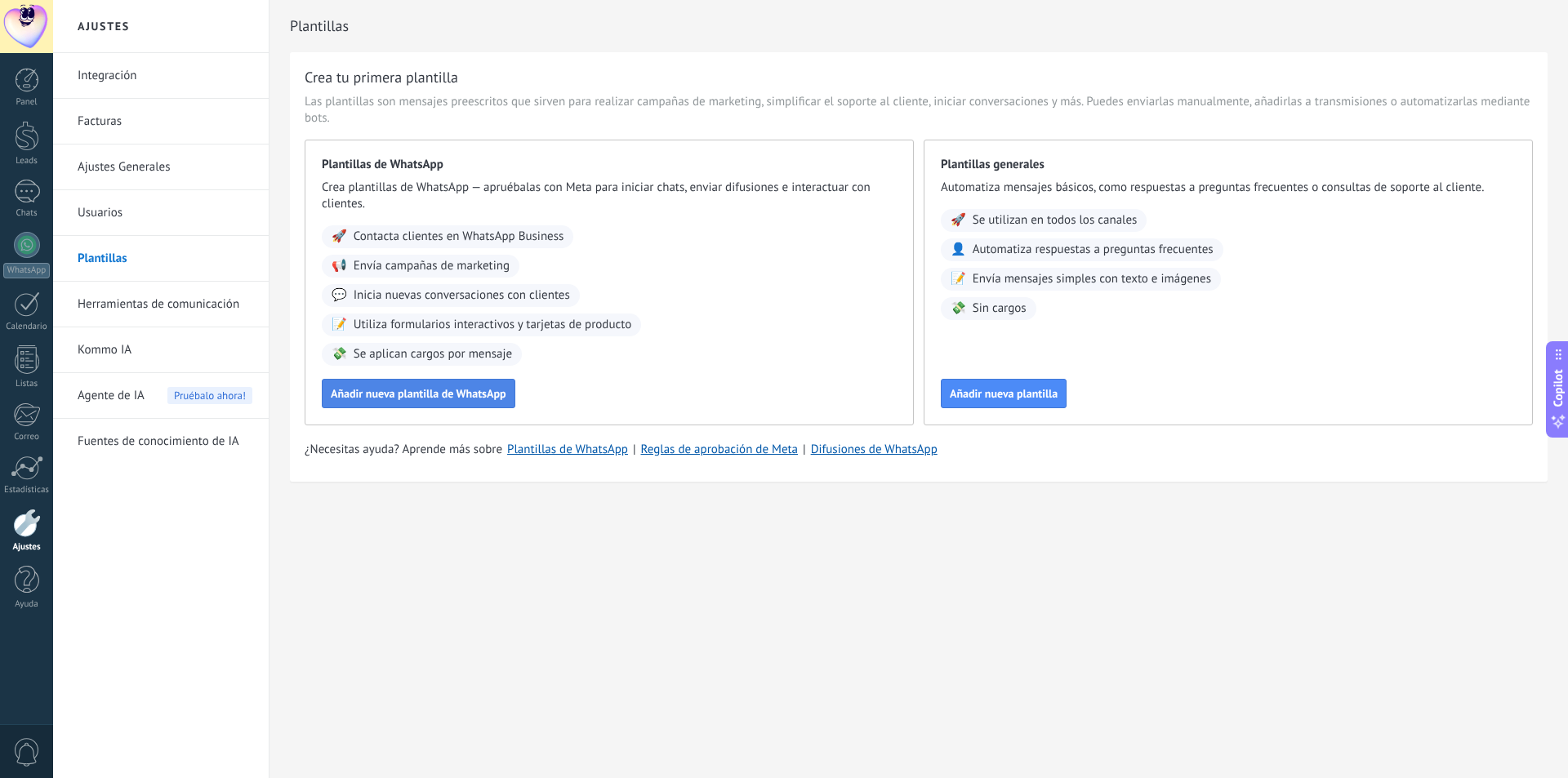
click at [398, 393] on span "Añadir nueva plantilla de WhatsApp" at bounding box center [418, 393] width 176 height 11
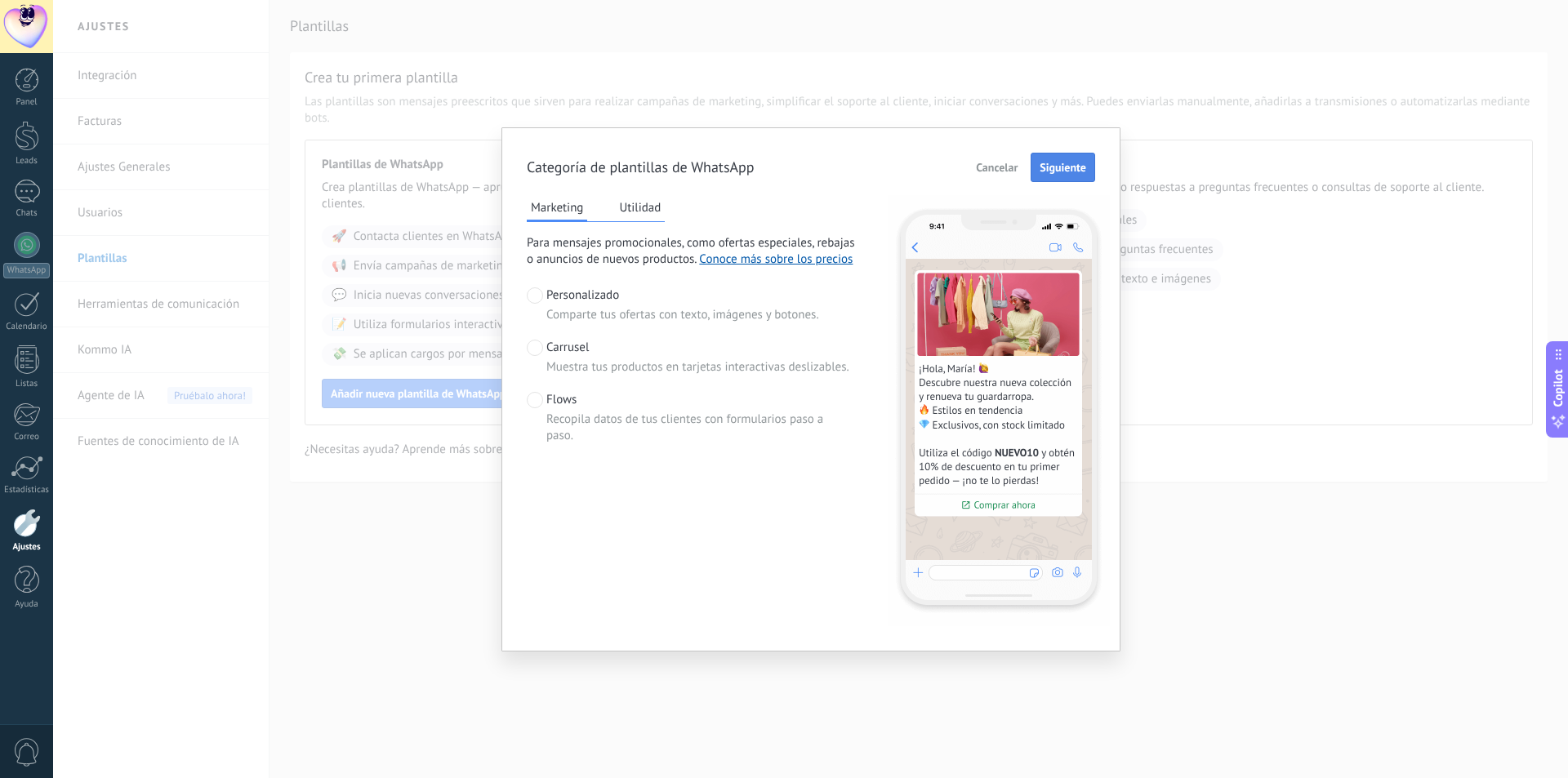
click at [1062, 168] on span "Siguiente" at bounding box center [1062, 167] width 46 height 11
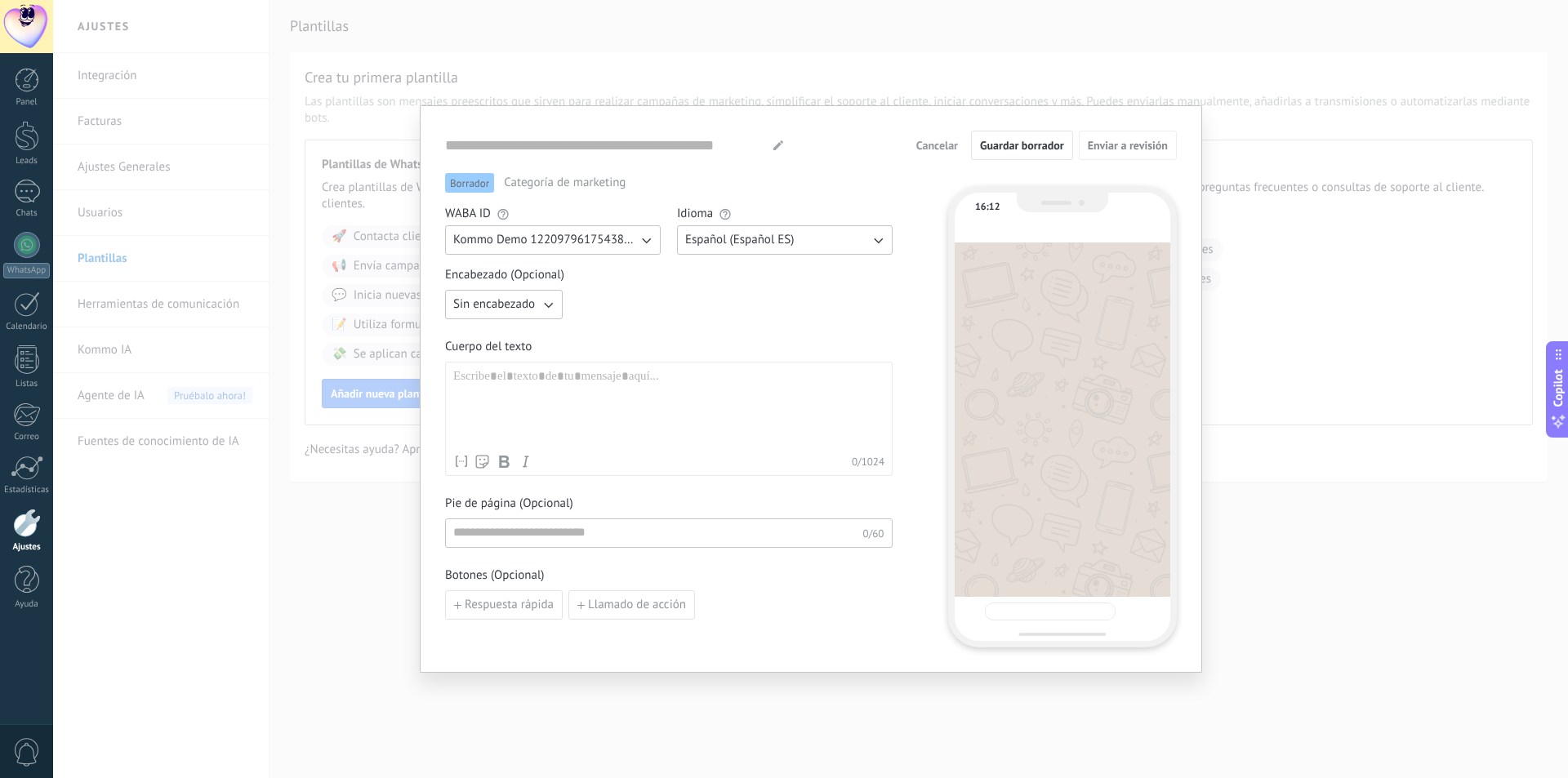
type input "**********"
click at [492, 383] on div at bounding box center [669, 407] width 431 height 77
click at [937, 145] on span "Cancelar" at bounding box center [937, 145] width 42 height 11
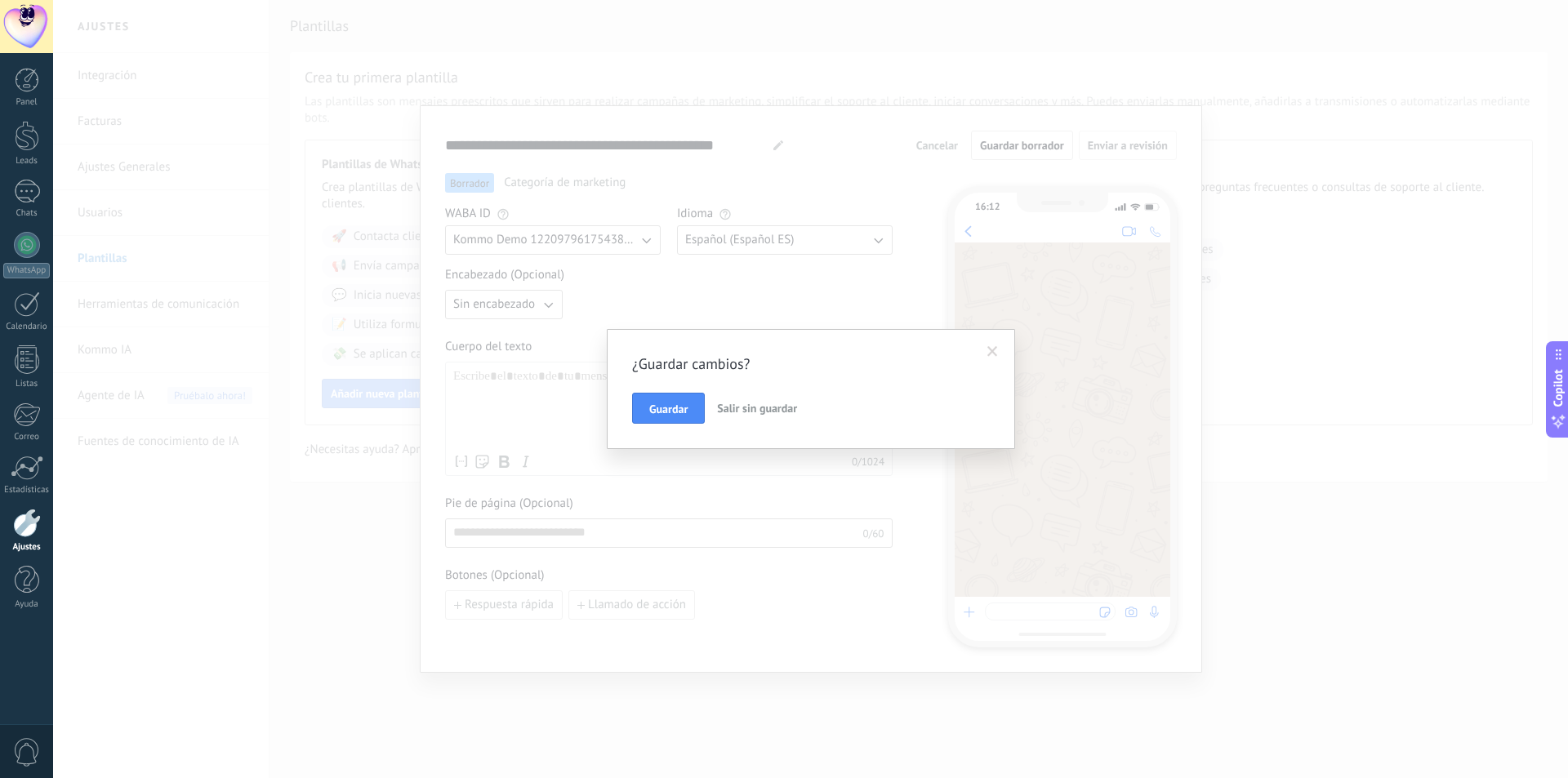
click at [742, 409] on span "Salir sin guardar" at bounding box center [757, 408] width 80 height 15
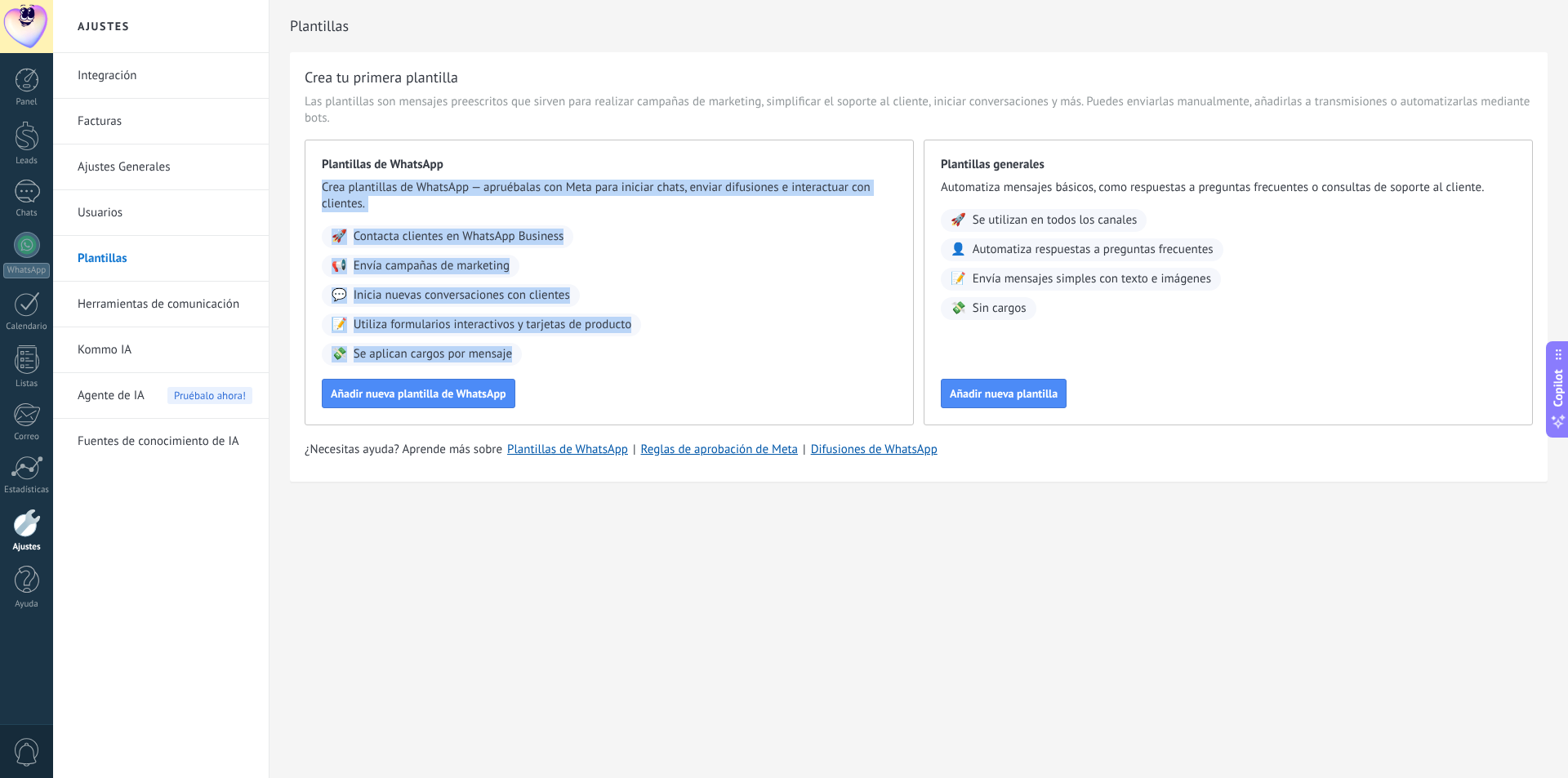
drag, startPoint x: 316, startPoint y: 185, endPoint x: 518, endPoint y: 354, distance: 263.4
click at [518, 354] on div "Plantillas de WhatsApp Crea plantillas de WhatsApp — apruébalas con Meta para i…" at bounding box center [609, 282] width 609 height 285
copy div "Crea plantillas de WhatsApp — apruébalas con Meta para iniciar chats, enviar di…"
click at [400, 407] on button "Añadir nueva plantilla de WhatsApp" at bounding box center [418, 394] width 193 height 30
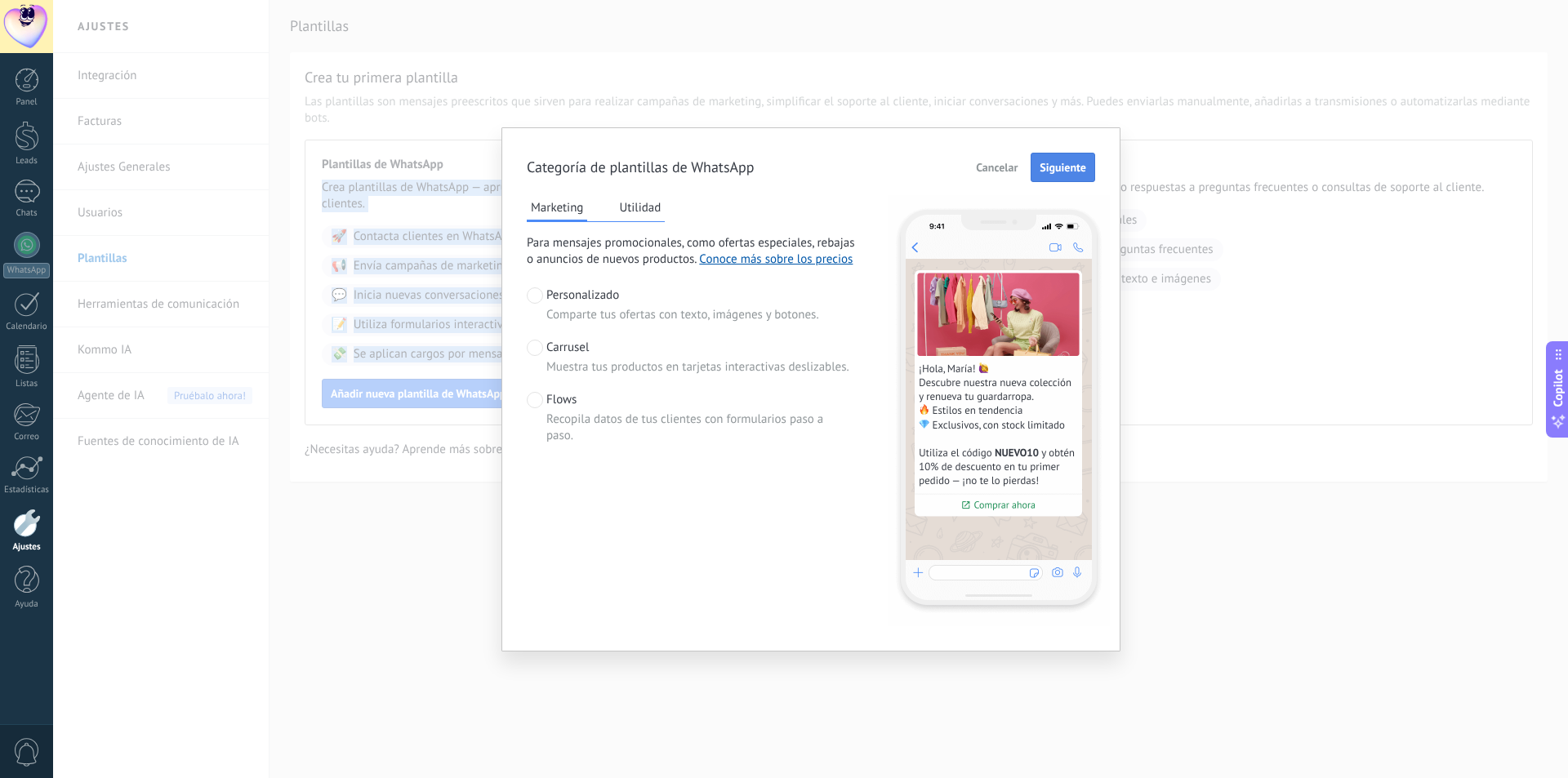
click at [1077, 163] on span "Siguiente" at bounding box center [1062, 167] width 46 height 11
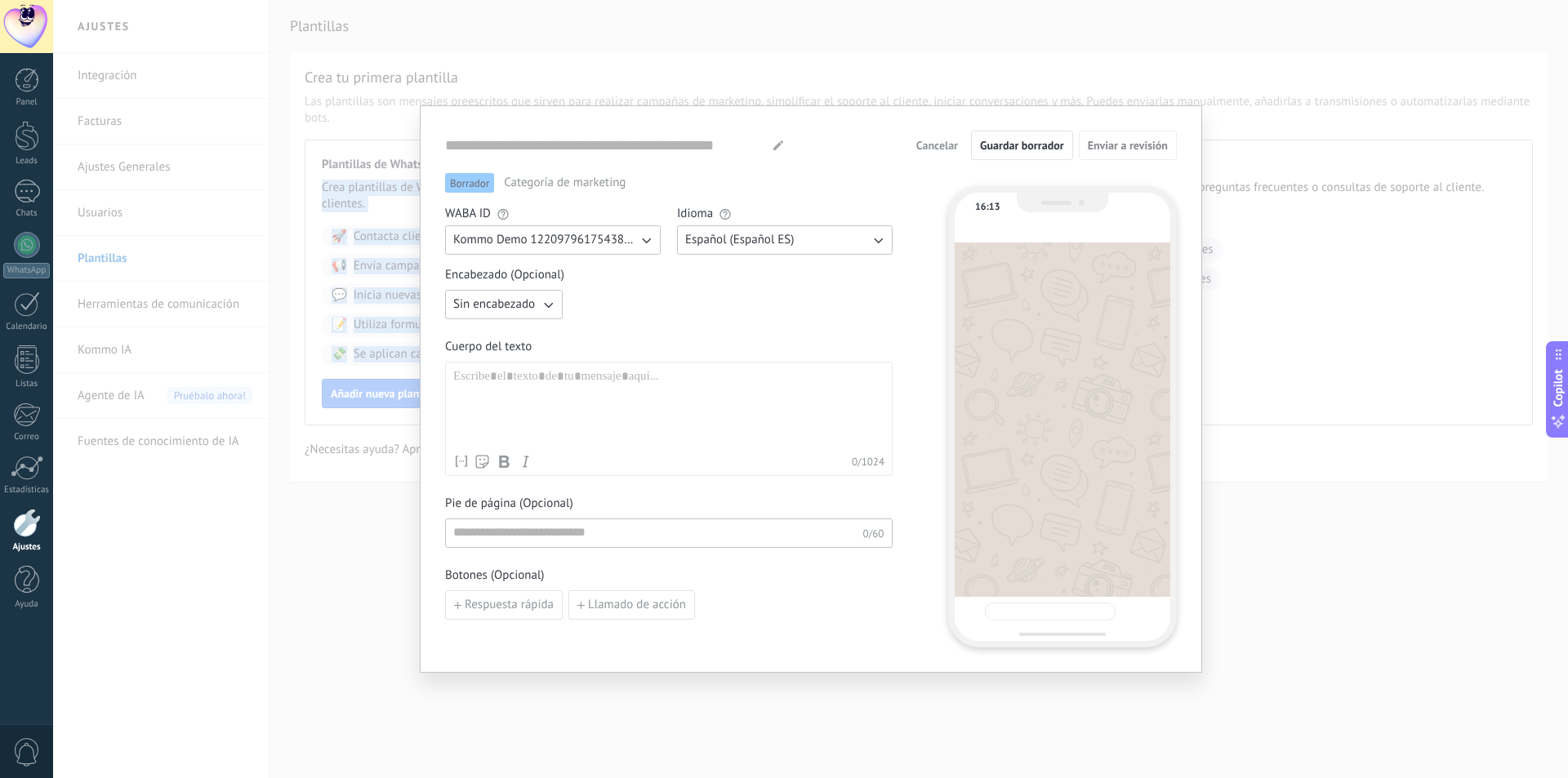
type input "**********"
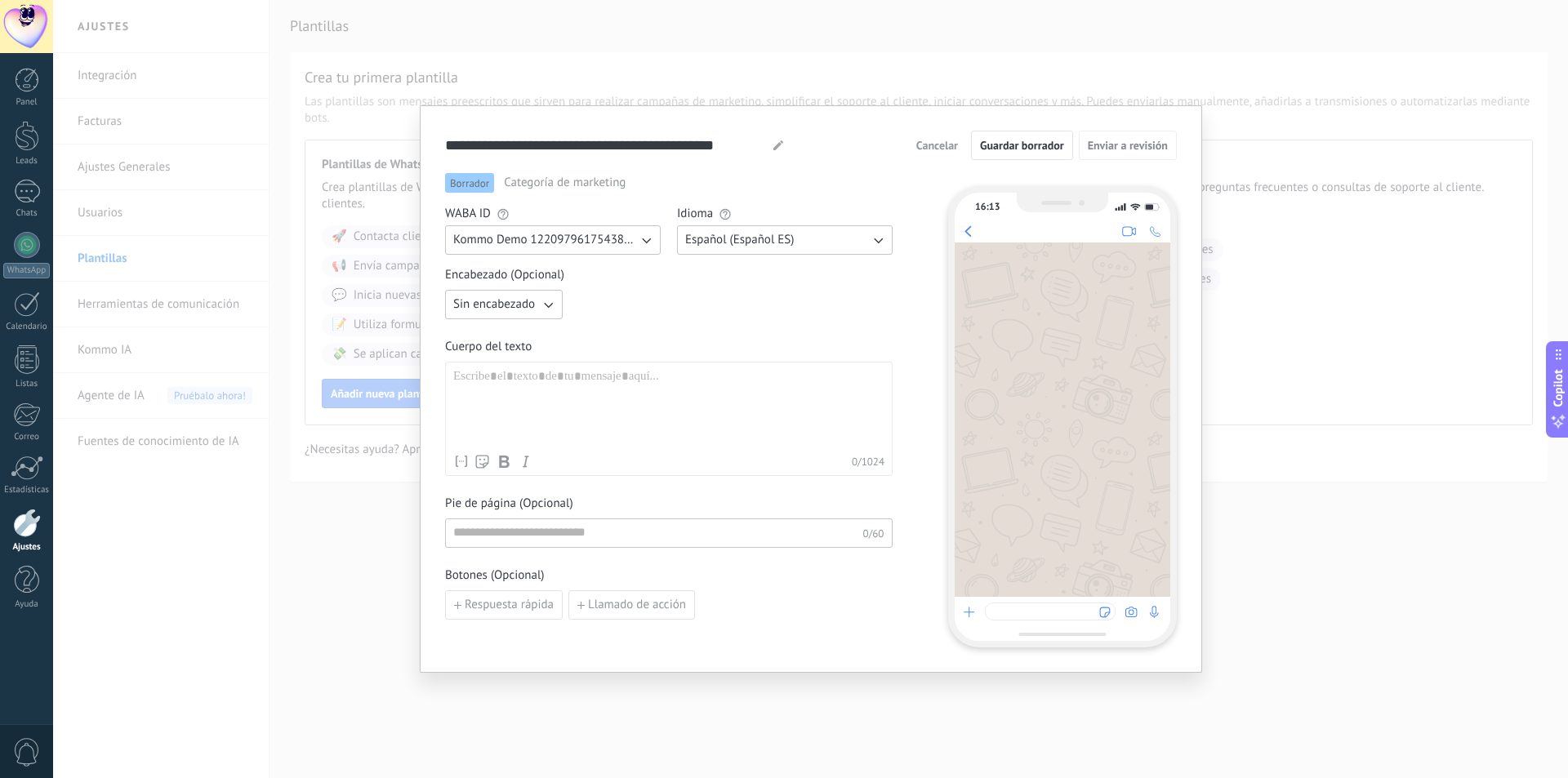
click at [529, 383] on div at bounding box center [669, 407] width 431 height 77
paste div
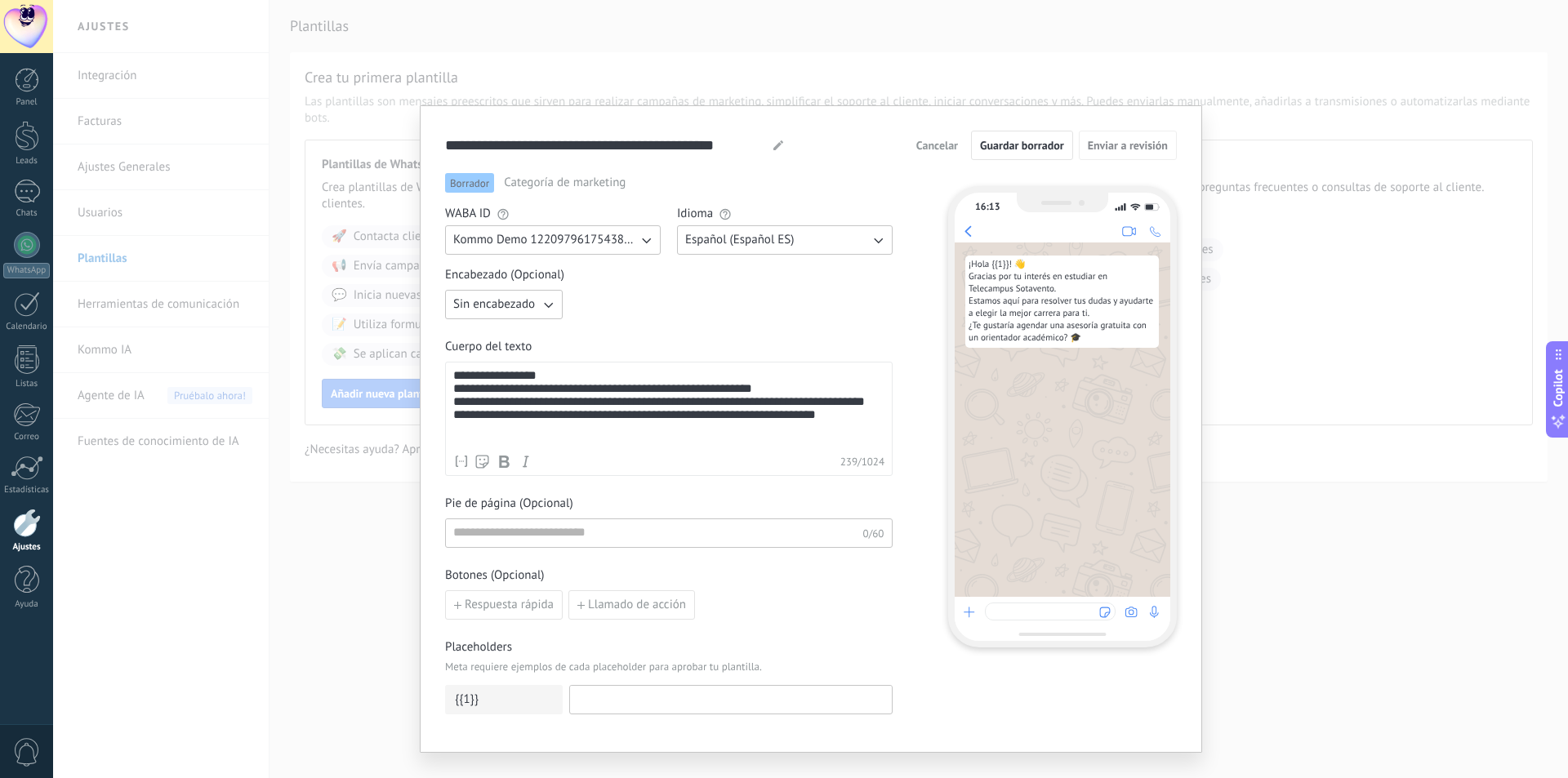
click at [514, 376] on div "**********" at bounding box center [669, 407] width 431 height 77
click at [870, 408] on div "**********" at bounding box center [669, 407] width 431 height 77
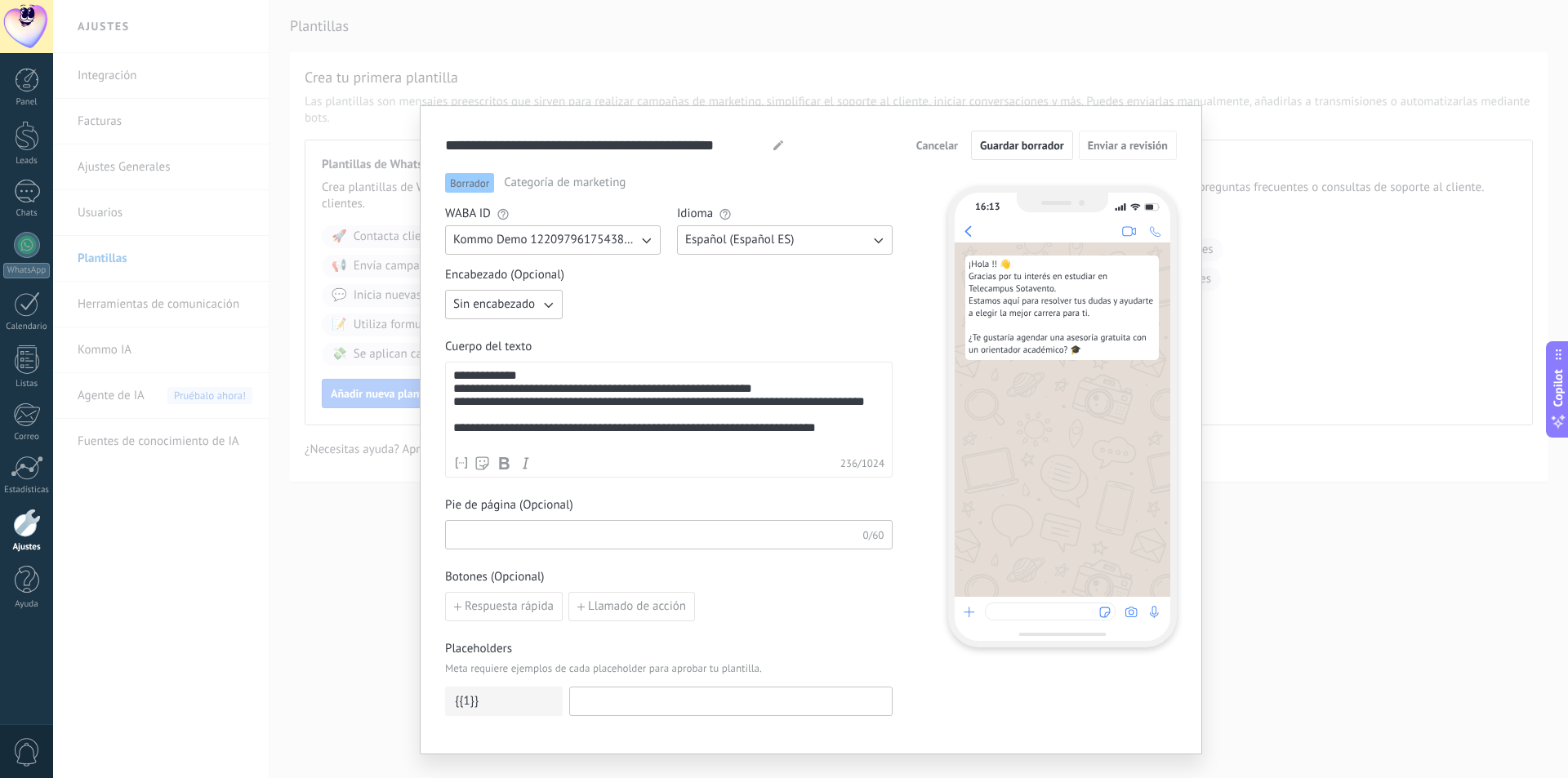
click at [519, 534] on input at bounding box center [654, 534] width 416 height 26
click at [488, 699] on div "{{1}}" at bounding box center [504, 702] width 117 height 30
click at [1019, 152] on span "Guardar borrador" at bounding box center [1021, 145] width 84 height 11
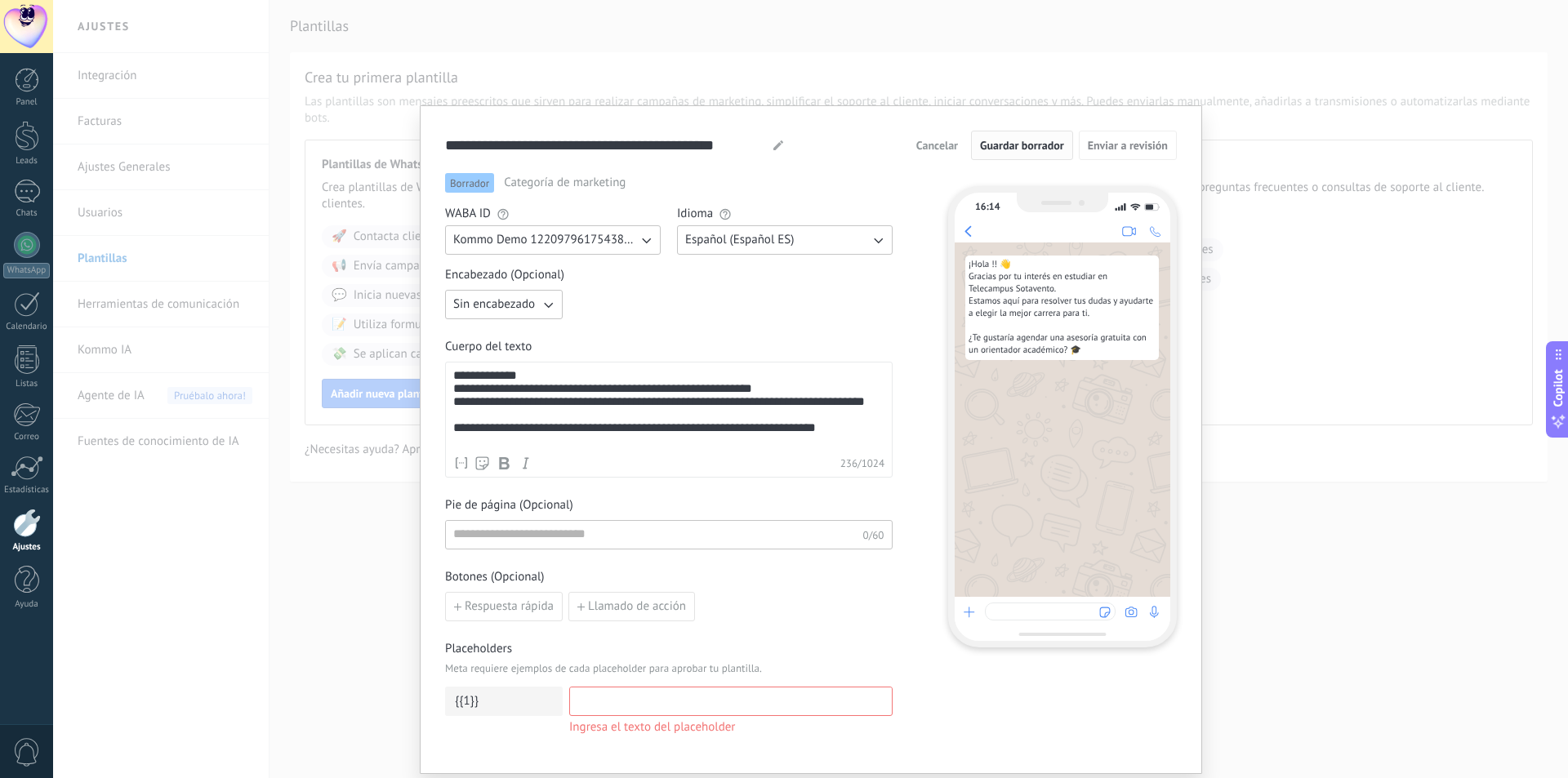
click at [1019, 148] on span "Guardar borrador" at bounding box center [1021, 145] width 84 height 11
click at [568, 181] on span "Categoría de marketing" at bounding box center [564, 183] width 122 height 17
click at [456, 185] on span "Borrador" at bounding box center [469, 182] width 49 height 20
click at [539, 183] on span "Categoría de marketing" at bounding box center [564, 183] width 122 height 17
drag, startPoint x: 441, startPoint y: 671, endPoint x: 758, endPoint y: 662, distance: 317.1
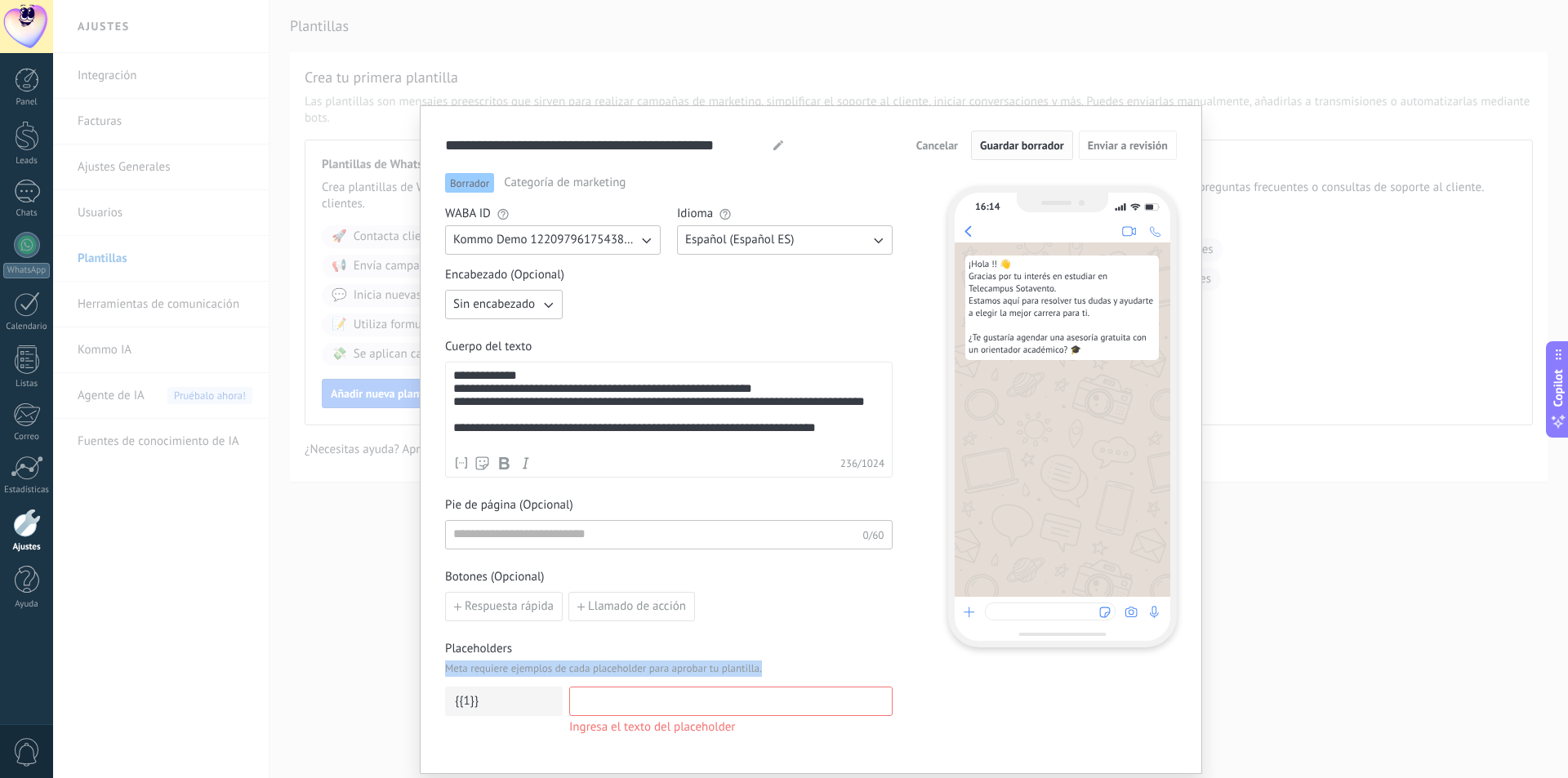
click at [758, 662] on div "**********" at bounding box center [811, 439] width 783 height 668
copy span "Meta requiere ejemplos de cada placeholder para aprobar tu plantilla."
click at [656, 696] on input at bounding box center [731, 701] width 322 height 26
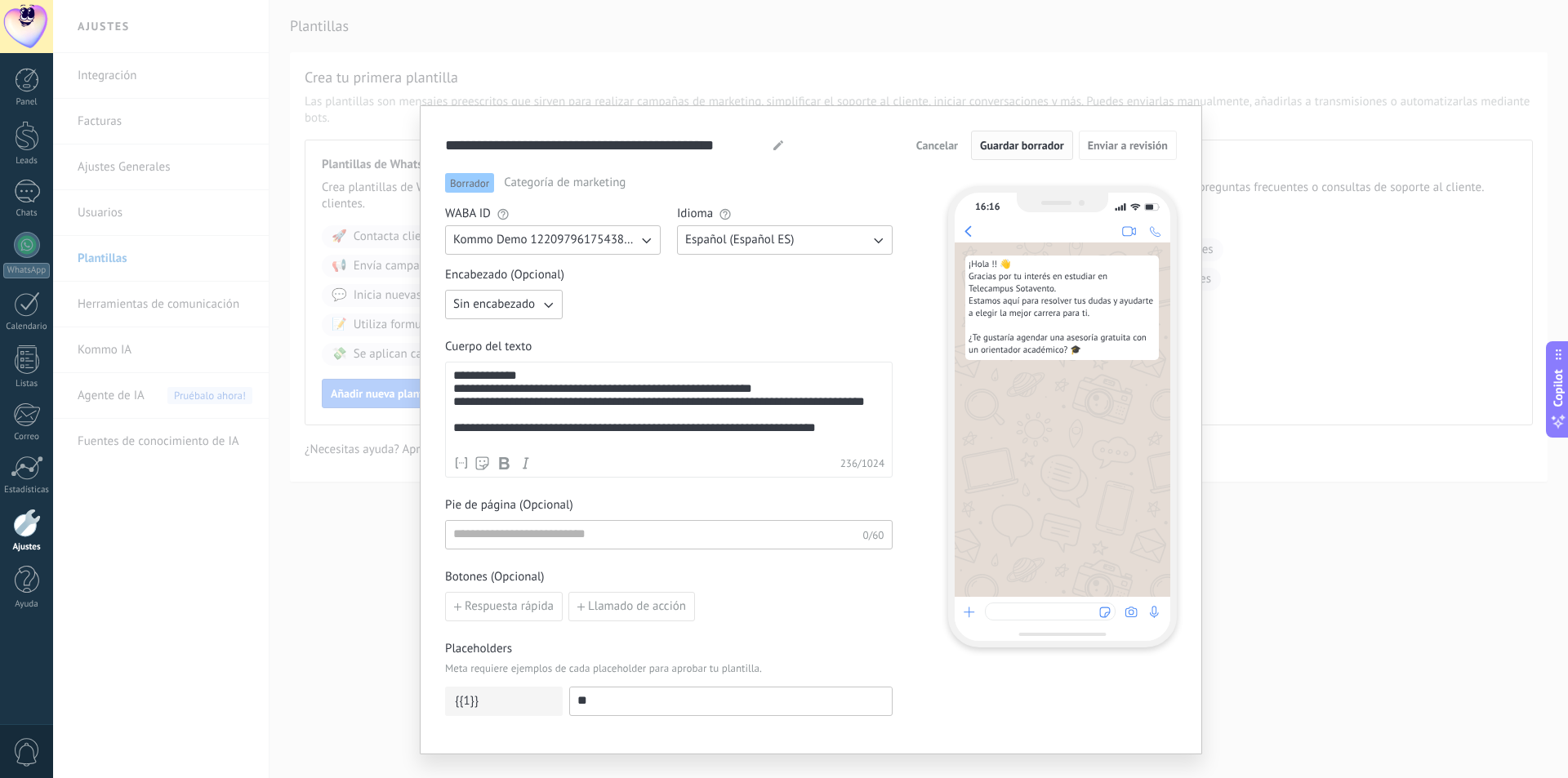
type input "*"
type input "**********"
click at [1034, 146] on span "Guardar borrador" at bounding box center [1021, 145] width 84 height 11
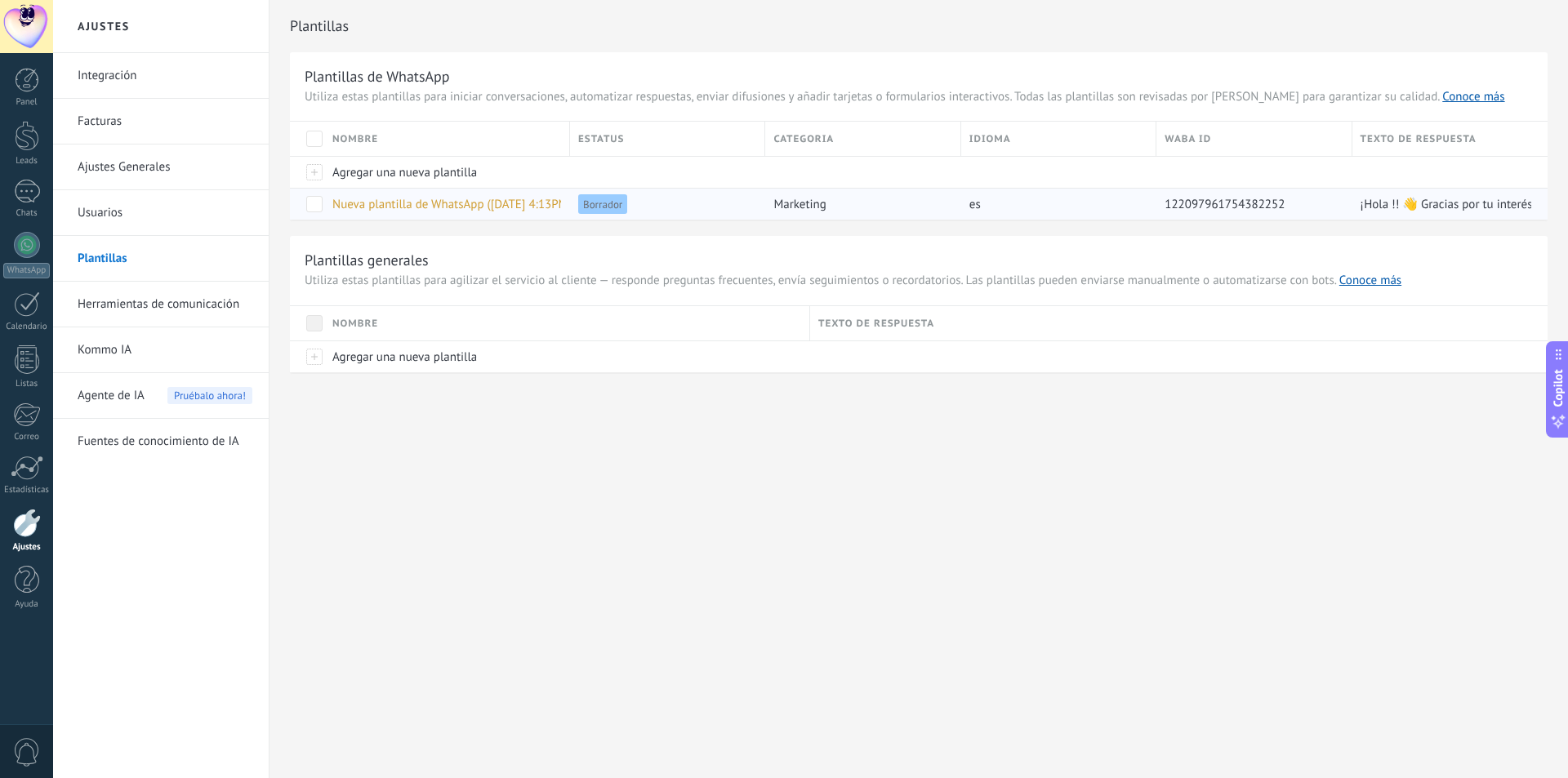
click at [790, 206] on span "marketing" at bounding box center [799, 204] width 52 height 16
click at [802, 205] on span "marketing" at bounding box center [799, 204] width 52 height 16
click at [415, 204] on span "Nueva plantilla de WhatsApp (08.10.2025 4:13PM)" at bounding box center [452, 204] width 239 height 16
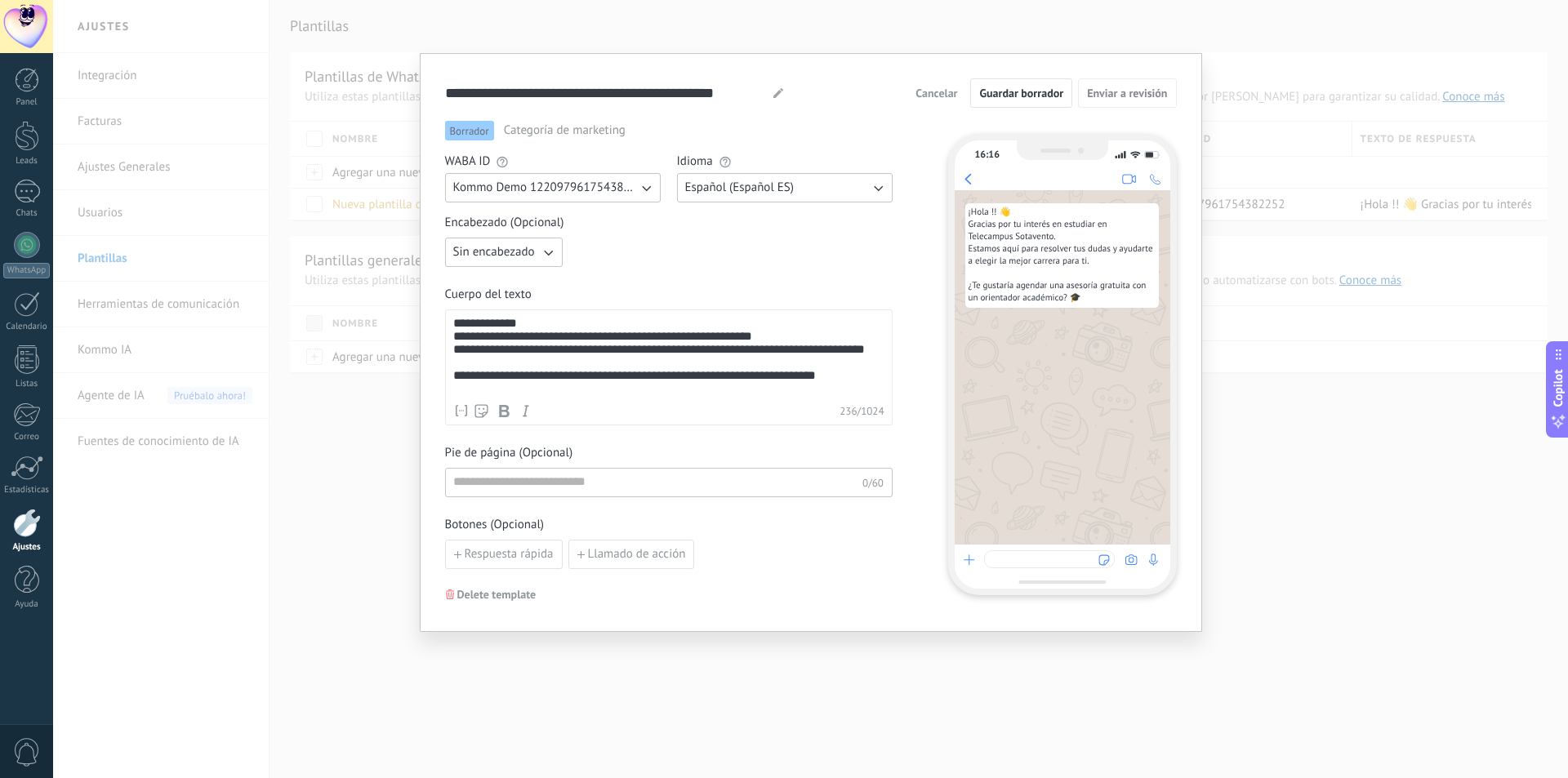
click at [554, 133] on span "Categoría de marketing" at bounding box center [564, 131] width 122 height 17
click at [575, 131] on span "Categoría de marketing" at bounding box center [564, 131] width 122 height 17
click at [1225, 166] on div "**********" at bounding box center [810, 389] width 1514 height 778
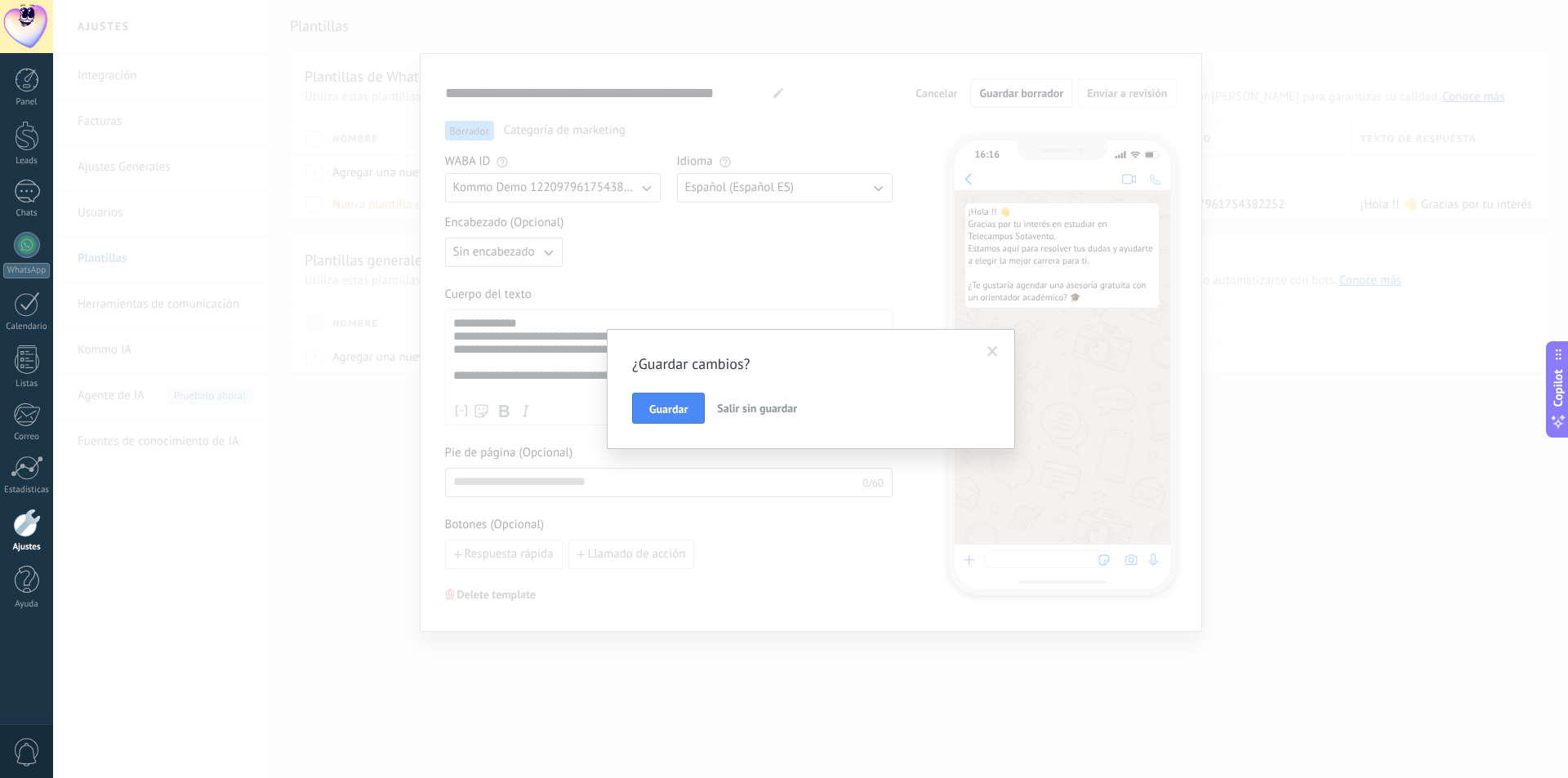
click at [748, 402] on span "Salir sin guardar" at bounding box center [757, 408] width 80 height 15
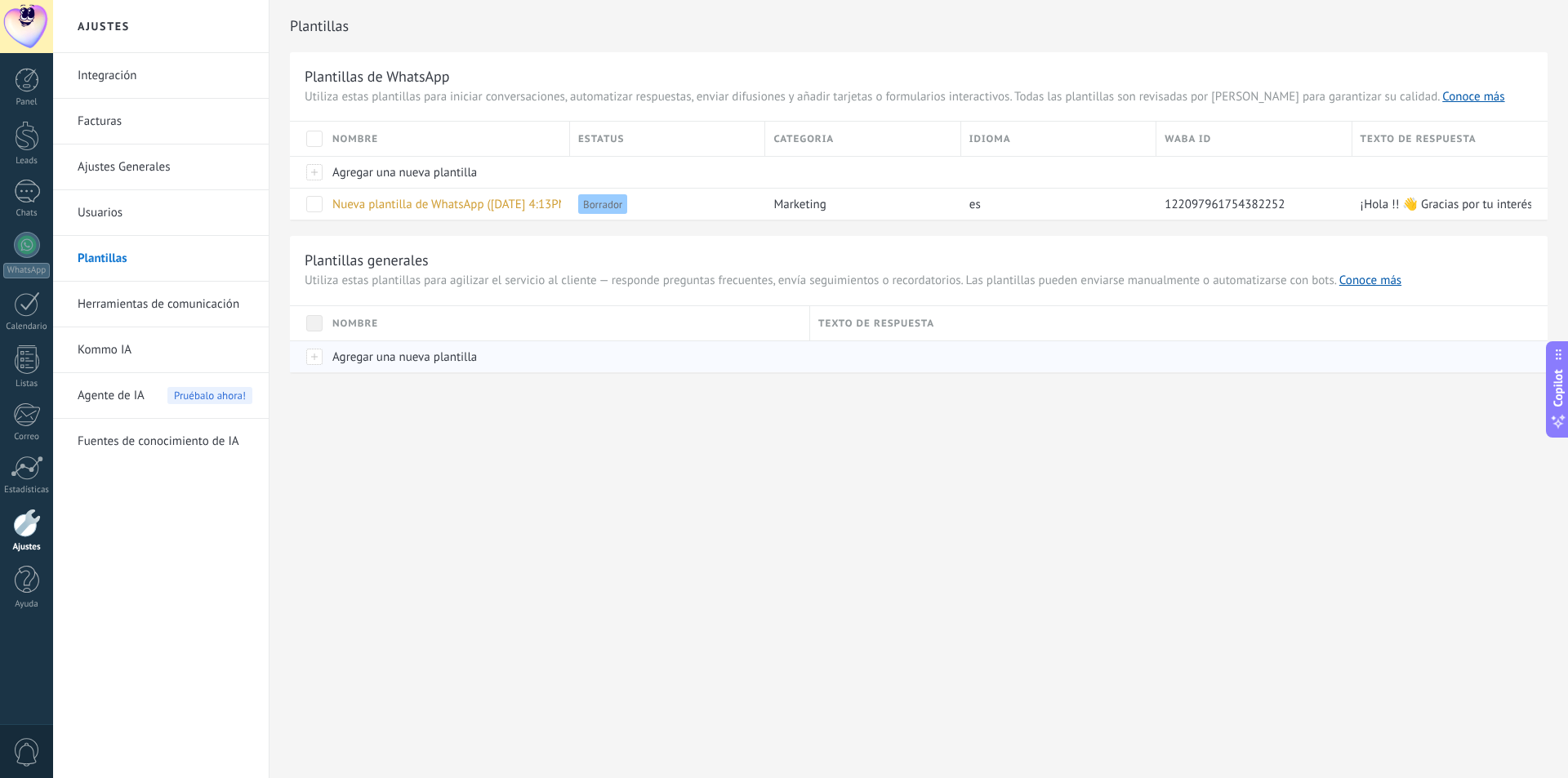
click at [356, 359] on span "Agregar una nueva plantilla" at bounding box center [404, 357] width 144 height 16
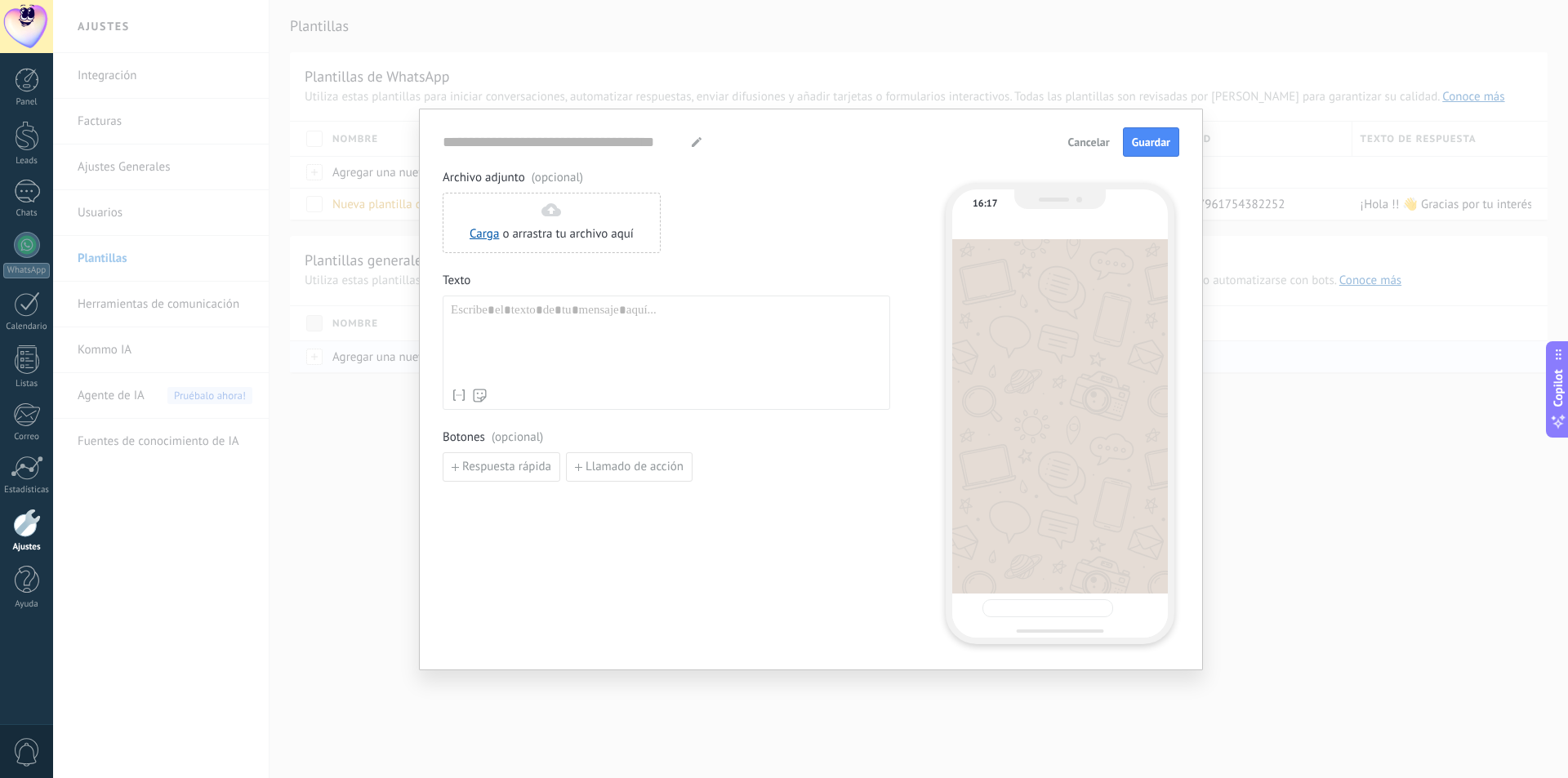
type input "**********"
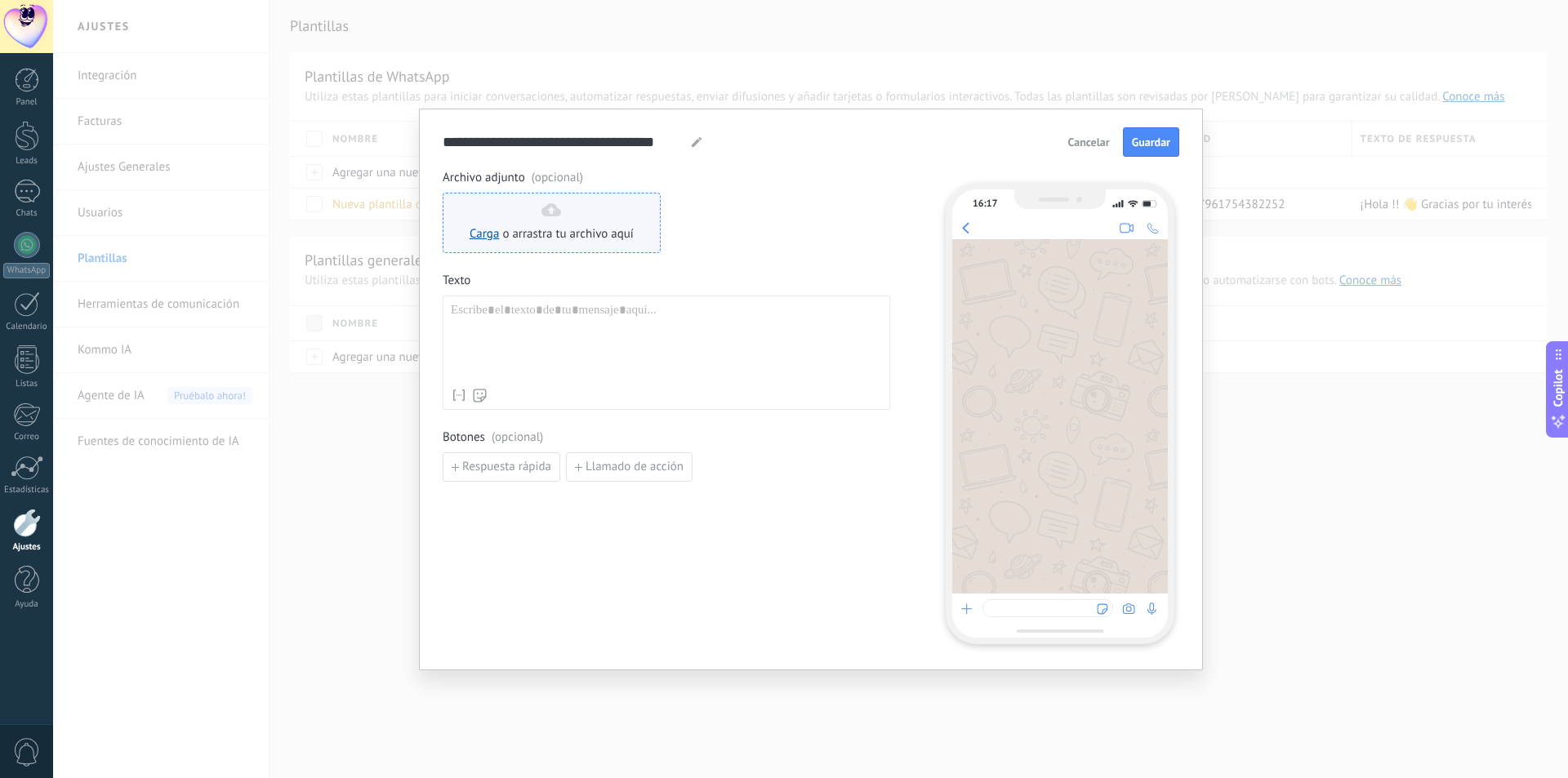
click at [541, 235] on span "o arrastra tu archivo aquí" at bounding box center [567, 234] width 131 height 17
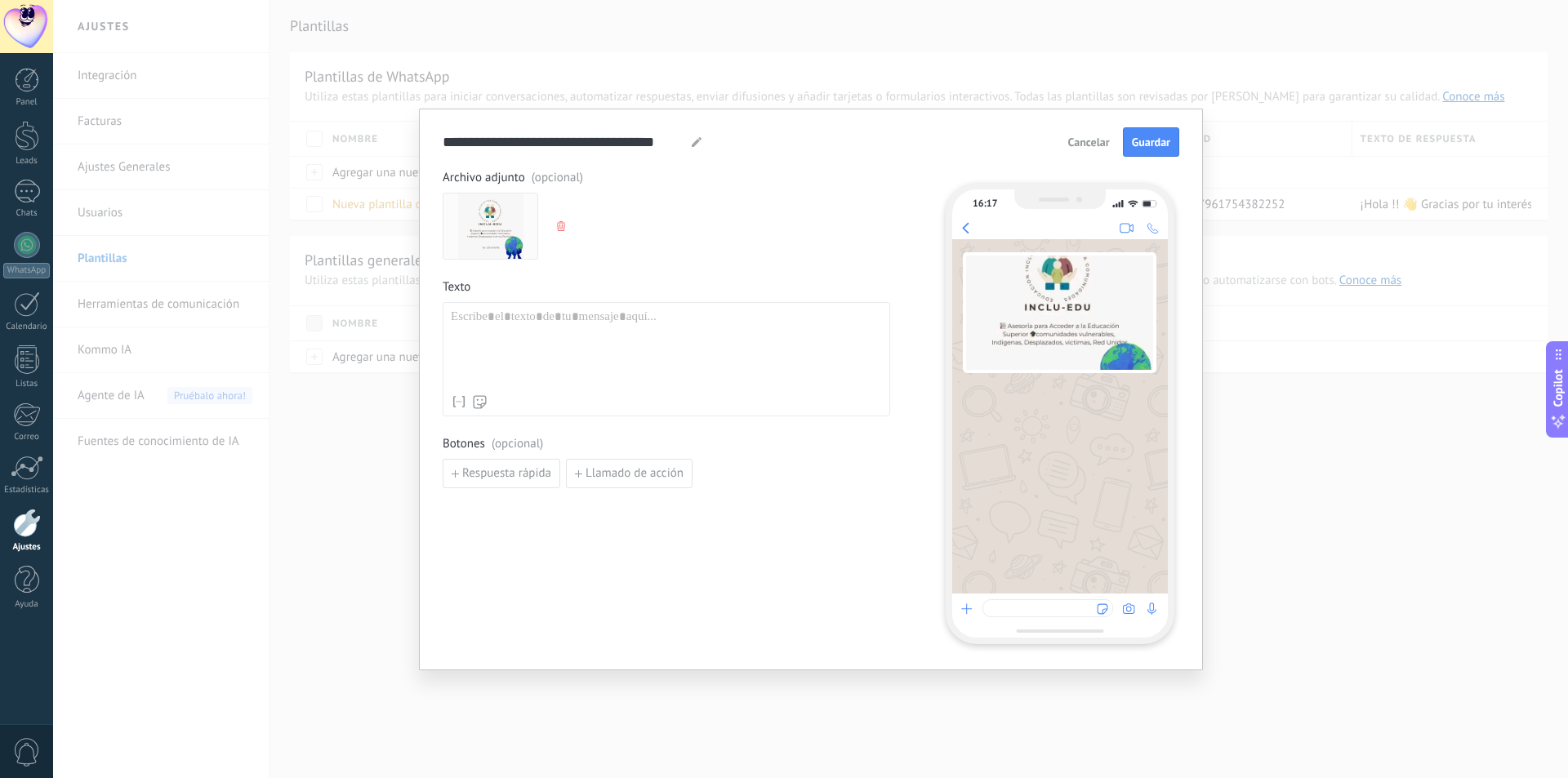
click at [560, 227] on use "button" at bounding box center [560, 226] width 8 height 10
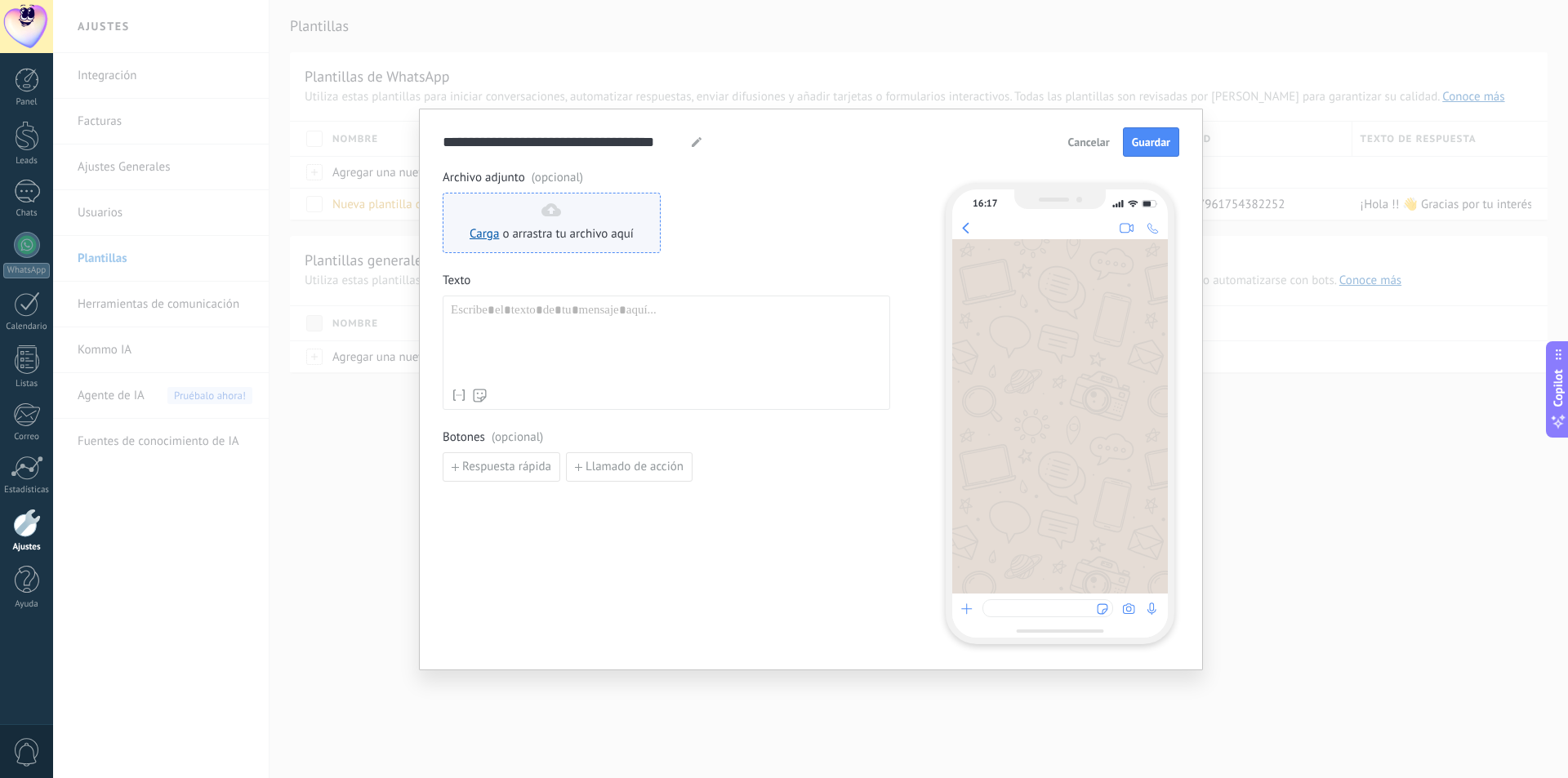
click at [519, 218] on div "Carga o arrastra tu archivo aquí Arrastra aquí" at bounding box center [551, 223] width 165 height 39
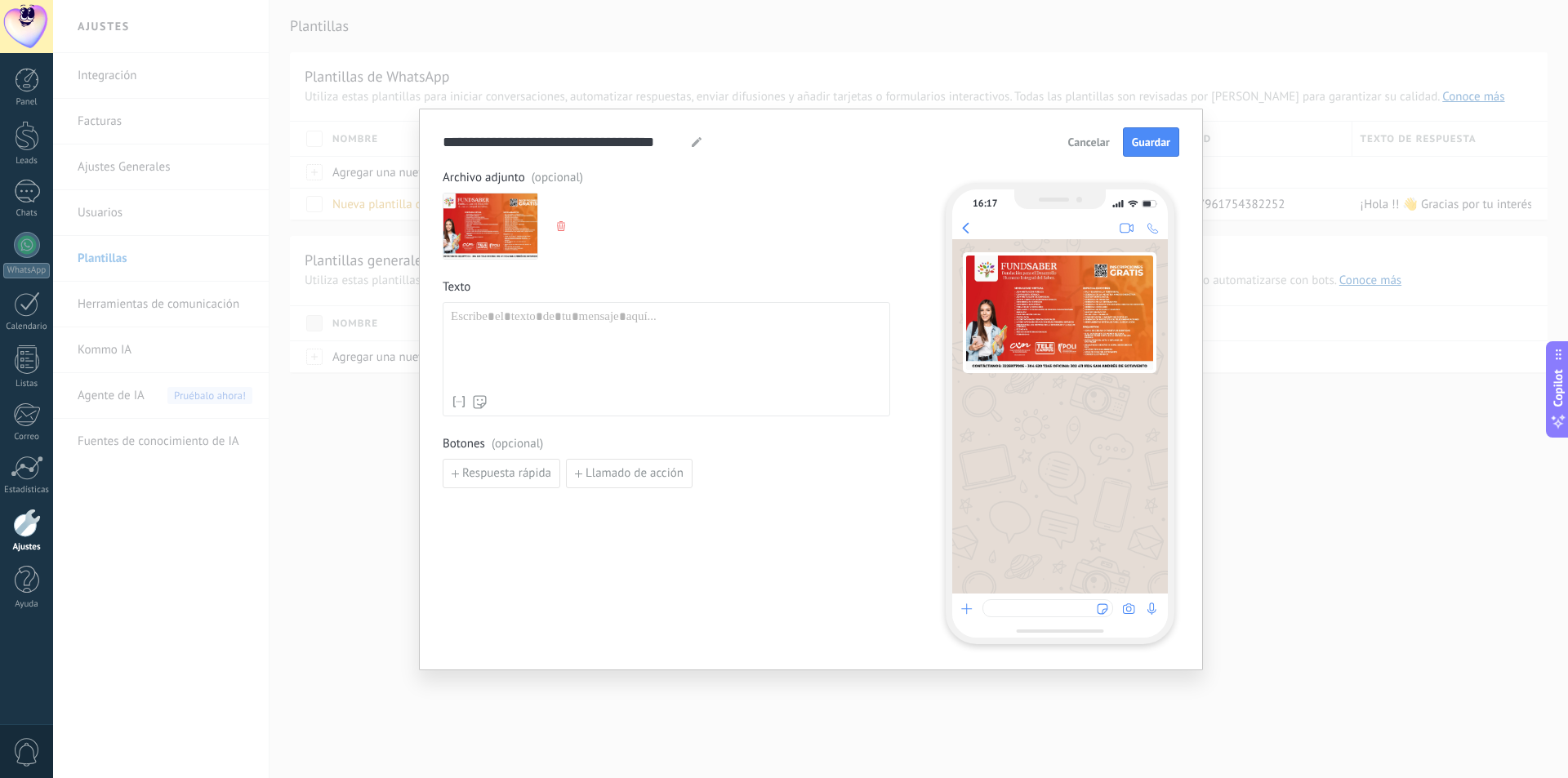
click at [561, 227] on use "button" at bounding box center [560, 226] width 8 height 10
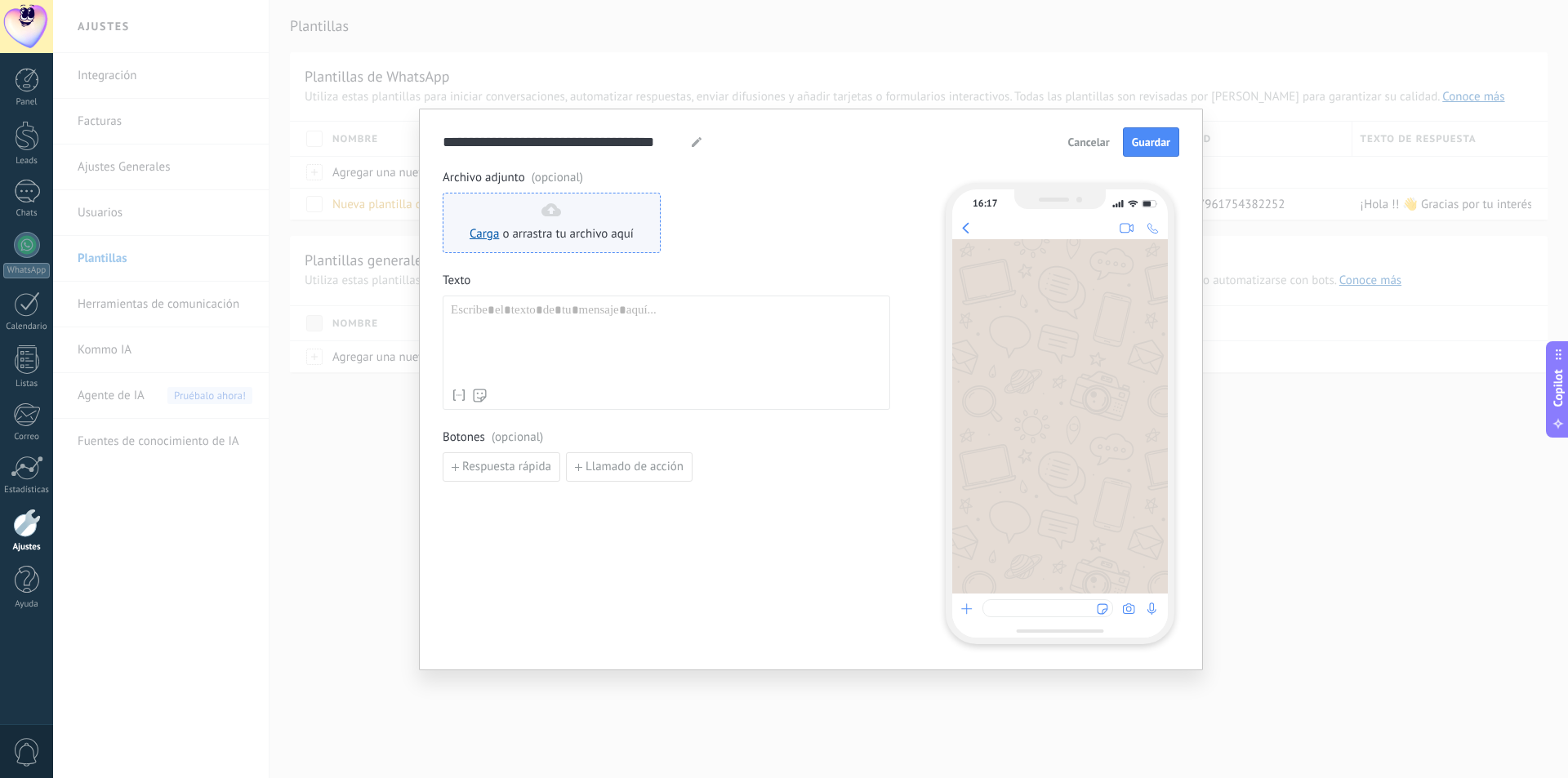
click at [520, 230] on span "o arrastra tu archivo aquí" at bounding box center [567, 234] width 131 height 17
click at [545, 223] on div "Carga o arrastra tu archivo aquí Arrastra aquí" at bounding box center [551, 223] width 165 height 39
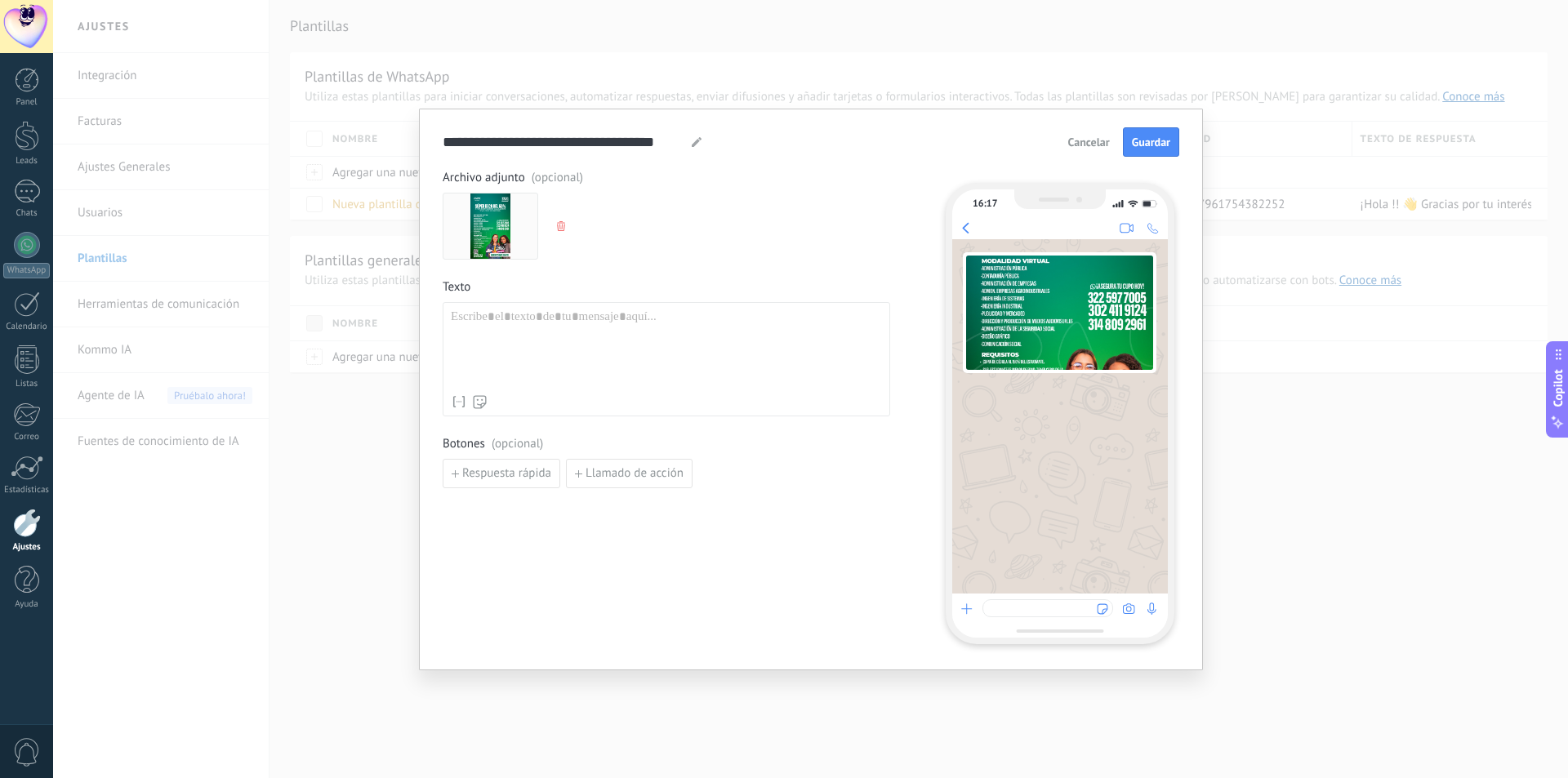
click at [507, 327] on div at bounding box center [666, 348] width 431 height 77
paste div
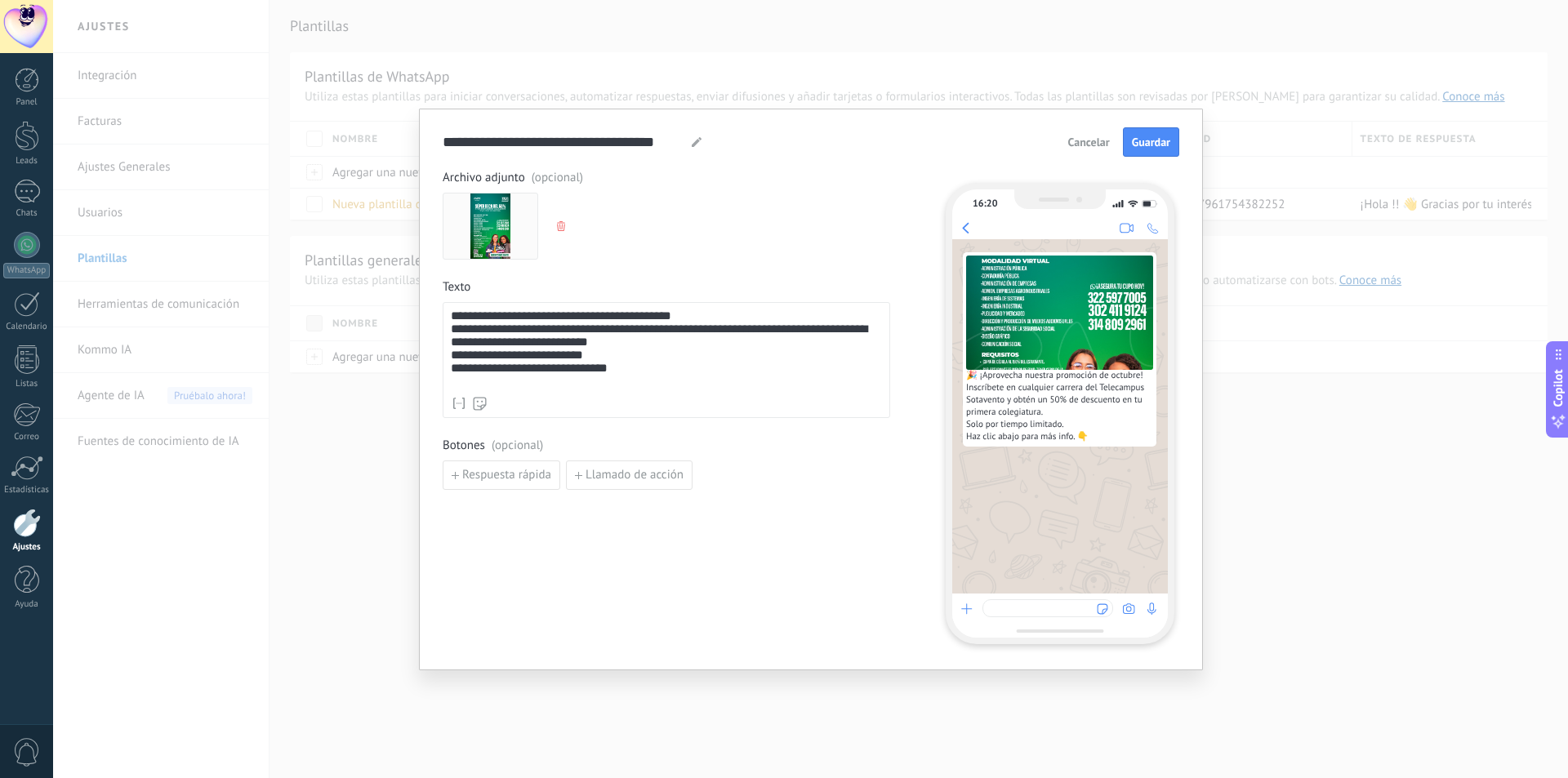
click at [1148, 142] on span "Guardar" at bounding box center [1150, 142] width 38 height 11
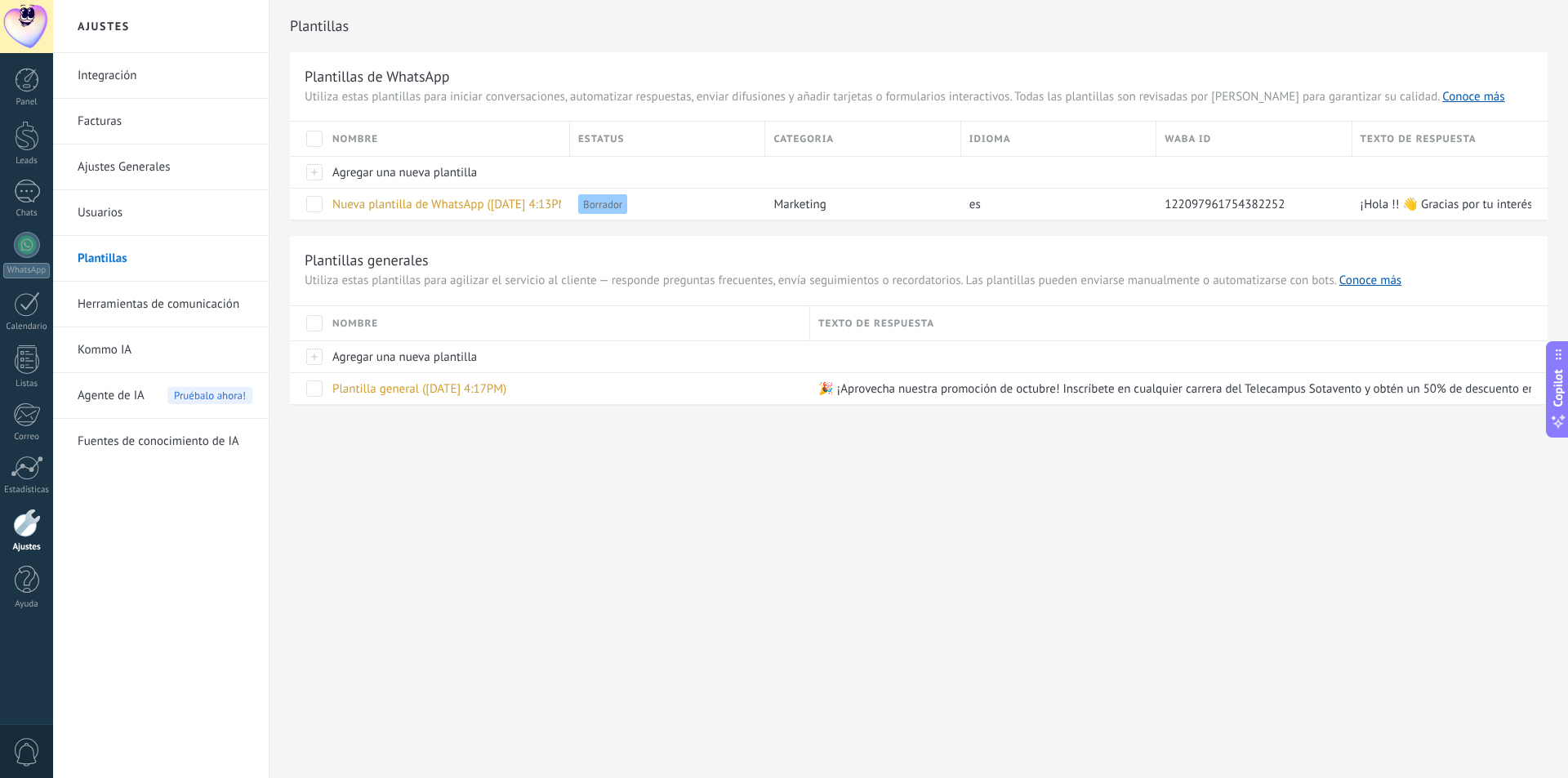
click at [520, 479] on div "Ajustes Integración Facturas Ajustes Generales Usuarios Plantillas Herramientas…" at bounding box center [810, 389] width 1514 height 778
